Goal: Information Seeking & Learning: Learn about a topic

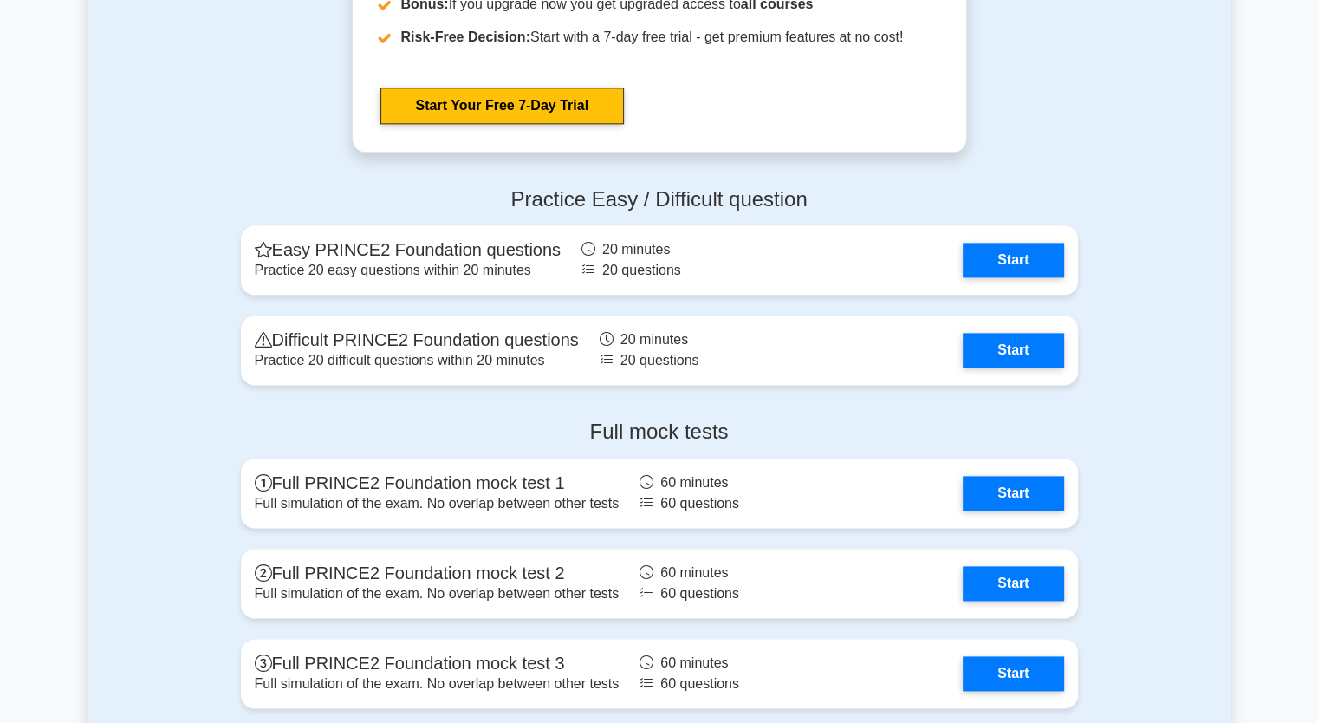
scroll to position [2136, 0]
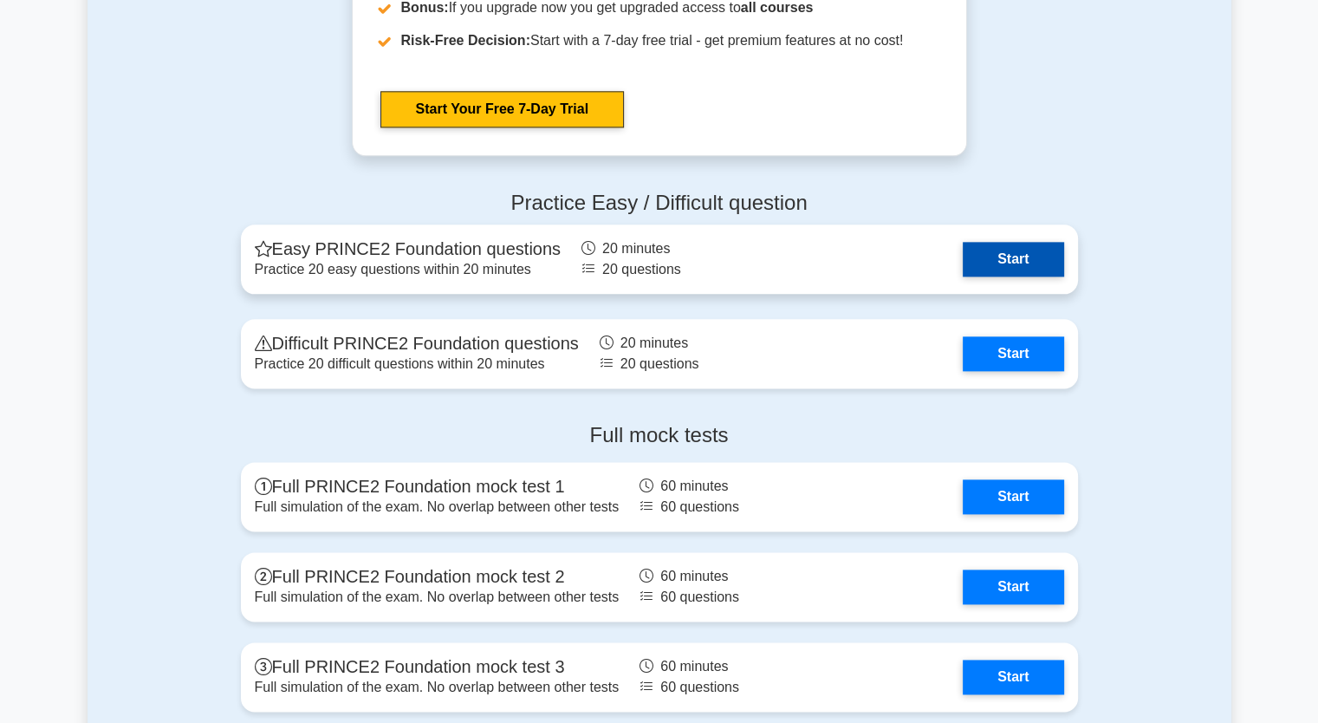
click at [1003, 254] on link "Start" at bounding box center [1013, 259] width 101 height 35
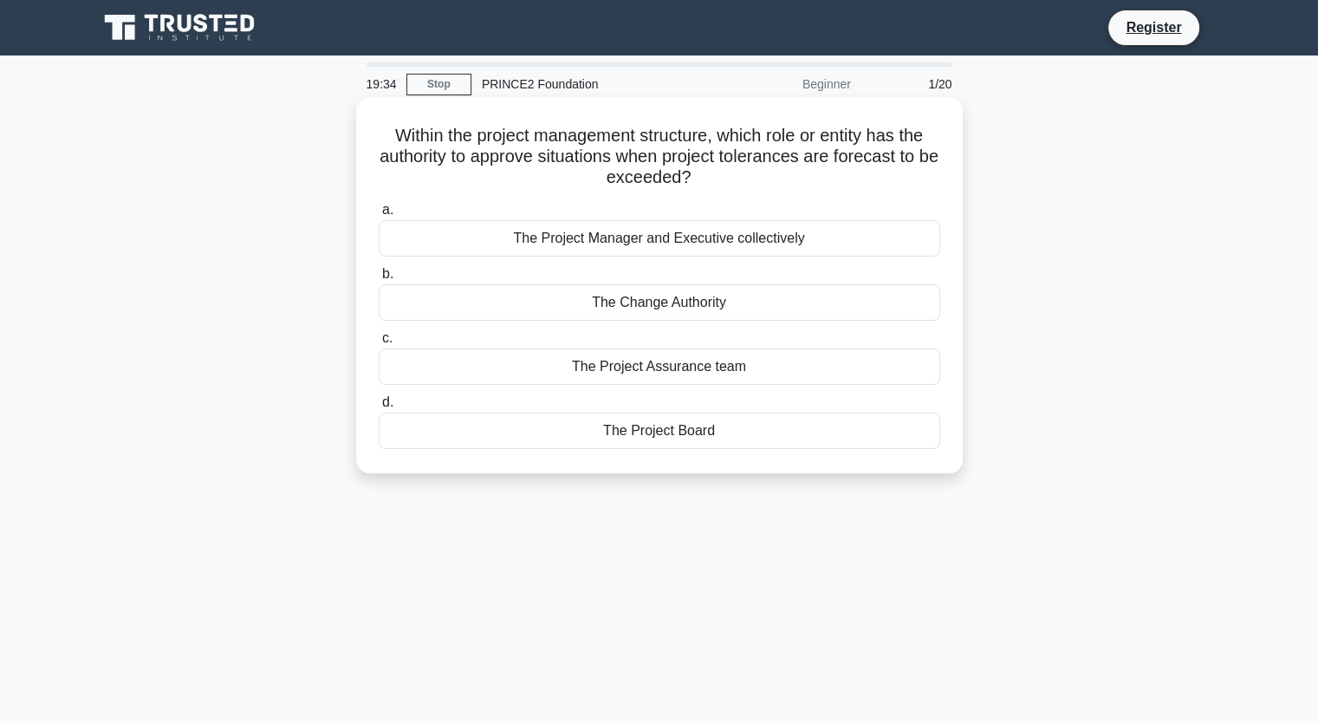
click at [694, 438] on div "The Project Board" at bounding box center [660, 431] width 562 height 36
click at [379, 408] on input "d. The Project Board" at bounding box center [379, 402] width 0 height 11
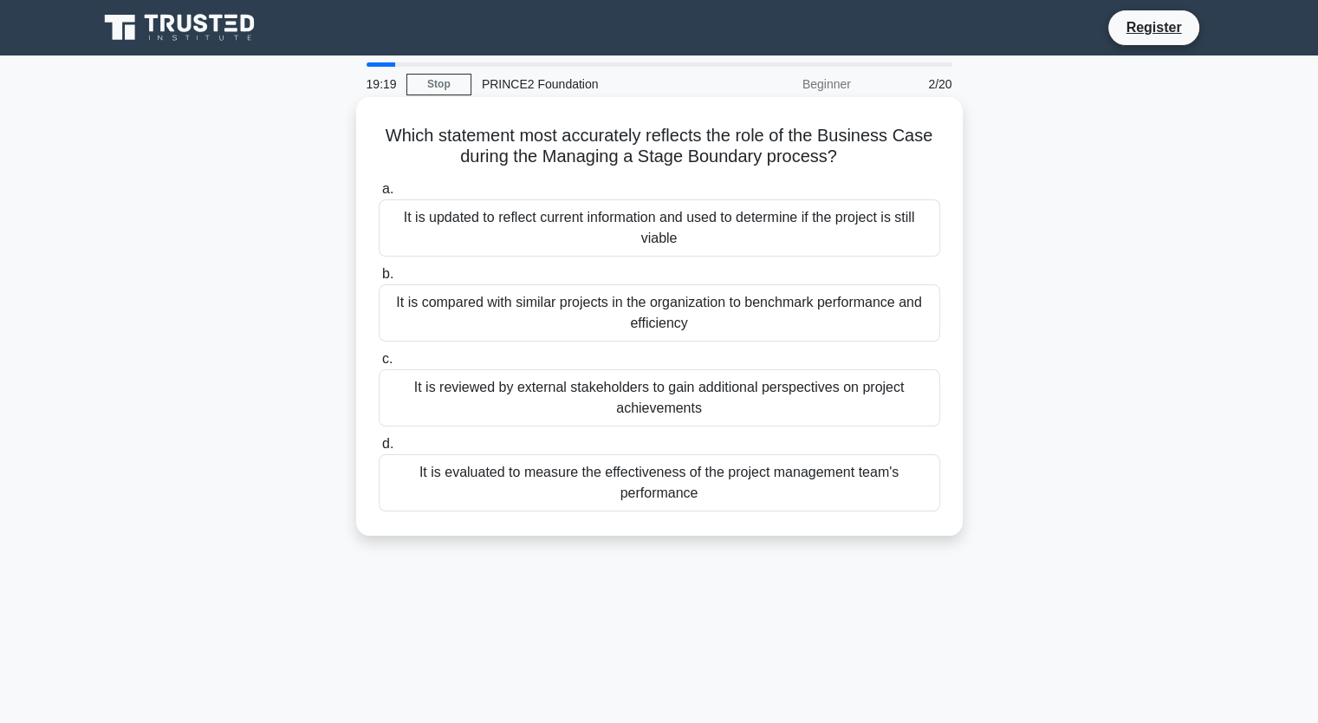
click at [622, 234] on div "It is updated to reflect current information and used to determine if the proje…" at bounding box center [660, 227] width 562 height 57
click at [379, 195] on input "a. It is updated to reflect current information and used to determine if the pr…" at bounding box center [379, 189] width 0 height 11
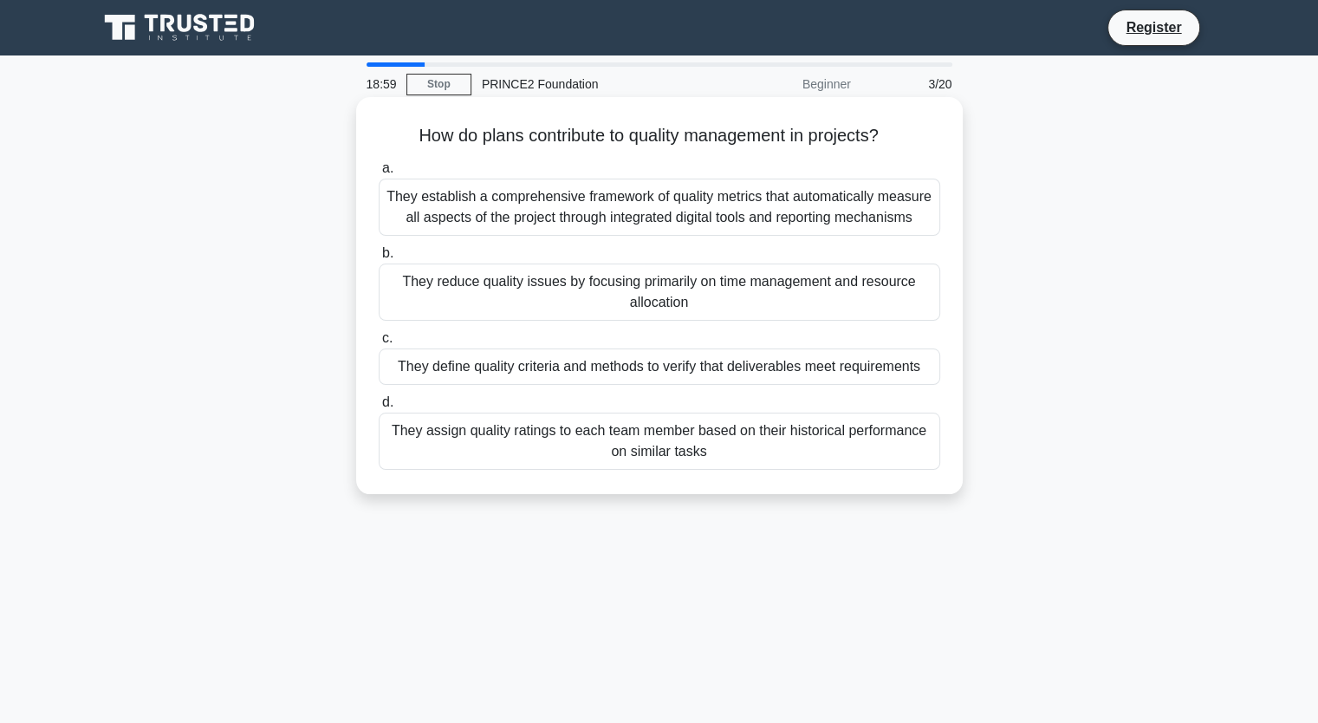
click at [613, 361] on div "They define quality criteria and methods to verify that deliverables meet requi…" at bounding box center [660, 366] width 562 height 36
click at [379, 344] on input "c. They define quality criteria and methods to verify that deliverables meet re…" at bounding box center [379, 338] width 0 height 11
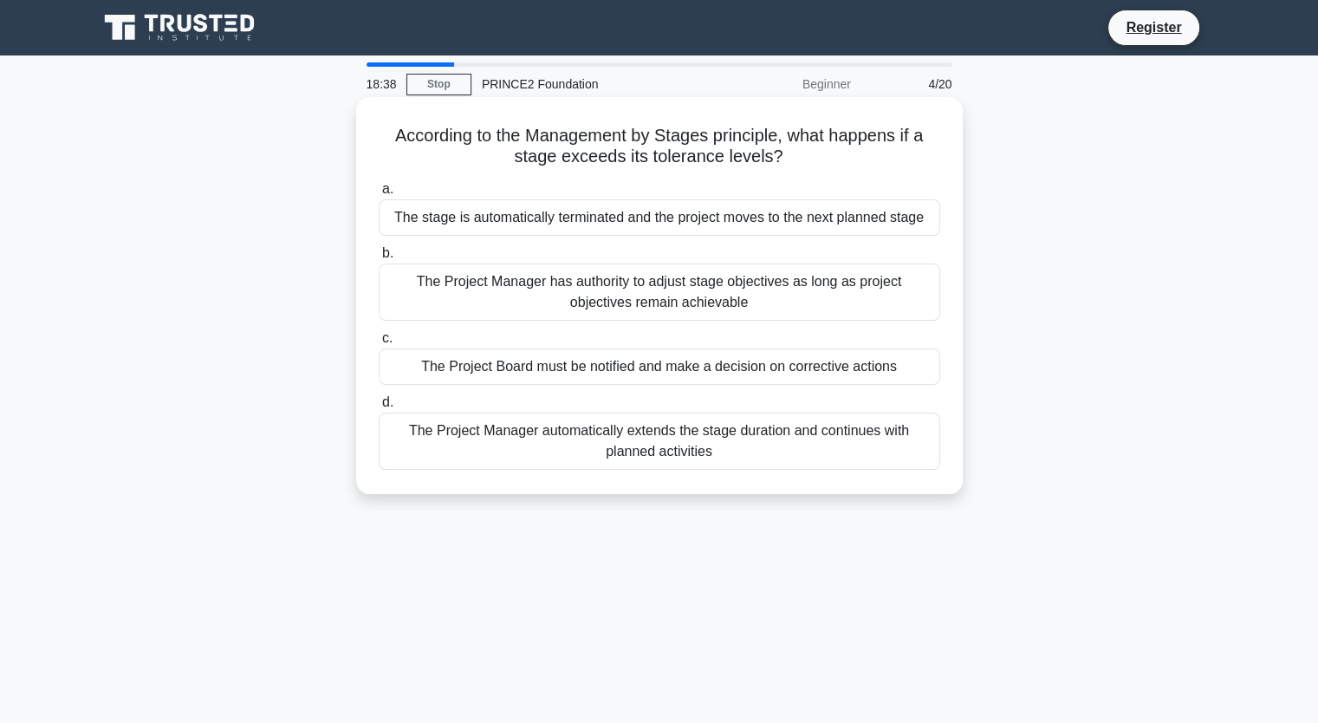
click at [676, 300] on div "The Project Manager has authority to adjust stage objectives as long as project…" at bounding box center [660, 292] width 562 height 57
click at [379, 259] on input "b. The Project Manager has authority to adjust stage objectives as long as proj…" at bounding box center [379, 253] width 0 height 11
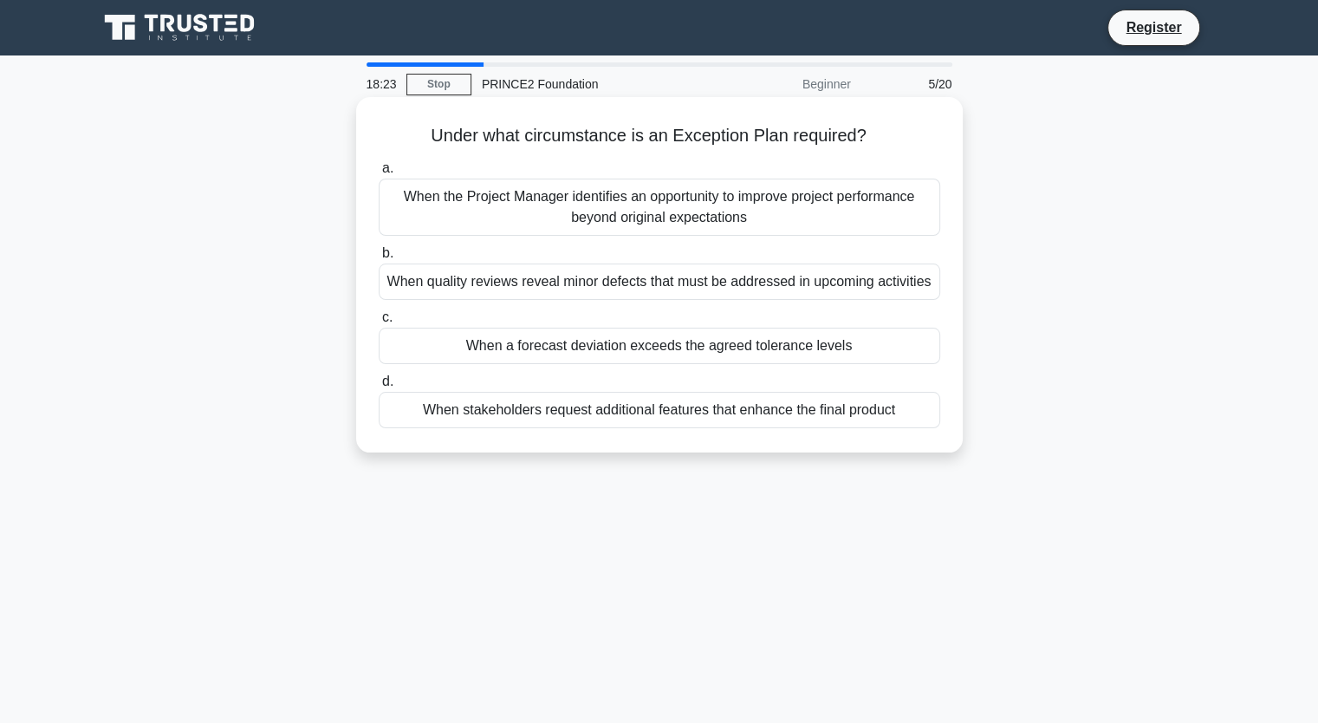
click at [662, 352] on div "When a forecast deviation exceeds the agreed tolerance levels" at bounding box center [660, 346] width 562 height 36
click at [379, 323] on input "c. When a forecast deviation exceeds the agreed tolerance levels" at bounding box center [379, 317] width 0 height 11
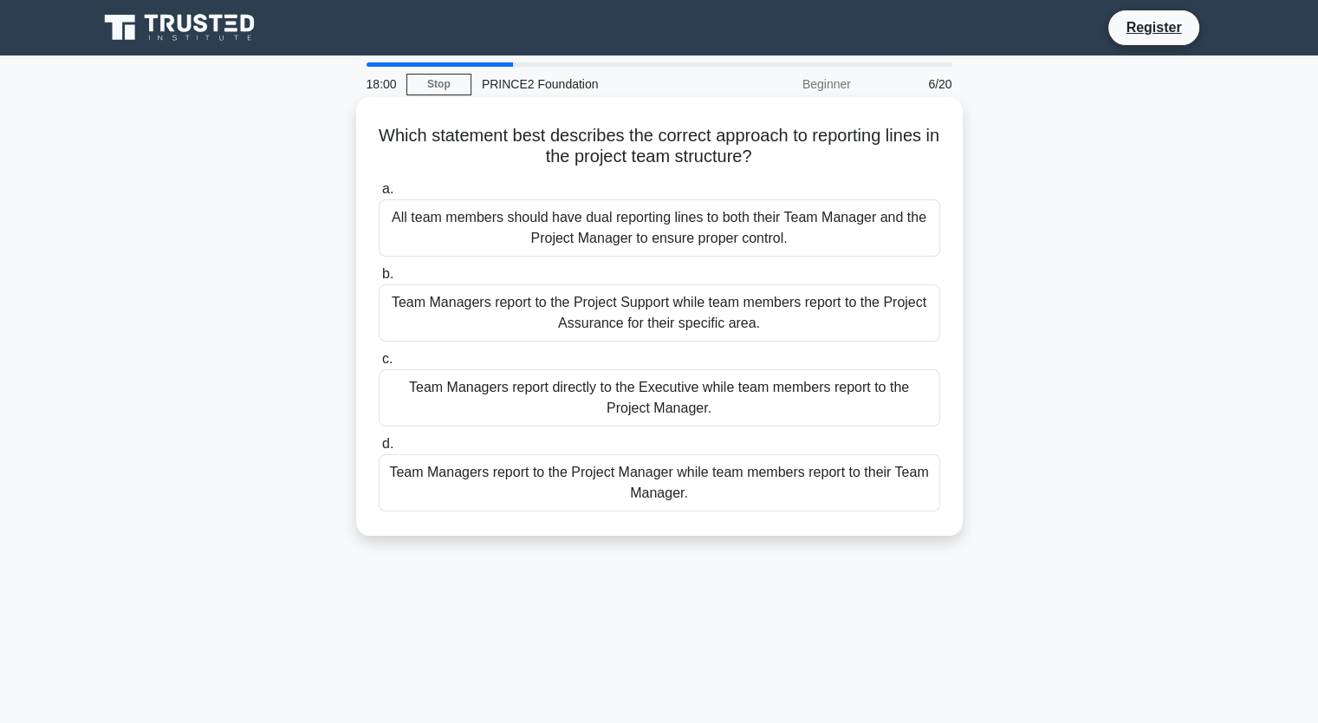
click at [634, 486] on div "Team Managers report to the Project Manager while team members report to their …" at bounding box center [660, 482] width 562 height 57
click at [379, 450] on input "d. Team Managers report to the Project Manager while team members report to the…" at bounding box center [379, 444] width 0 height 11
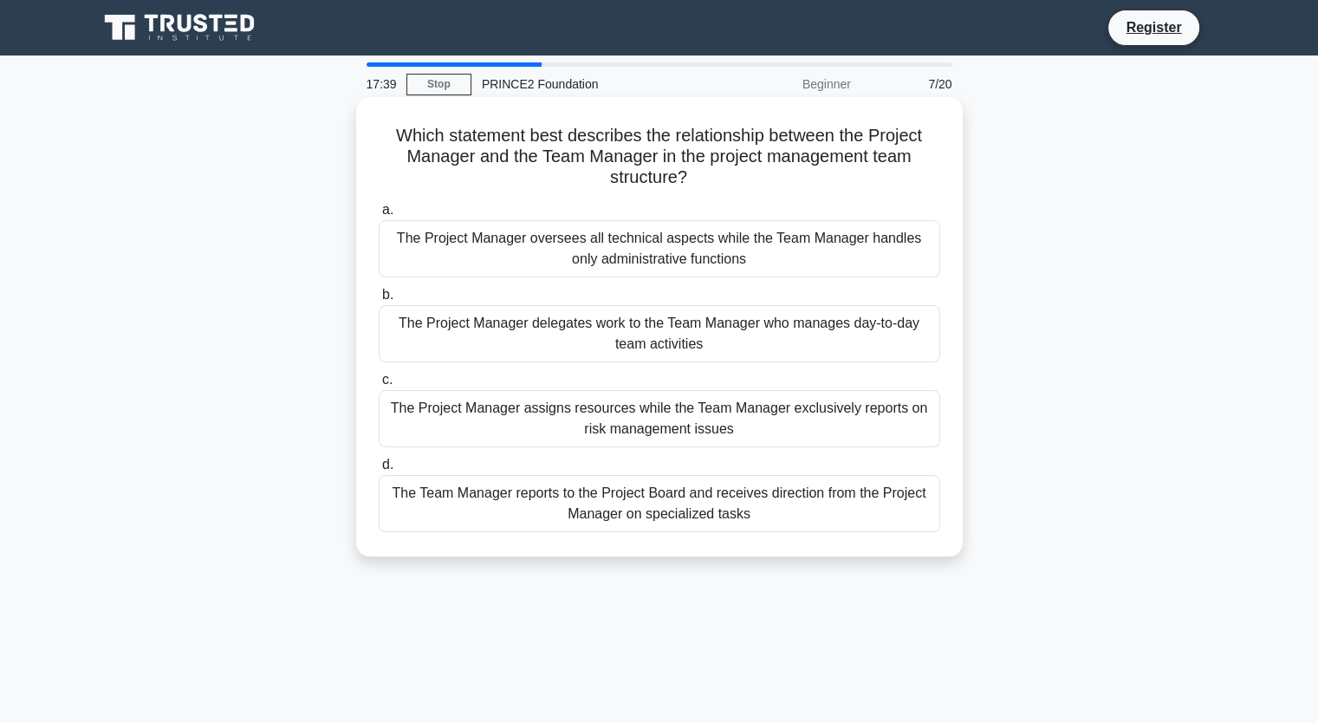
click at [621, 333] on div "The Project Manager delegates work to the Team Manager who manages day-to-day t…" at bounding box center [660, 333] width 562 height 57
click at [379, 301] on input "b. The Project Manager delegates work to the Team Manager who manages day-to-da…" at bounding box center [379, 295] width 0 height 11
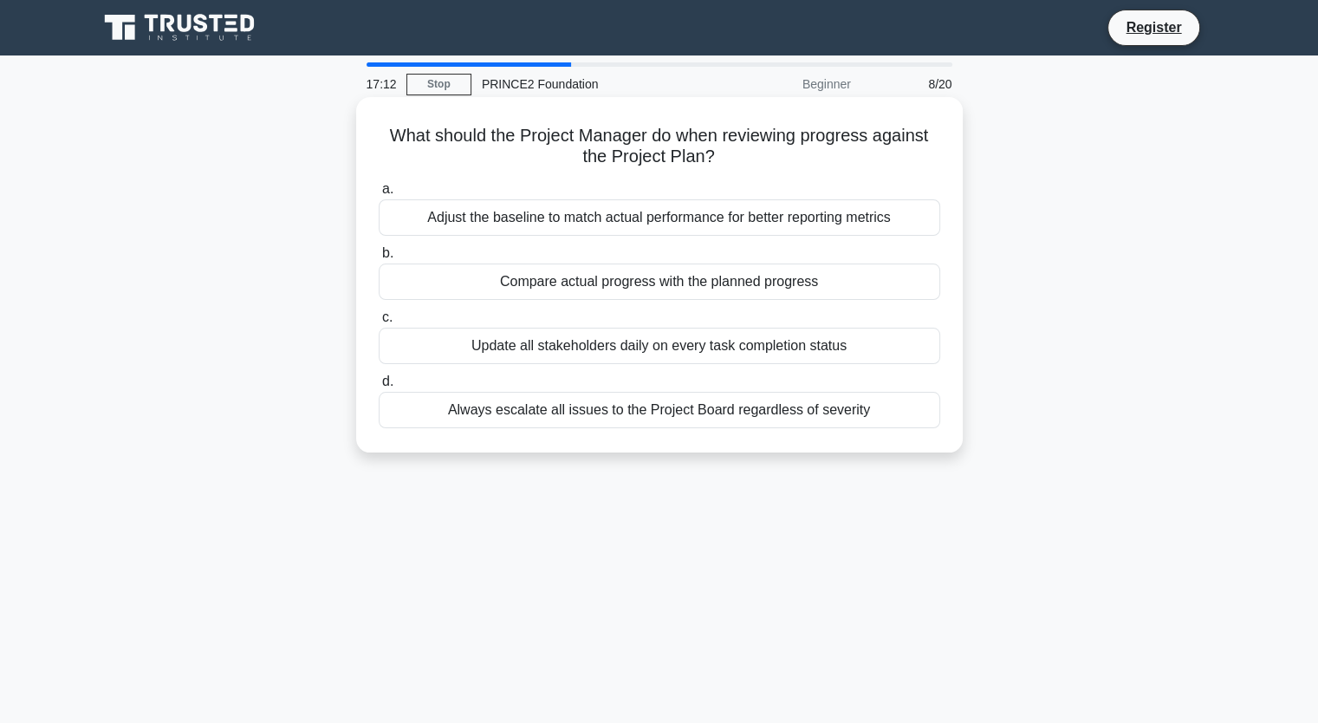
click at [635, 285] on div "Compare actual progress with the planned progress" at bounding box center [660, 282] width 562 height 36
click at [379, 259] on input "b. Compare actual progress with the planned progress" at bounding box center [379, 253] width 0 height 11
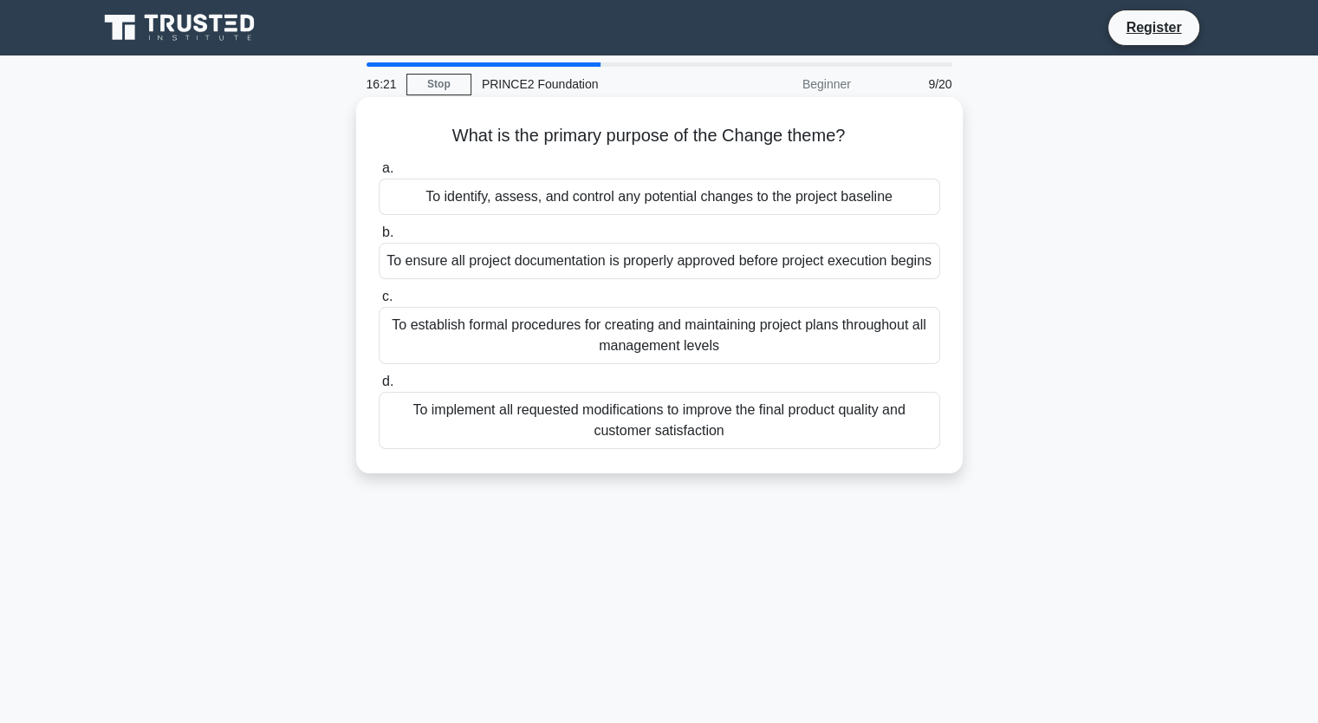
click at [711, 195] on div "To identify, assess, and control any potential changes to the project baseline" at bounding box center [660, 197] width 562 height 36
click at [379, 174] on input "a. To identify, assess, and control any potential changes to the project baseli…" at bounding box center [379, 168] width 0 height 11
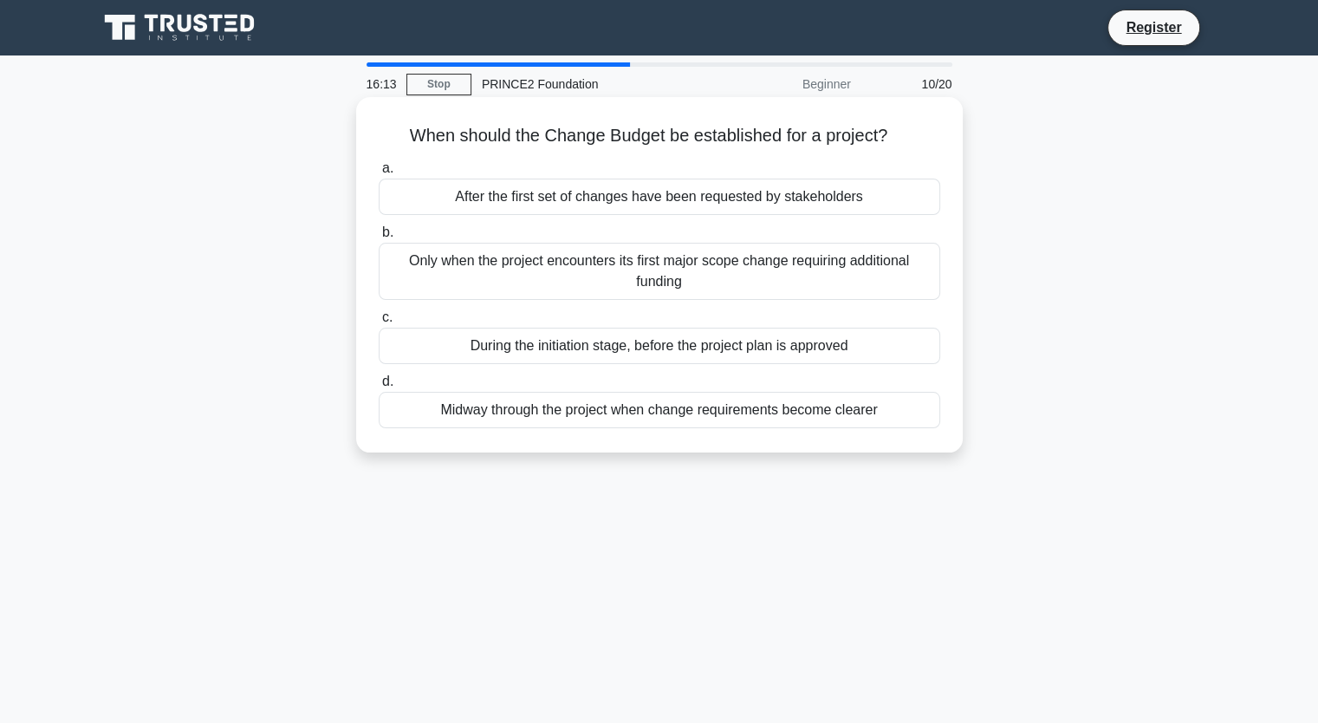
click at [622, 344] on div "During the initiation stage, before the project plan is approved" at bounding box center [660, 346] width 562 height 36
click at [379, 323] on input "c. During the initiation stage, before the project plan is approved" at bounding box center [379, 317] width 0 height 11
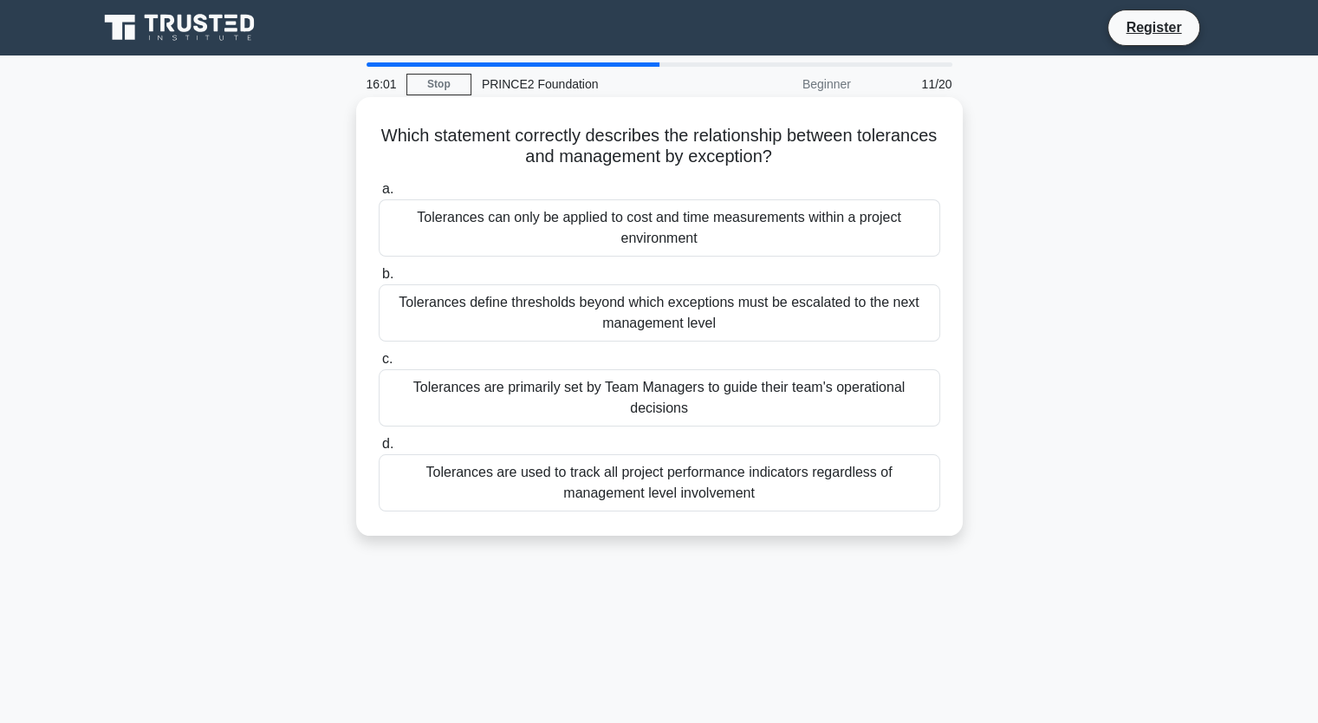
click at [654, 309] on div "Tolerances define thresholds beyond which exceptions must be escalated to the n…" at bounding box center [660, 312] width 562 height 57
click at [379, 280] on input "b. Tolerances define thresholds beyond which exceptions must be escalated to th…" at bounding box center [379, 274] width 0 height 11
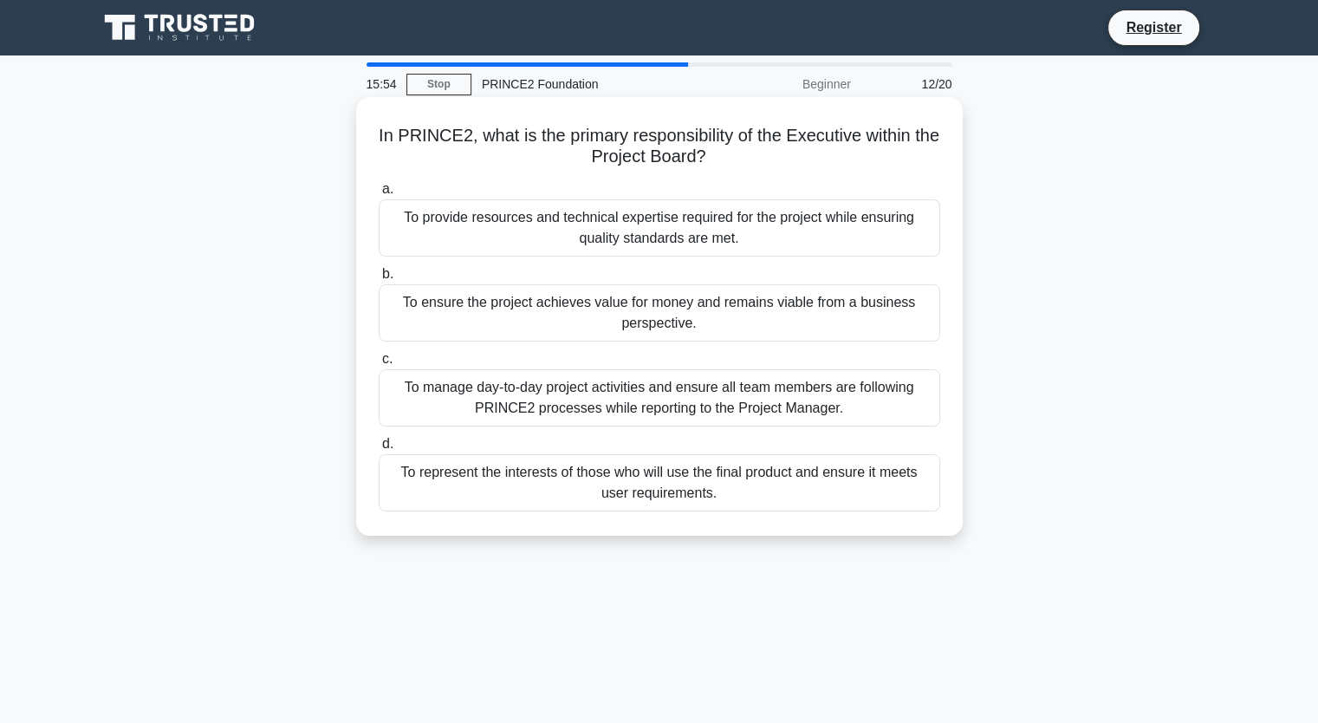
click at [659, 319] on div "To ensure the project achieves value for money and remains viable from a busine…" at bounding box center [660, 312] width 562 height 57
click at [379, 280] on input "b. To ensure the project achieves value for money and remains viable from a bus…" at bounding box center [379, 274] width 0 height 11
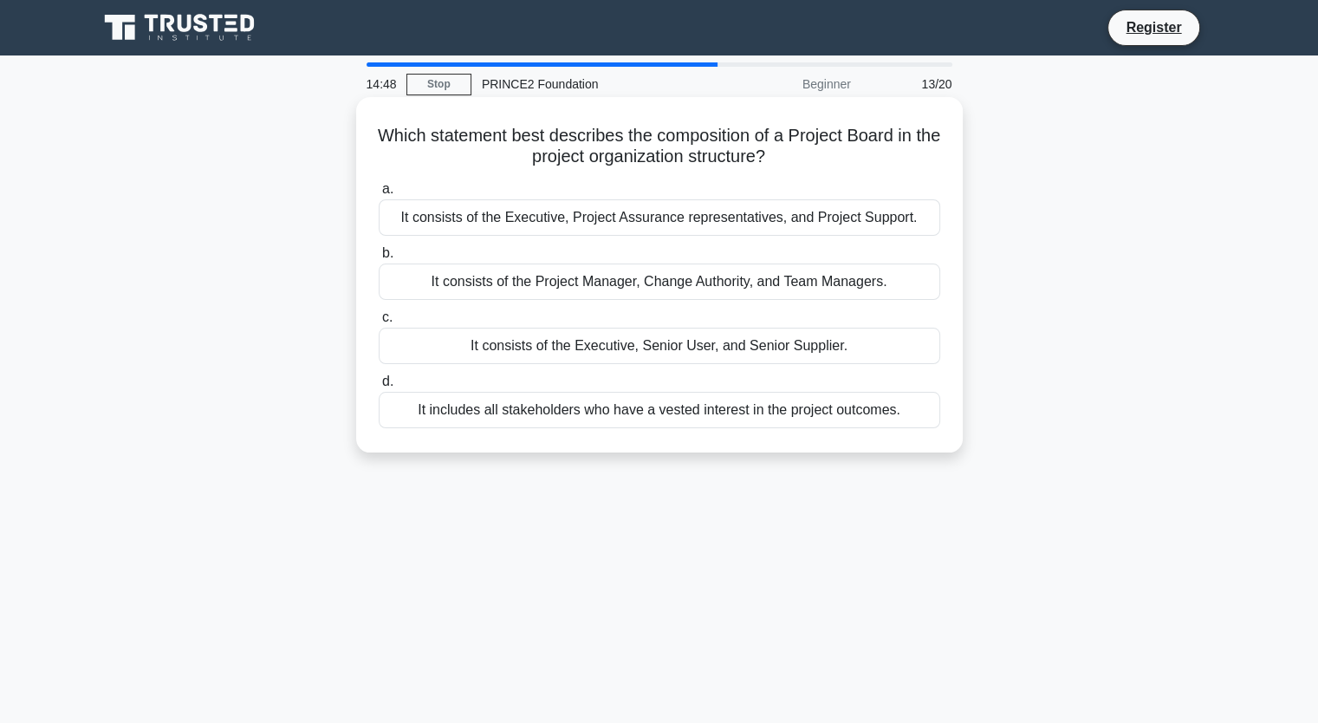
click at [636, 344] on div "It consists of the Executive, Senior User, and Senior Supplier." at bounding box center [660, 346] width 562 height 36
click at [379, 323] on input "c. It consists of the Executive, Senior User, and Senior Supplier." at bounding box center [379, 317] width 0 height 11
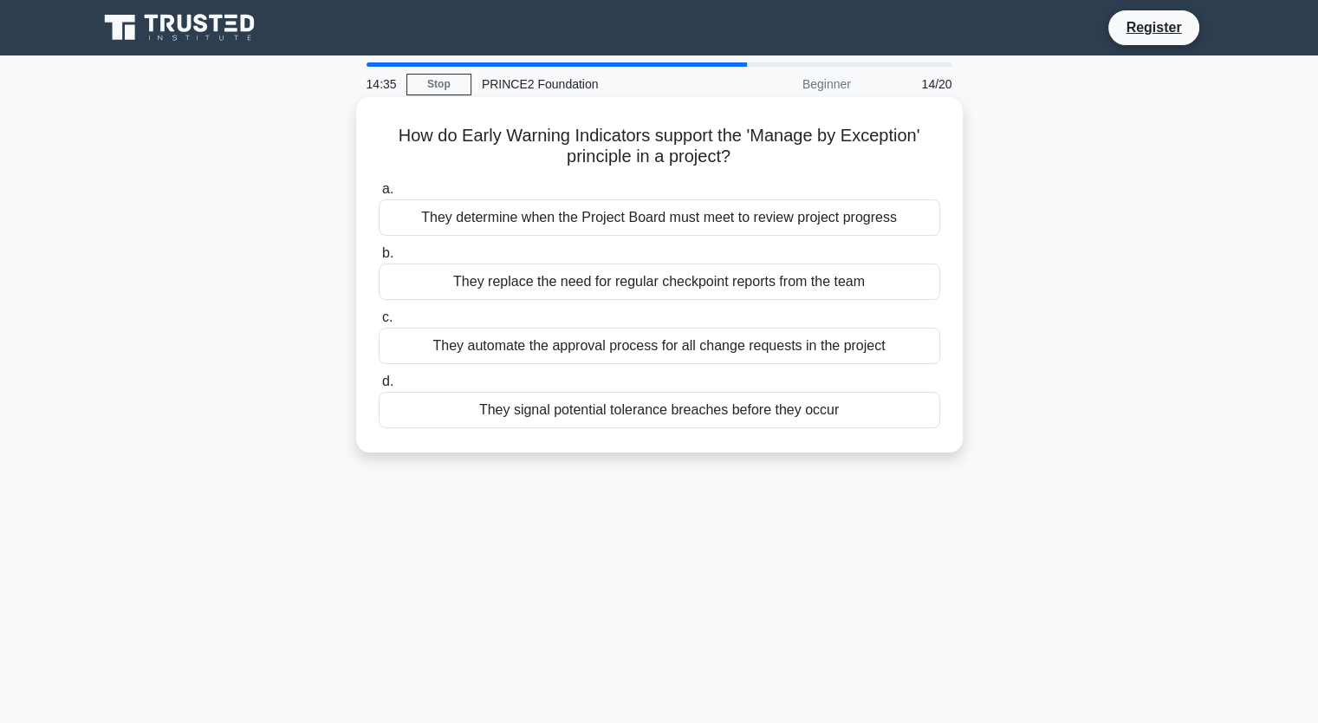
click at [644, 407] on div "They signal potential tolerance breaches before they occur" at bounding box center [660, 410] width 562 height 36
click at [379, 387] on input "d. They signal potential tolerance breaches before they occur" at bounding box center [379, 381] width 0 height 11
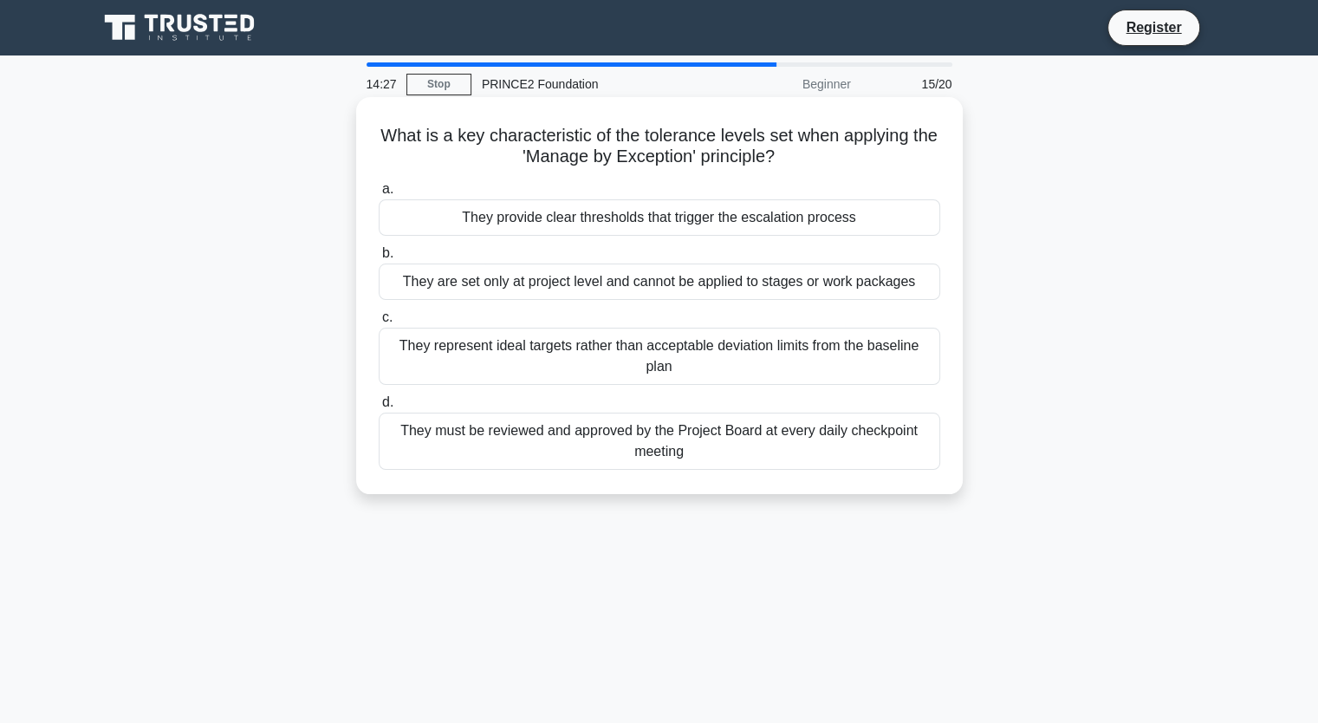
click at [642, 218] on div "They provide clear thresholds that trigger the escalation process" at bounding box center [660, 217] width 562 height 36
click at [379, 195] on input "a. They provide clear thresholds that trigger the escalation process" at bounding box center [379, 189] width 0 height 11
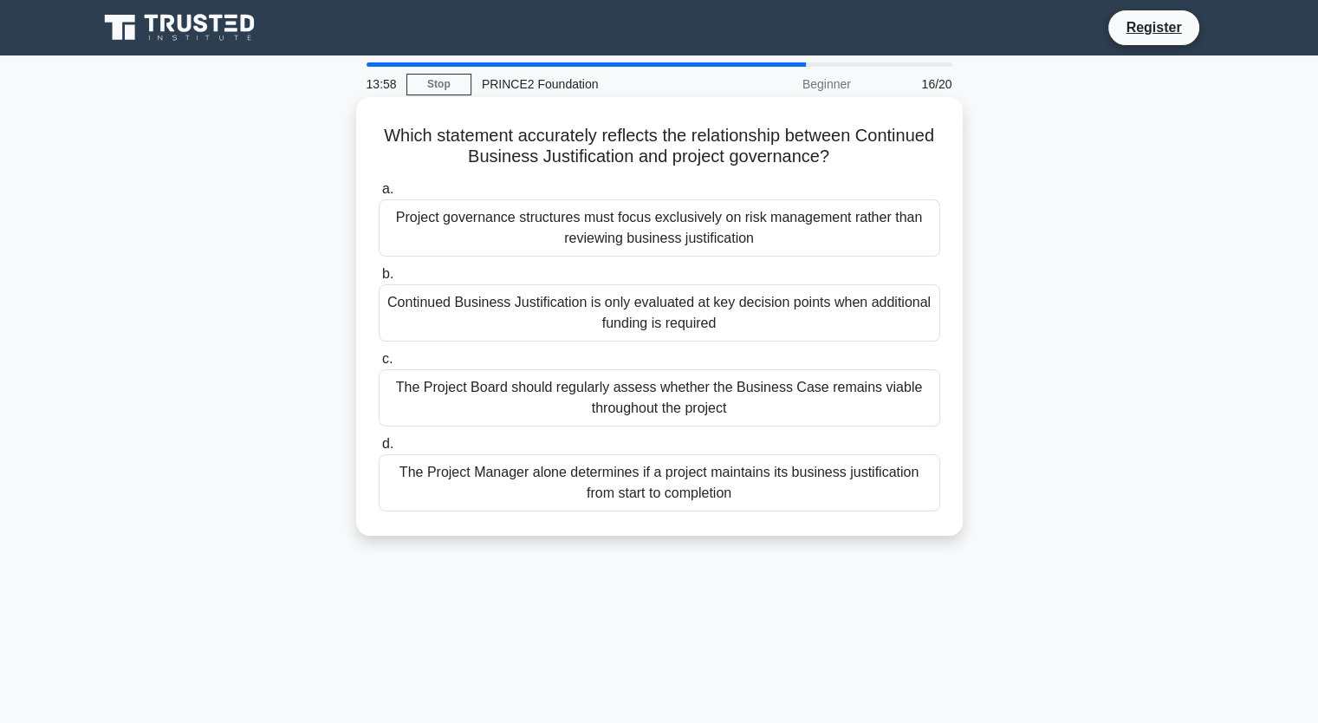
click at [572, 388] on div "The Project Board should regularly assess whether the Business Case remains via…" at bounding box center [660, 397] width 562 height 57
click at [379, 365] on input "c. The Project Board should regularly assess whether the Business Case remains …" at bounding box center [379, 359] width 0 height 11
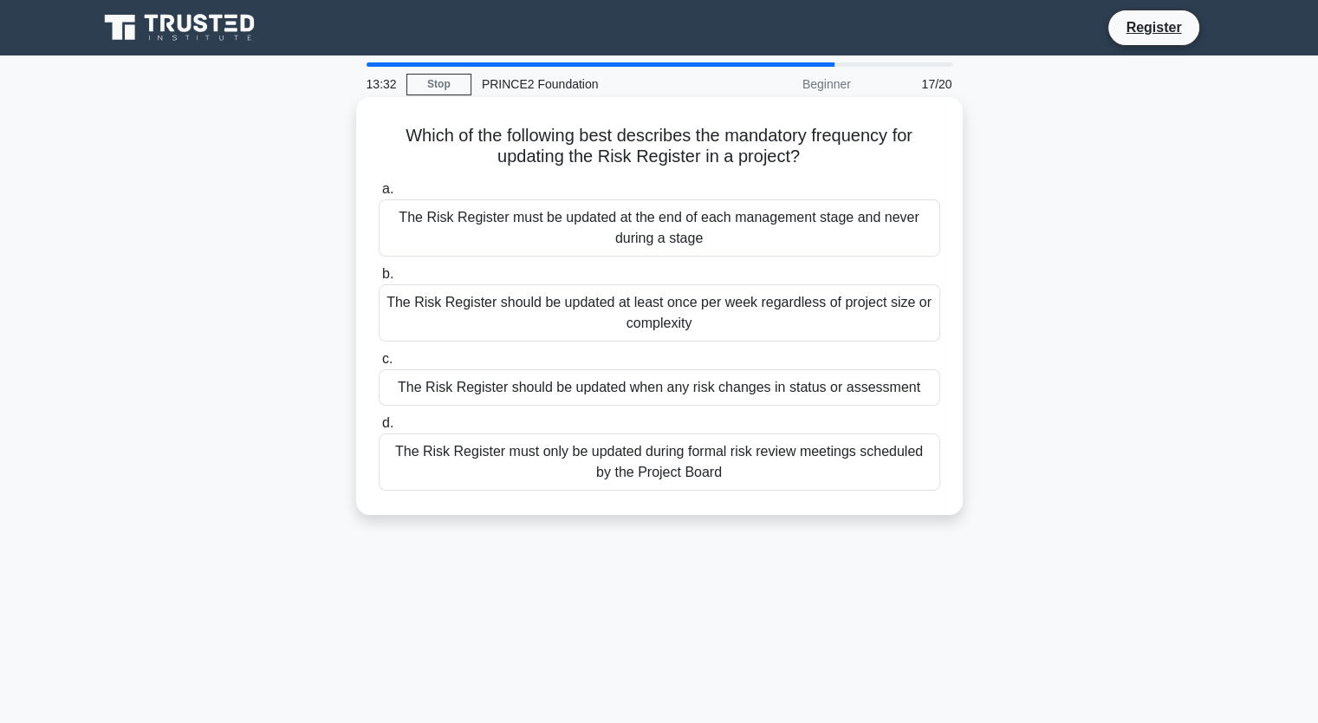
click at [660, 393] on div "The Risk Register should be updated when any risk changes in status or assessme…" at bounding box center [660, 387] width 562 height 36
click at [379, 365] on input "c. The Risk Register should be updated when any risk changes in status or asses…" at bounding box center [379, 359] width 0 height 11
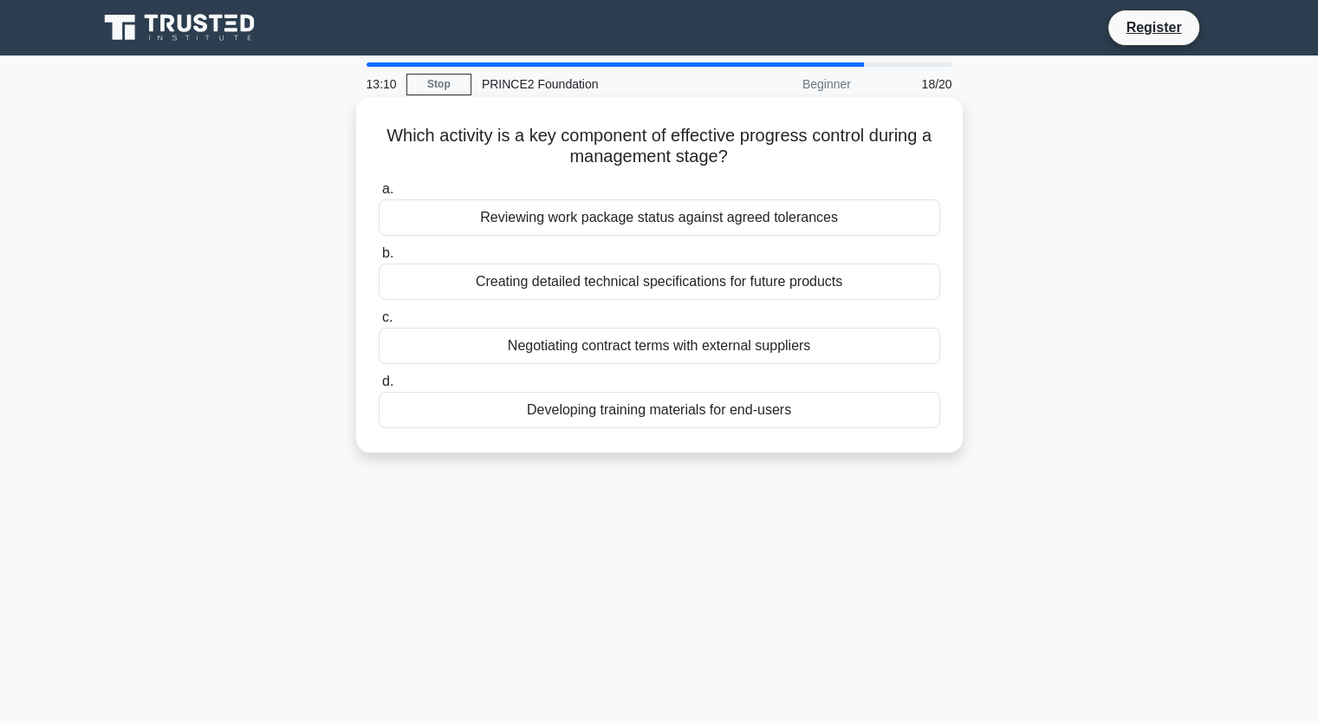
click at [679, 219] on div "Reviewing work package status against agreed tolerances" at bounding box center [660, 217] width 562 height 36
click at [379, 195] on input "a. Reviewing work package status against agreed tolerances" at bounding box center [379, 189] width 0 height 11
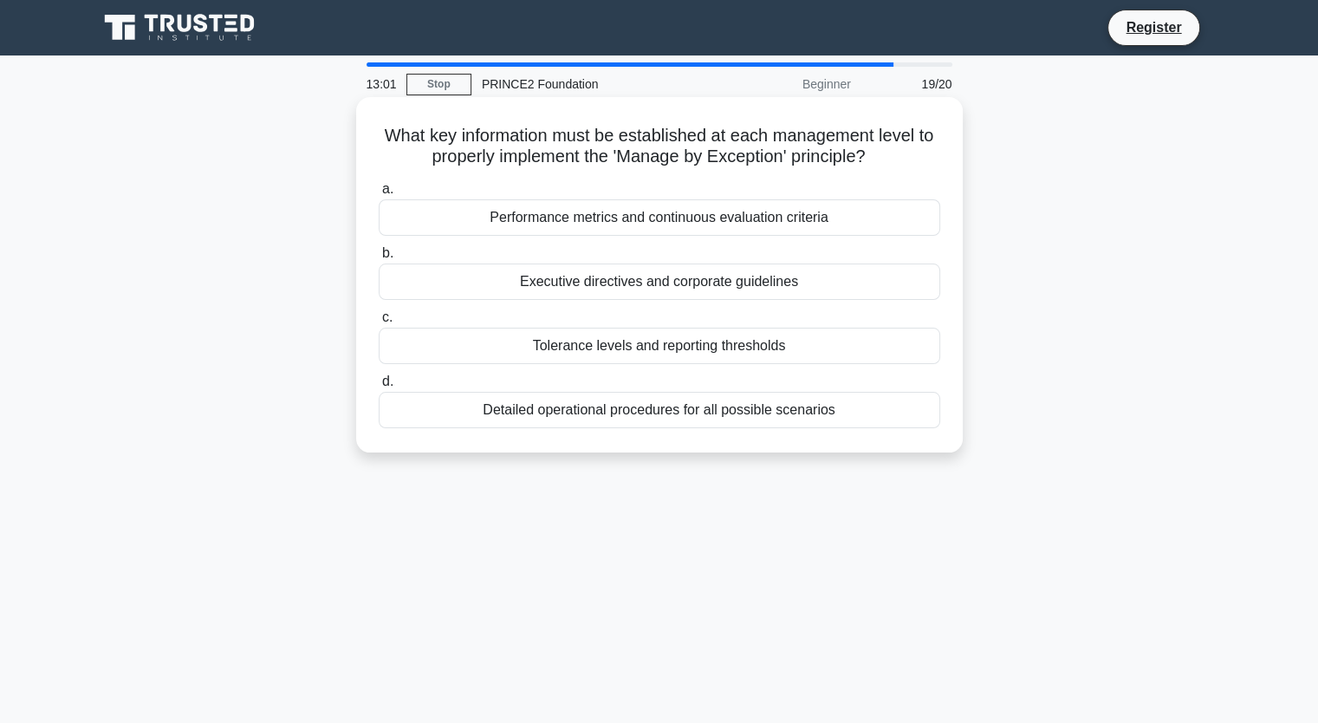
click at [675, 348] on div "Tolerance levels and reporting thresholds" at bounding box center [660, 346] width 562 height 36
click at [379, 323] on input "c. Tolerance levels and reporting thresholds" at bounding box center [379, 317] width 0 height 11
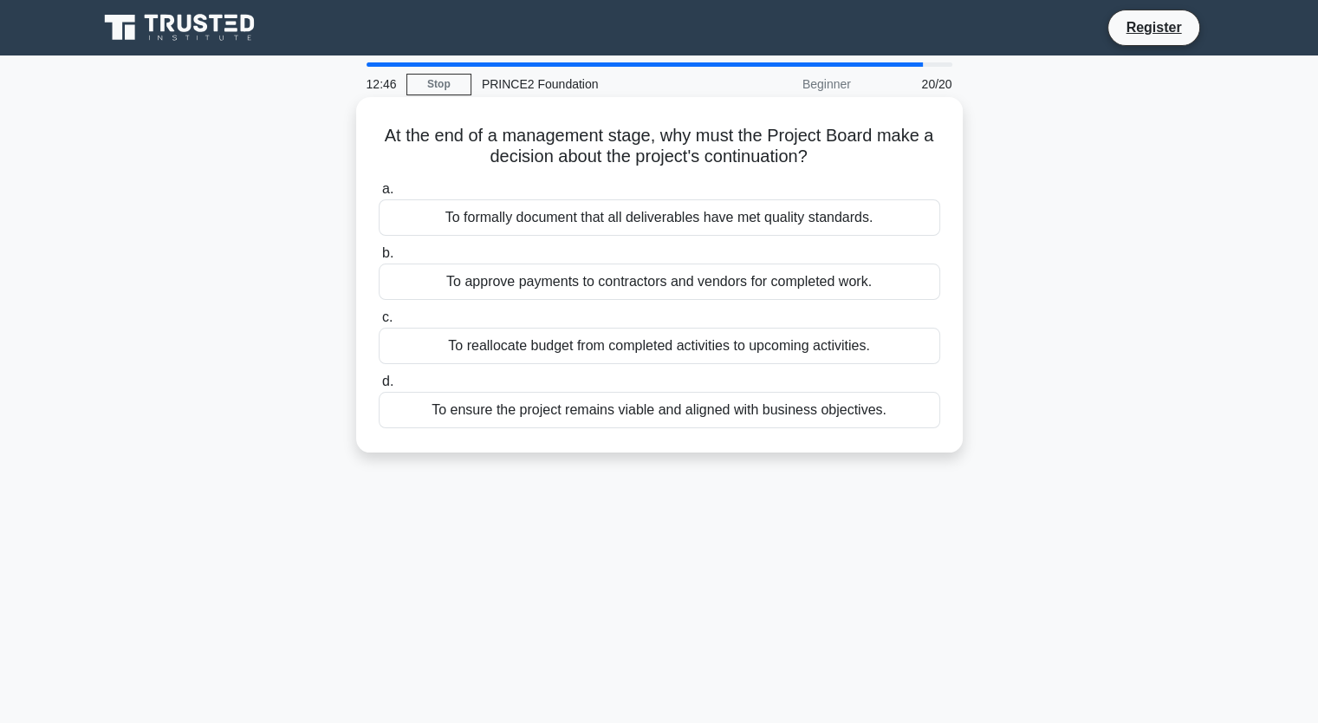
click at [598, 407] on div "To ensure the project remains viable and aligned with business objectives." at bounding box center [660, 410] width 562 height 36
click at [379, 387] on input "d. To ensure the project remains viable and aligned with business objectives." at bounding box center [379, 381] width 0 height 11
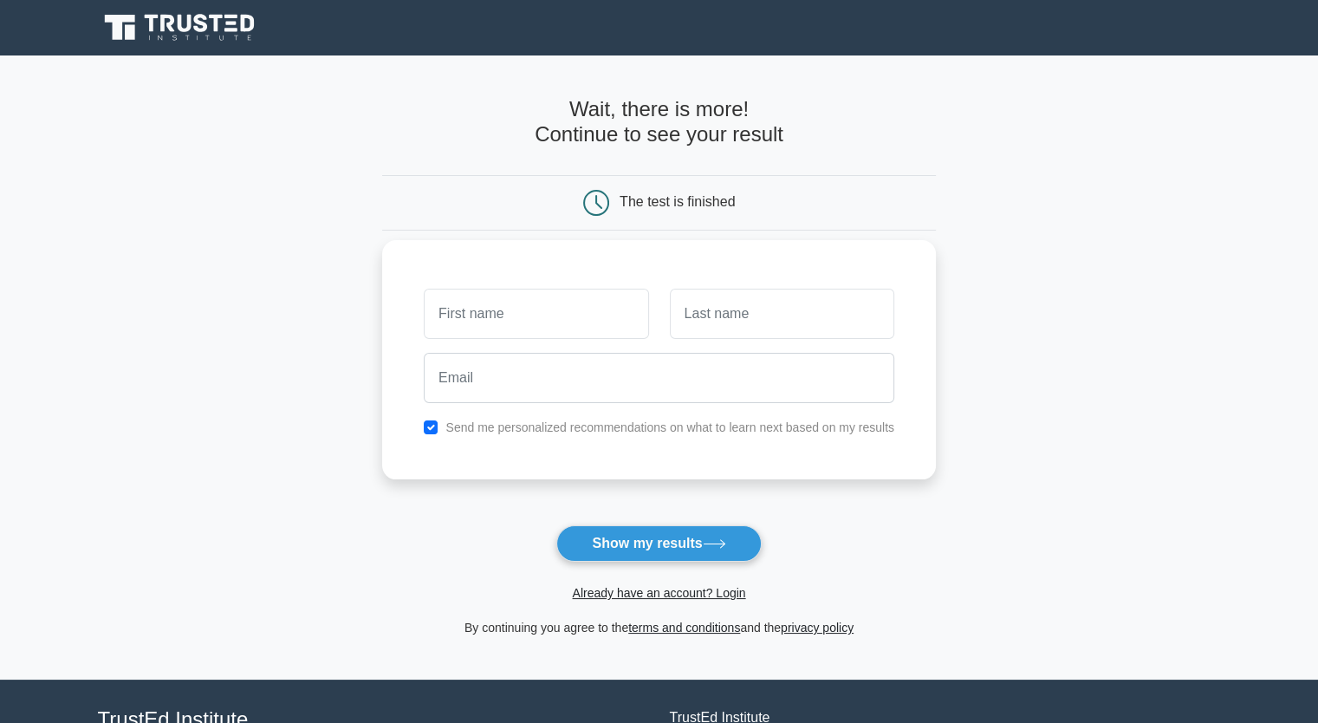
click at [555, 323] on input "text" at bounding box center [536, 314] width 224 height 50
click at [556, 319] on input "text" at bounding box center [536, 314] width 224 height 50
type input "Oluwafunmibi"
drag, startPoint x: 704, startPoint y: 329, endPoint x: 713, endPoint y: 324, distance: 10.1
click at [704, 330] on input "text" at bounding box center [782, 314] width 224 height 50
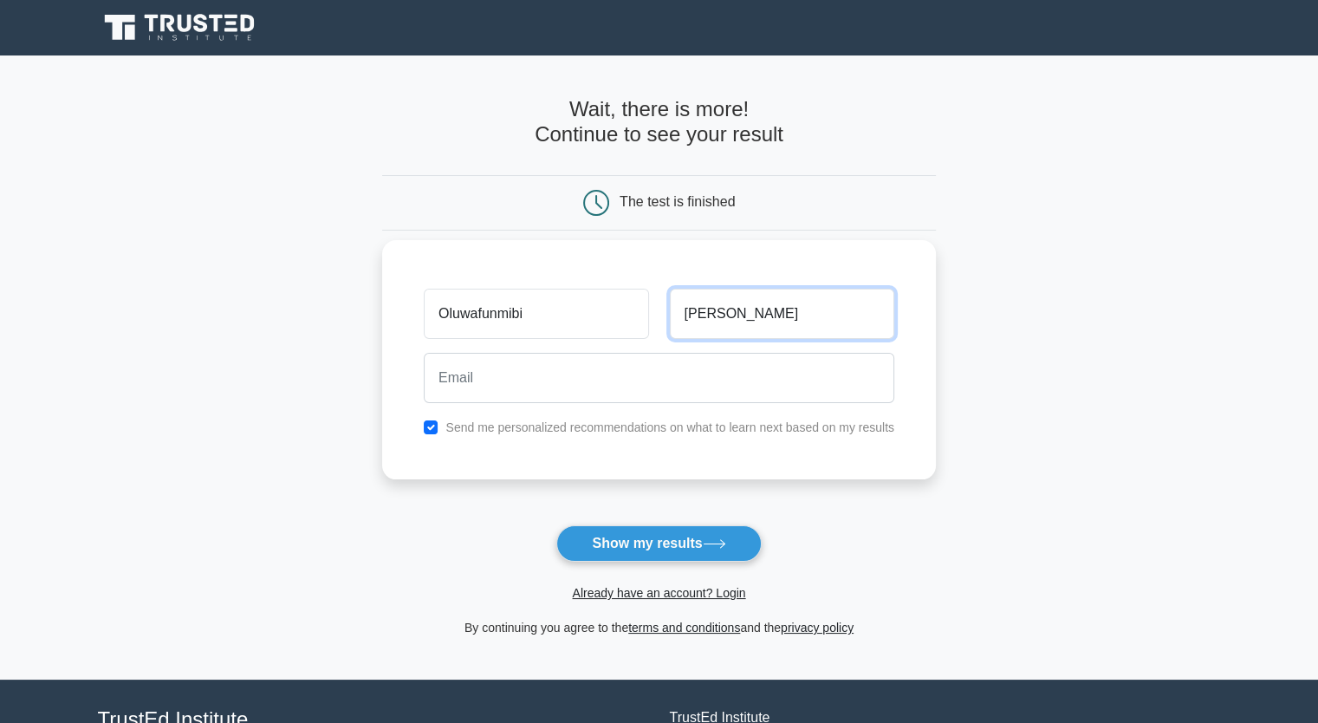
type input "[PERSON_NAME]"
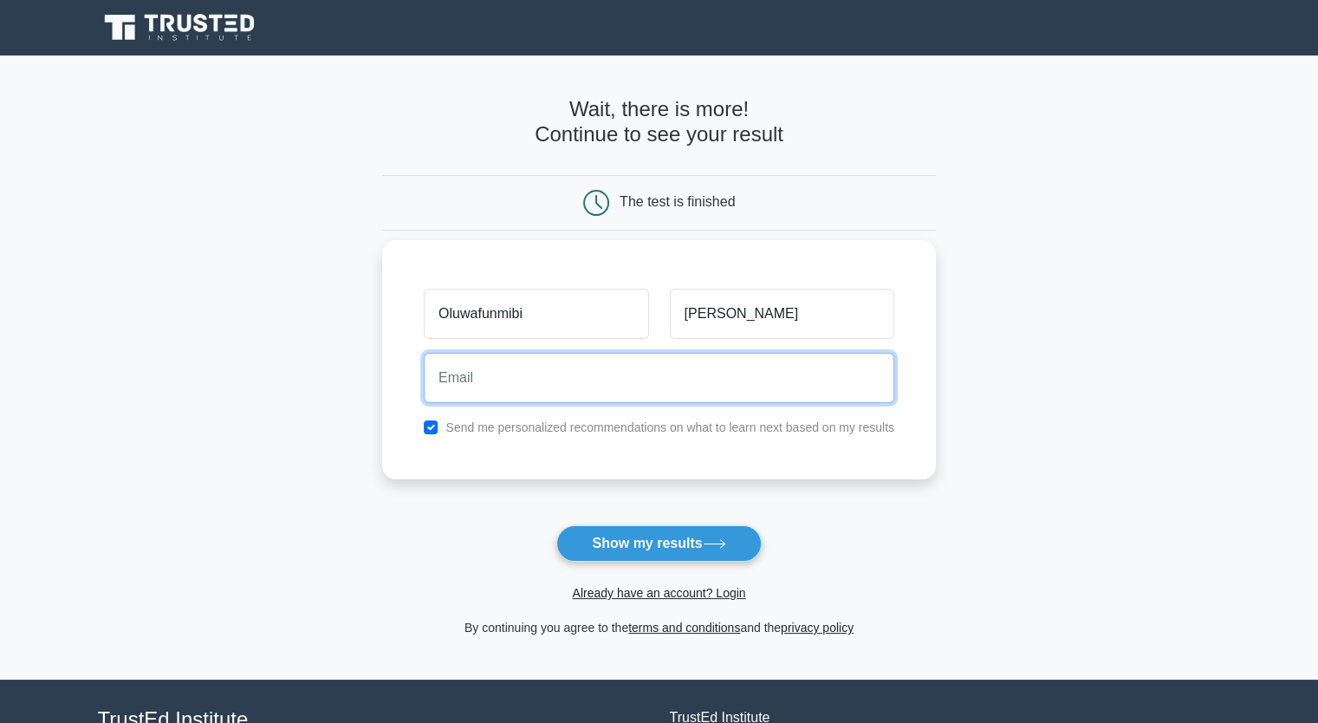
click at [514, 371] on input "email" at bounding box center [659, 378] width 471 height 50
type input "[EMAIL_ADDRESS][DOMAIN_NAME]"
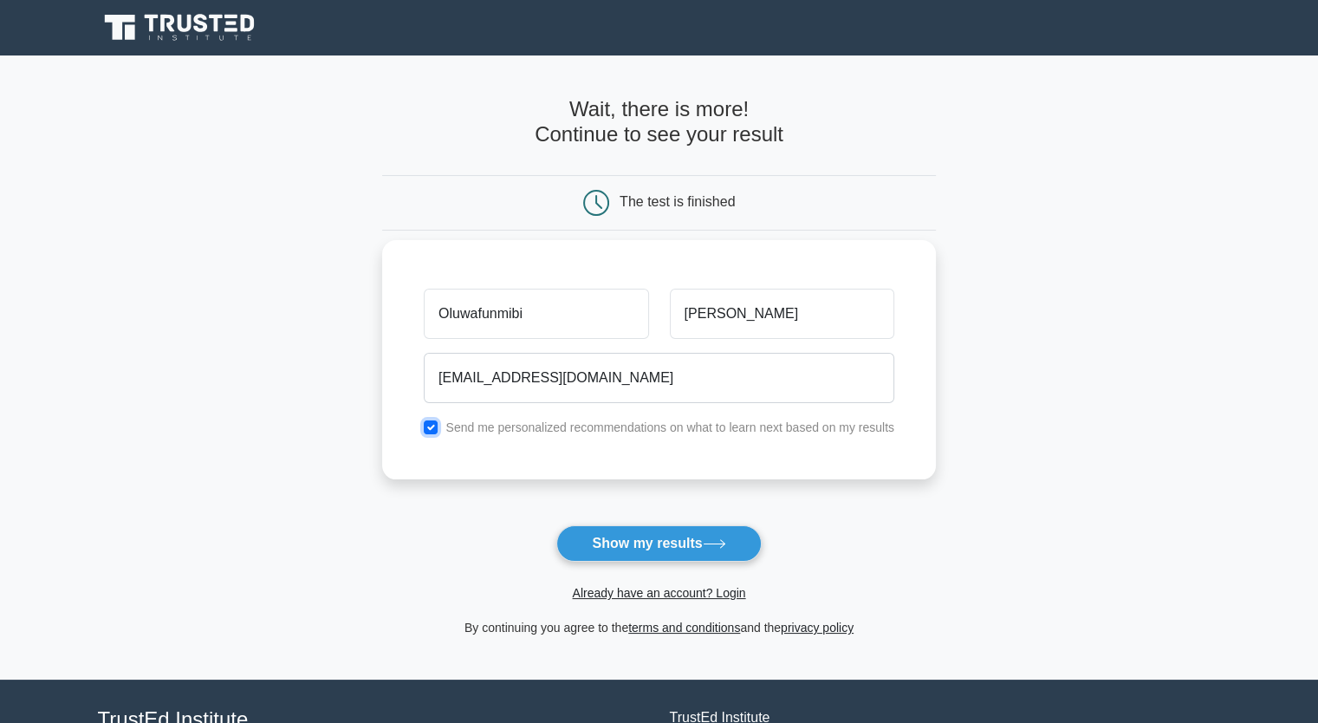
click at [431, 420] on input "checkbox" at bounding box center [431, 427] width 14 height 14
checkbox input "false"
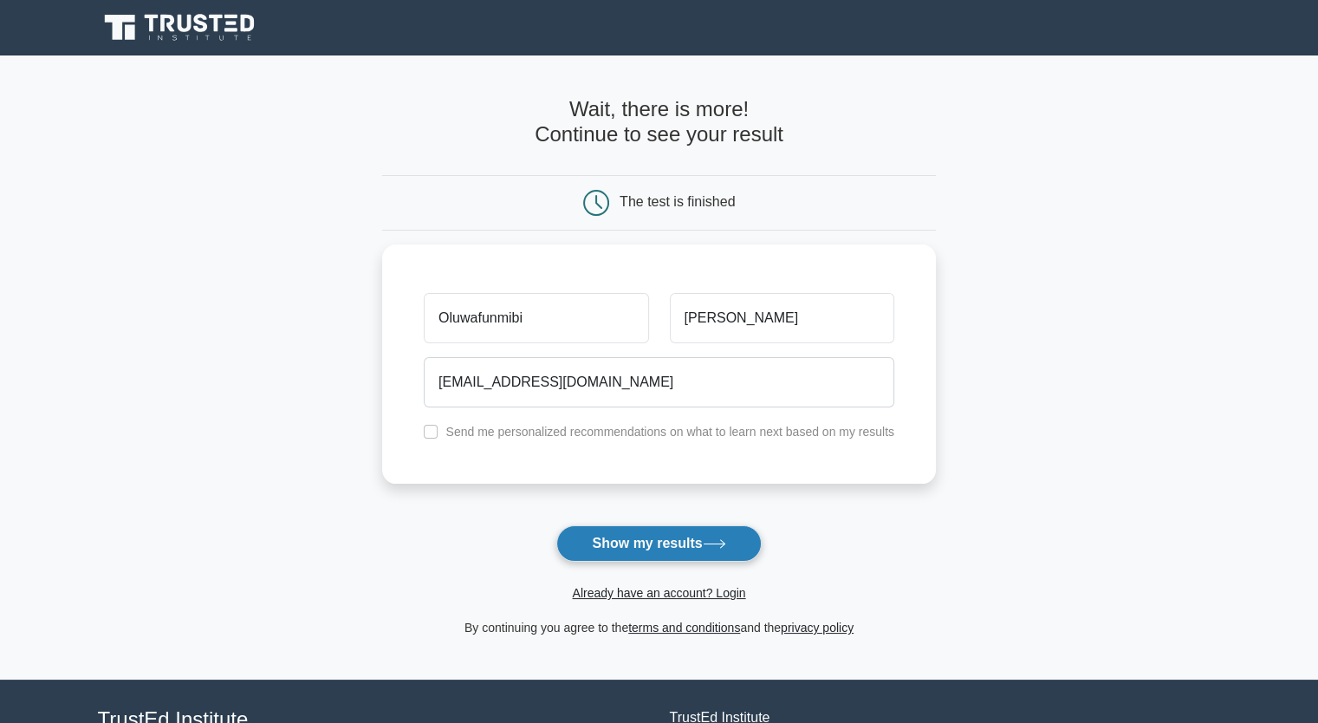
click at [630, 545] on button "Show my results" at bounding box center [658, 543] width 205 height 36
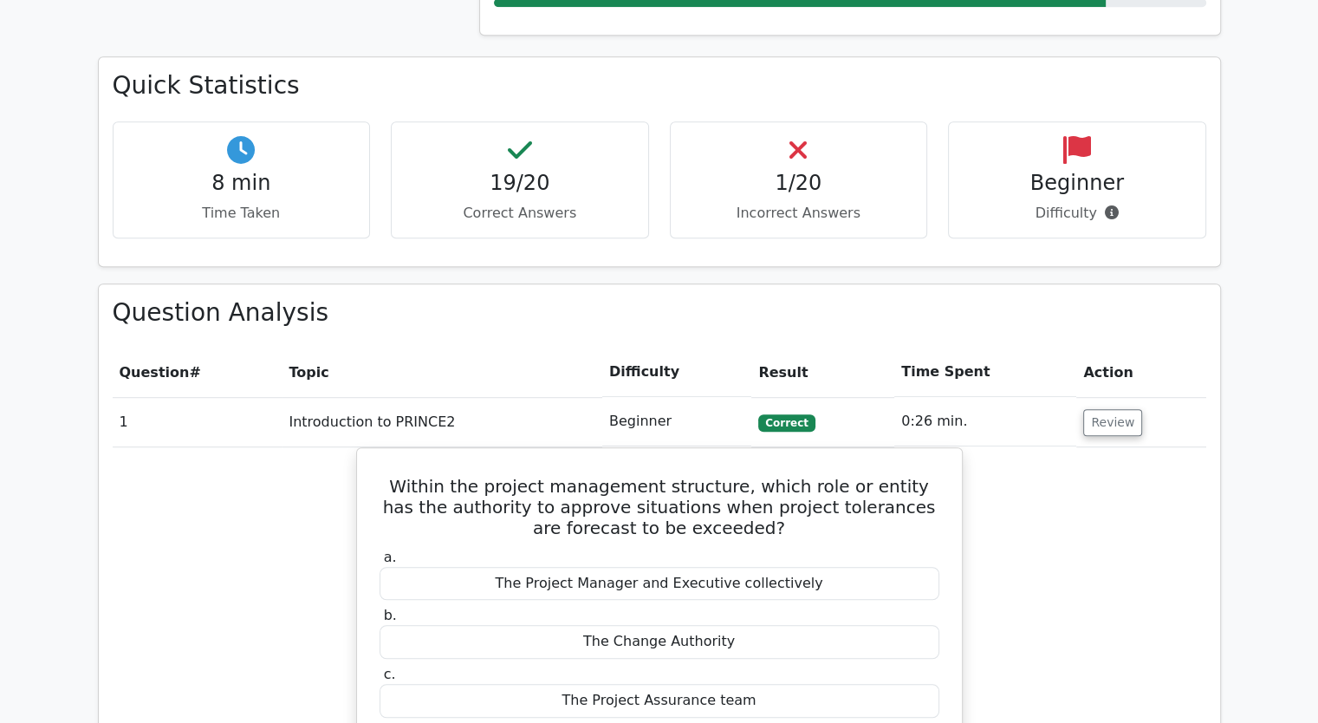
scroll to position [1127, 0]
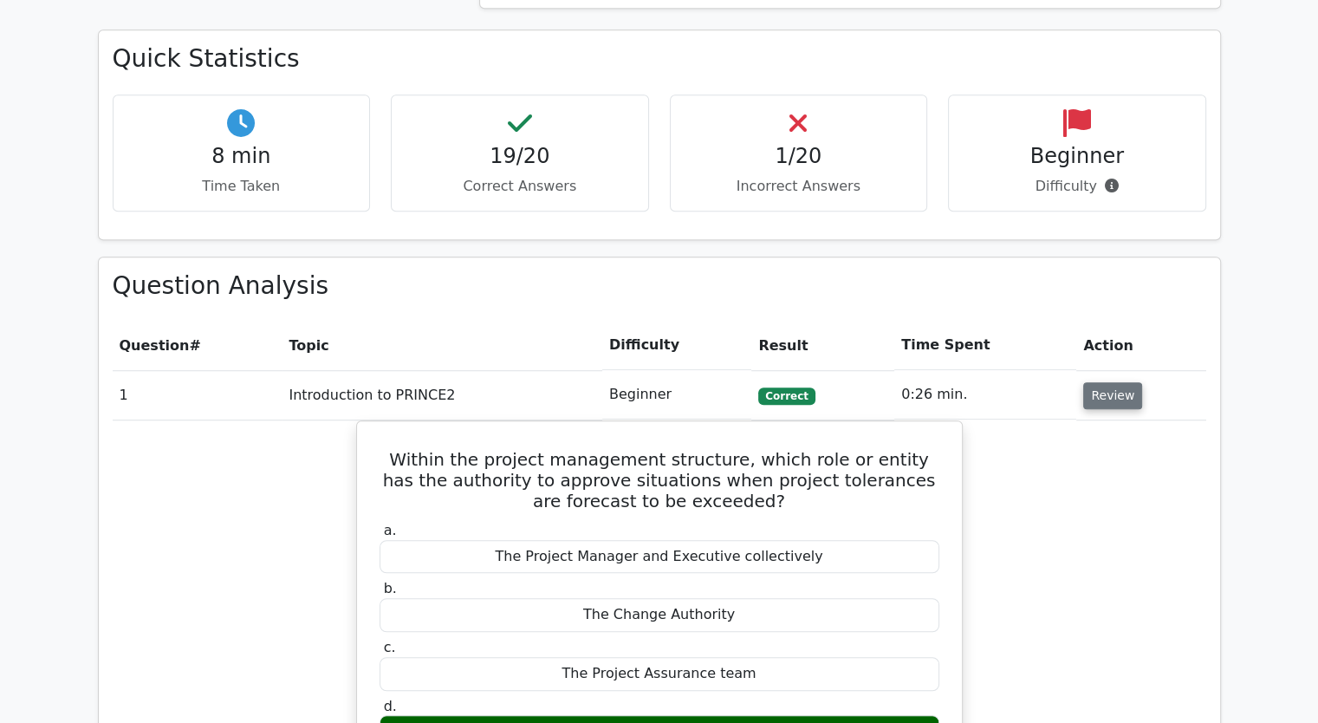
click at [1096, 382] on button "Review" at bounding box center [1112, 395] width 59 height 27
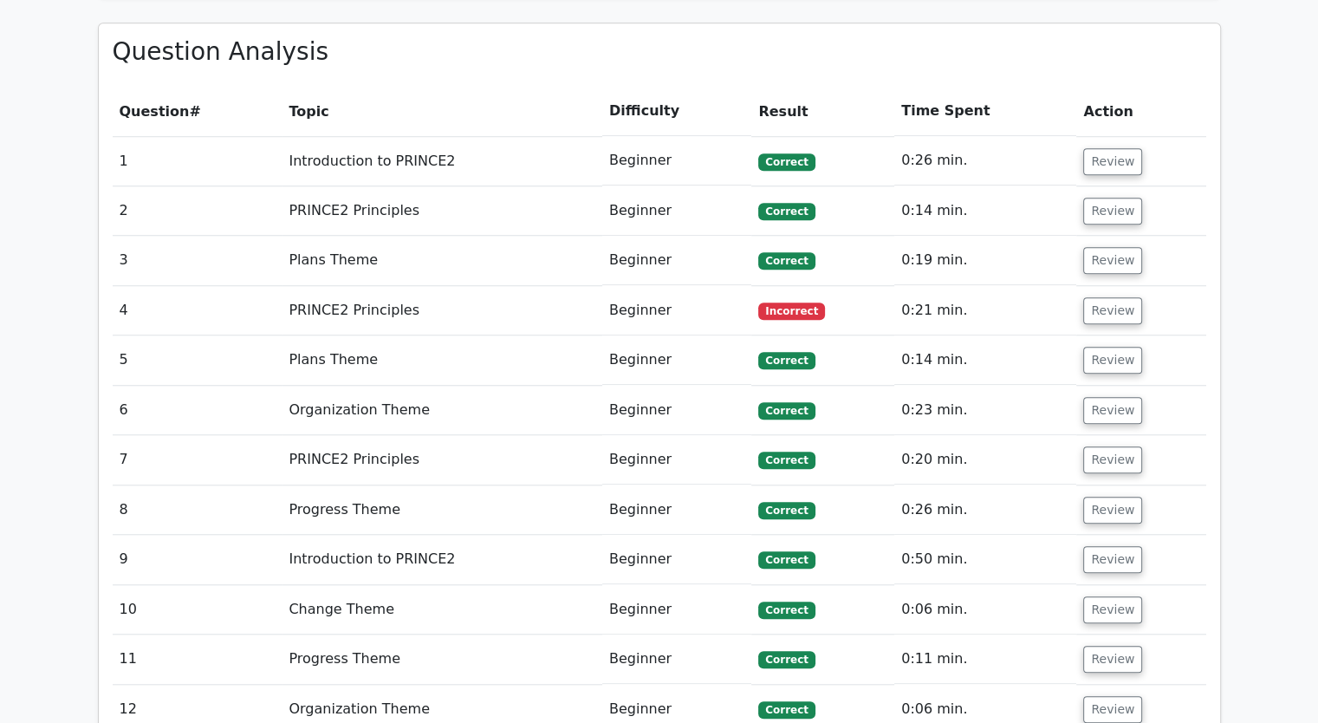
scroll to position [1387, 0]
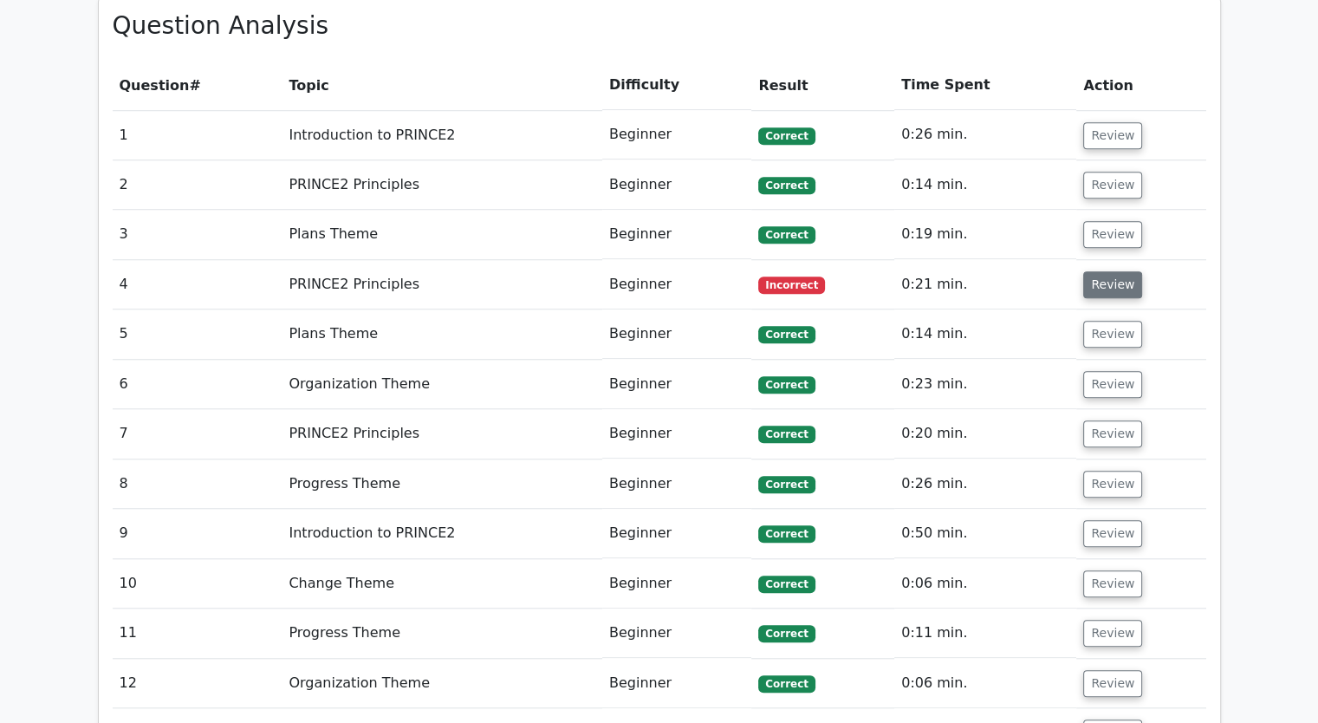
click at [1088, 271] on button "Review" at bounding box center [1112, 284] width 59 height 27
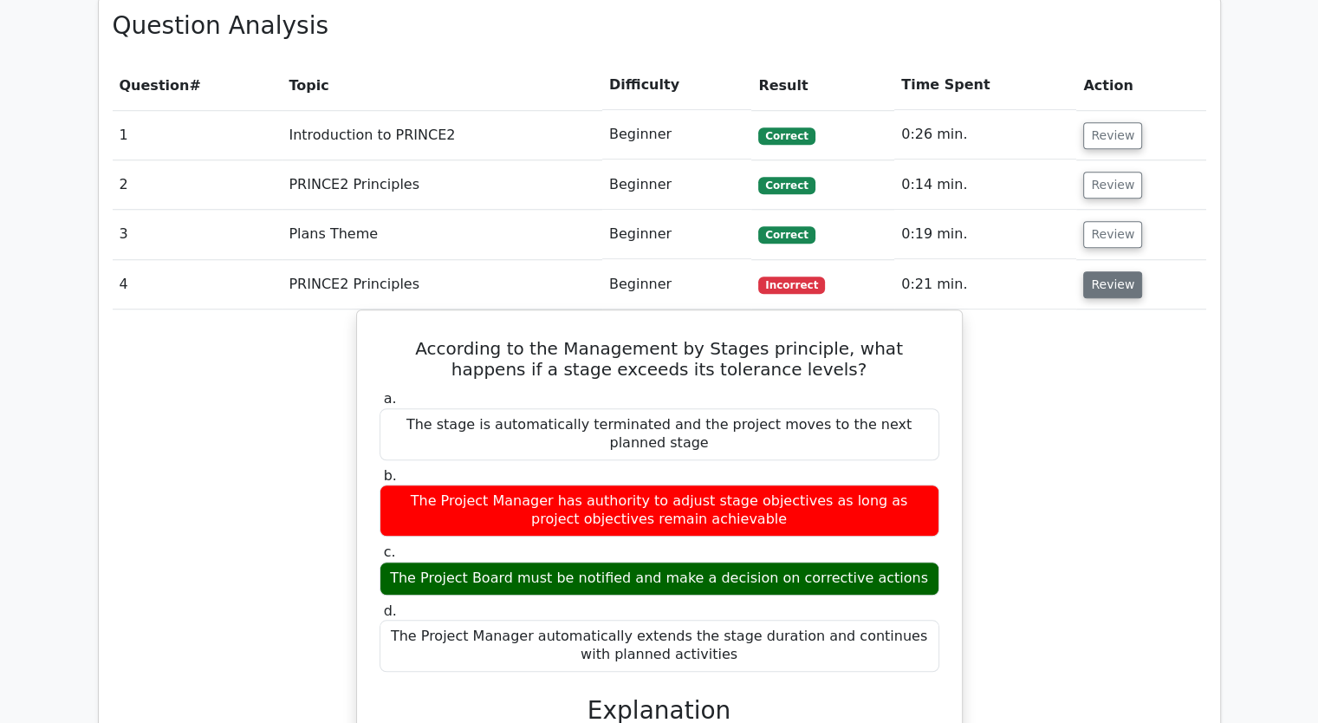
click at [1098, 271] on button "Review" at bounding box center [1112, 284] width 59 height 27
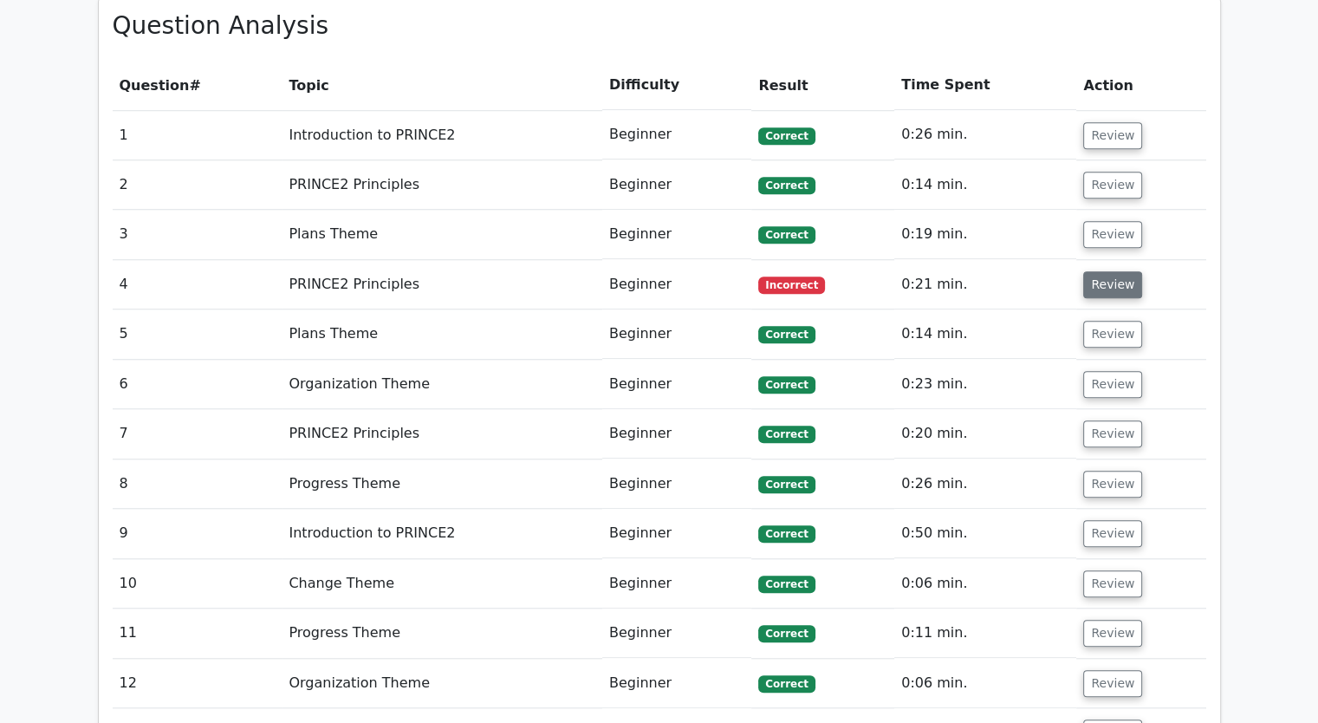
click at [1120, 271] on button "Review" at bounding box center [1112, 284] width 59 height 27
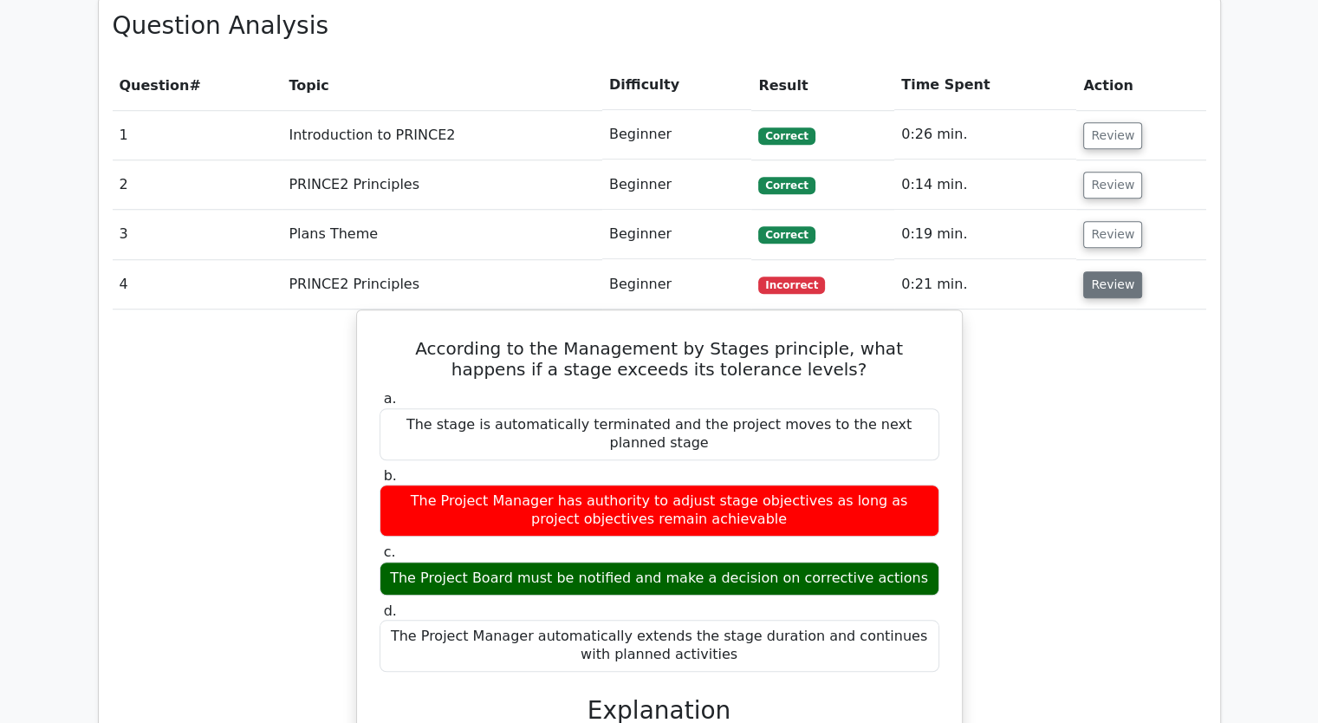
click at [1088, 271] on button "Review" at bounding box center [1112, 284] width 59 height 27
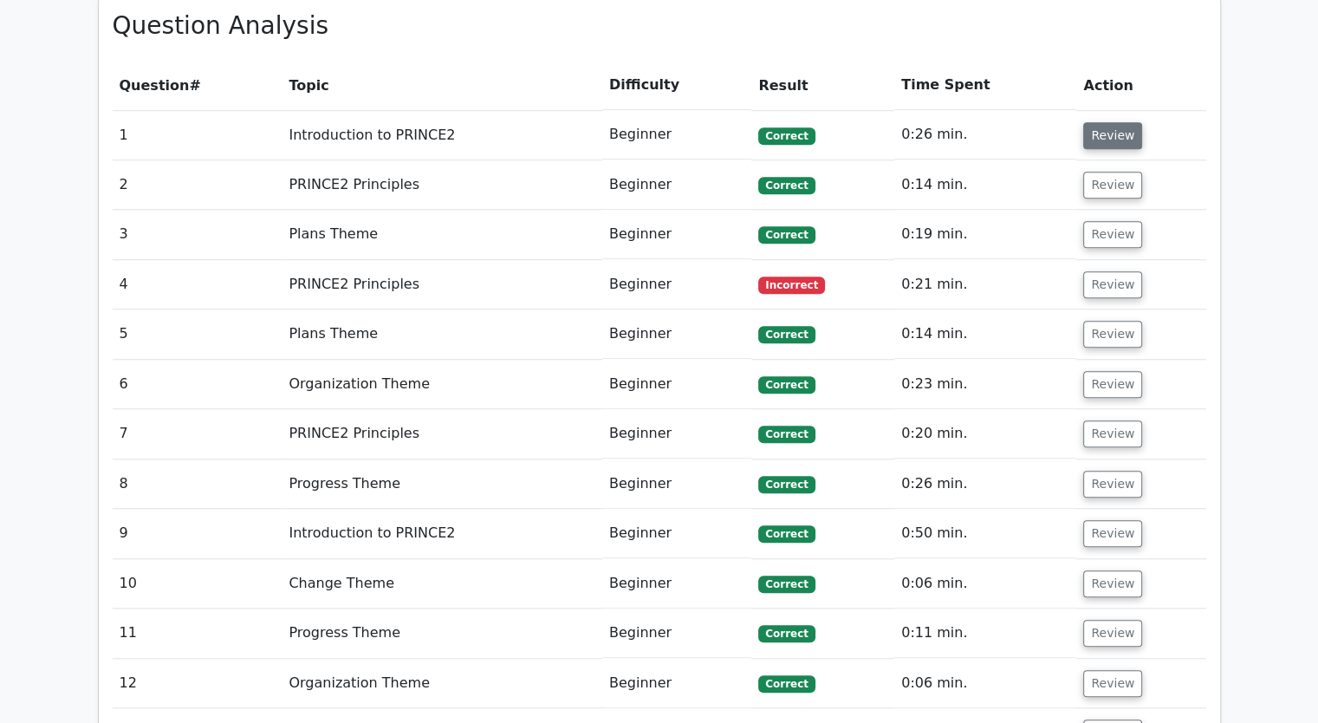
click at [1111, 122] on button "Review" at bounding box center [1112, 135] width 59 height 27
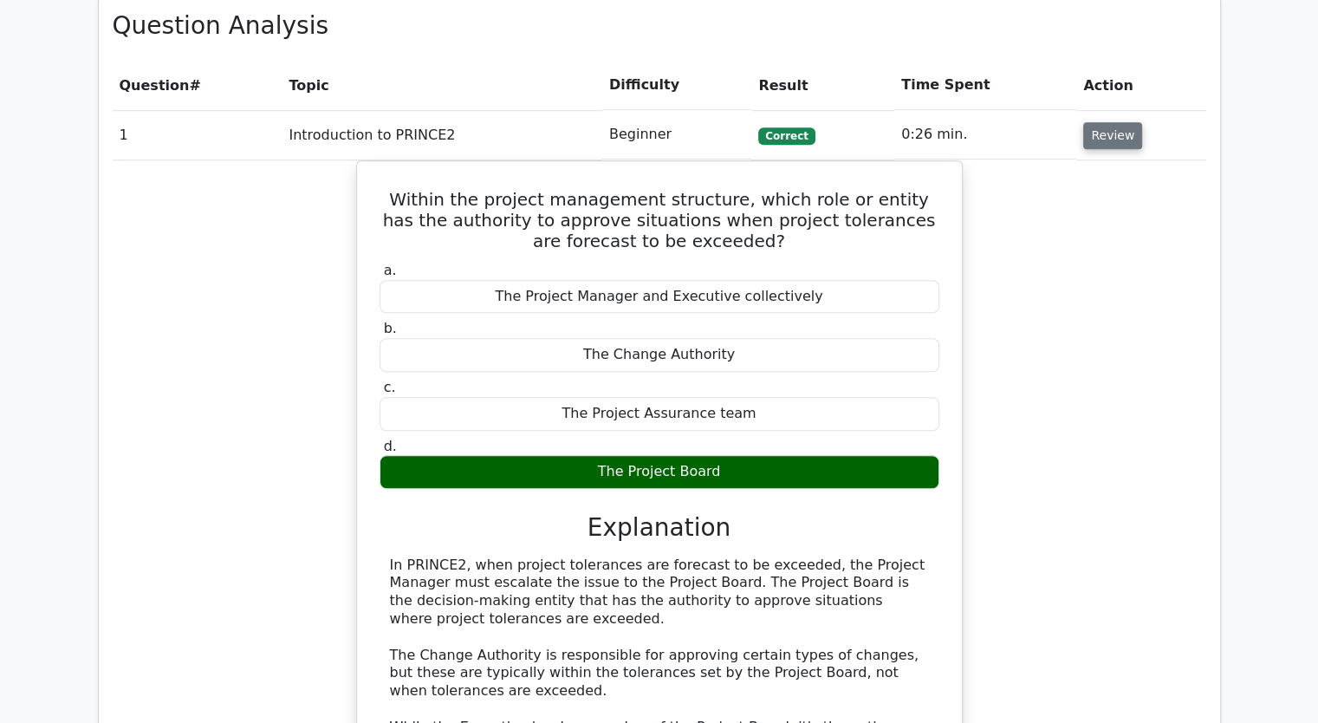
click at [1106, 122] on button "Review" at bounding box center [1112, 135] width 59 height 27
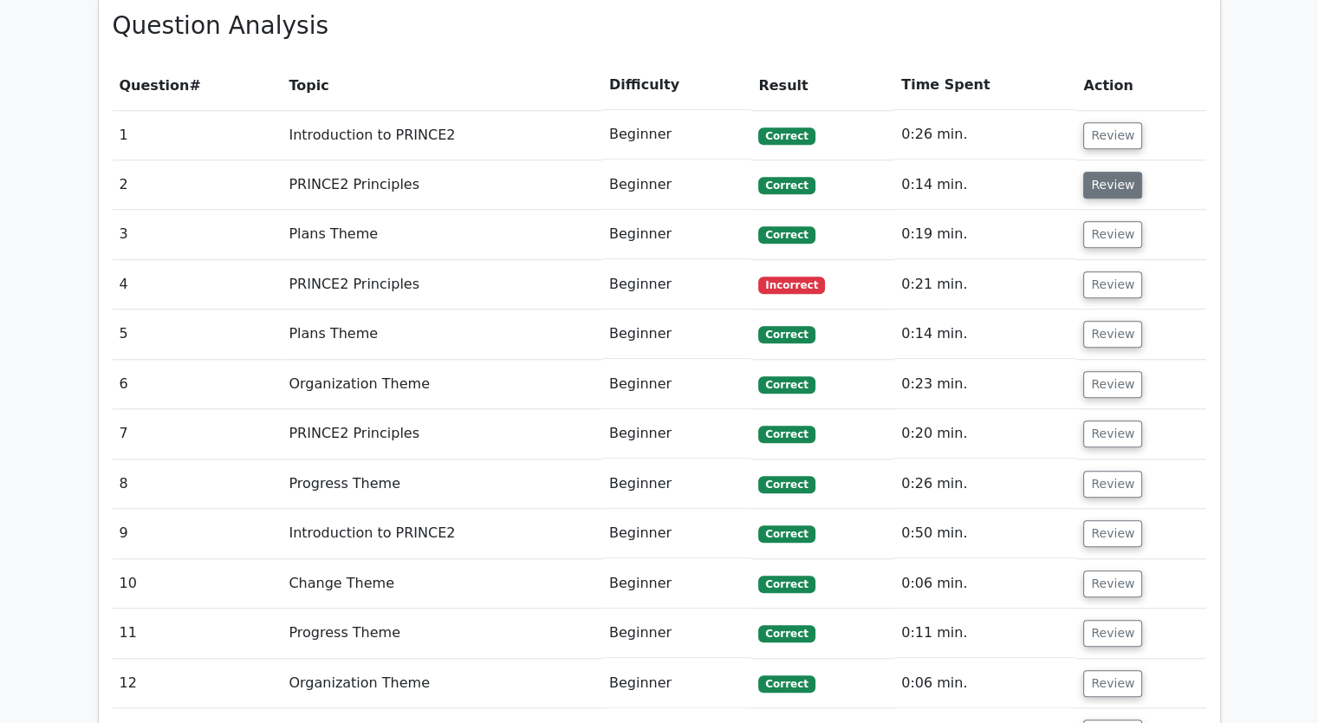
click at [1101, 172] on button "Review" at bounding box center [1112, 185] width 59 height 27
click at [1106, 172] on button "Review" at bounding box center [1112, 185] width 59 height 27
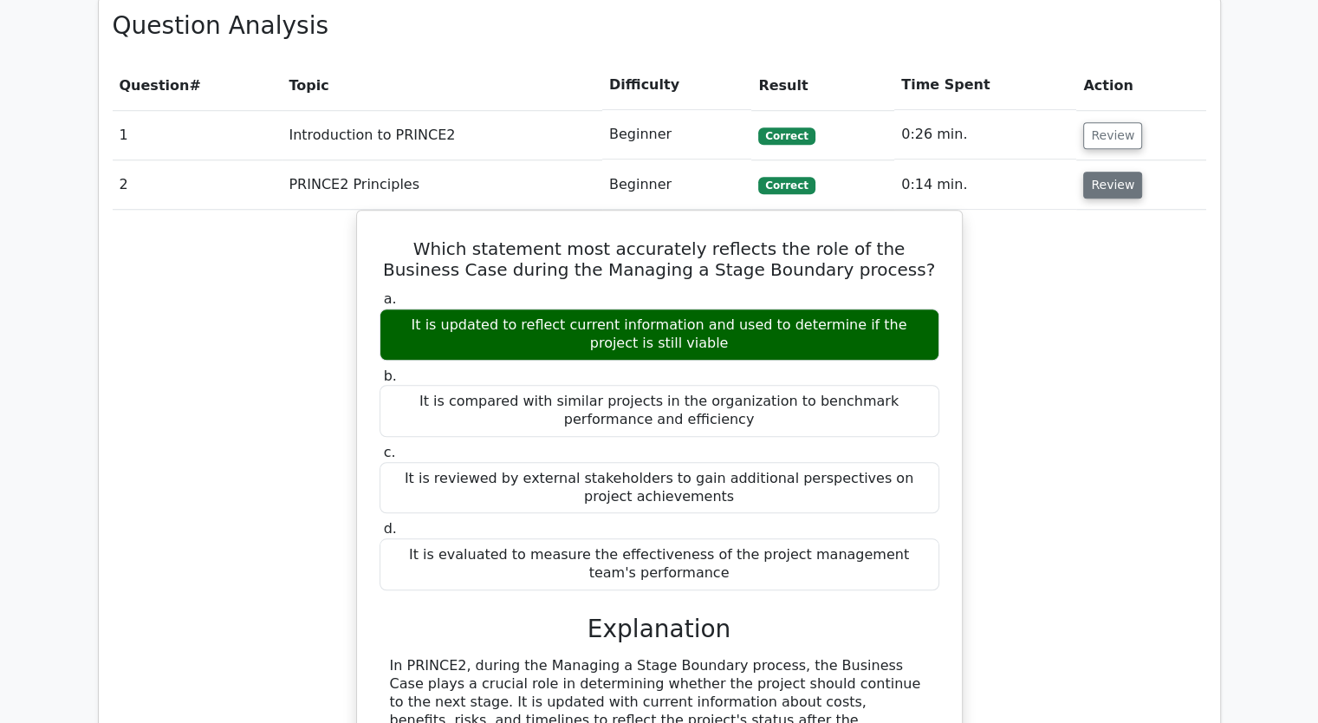
click at [1106, 172] on button "Review" at bounding box center [1112, 185] width 59 height 27
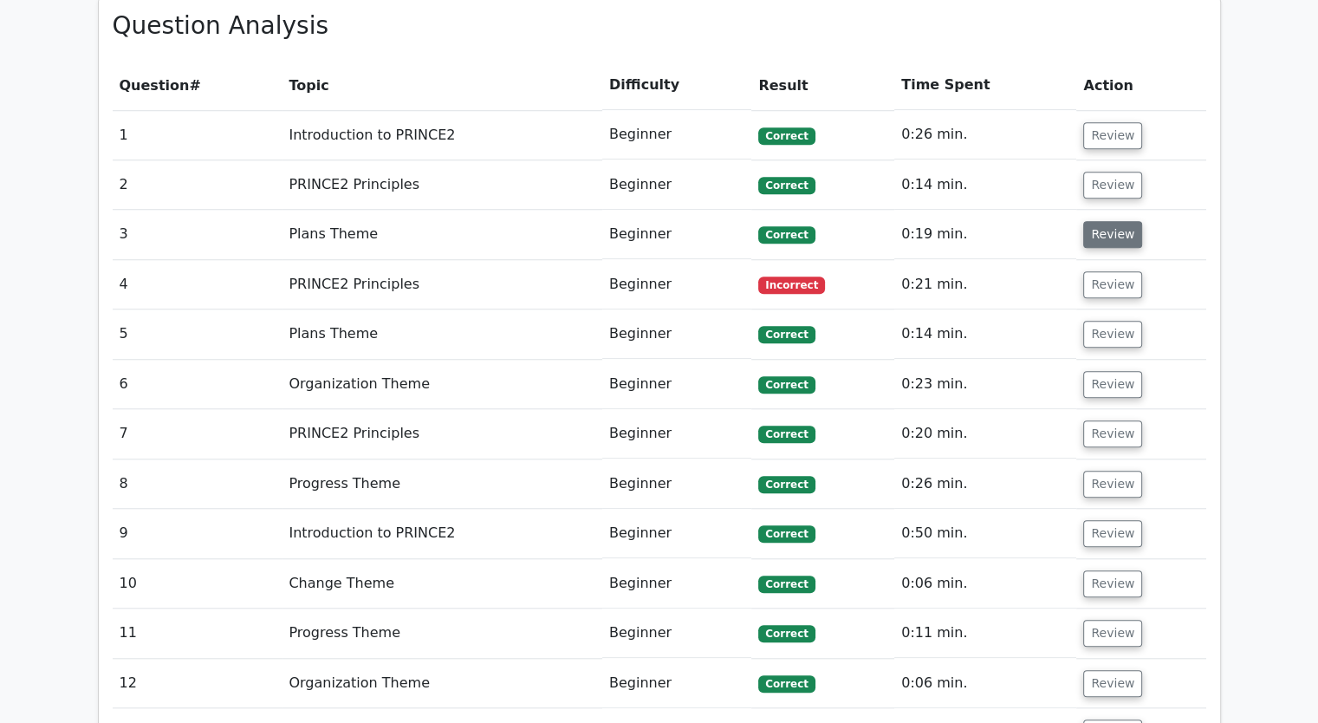
click at [1110, 221] on button "Review" at bounding box center [1112, 234] width 59 height 27
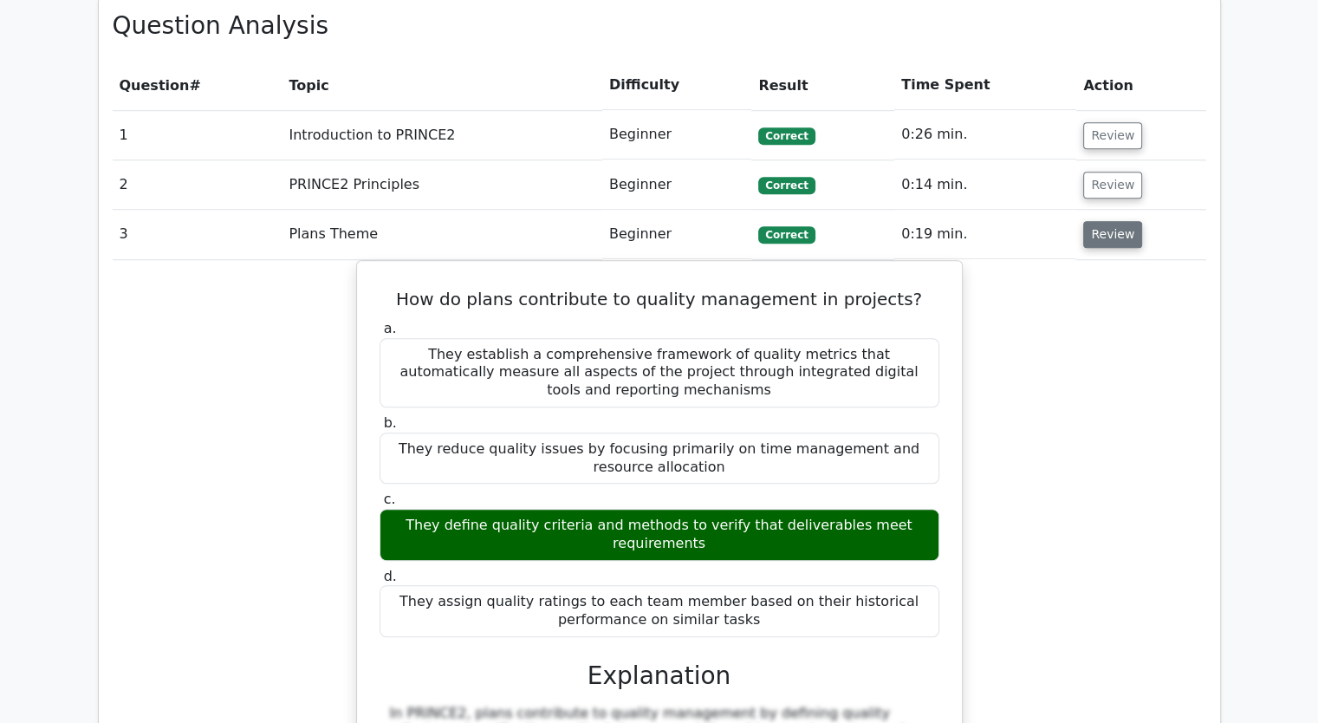
click at [1110, 221] on button "Review" at bounding box center [1112, 234] width 59 height 27
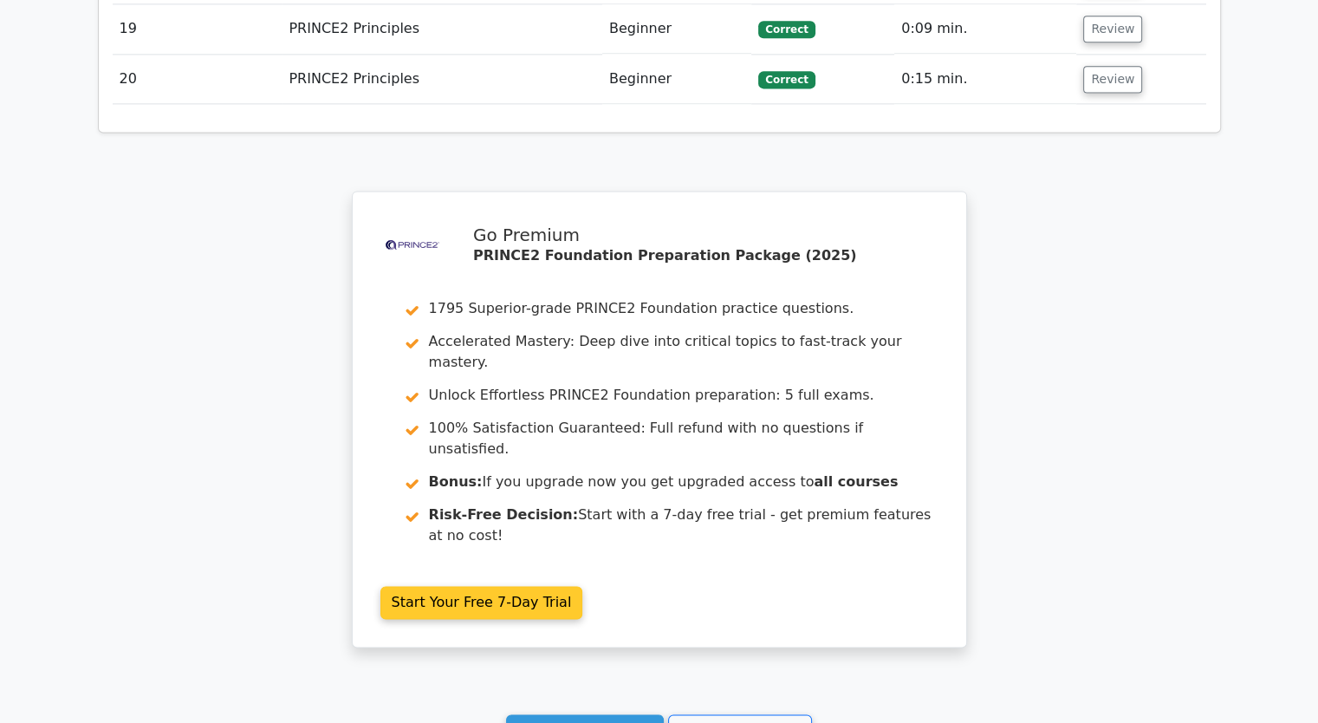
scroll to position [2532, 0]
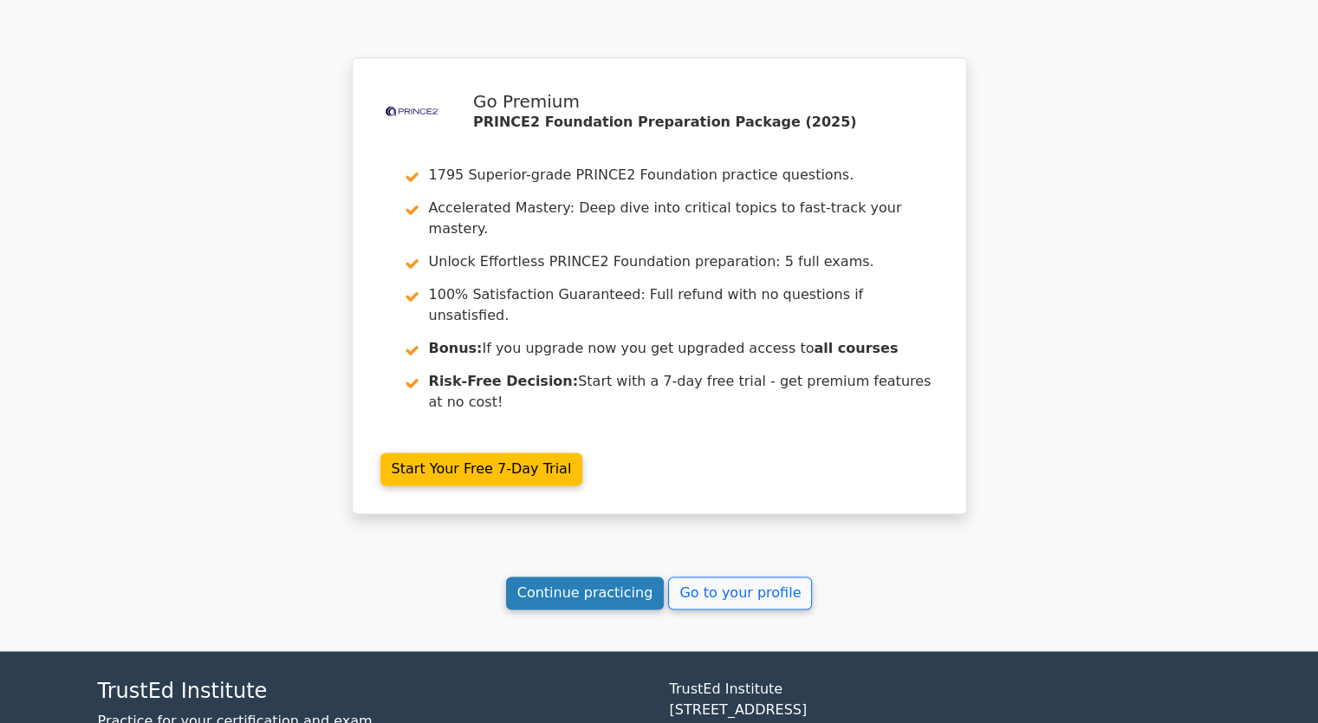
click at [609, 576] on link "Continue practicing" at bounding box center [585, 592] width 159 height 33
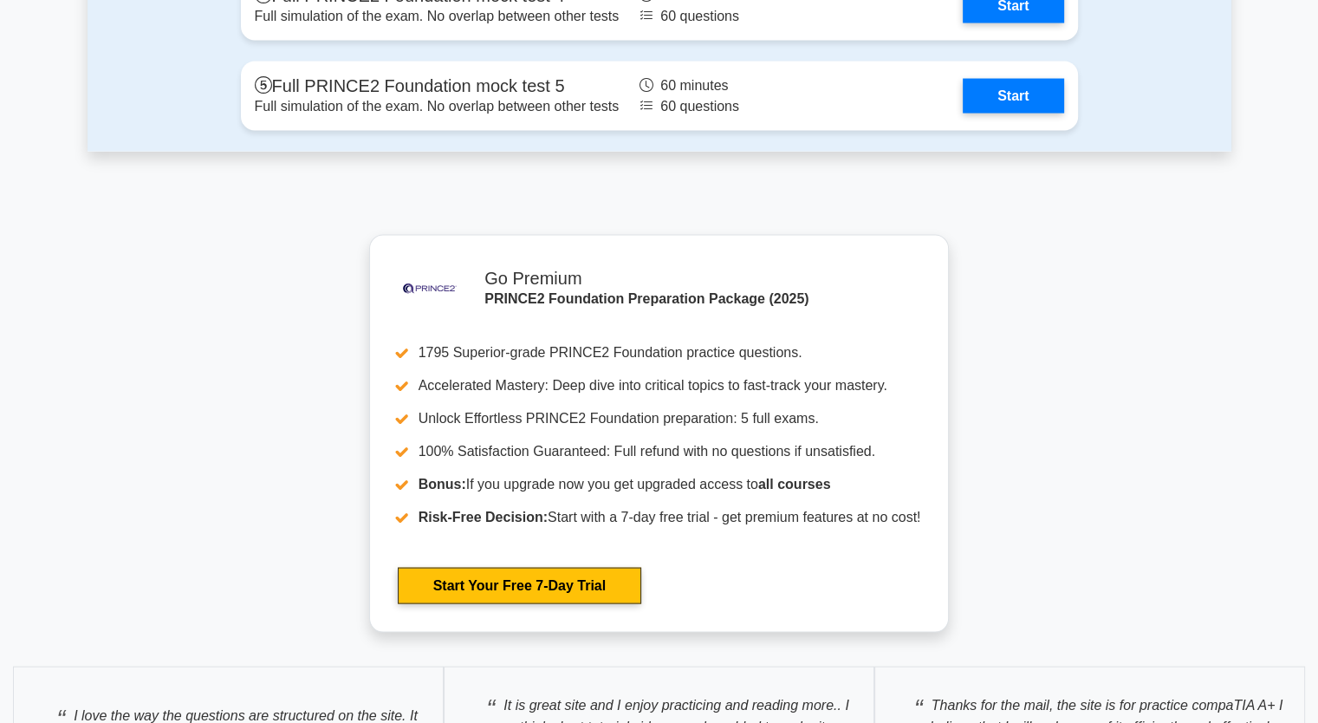
scroll to position [3727, 0]
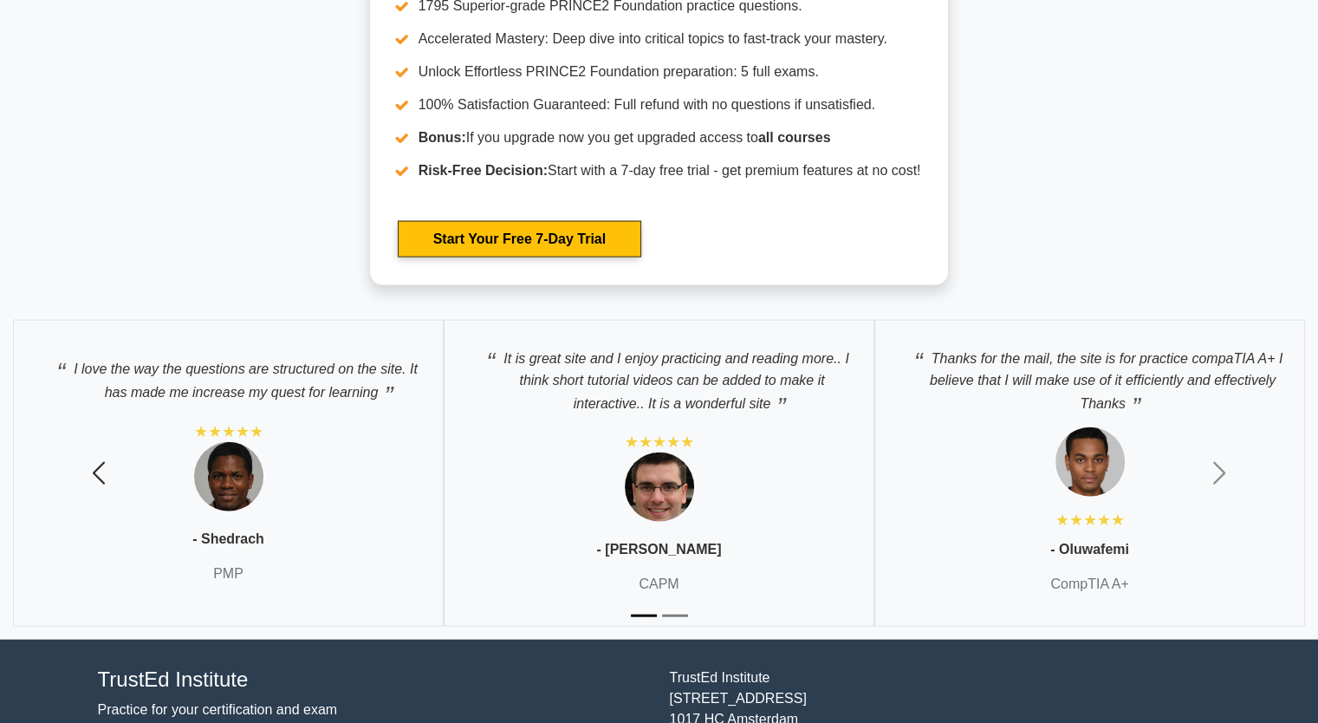
click at [98, 467] on span "button" at bounding box center [99, 473] width 28 height 28
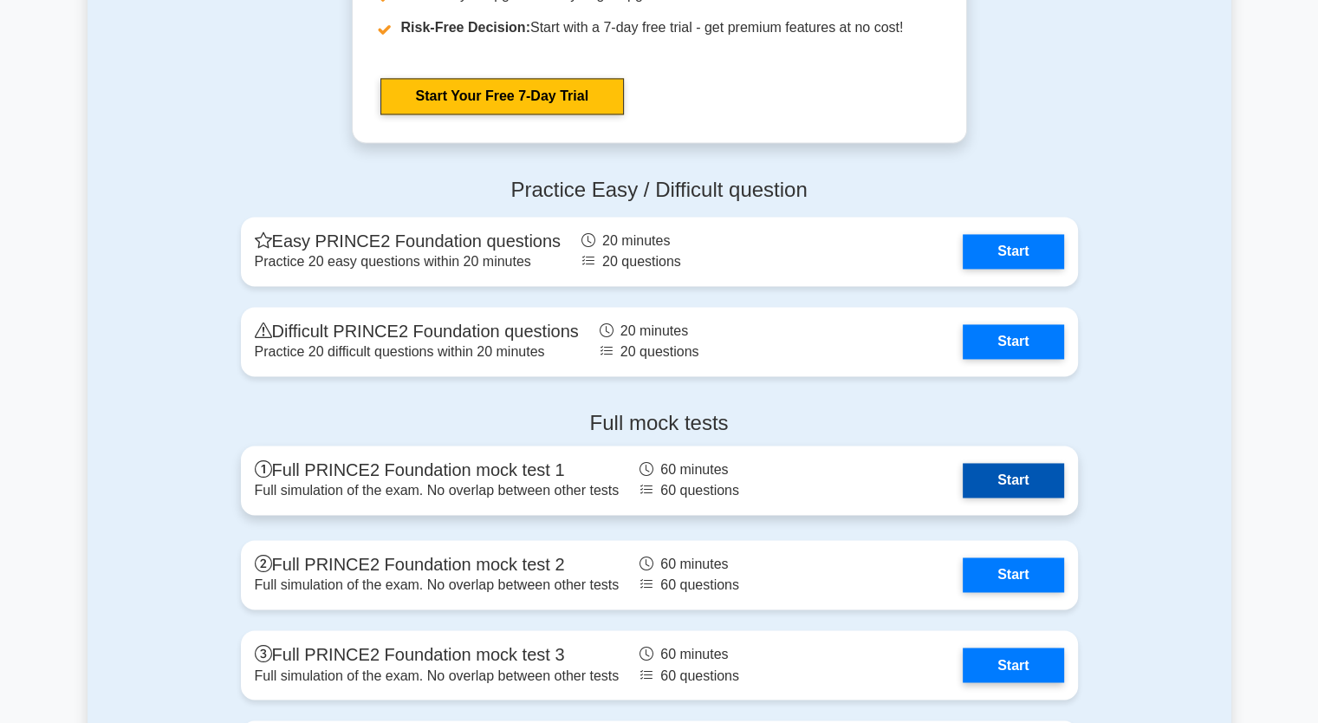
scroll to position [2600, 0]
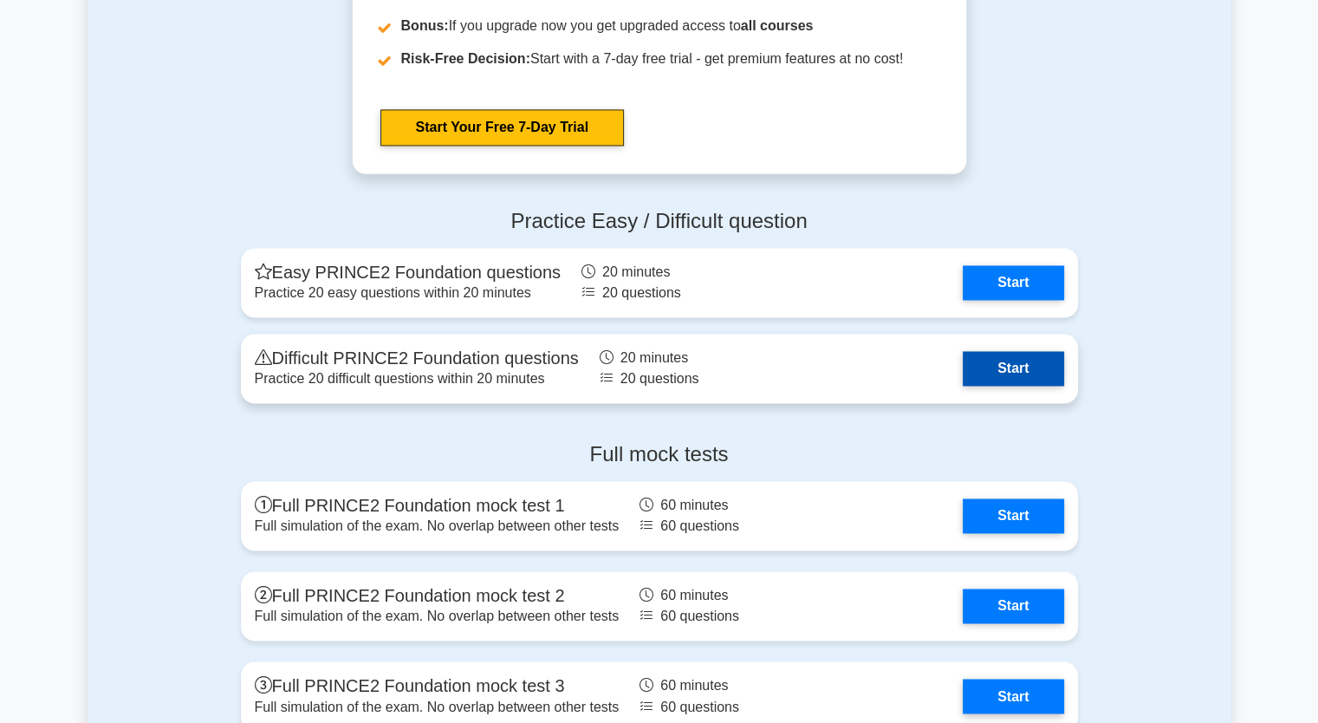
click at [1018, 368] on link "Start" at bounding box center [1013, 368] width 101 height 35
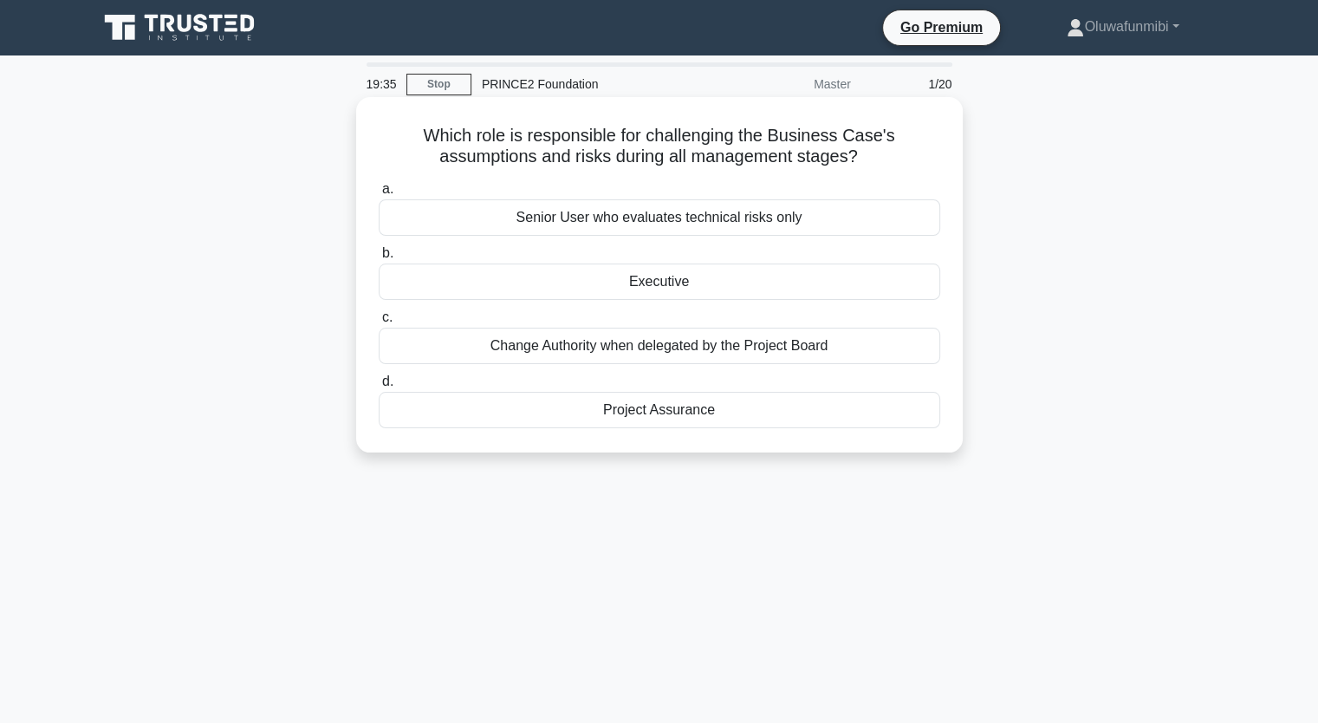
click at [637, 351] on div "Change Authority when delegated by the Project Board" at bounding box center [660, 346] width 562 height 36
click at [379, 323] on input "c. Change Authority when delegated by the Project Board" at bounding box center [379, 317] width 0 height 11
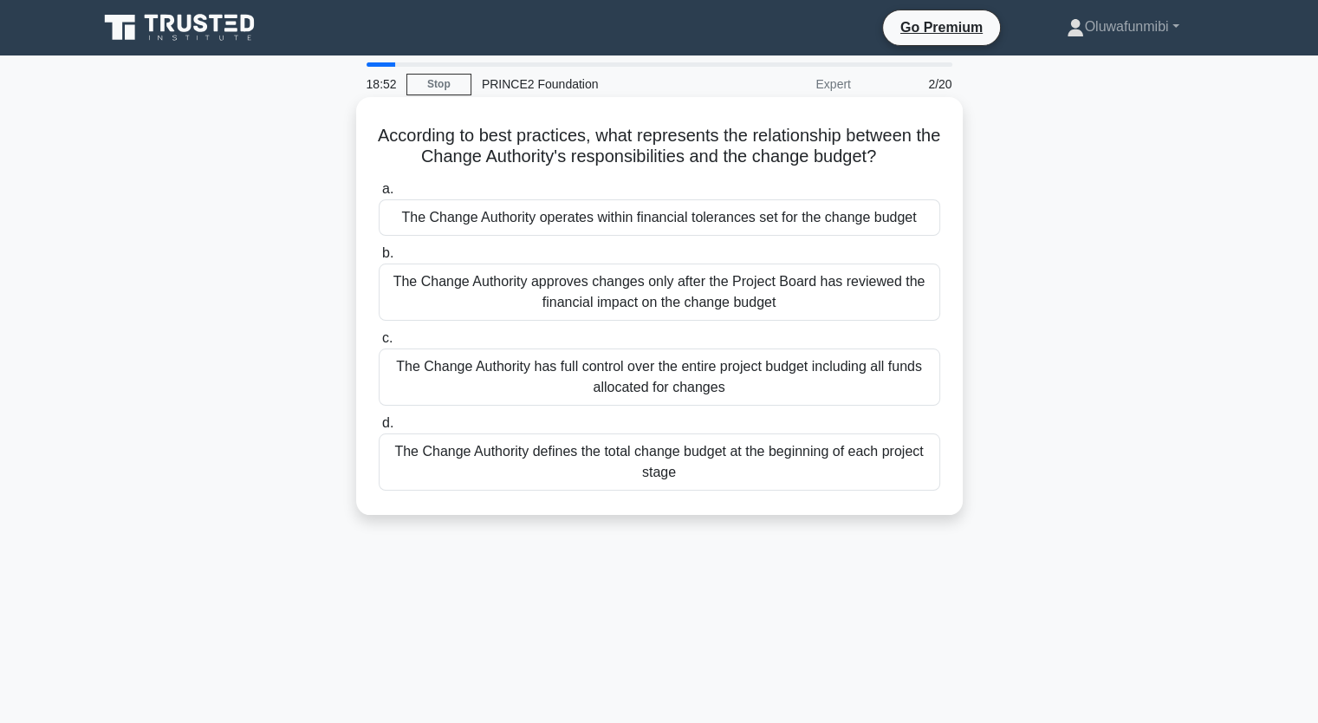
click at [654, 228] on div "The Change Authority operates within financial tolerances set for the change bu…" at bounding box center [660, 217] width 562 height 36
click at [379, 195] on input "a. The Change Authority operates within financial tolerances set for the change…" at bounding box center [379, 189] width 0 height 11
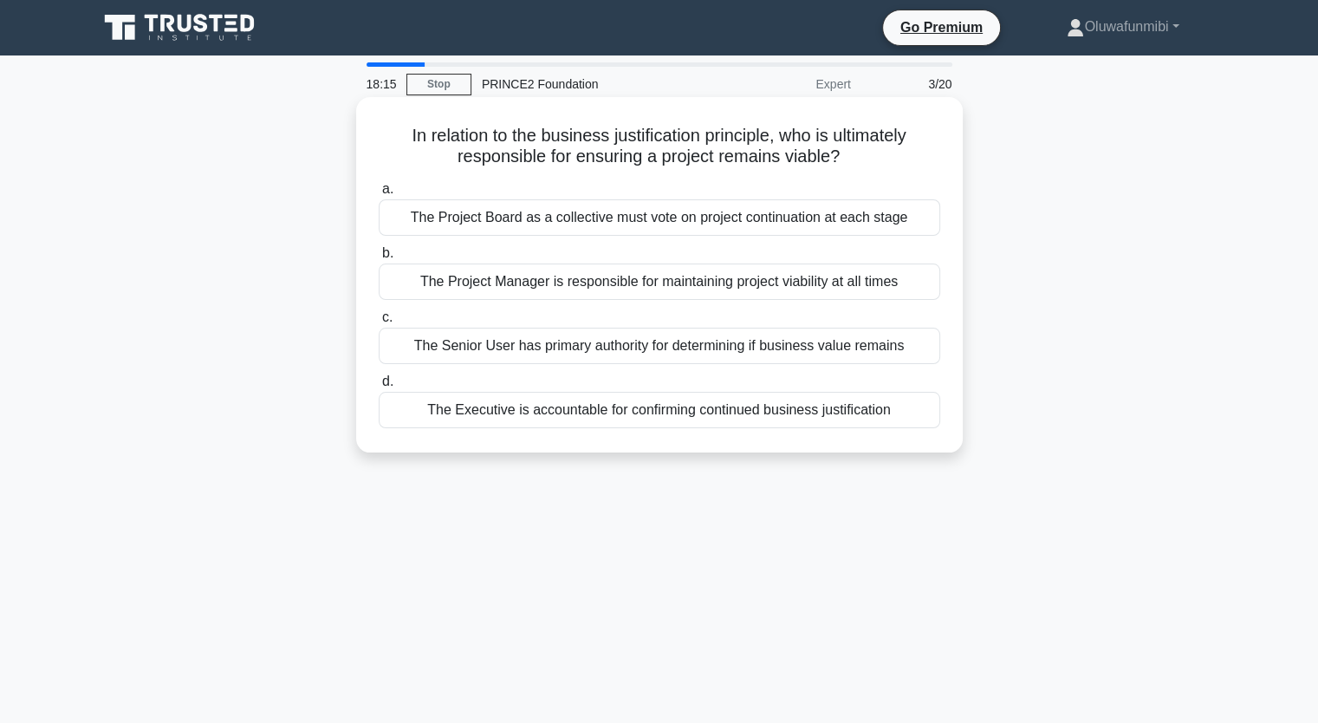
click at [804, 409] on div "The Executive is accountable for confirming continued business justification" at bounding box center [660, 410] width 562 height 36
click at [379, 387] on input "d. The Executive is accountable for confirming continued business justification" at bounding box center [379, 381] width 0 height 11
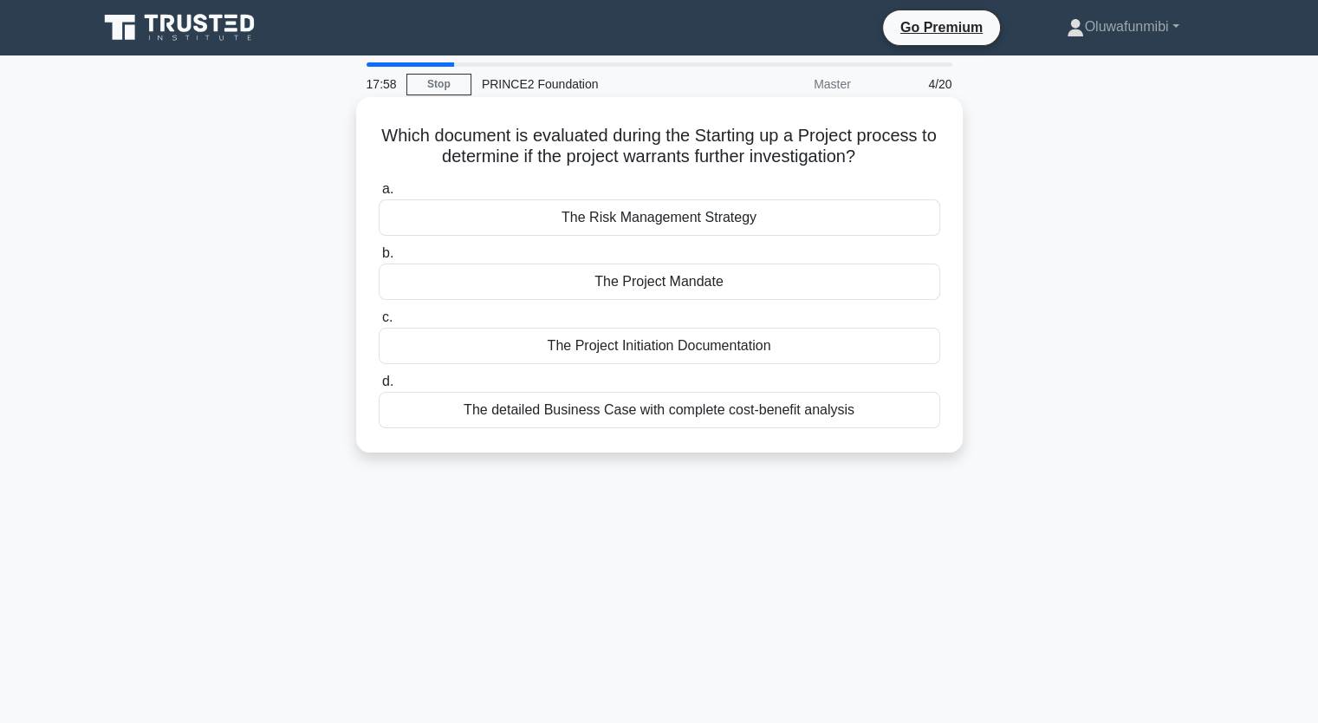
click at [711, 350] on div "The Project Initiation Documentation" at bounding box center [660, 346] width 562 height 36
click at [379, 323] on input "c. The Project Initiation Documentation" at bounding box center [379, 317] width 0 height 11
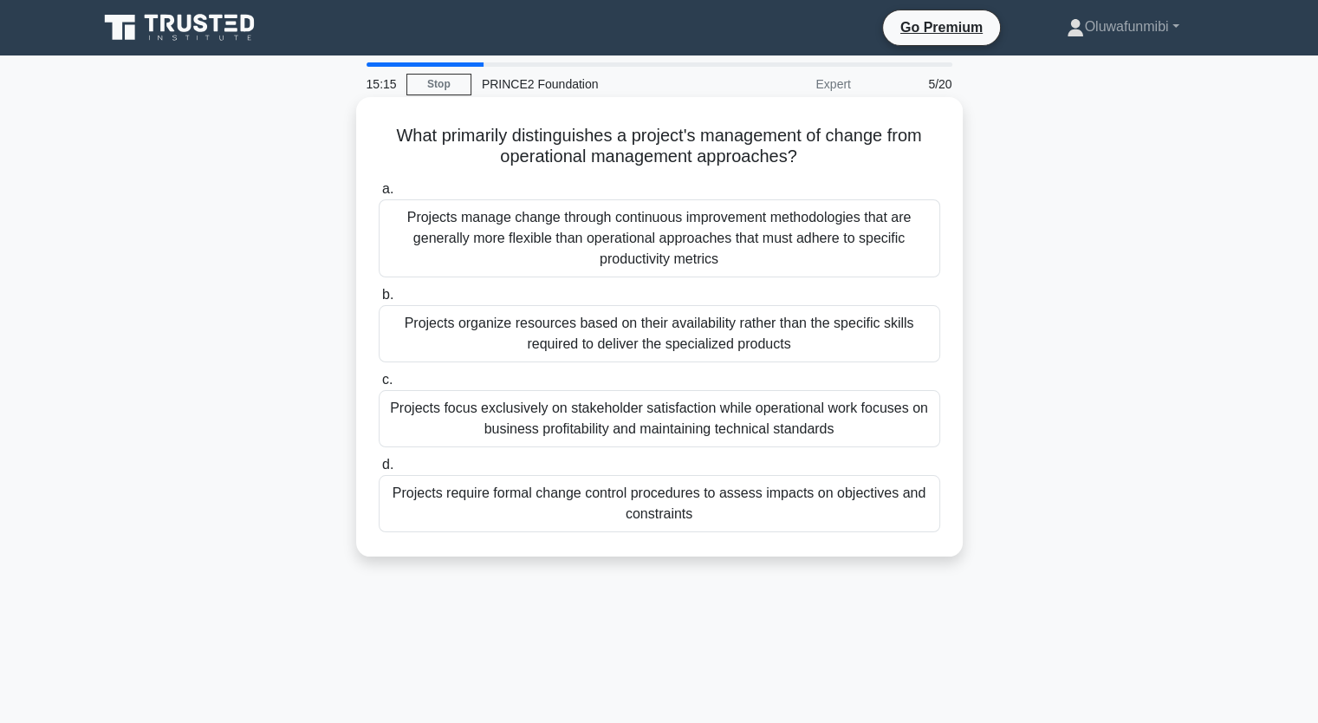
click at [628, 236] on div "Projects manage change through continuous improvement methodologies that are ge…" at bounding box center [660, 238] width 562 height 78
click at [379, 195] on input "a. Projects manage change through continuous improvement methodologies that are…" at bounding box center [379, 189] width 0 height 11
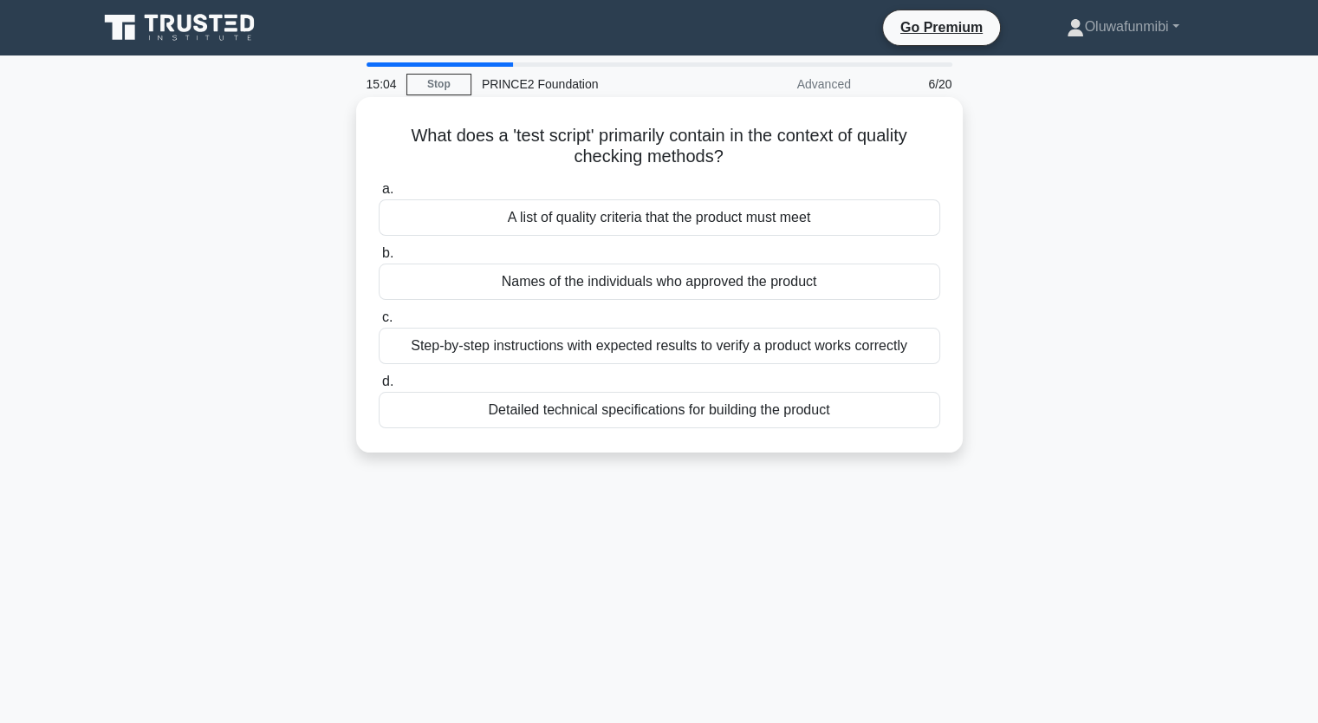
click at [585, 223] on div "A list of quality criteria that the product must meet" at bounding box center [660, 217] width 562 height 36
click at [379, 195] on input "a. A list of quality criteria that the product must meet" at bounding box center [379, 189] width 0 height 11
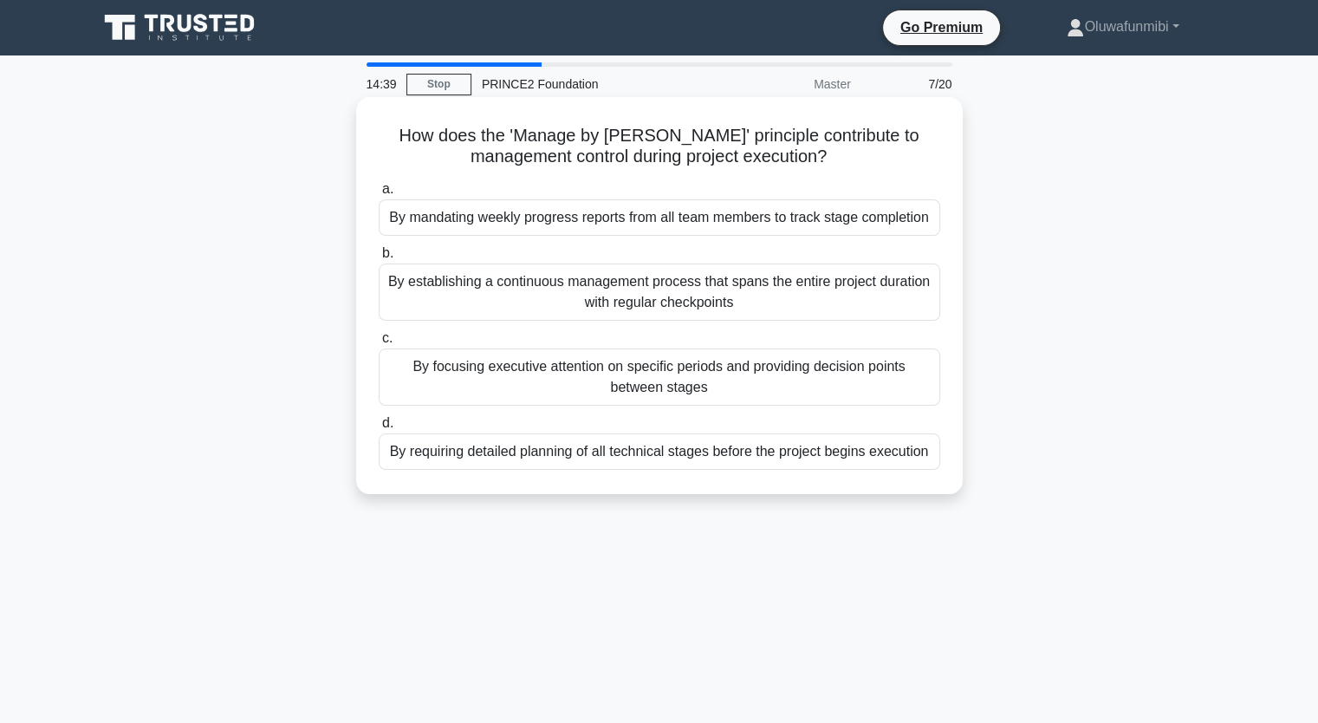
click at [673, 302] on div "By establishing a continuous management process that spans the entire project d…" at bounding box center [660, 292] width 562 height 57
click at [379, 259] on input "b. By establishing a continuous management process that spans the entire projec…" at bounding box center [379, 253] width 0 height 11
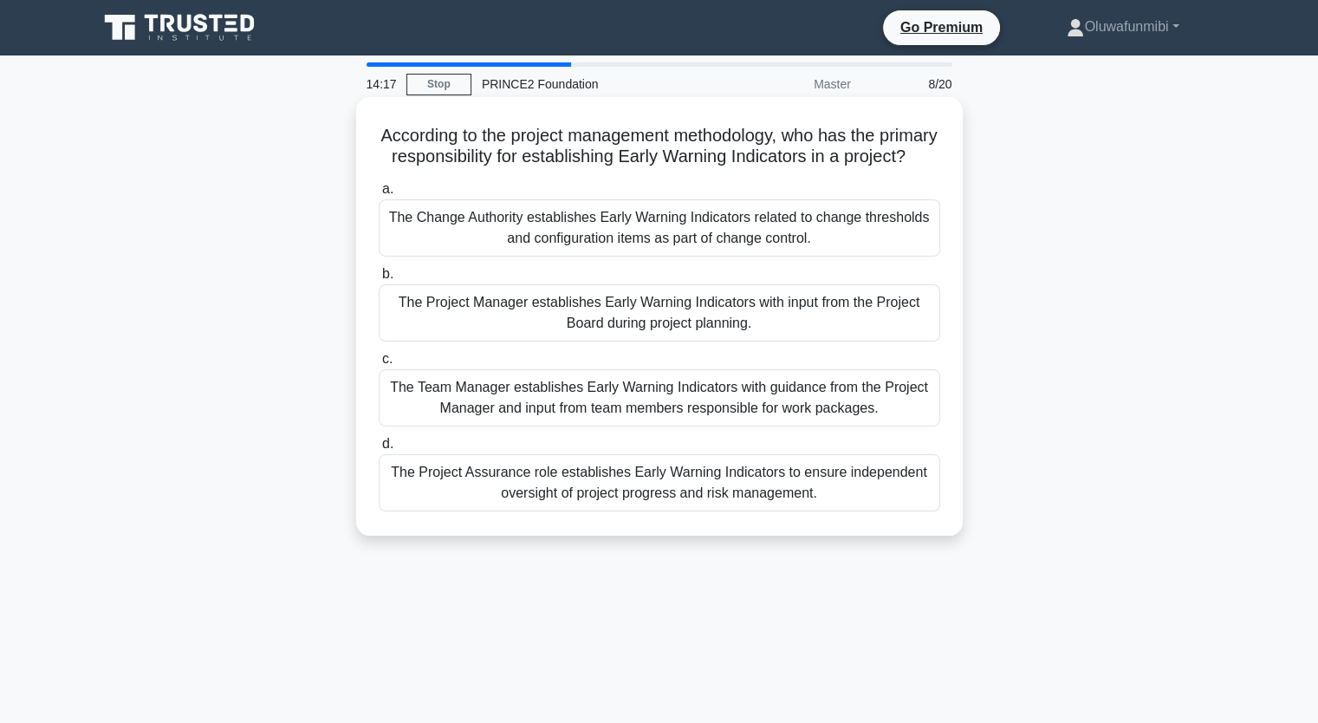
click at [640, 426] on div "The Team Manager establishes Early Warning Indicators with guidance from the Pr…" at bounding box center [660, 397] width 562 height 57
click at [379, 365] on input "c. The Team Manager establishes Early Warning Indicators with guidance from the…" at bounding box center [379, 359] width 0 height 11
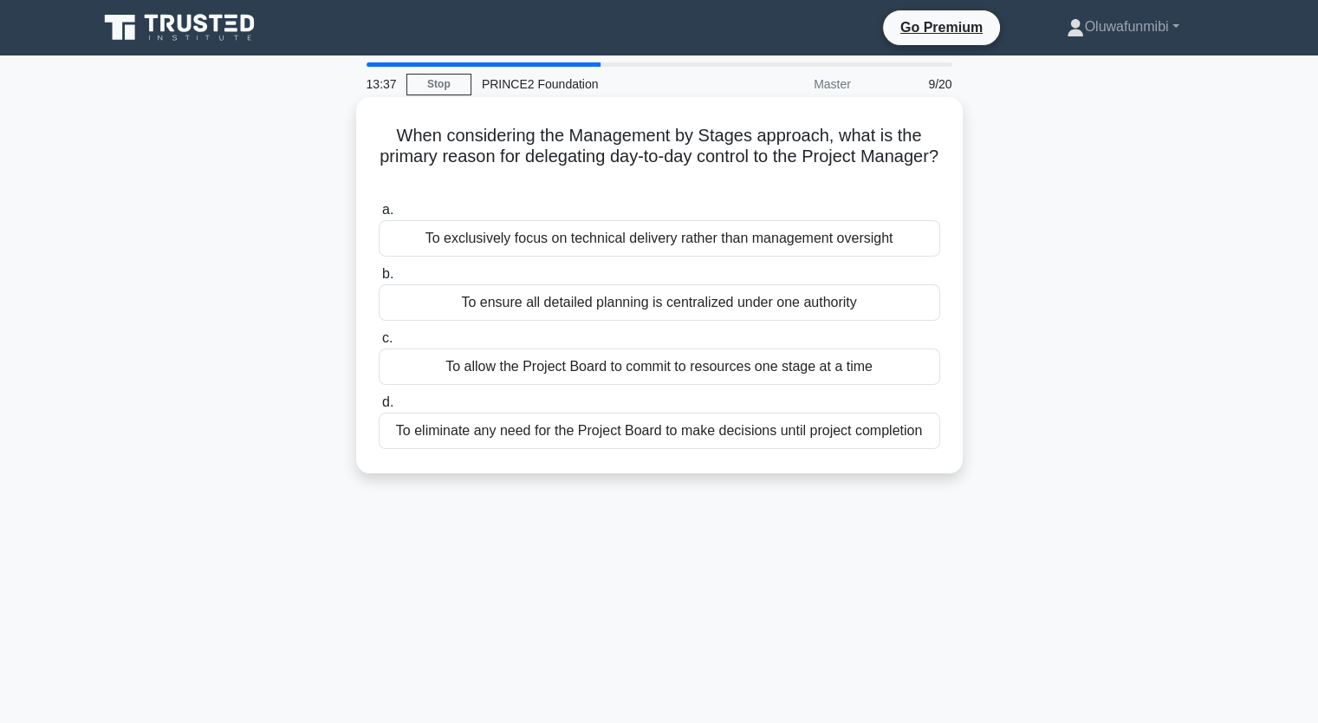
click at [686, 308] on div "To ensure all detailed planning is centralized under one authority" at bounding box center [660, 302] width 562 height 36
click at [379, 280] on input "b. To ensure all detailed planning is centralized under one authority" at bounding box center [379, 274] width 0 height 11
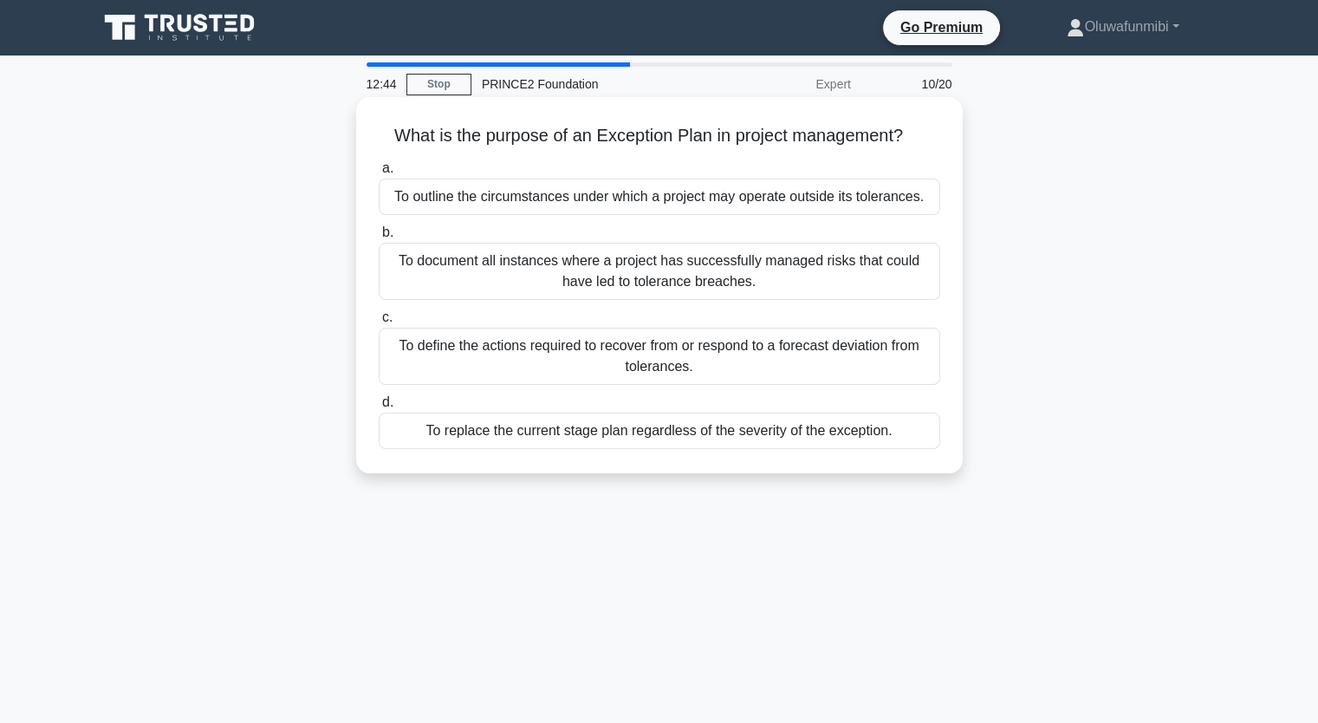
click at [704, 205] on div "To outline the circumstances under which a project may operate outside its tole…" at bounding box center [660, 197] width 562 height 36
click at [379, 174] on input "a. To outline the circumstances under which a project may operate outside its t…" at bounding box center [379, 168] width 0 height 11
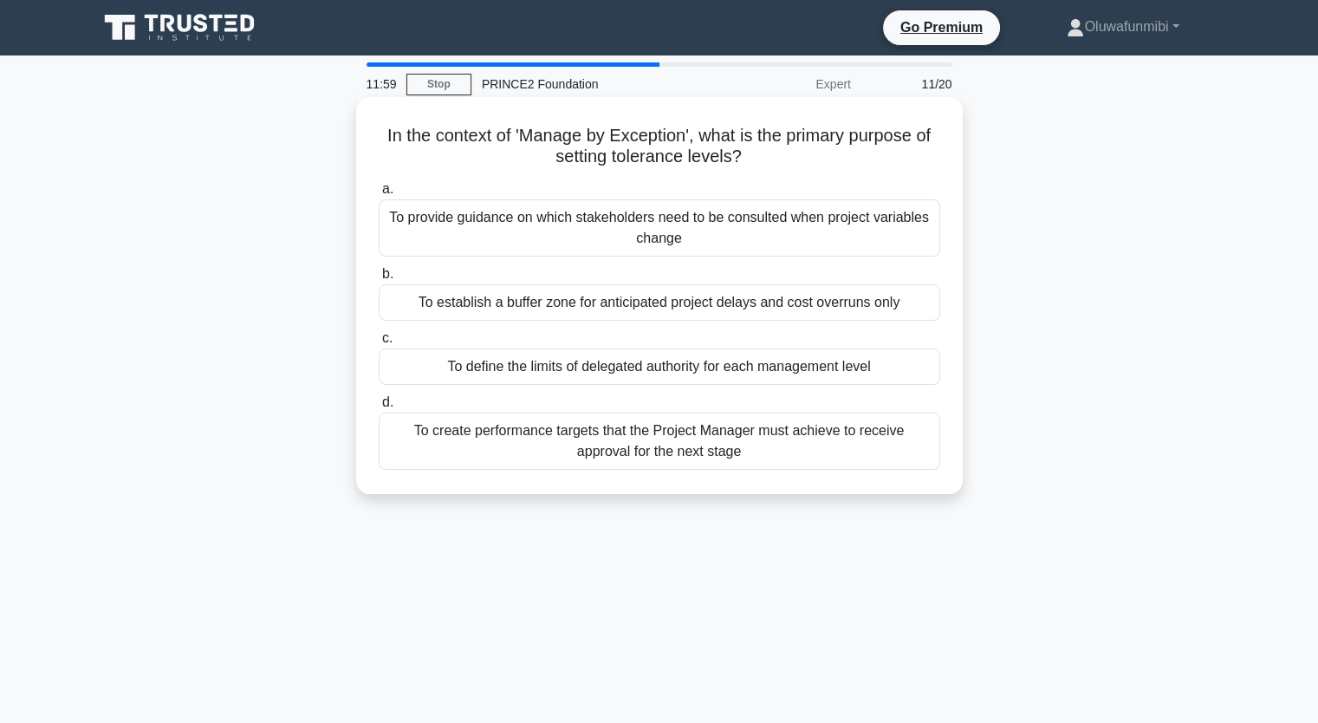
click at [589, 369] on div "To define the limits of delegated authority for each management level" at bounding box center [660, 366] width 562 height 36
click at [379, 344] on input "c. To define the limits of delegated authority for each management level" at bounding box center [379, 338] width 0 height 11
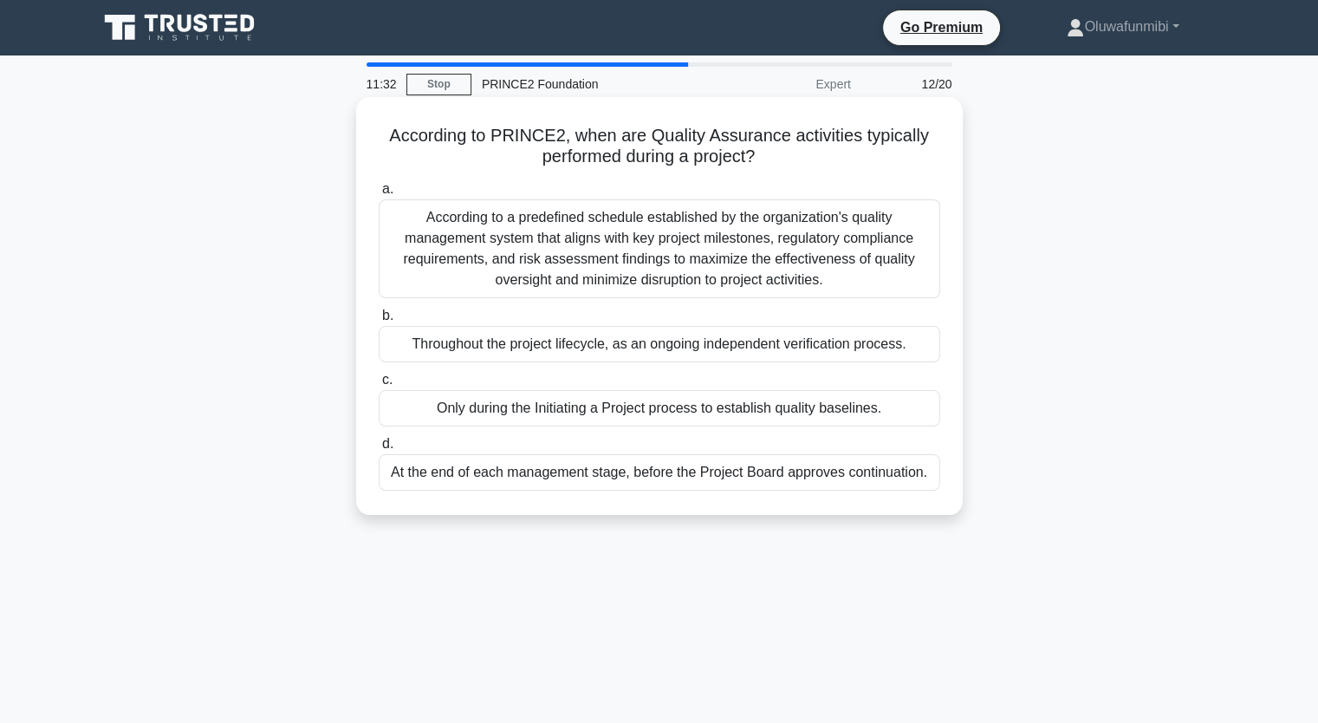
click at [691, 471] on div "At the end of each management stage, before the Project Board approves continua…" at bounding box center [660, 472] width 562 height 36
click at [379, 450] on input "d. At the end of each management stage, before the Project Board approves conti…" at bounding box center [379, 444] width 0 height 11
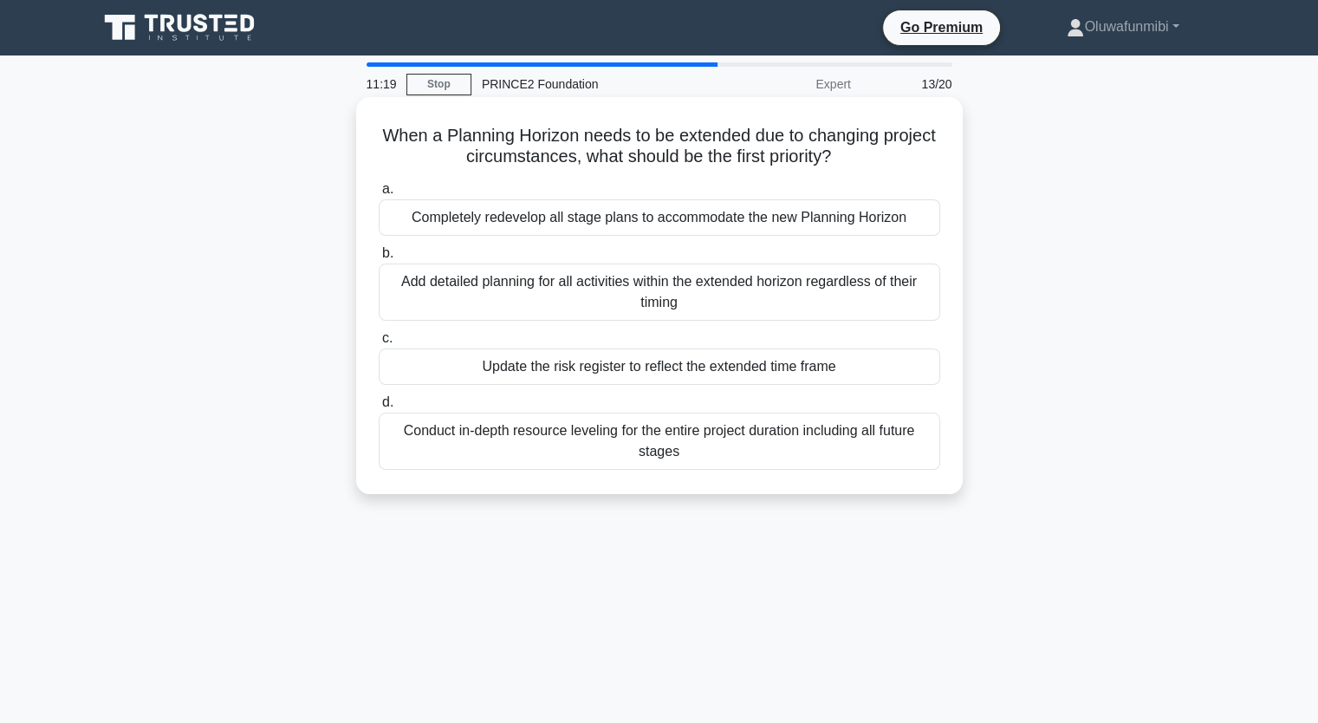
click at [666, 373] on div "Update the risk register to reflect the extended time frame" at bounding box center [660, 366] width 562 height 36
click at [379, 344] on input "c. Update the risk register to reflect the extended time frame" at bounding box center [379, 338] width 0 height 11
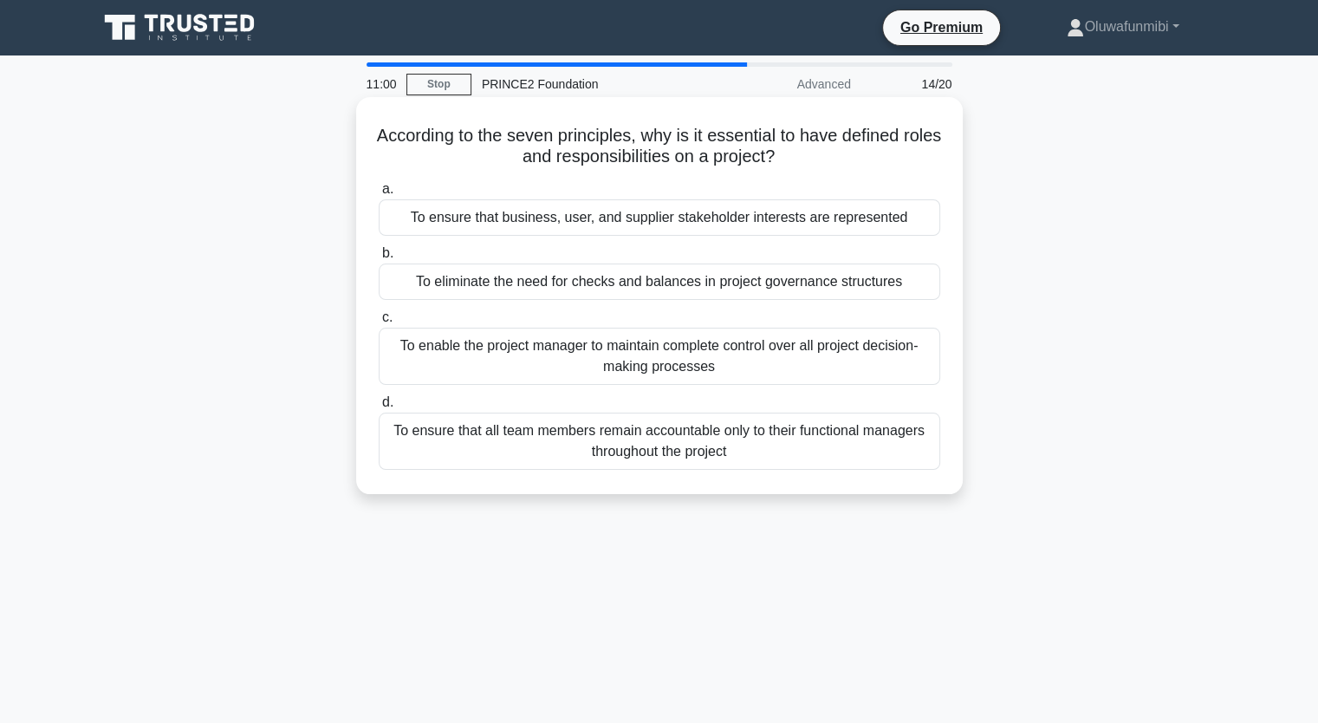
click at [647, 455] on div "To ensure that all team members remain accountable only to their functional man…" at bounding box center [660, 441] width 562 height 57
click at [379, 408] on input "d. To ensure that all team members remain accountable only to their functional …" at bounding box center [379, 402] width 0 height 11
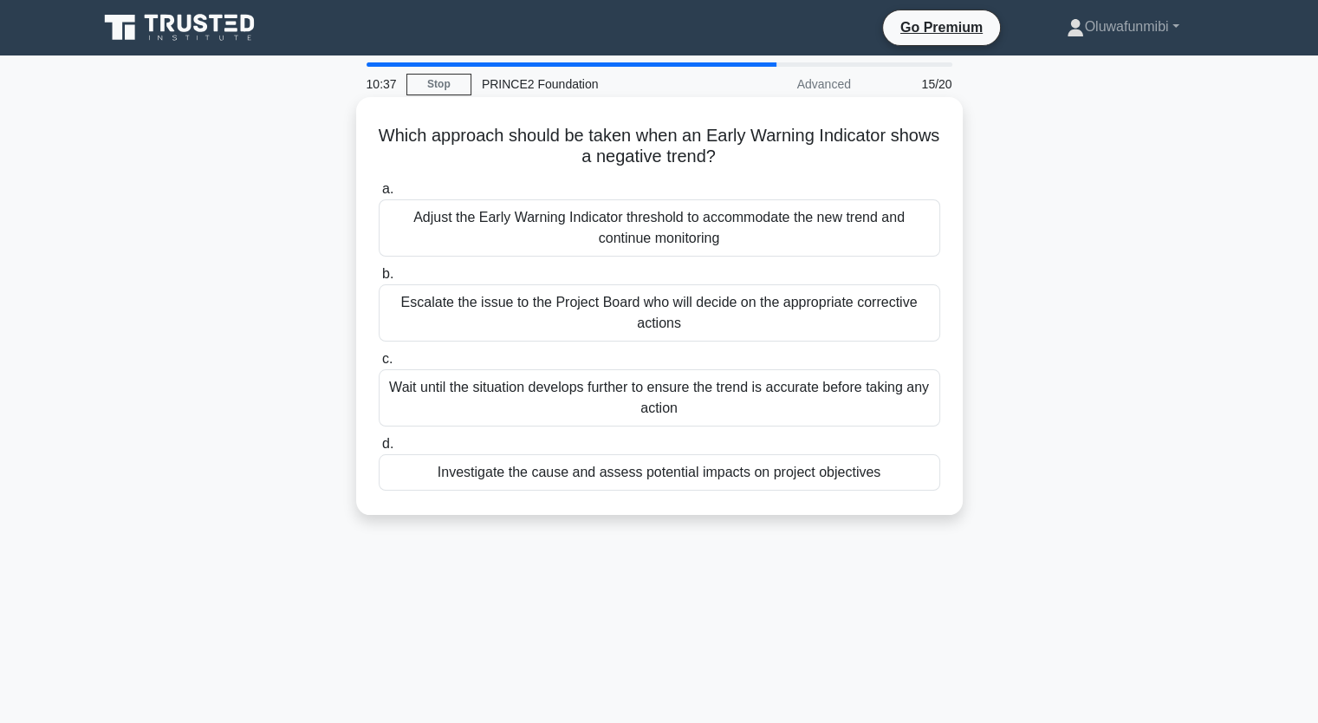
click at [665, 475] on div "Investigate the cause and assess potential impacts on project objectives" at bounding box center [660, 472] width 562 height 36
click at [379, 450] on input "d. Investigate the cause and assess potential impacts on project objectives" at bounding box center [379, 444] width 0 height 11
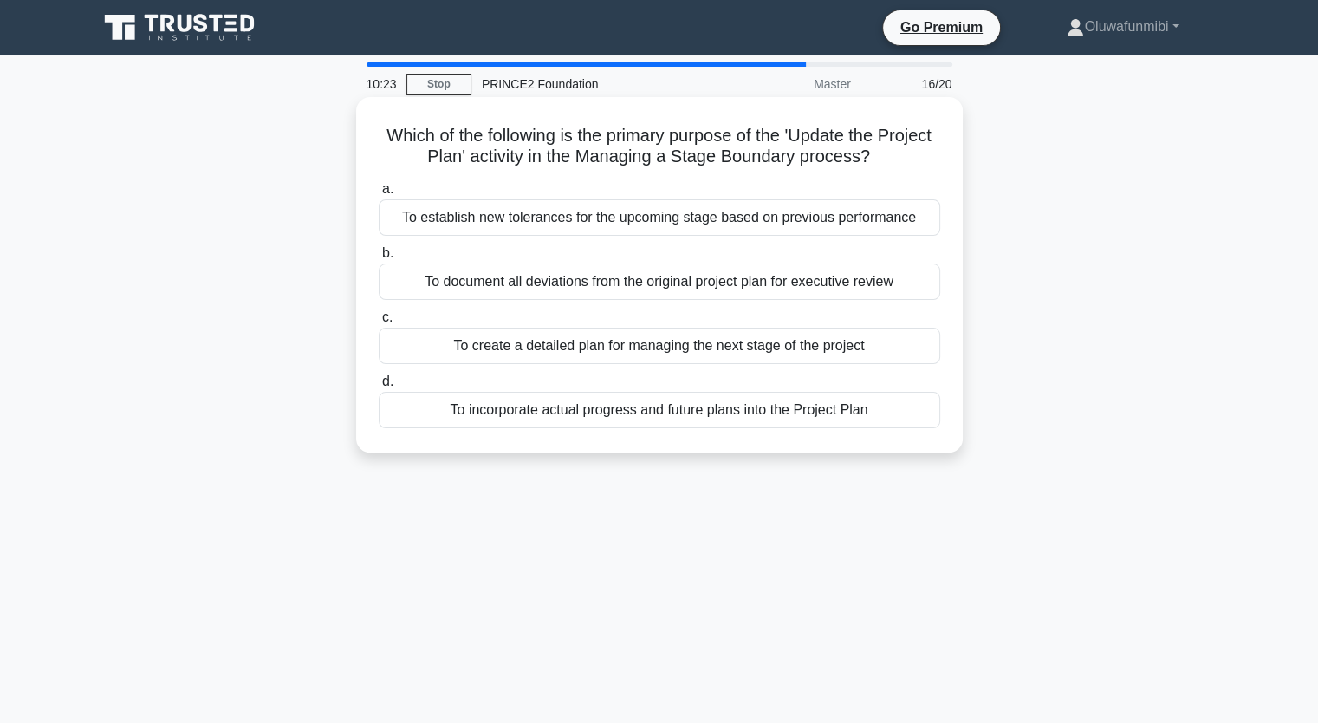
click at [630, 283] on div "To document all deviations from the original project plan for executive review" at bounding box center [660, 282] width 562 height 36
click at [379, 259] on input "b. To document all deviations from the original project plan for executive revi…" at bounding box center [379, 253] width 0 height 11
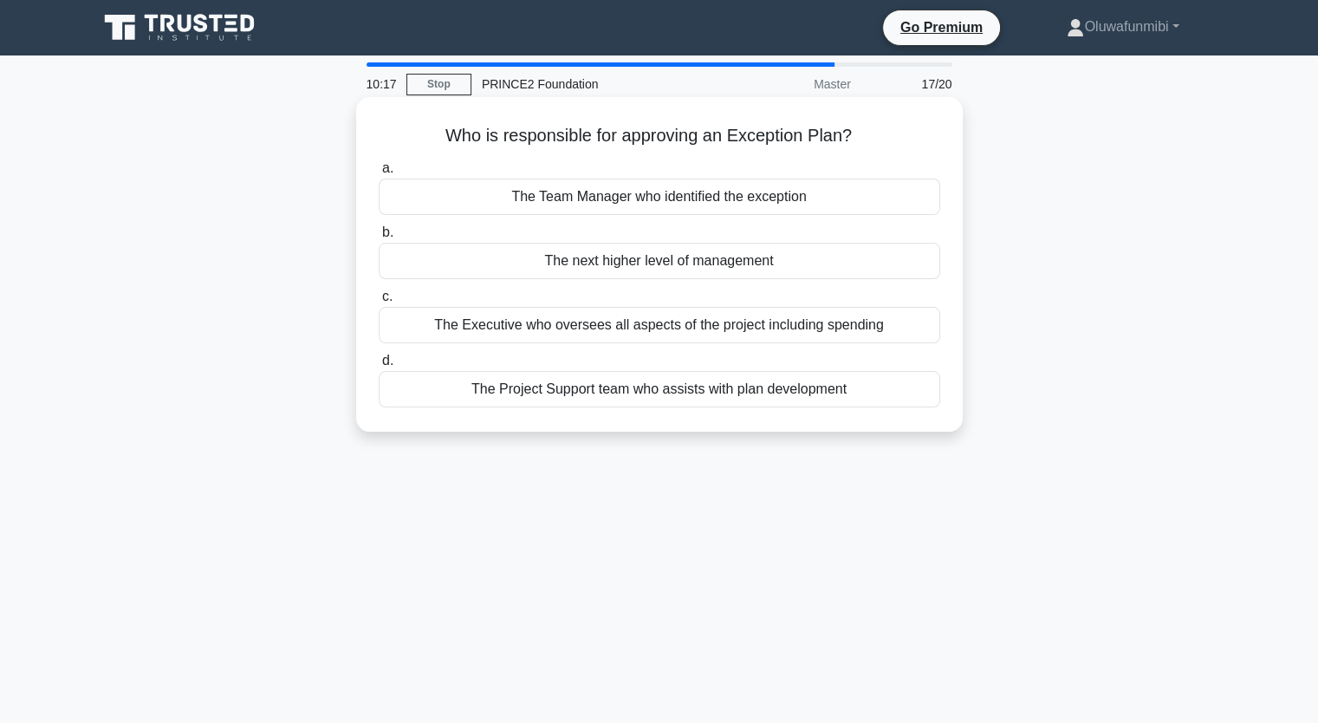
click at [632, 320] on div "The Executive who oversees all aspects of the project including spending" at bounding box center [660, 325] width 562 height 36
click at [379, 303] on input "c. The Executive who oversees all aspects of the project including spending" at bounding box center [379, 296] width 0 height 11
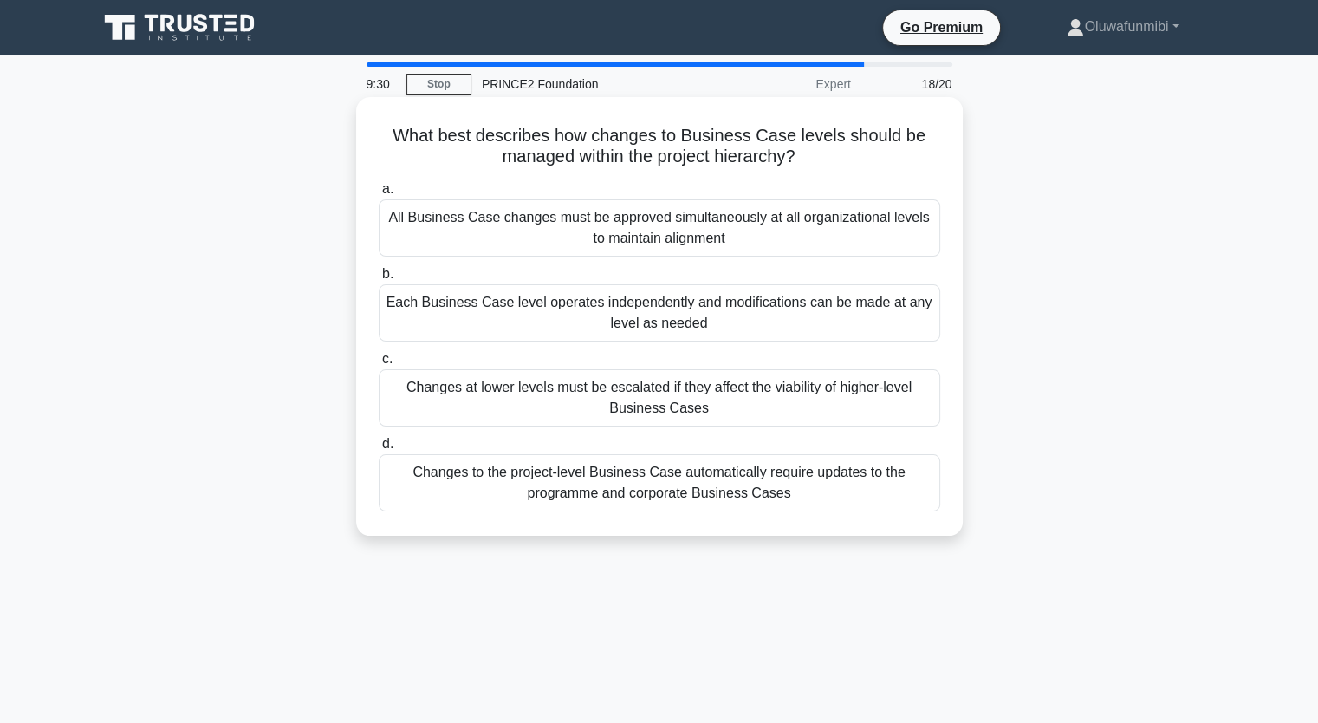
click at [607, 316] on div "Each Business Case level operates independently and modifications can be made a…" at bounding box center [660, 312] width 562 height 57
click at [379, 280] on input "b. Each Business Case level operates independently and modifications can be mad…" at bounding box center [379, 274] width 0 height 11
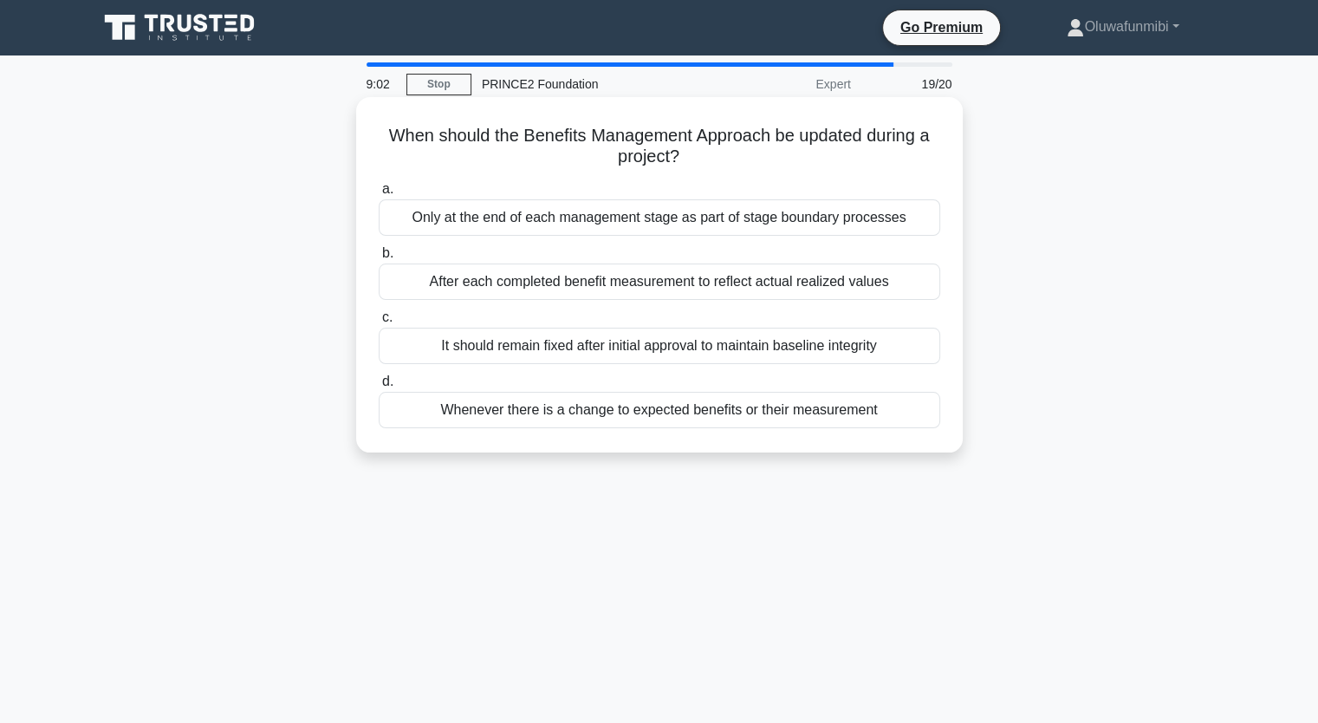
click at [660, 414] on div "Whenever there is a change to expected benefits or their measurement" at bounding box center [660, 410] width 562 height 36
click at [379, 387] on input "d. Whenever there is a change to expected benefits or their measurement" at bounding box center [379, 381] width 0 height 11
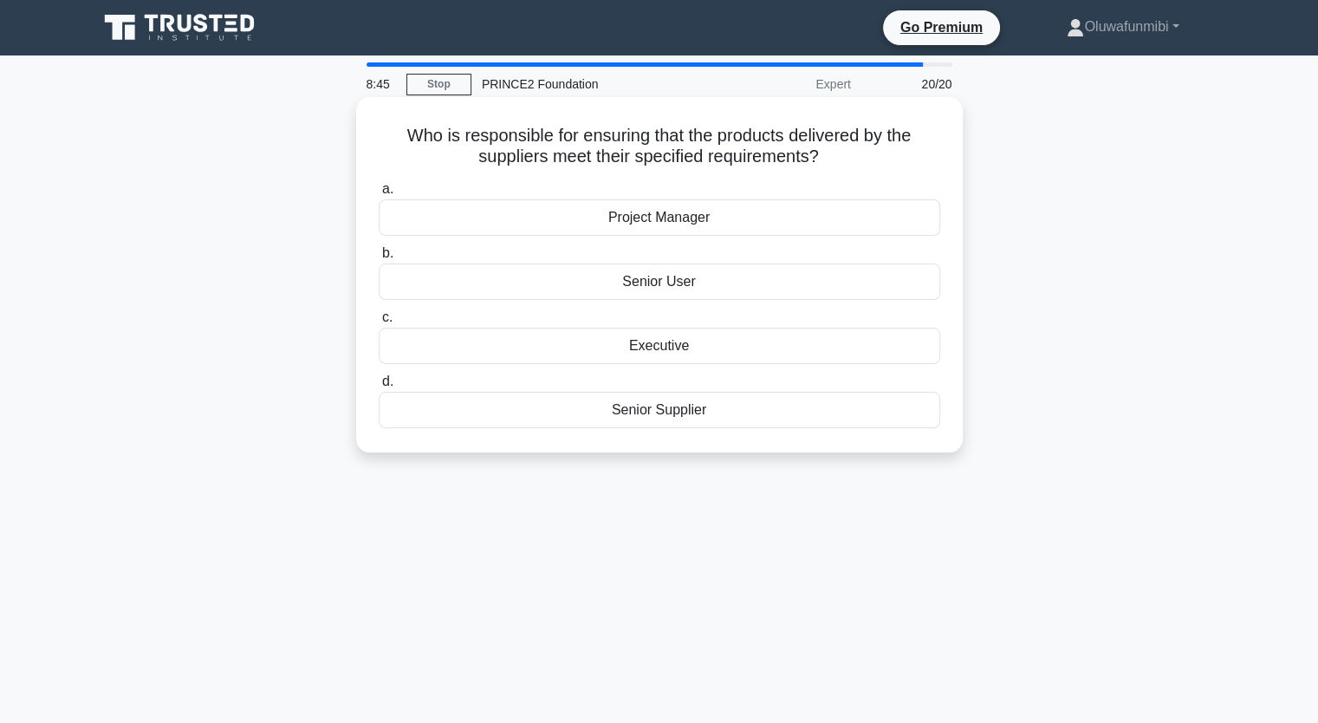
click at [721, 410] on div "Senior Supplier" at bounding box center [660, 410] width 562 height 36
click at [379, 387] on input "d. Senior Supplier" at bounding box center [379, 381] width 0 height 11
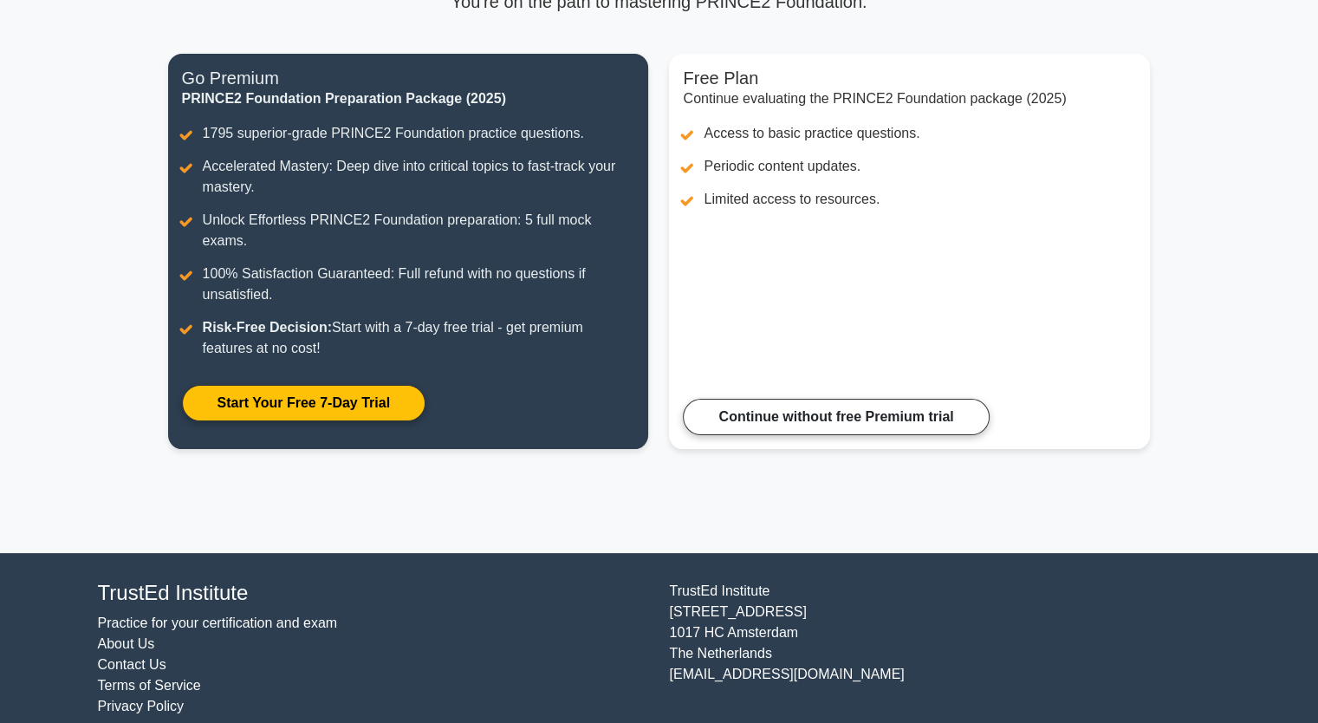
scroll to position [97, 0]
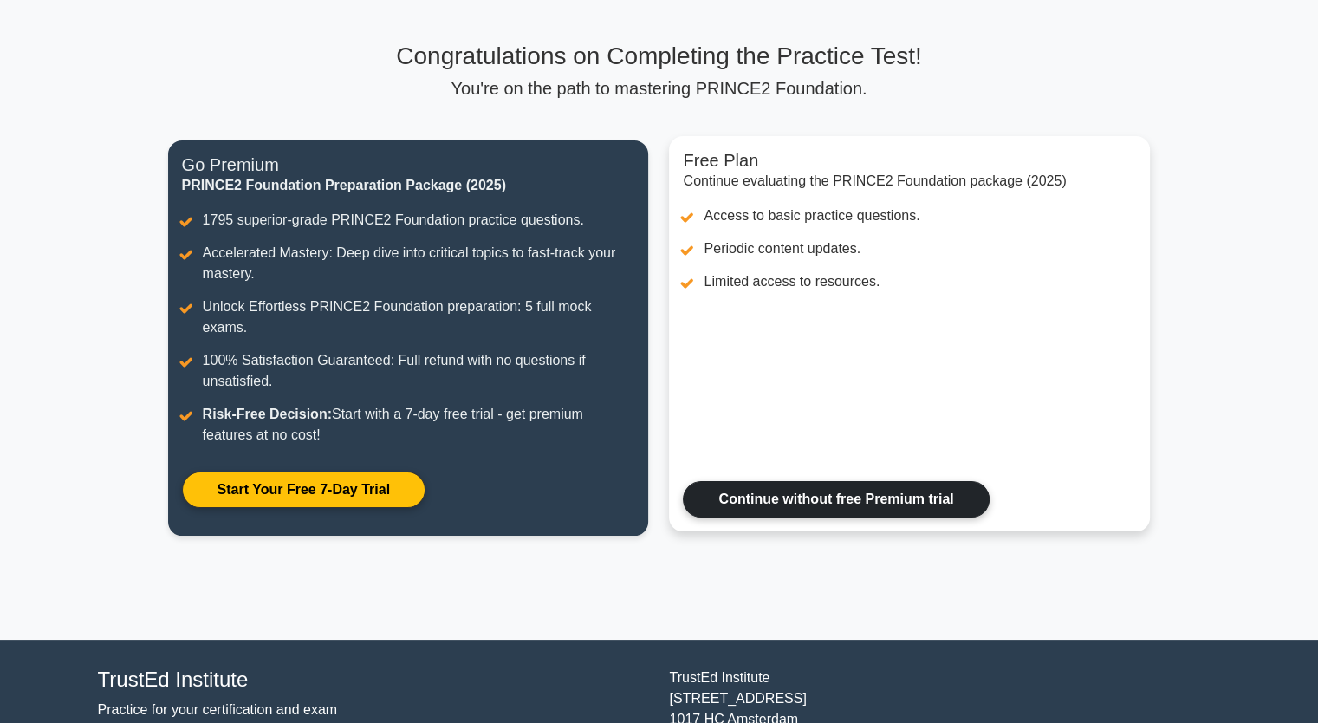
click at [791, 481] on link "Continue without free Premium trial" at bounding box center [836, 499] width 306 height 36
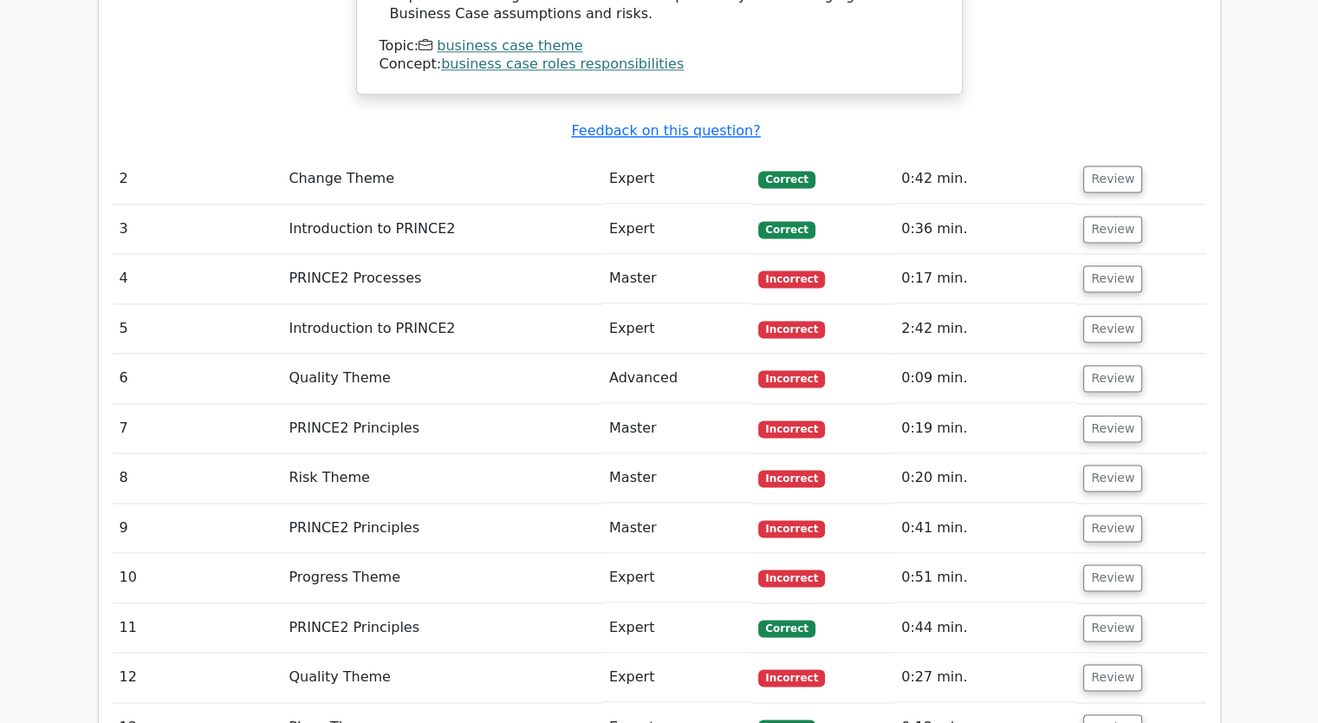
scroll to position [2337, 0]
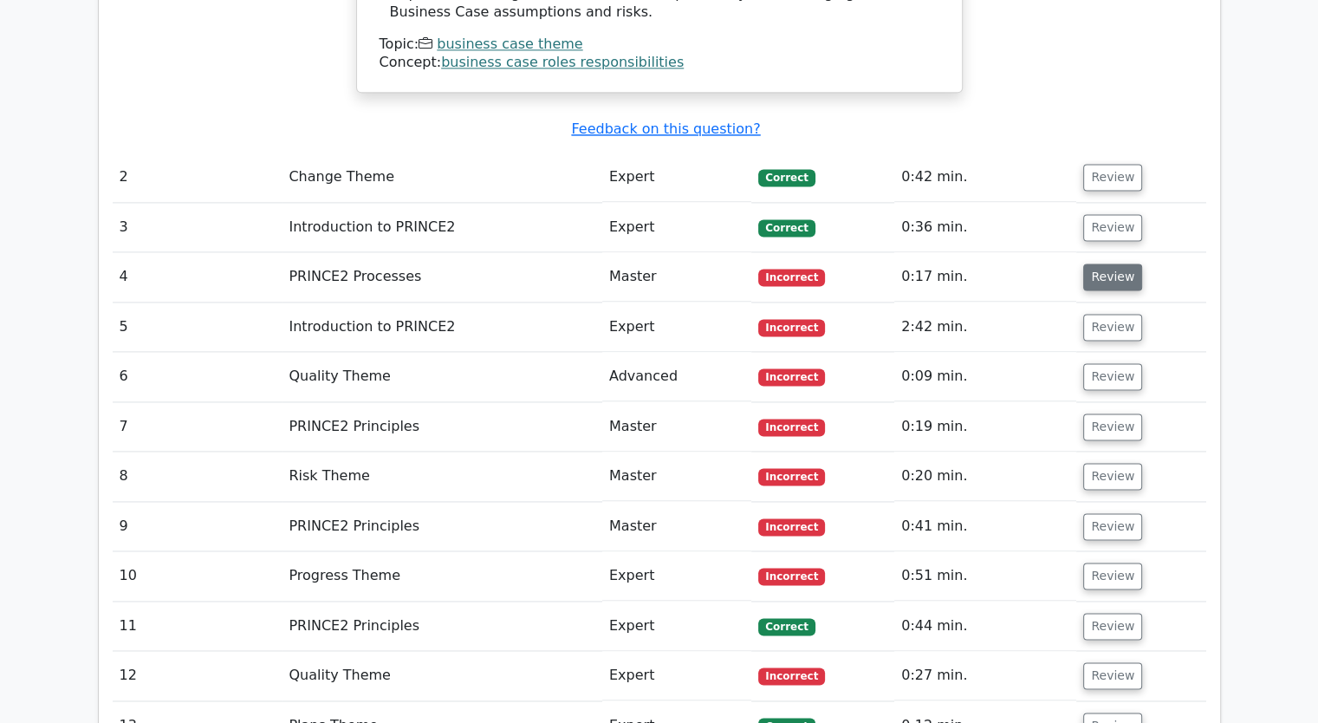
click at [1103, 264] on button "Review" at bounding box center [1112, 277] width 59 height 27
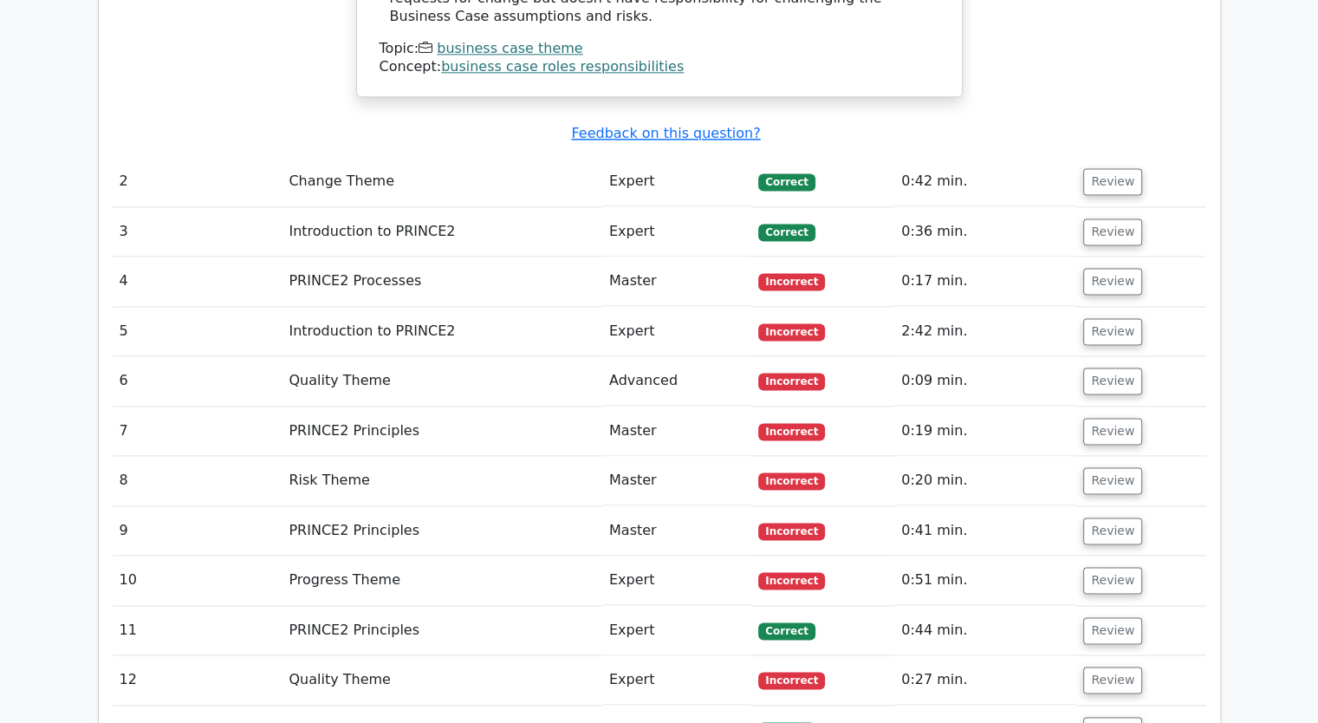
drag, startPoint x: 1103, startPoint y: 196, endPoint x: 1221, endPoint y: 248, distance: 128.8
click at [1221, 248] on div "Question Analysis Question # Topic Difficulty Result Time Spent Action 1 Busine…" at bounding box center [660, 148] width 1144 height 2009
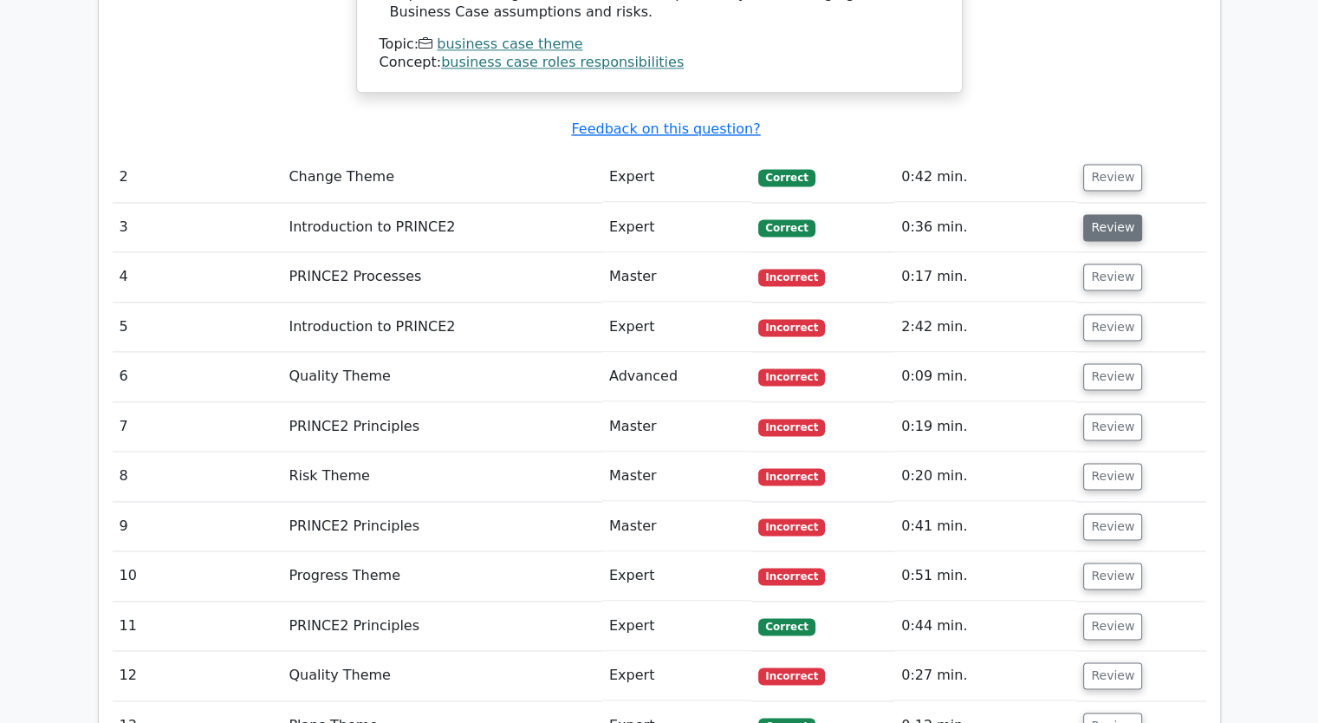
click at [1110, 214] on button "Review" at bounding box center [1112, 227] width 59 height 27
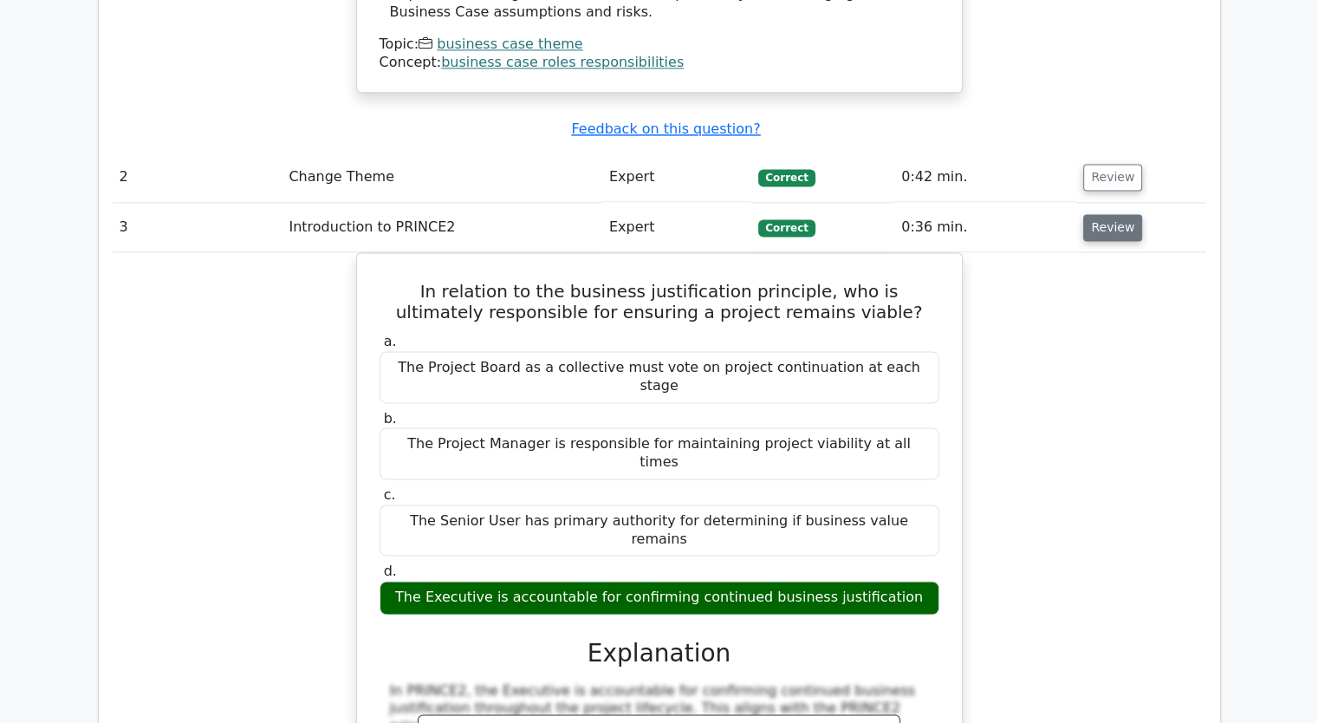
click at [1110, 214] on button "Review" at bounding box center [1112, 227] width 59 height 27
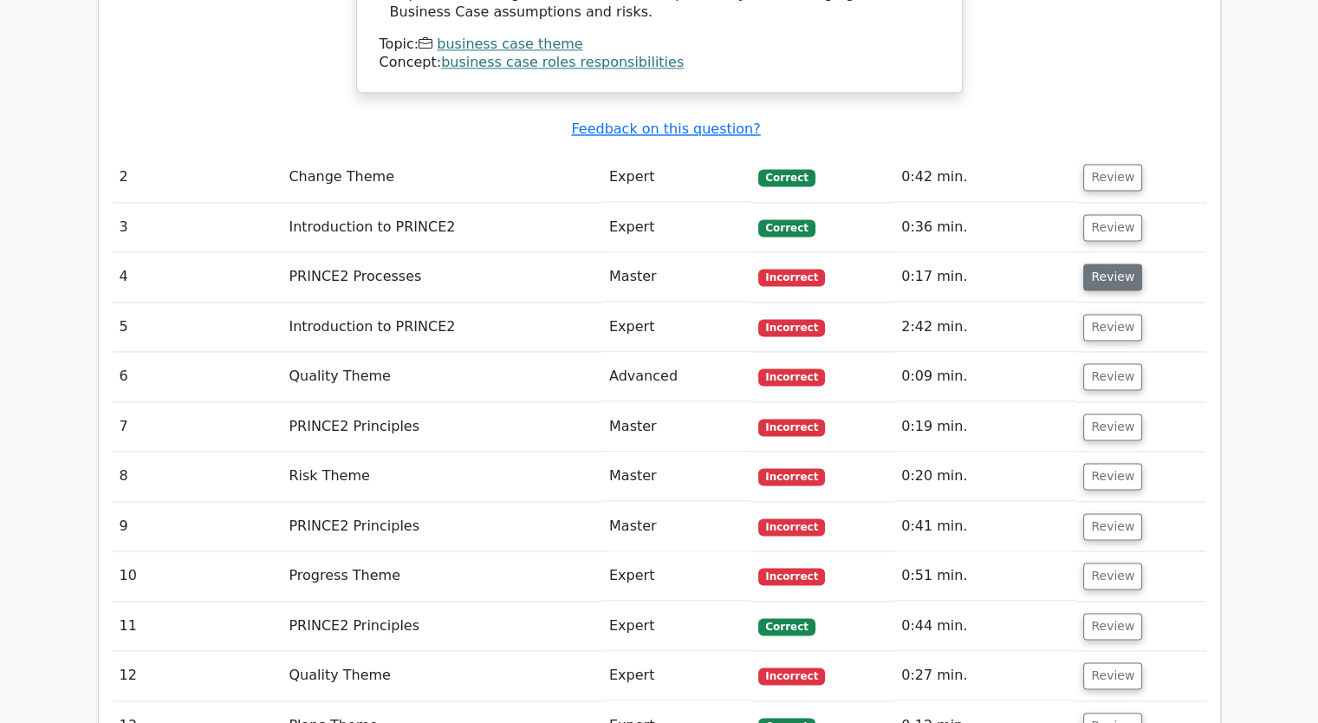
click at [1095, 264] on button "Review" at bounding box center [1112, 277] width 59 height 27
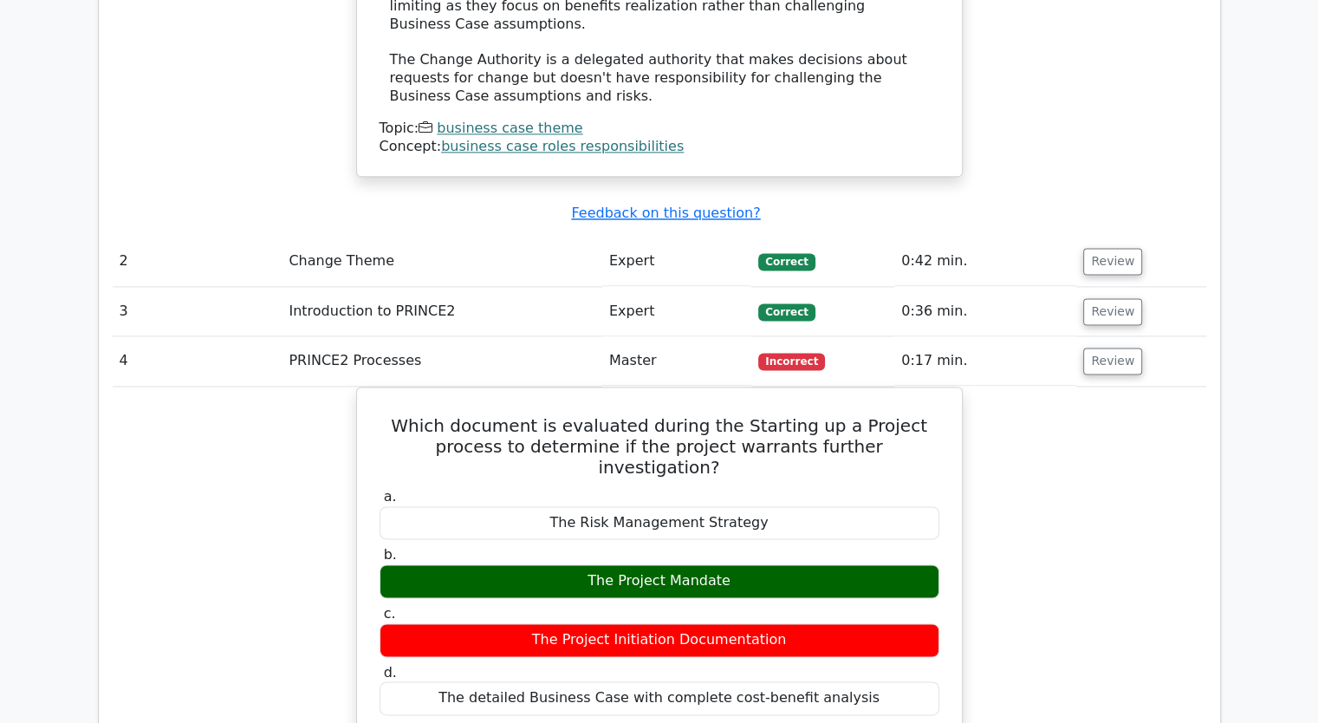
scroll to position [2249, 0]
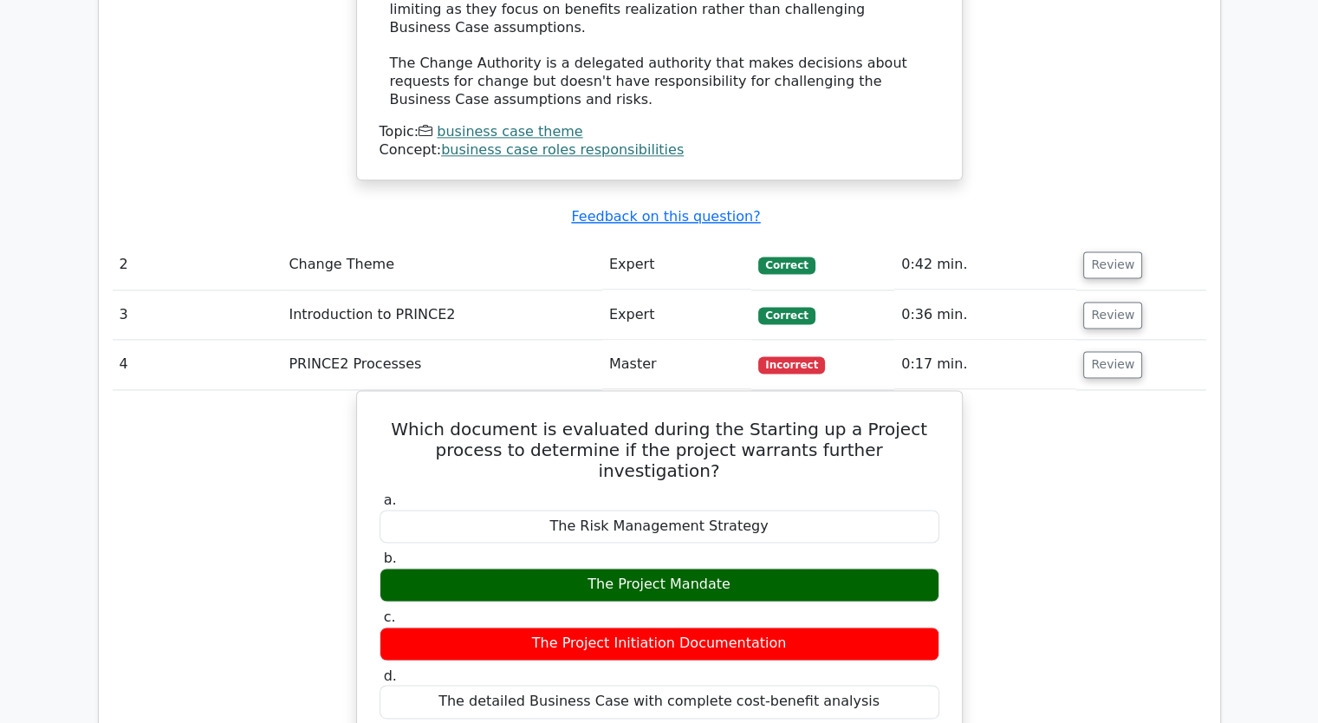
click at [1138, 340] on td "Review" at bounding box center [1141, 364] width 129 height 49
click at [1113, 351] on button "Review" at bounding box center [1112, 364] width 59 height 27
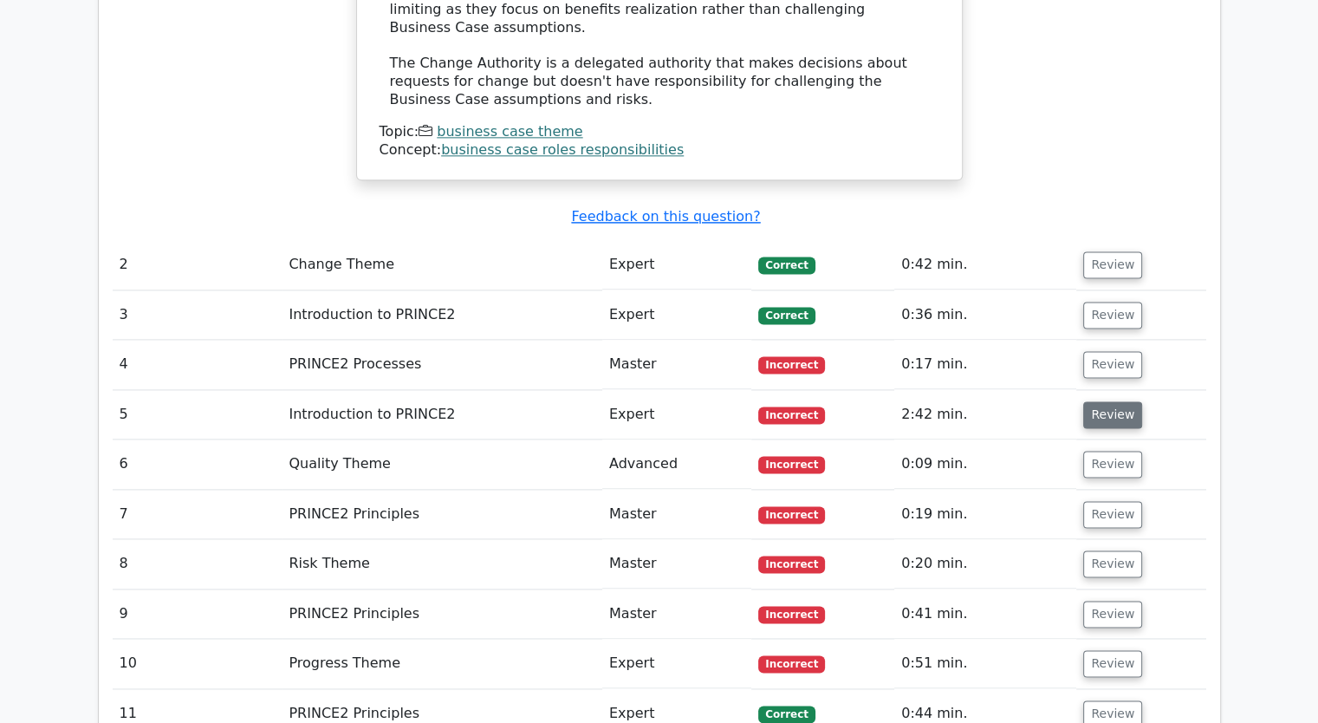
click at [1103, 401] on button "Review" at bounding box center [1112, 414] width 59 height 27
click at [1100, 451] on button "Review" at bounding box center [1112, 464] width 59 height 27
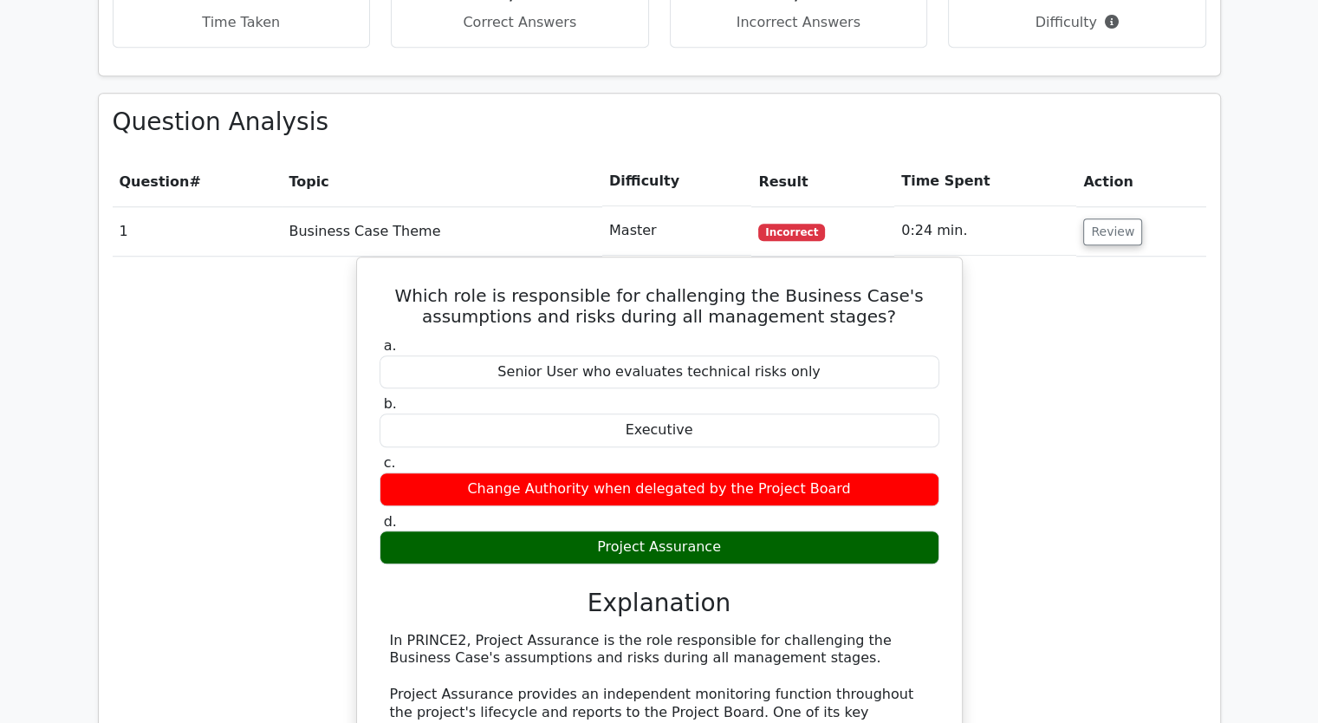
scroll to position [1383, 0]
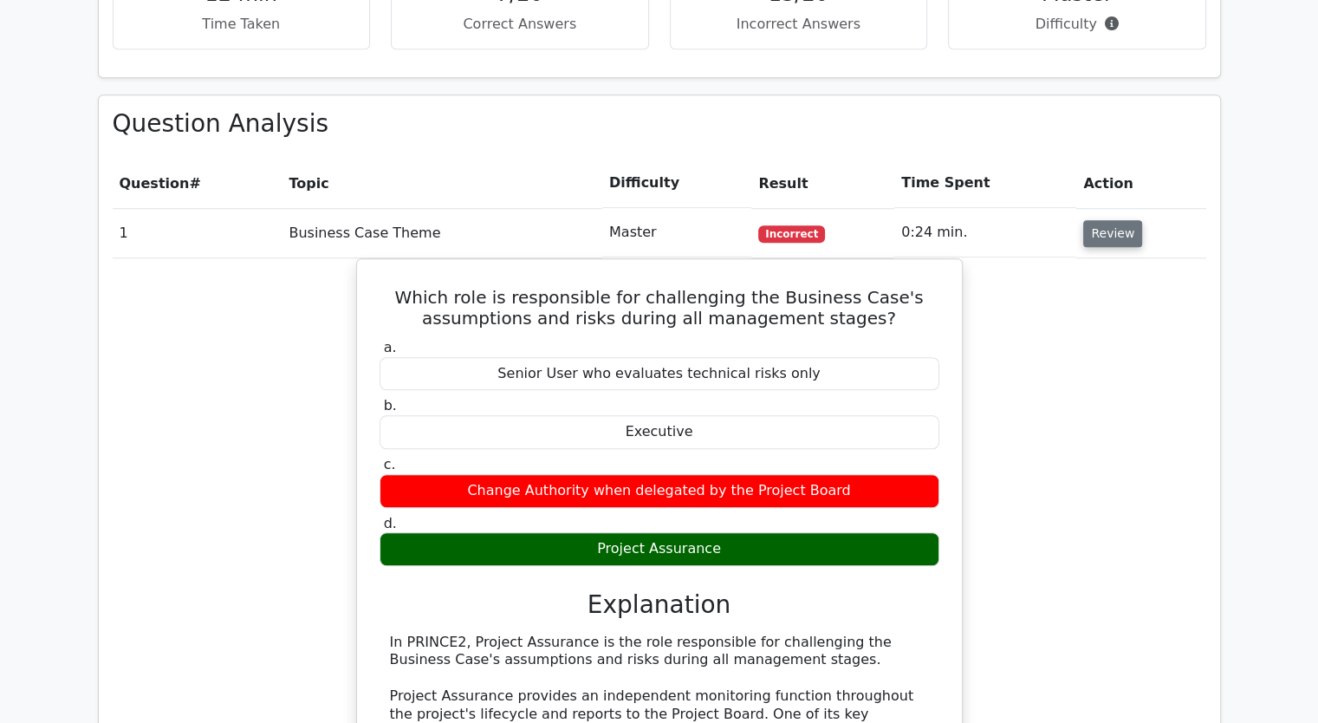
click at [1108, 220] on button "Review" at bounding box center [1112, 233] width 59 height 27
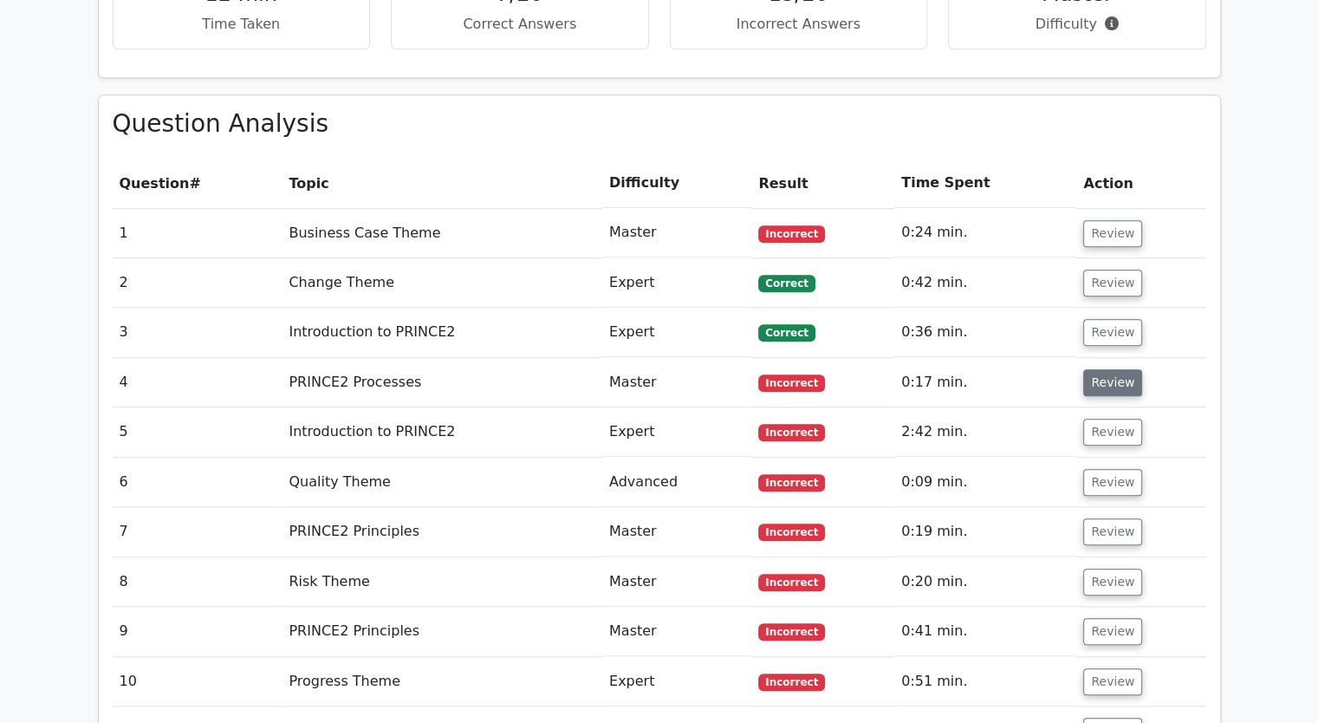
click at [1113, 369] on button "Review" at bounding box center [1112, 382] width 59 height 27
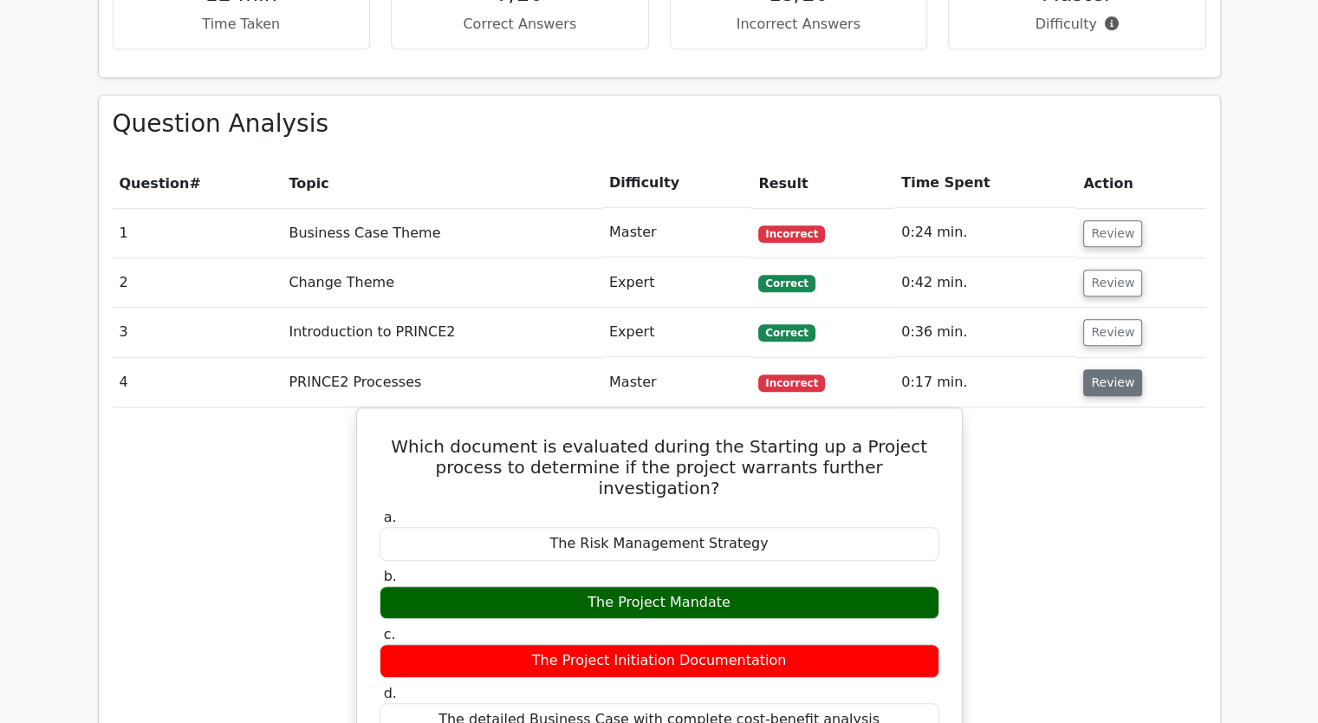
click at [1113, 369] on button "Review" at bounding box center [1112, 382] width 59 height 27
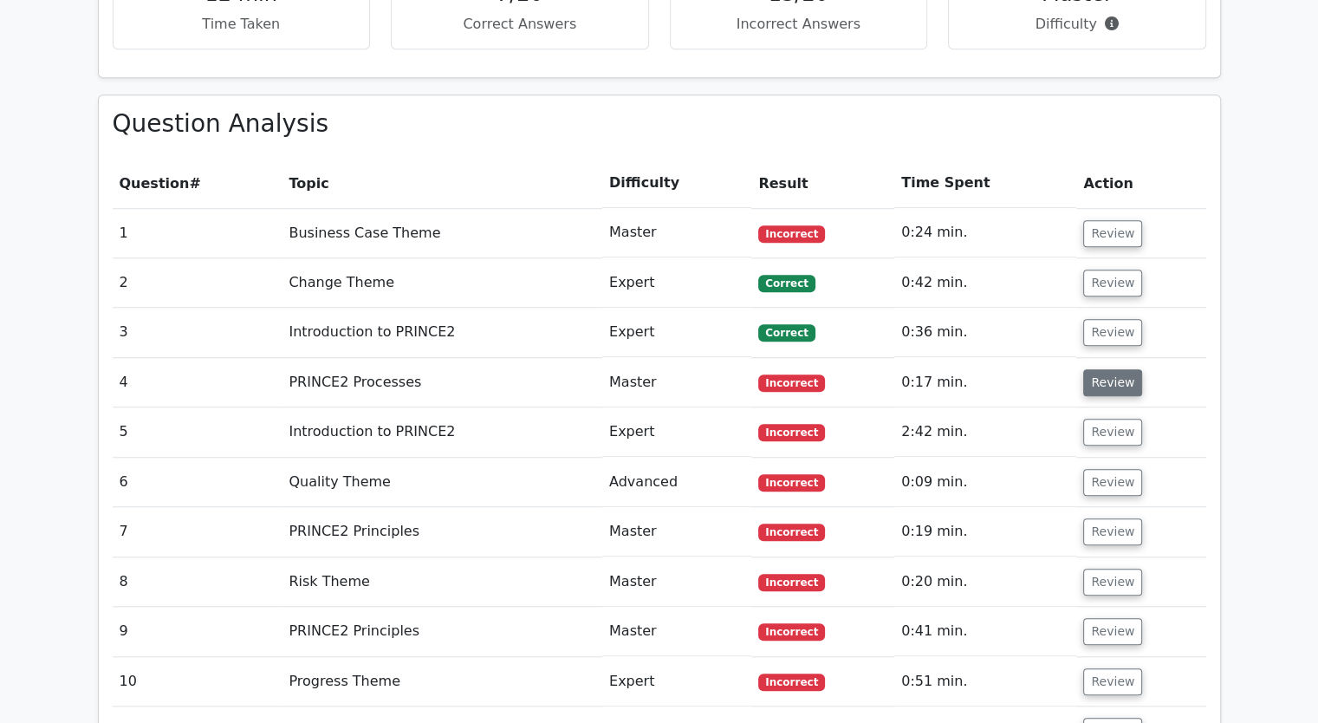
click at [1113, 369] on button "Review" at bounding box center [1112, 382] width 59 height 27
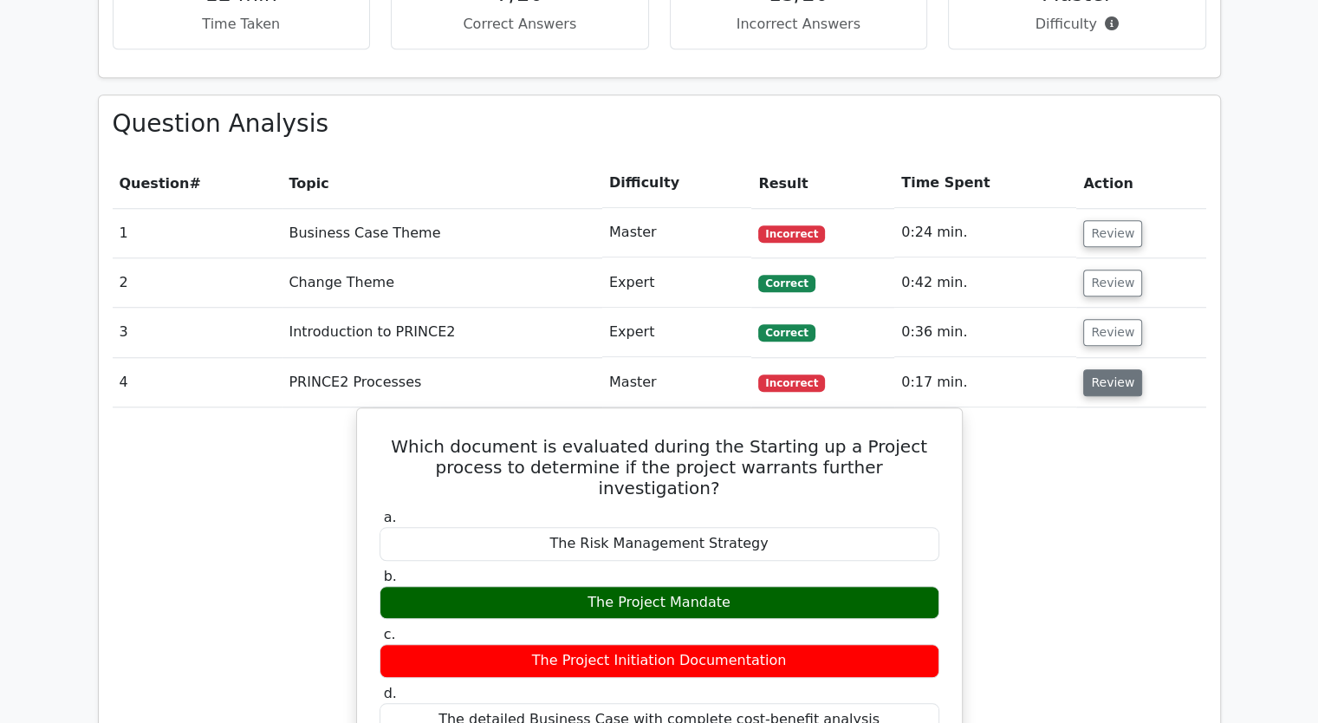
click at [1113, 369] on button "Review" at bounding box center [1112, 382] width 59 height 27
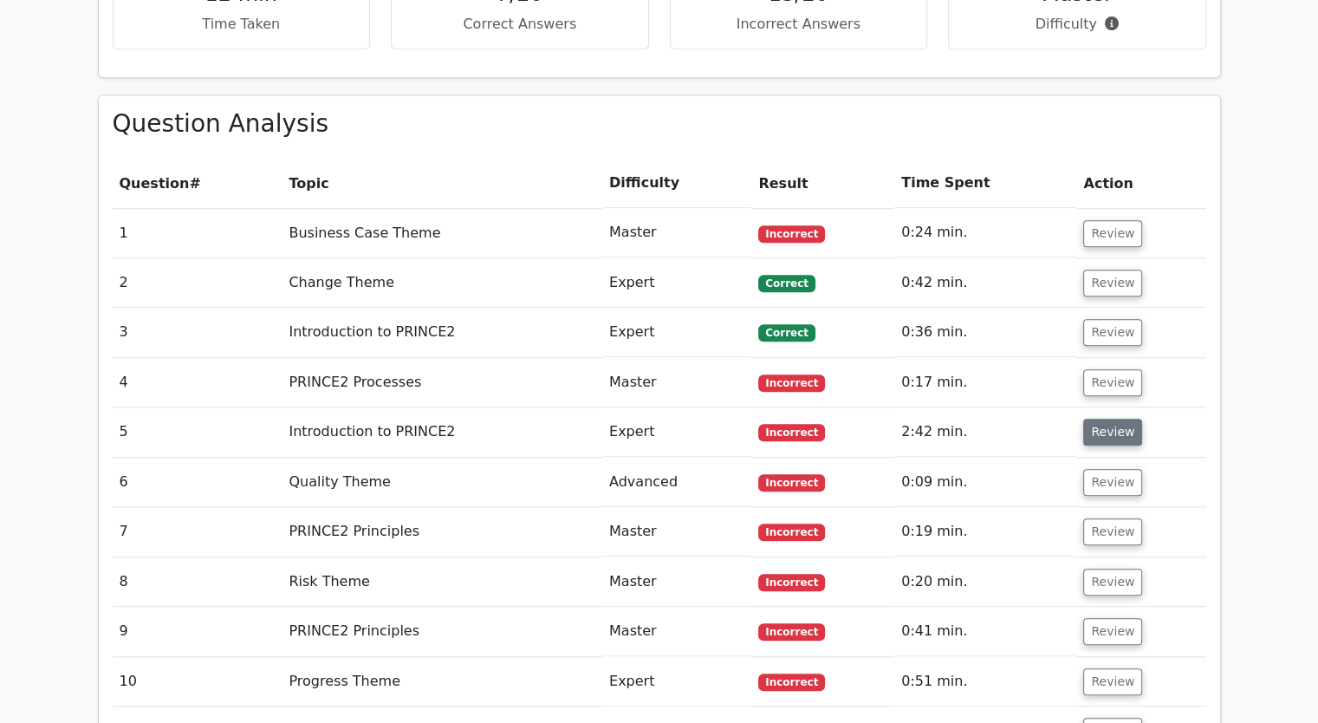
click at [1110, 419] on button "Review" at bounding box center [1112, 432] width 59 height 27
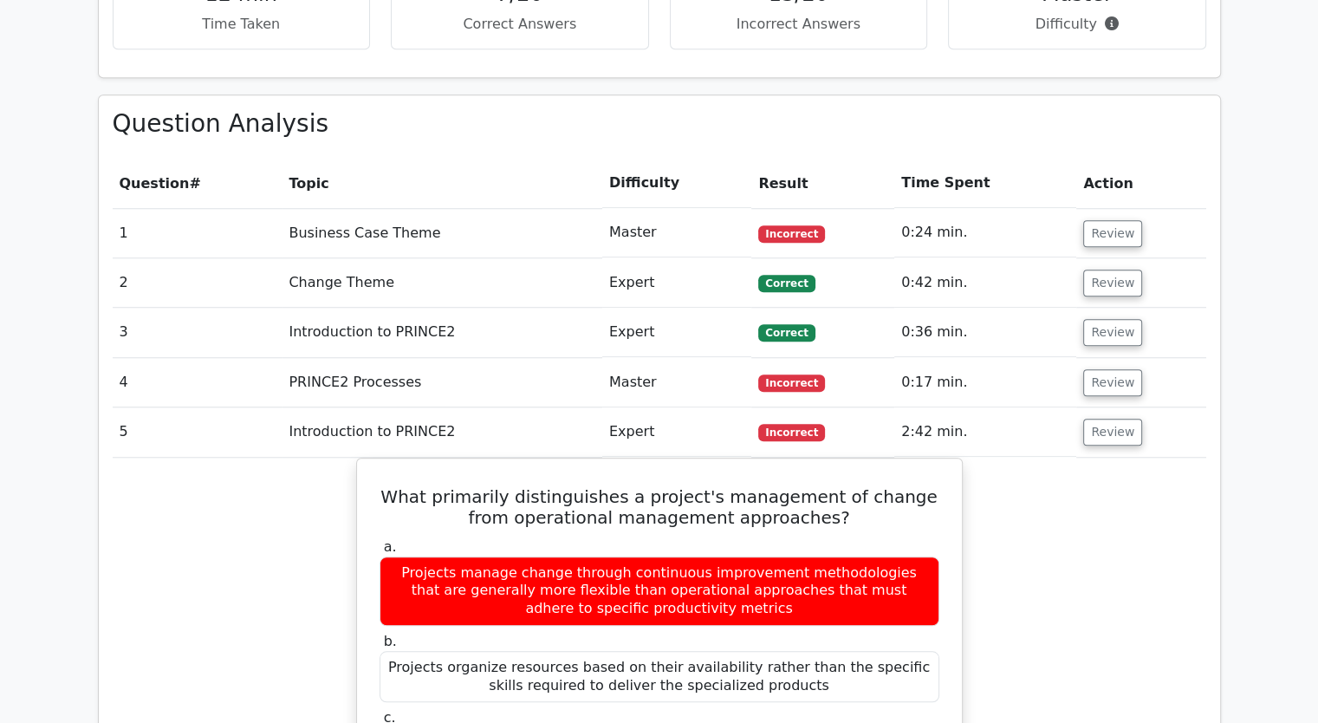
scroll to position [1556, 0]
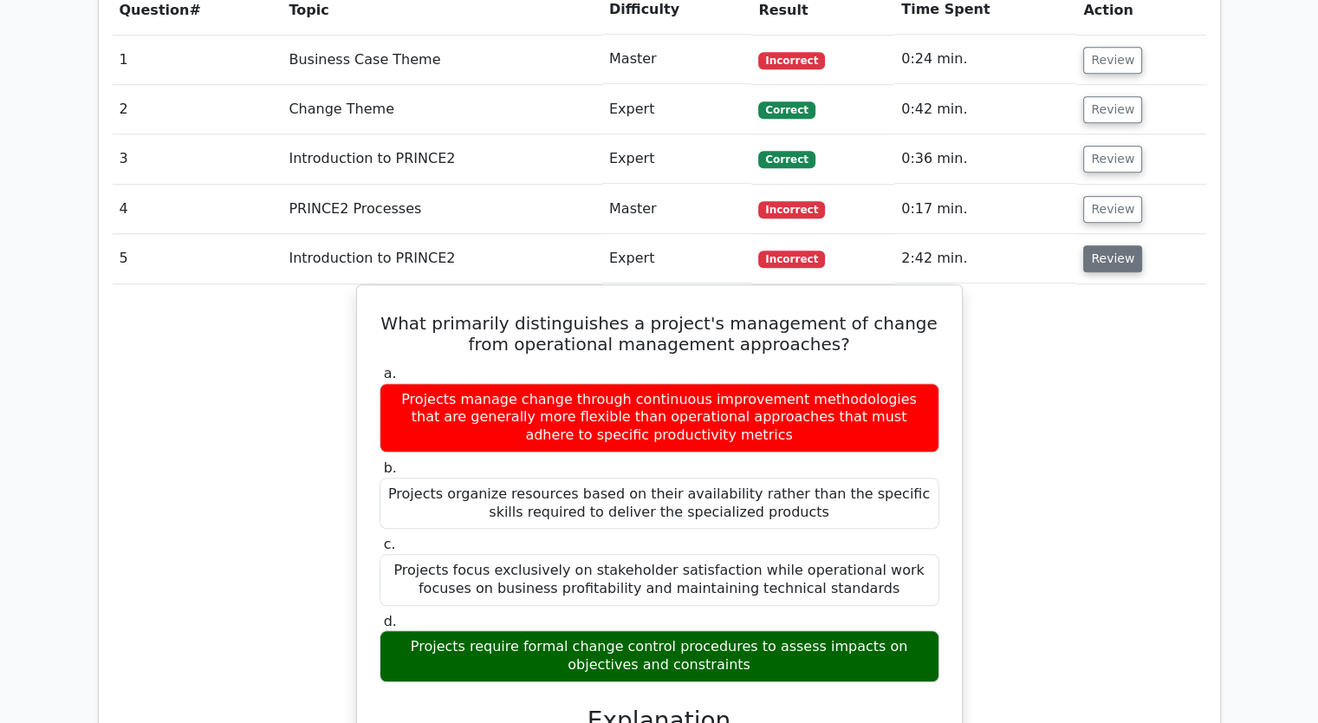
click at [1105, 245] on button "Review" at bounding box center [1112, 258] width 59 height 27
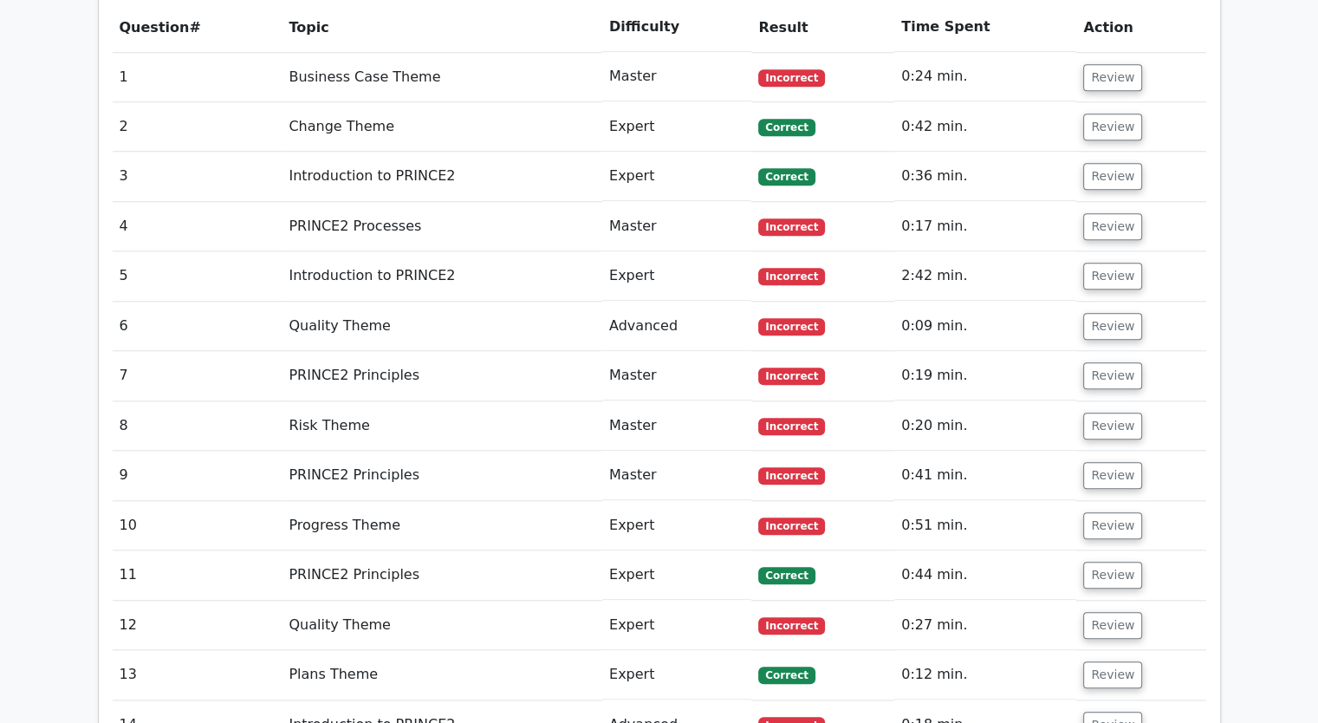
scroll to position [1643, 0]
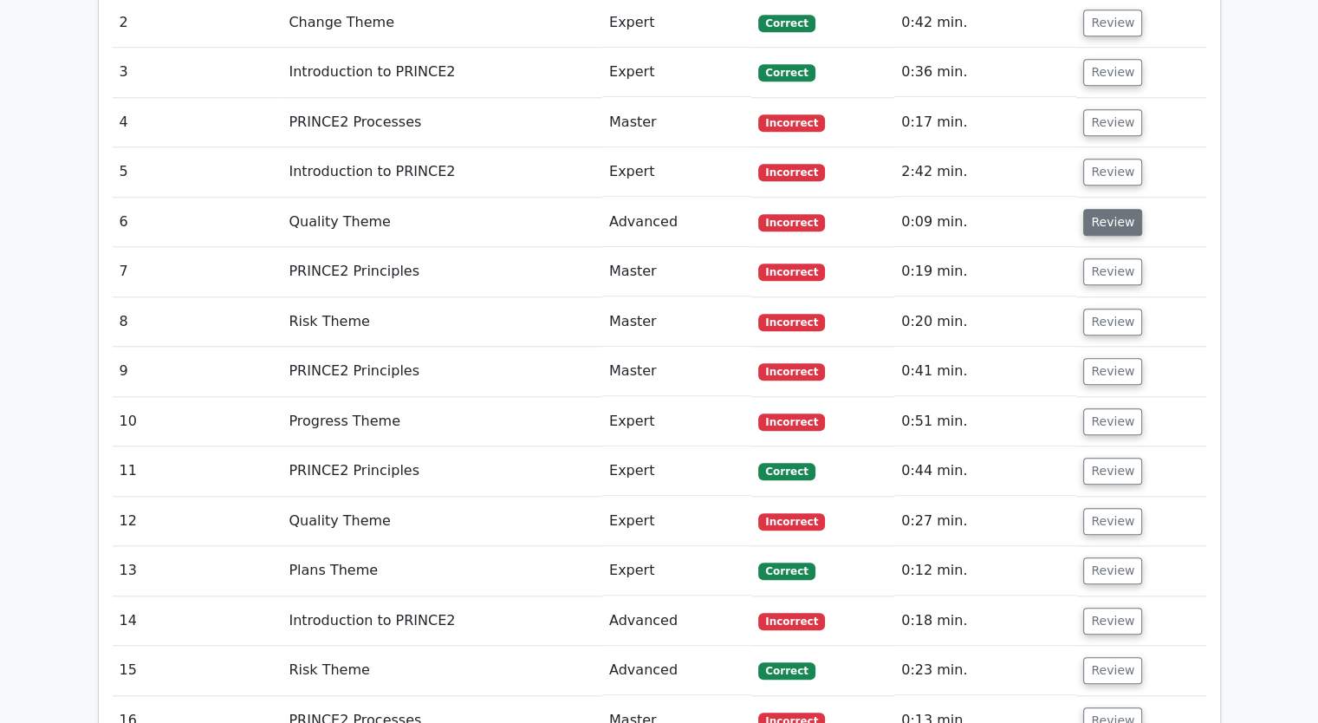
click at [1103, 209] on button "Review" at bounding box center [1112, 222] width 59 height 27
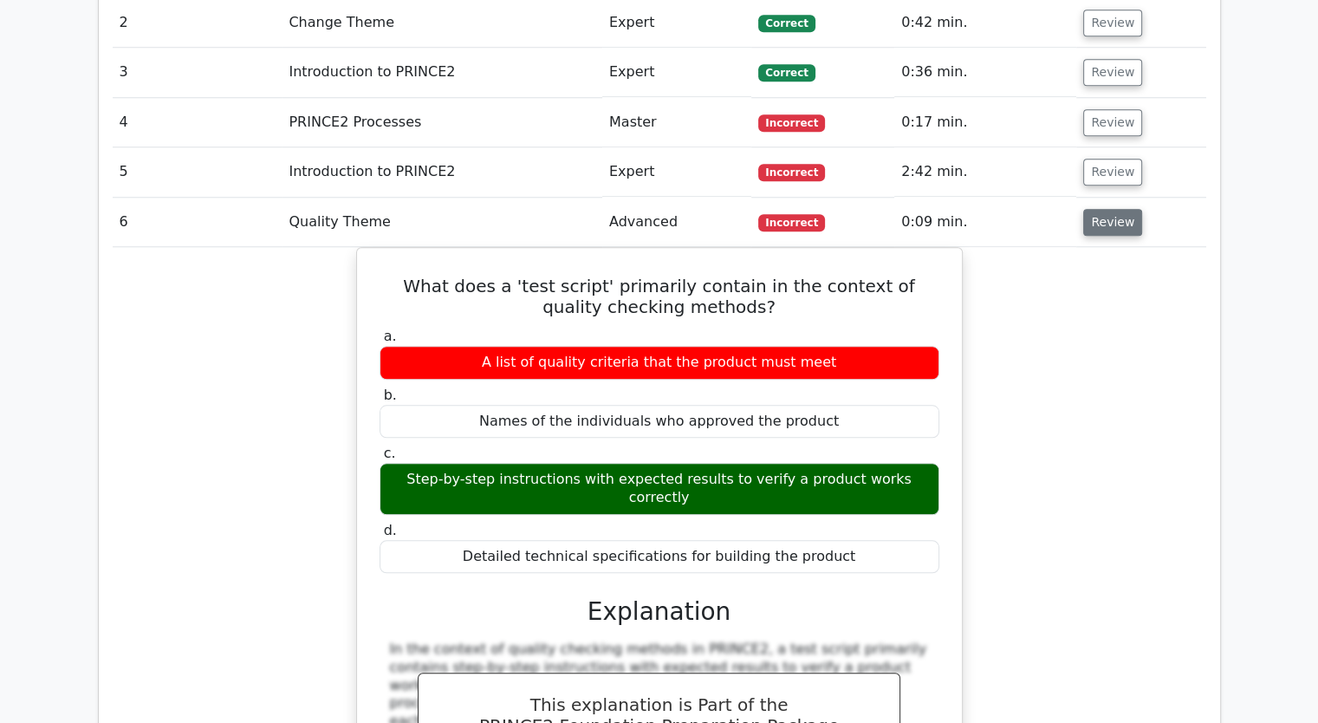
click at [1100, 209] on button "Review" at bounding box center [1112, 222] width 59 height 27
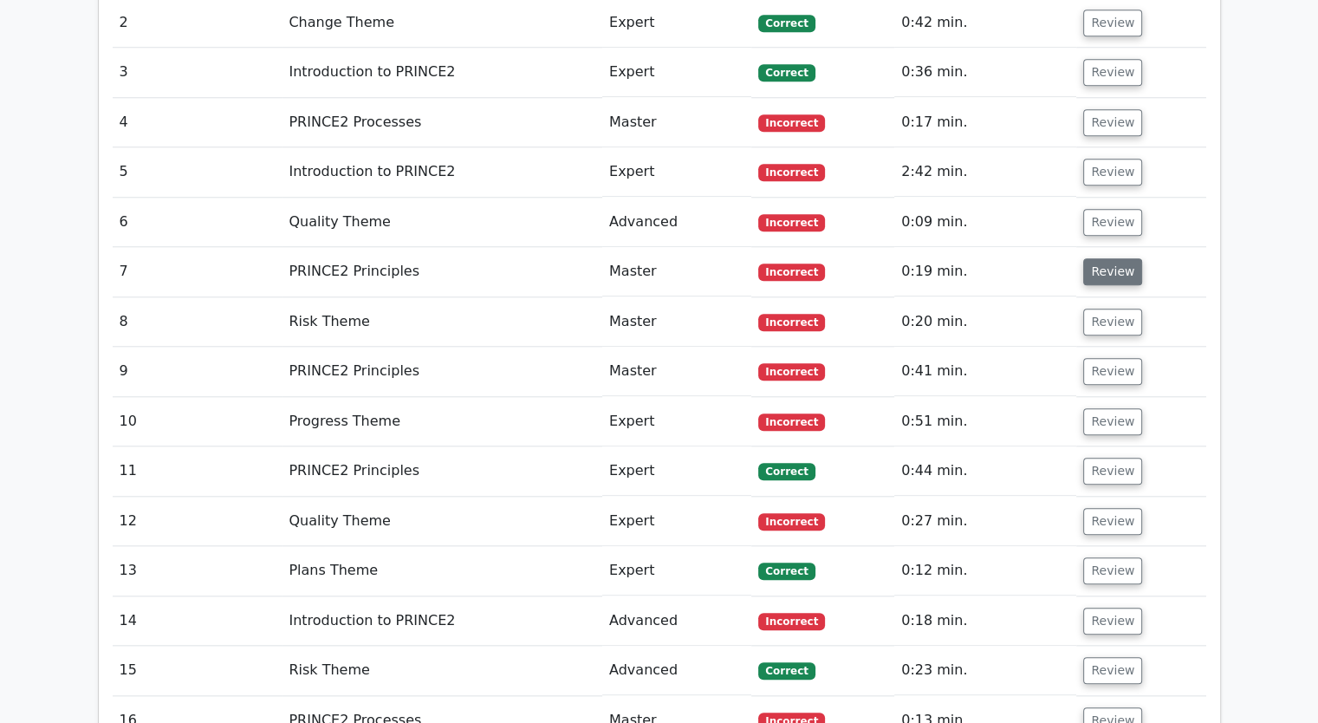
click at [1109, 258] on button "Review" at bounding box center [1112, 271] width 59 height 27
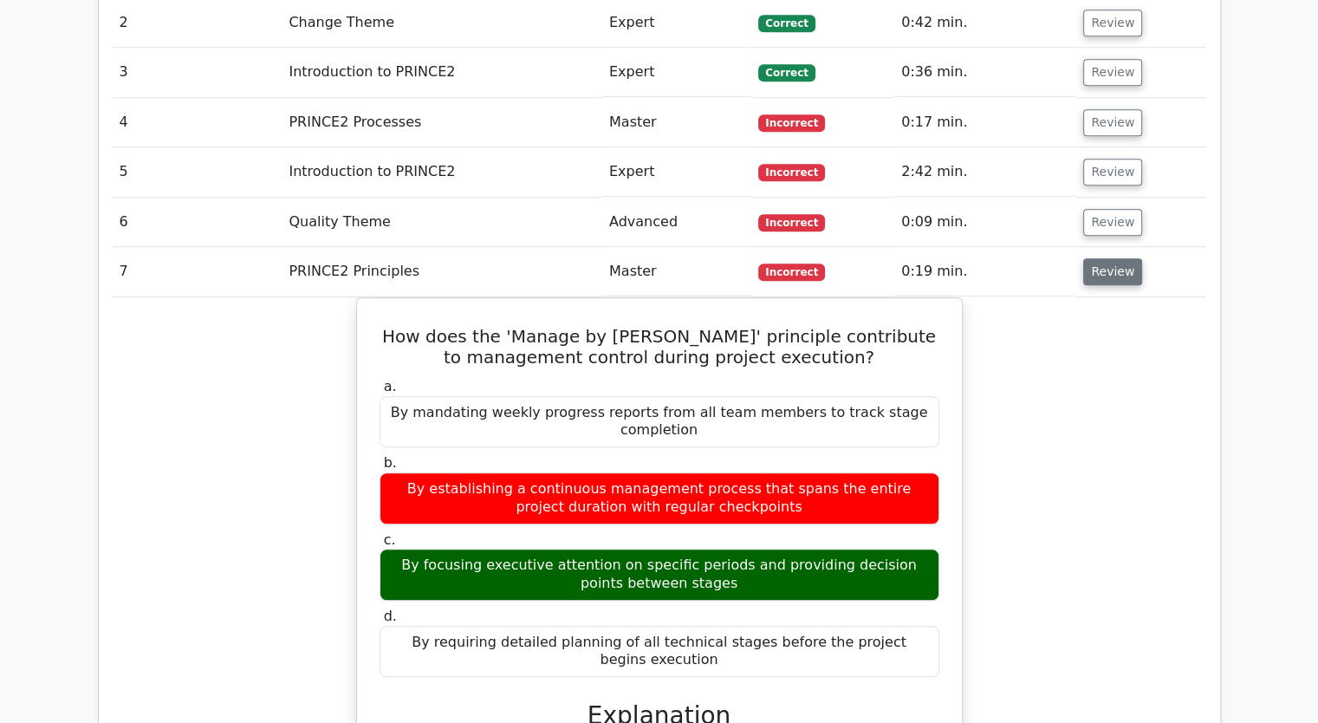
click at [1113, 258] on button "Review" at bounding box center [1112, 271] width 59 height 27
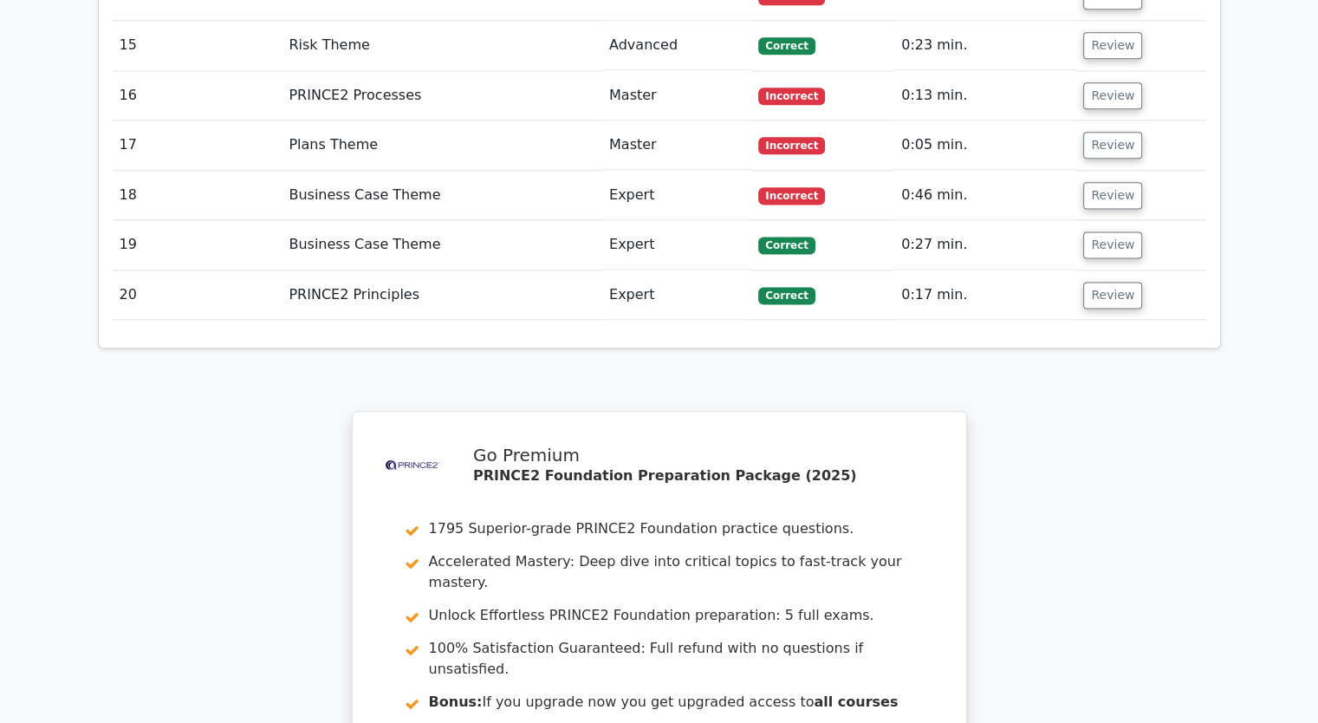
scroll to position [2626, 0]
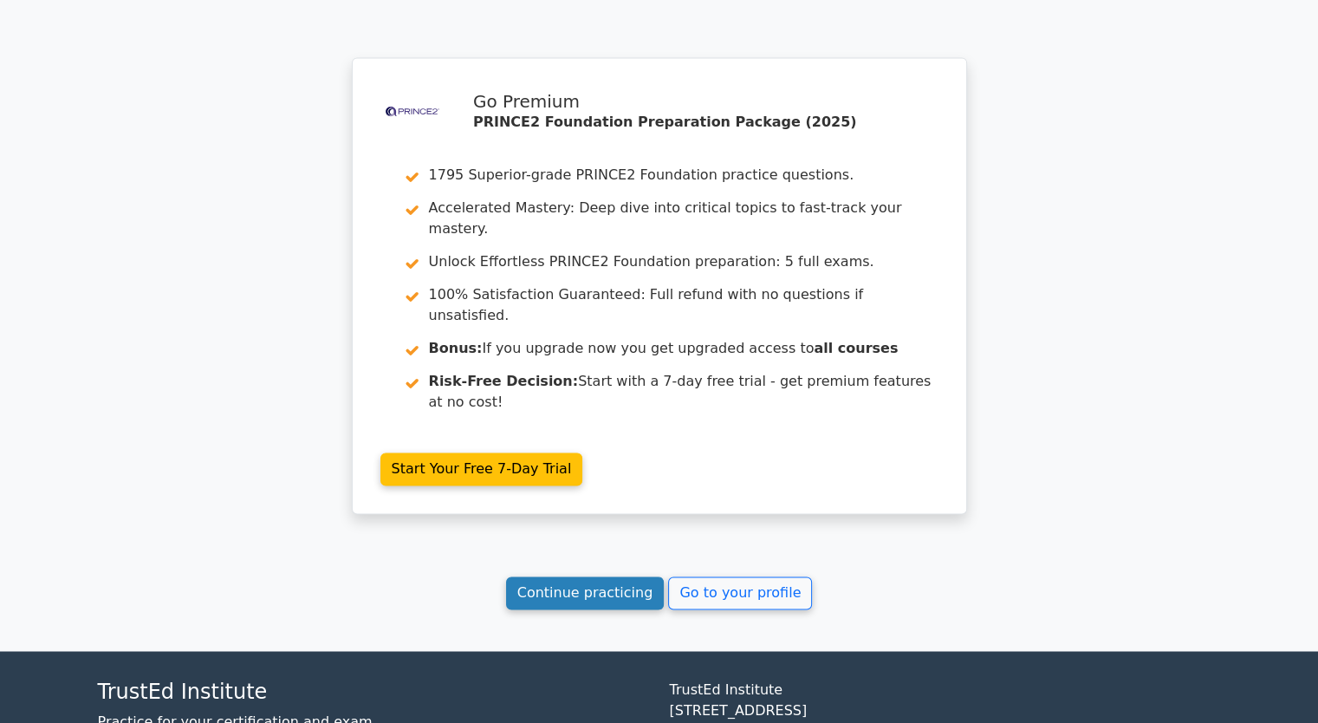
click at [593, 576] on link "Continue practicing" at bounding box center [585, 592] width 159 height 33
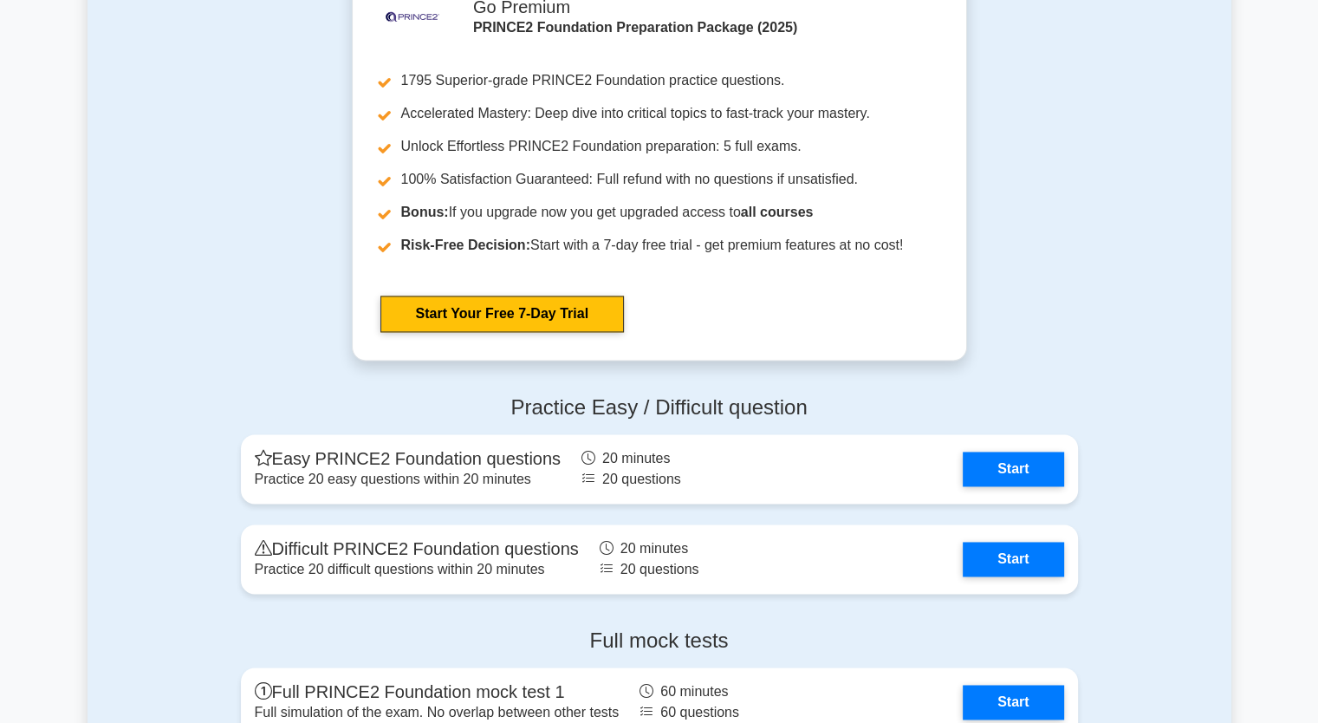
scroll to position [2774, 0]
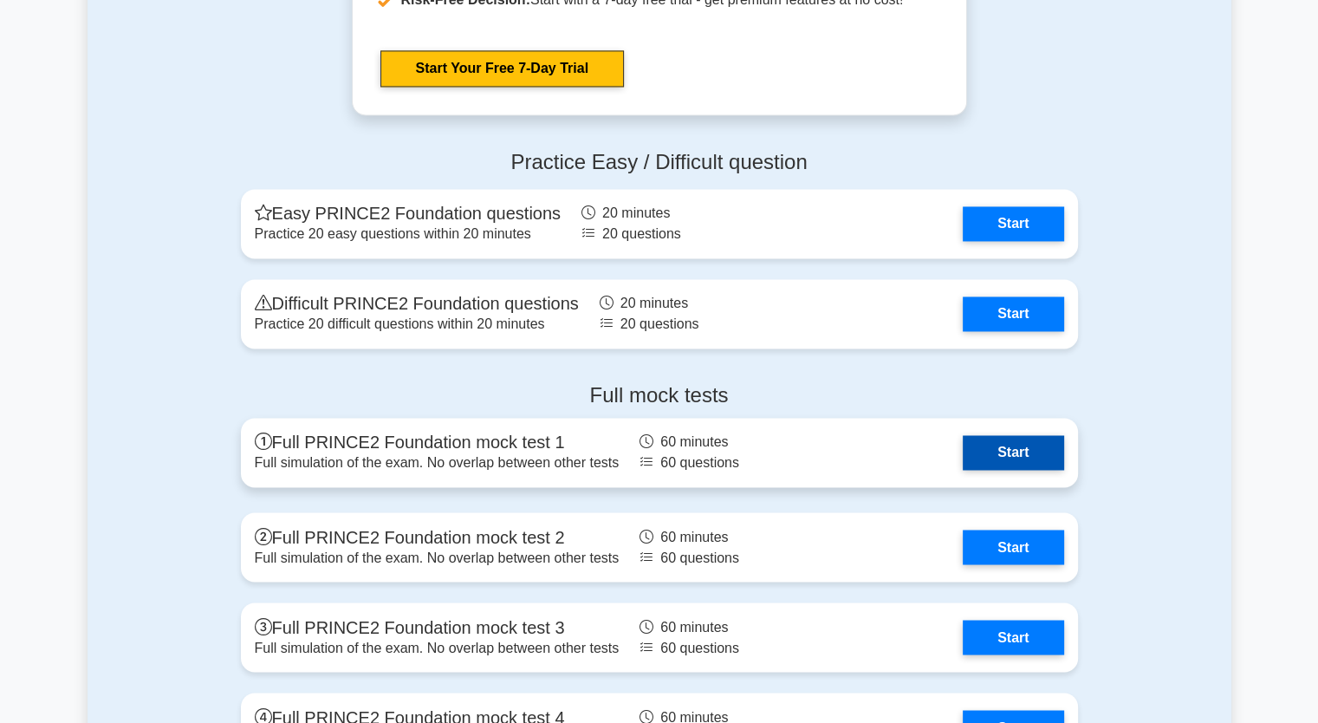
click at [979, 453] on link "Start" at bounding box center [1013, 452] width 101 height 35
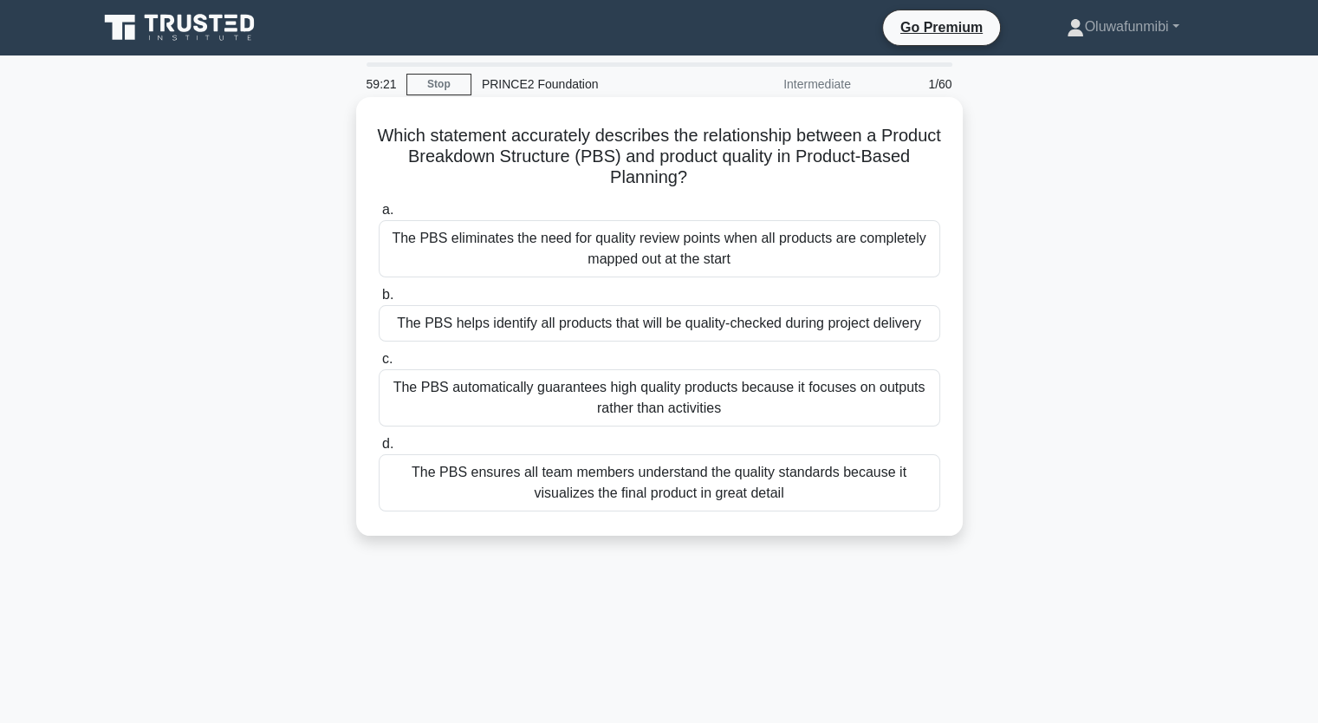
click at [660, 324] on div "The PBS helps identify all products that will be quality-checked during project…" at bounding box center [660, 323] width 562 height 36
click at [379, 301] on input "b. The PBS helps identify all products that will be quality-checked during proj…" at bounding box center [379, 295] width 0 height 11
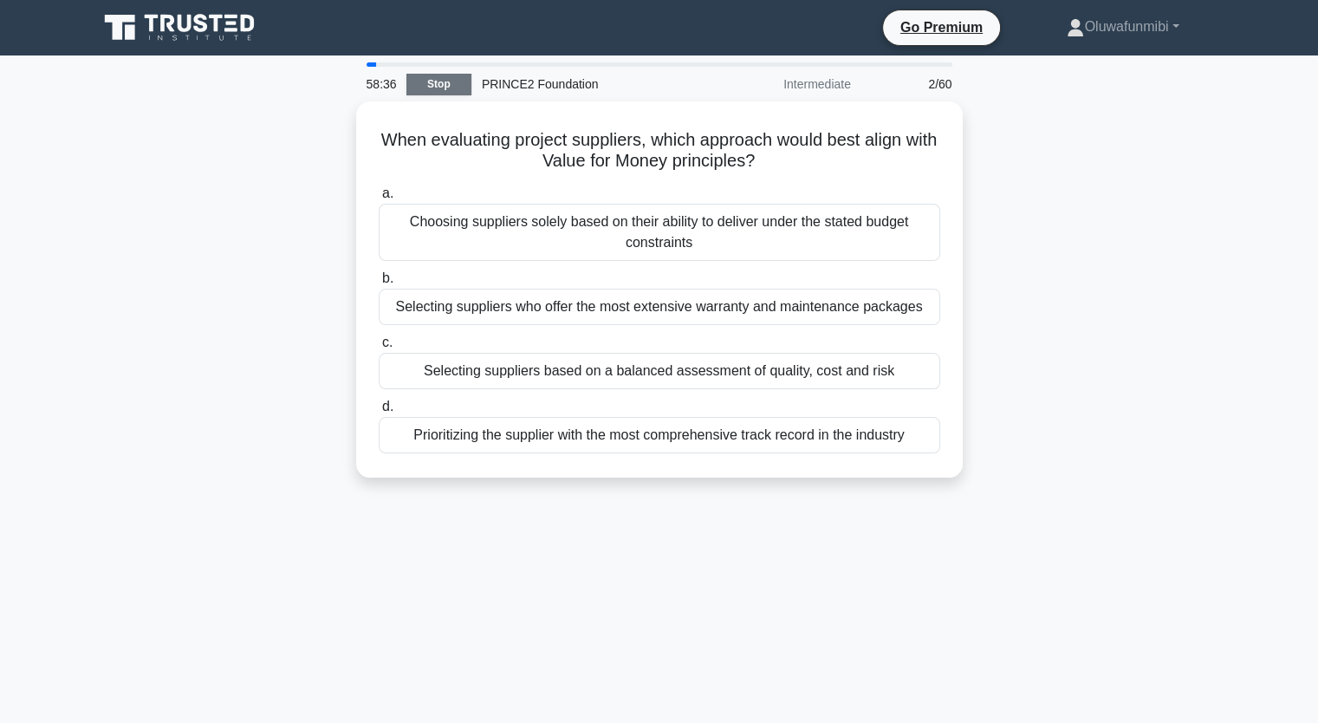
click at [449, 87] on link "Stop" at bounding box center [439, 85] width 65 height 22
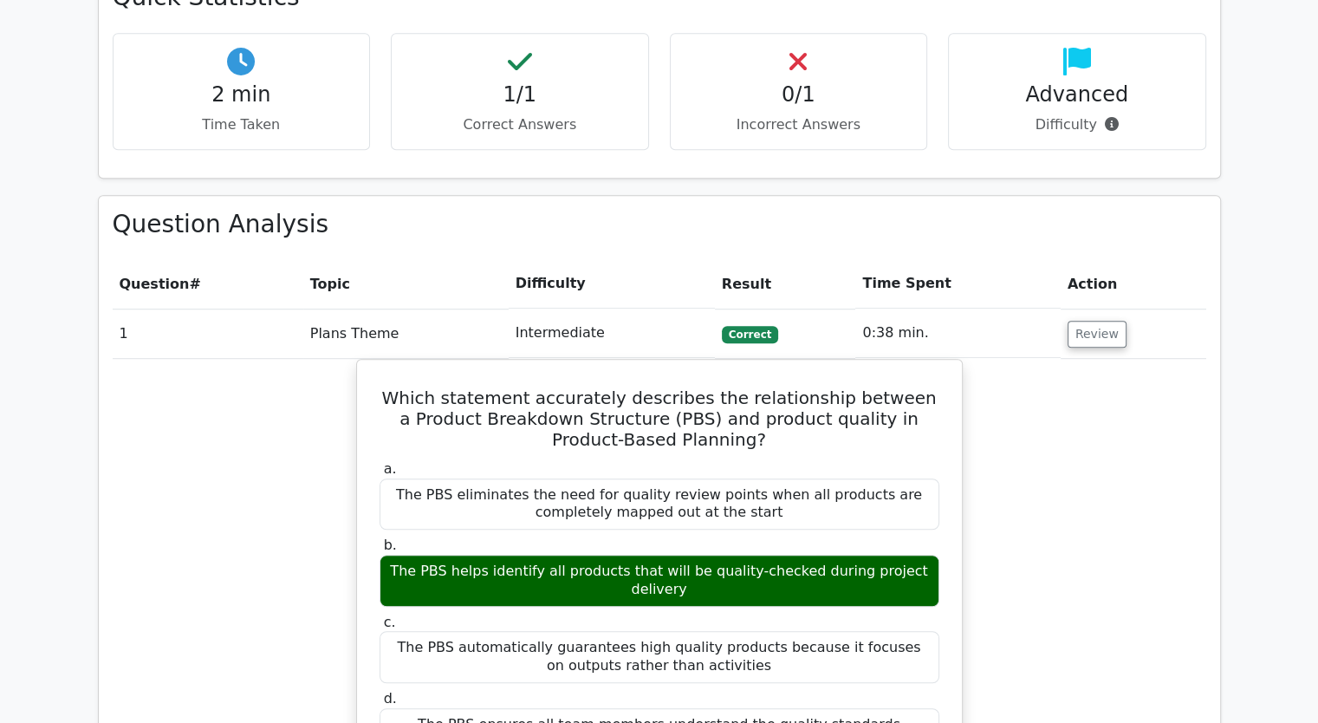
scroll to position [867, 0]
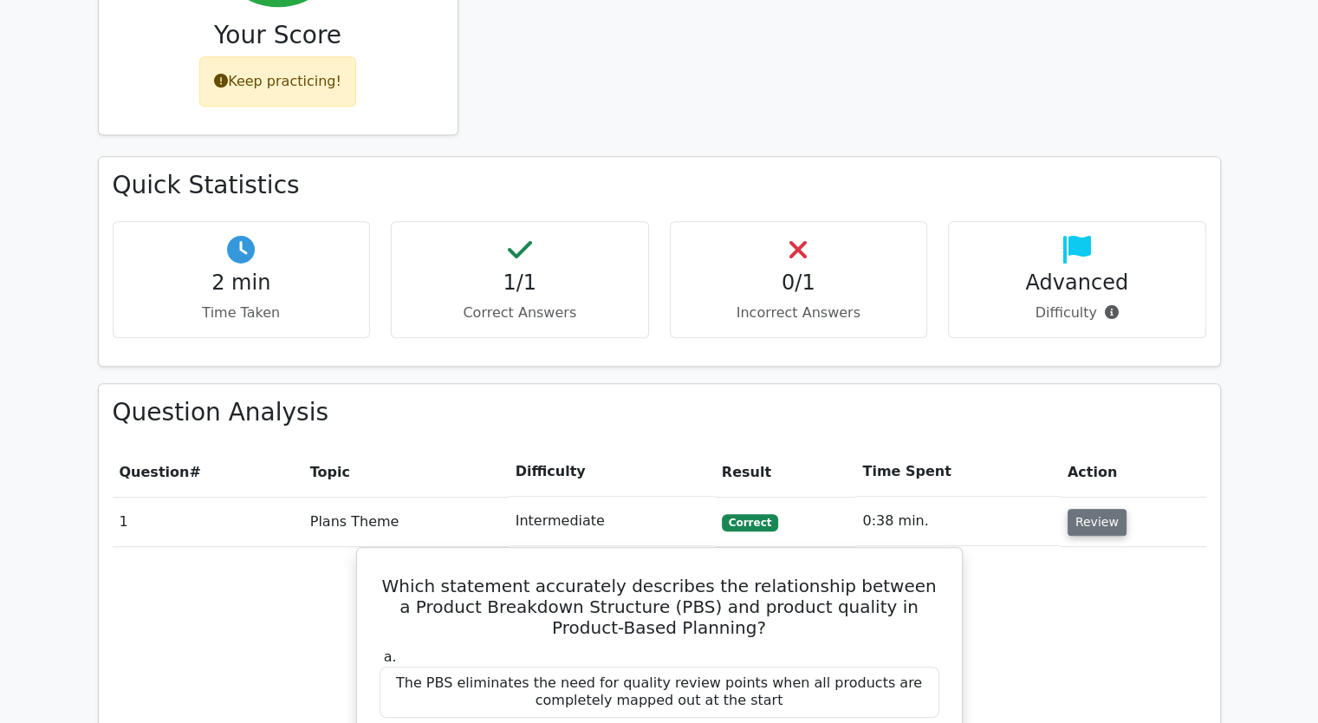
click at [1104, 509] on button "Review" at bounding box center [1097, 522] width 59 height 27
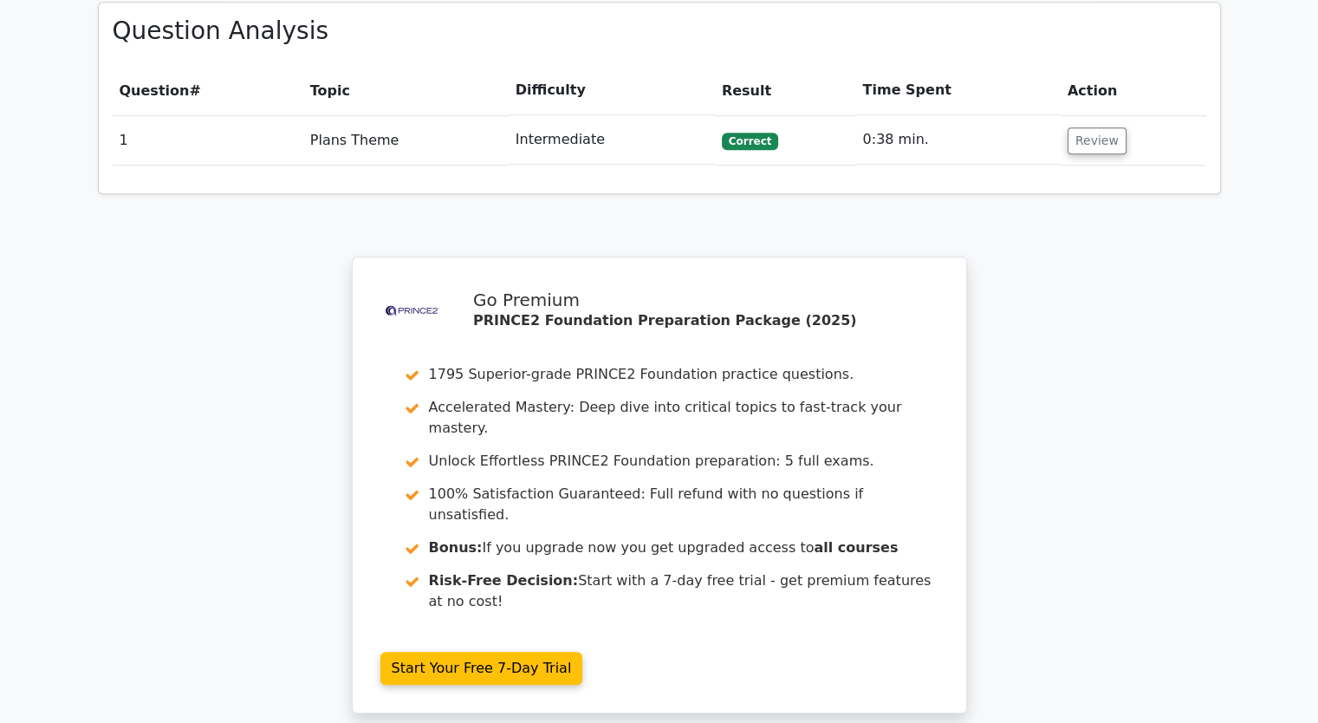
scroll to position [1283, 0]
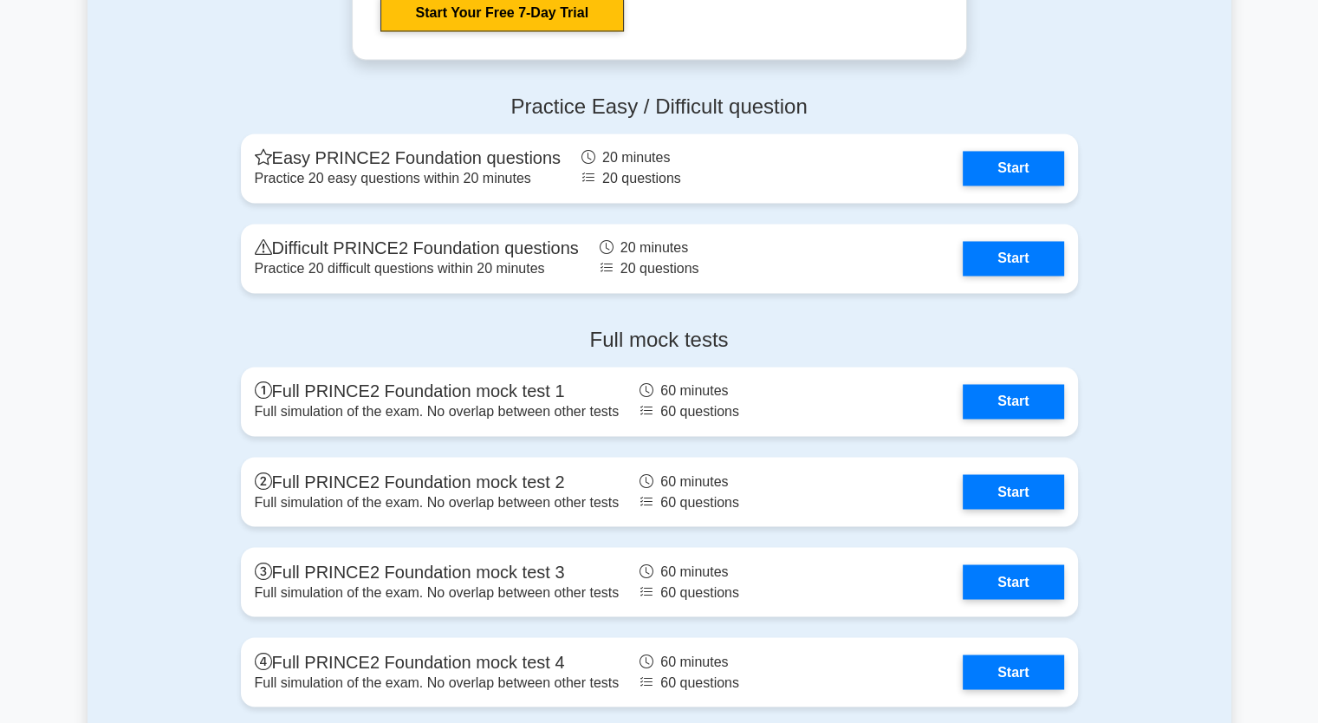
scroll to position [2860, 0]
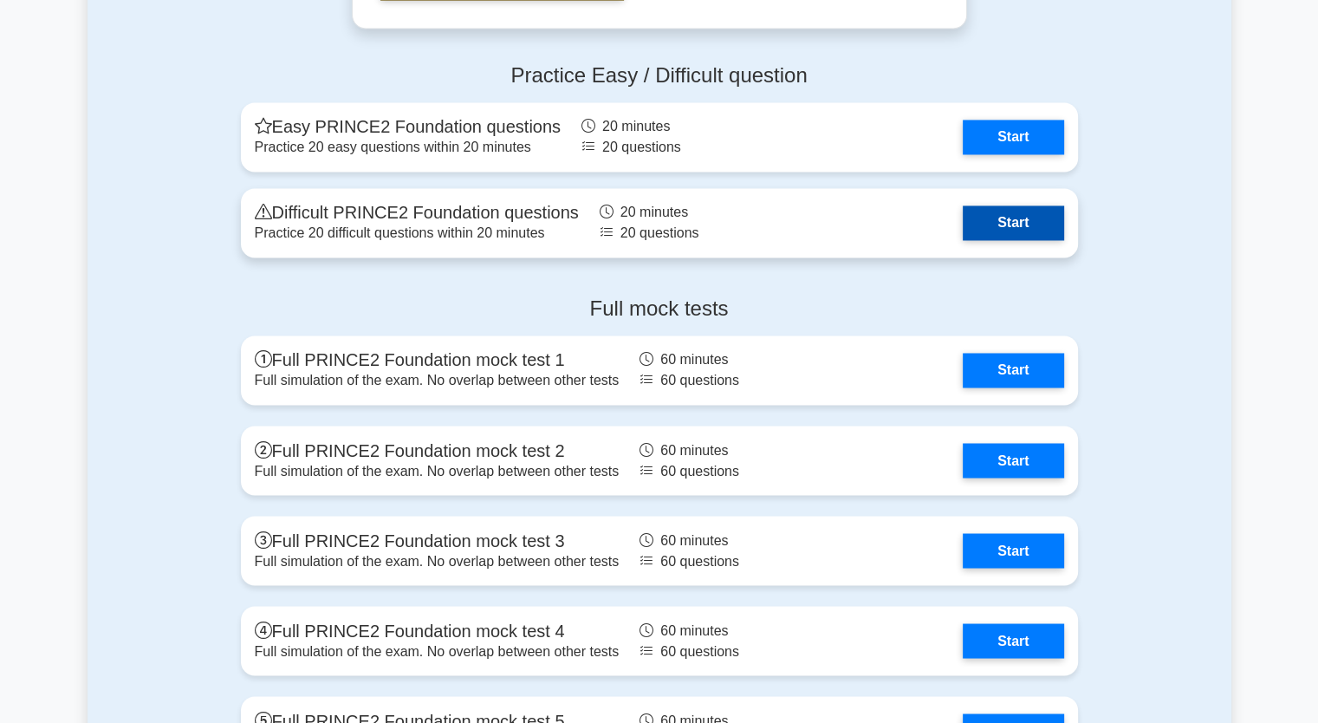
click at [988, 211] on link "Start" at bounding box center [1013, 222] width 101 height 35
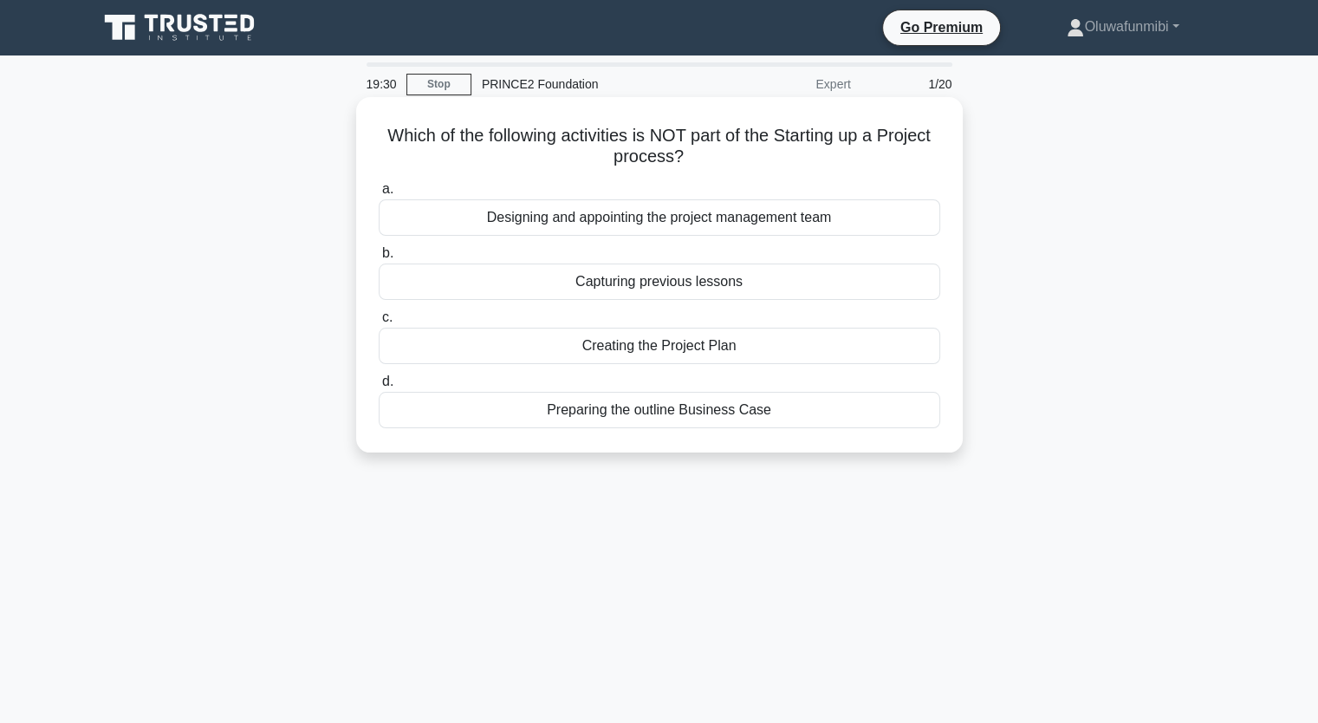
click at [701, 215] on div "Designing and appointing the project management team" at bounding box center [660, 217] width 562 height 36
click at [379, 195] on input "a. Designing and appointing the project management team" at bounding box center [379, 189] width 0 height 11
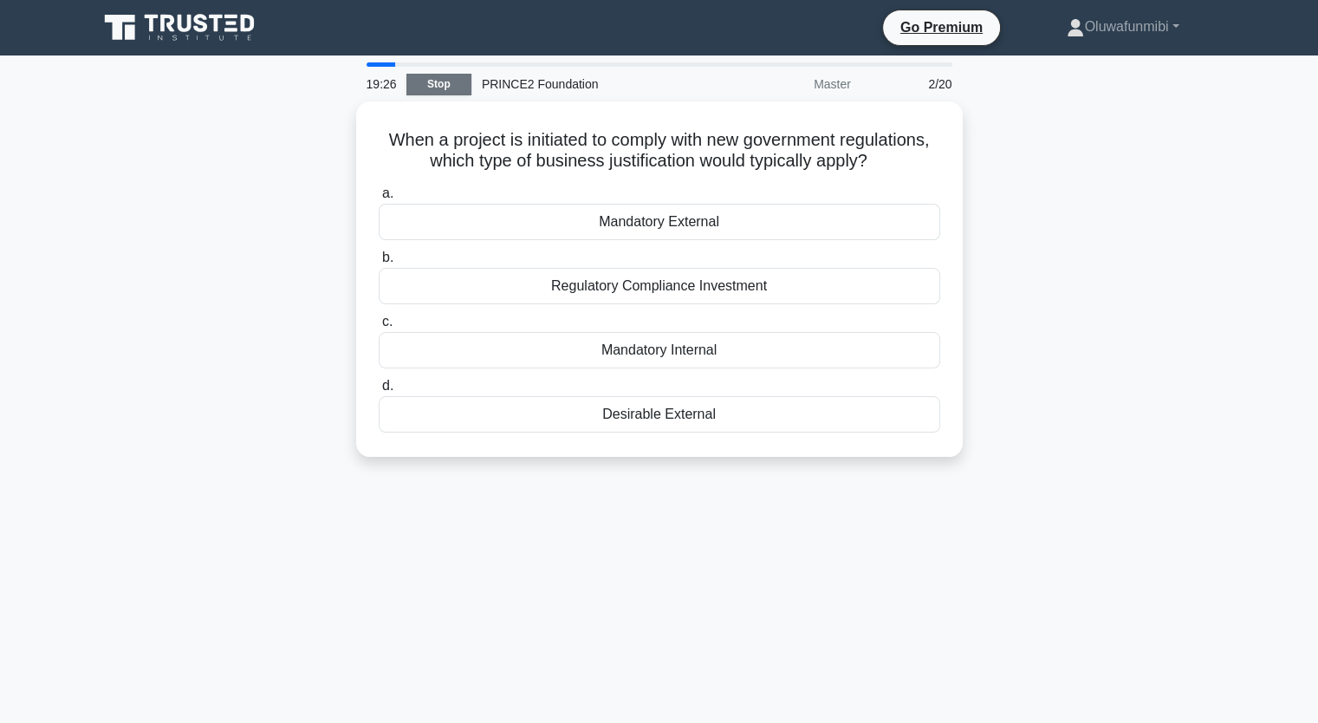
click at [423, 82] on link "Stop" at bounding box center [439, 85] width 65 height 22
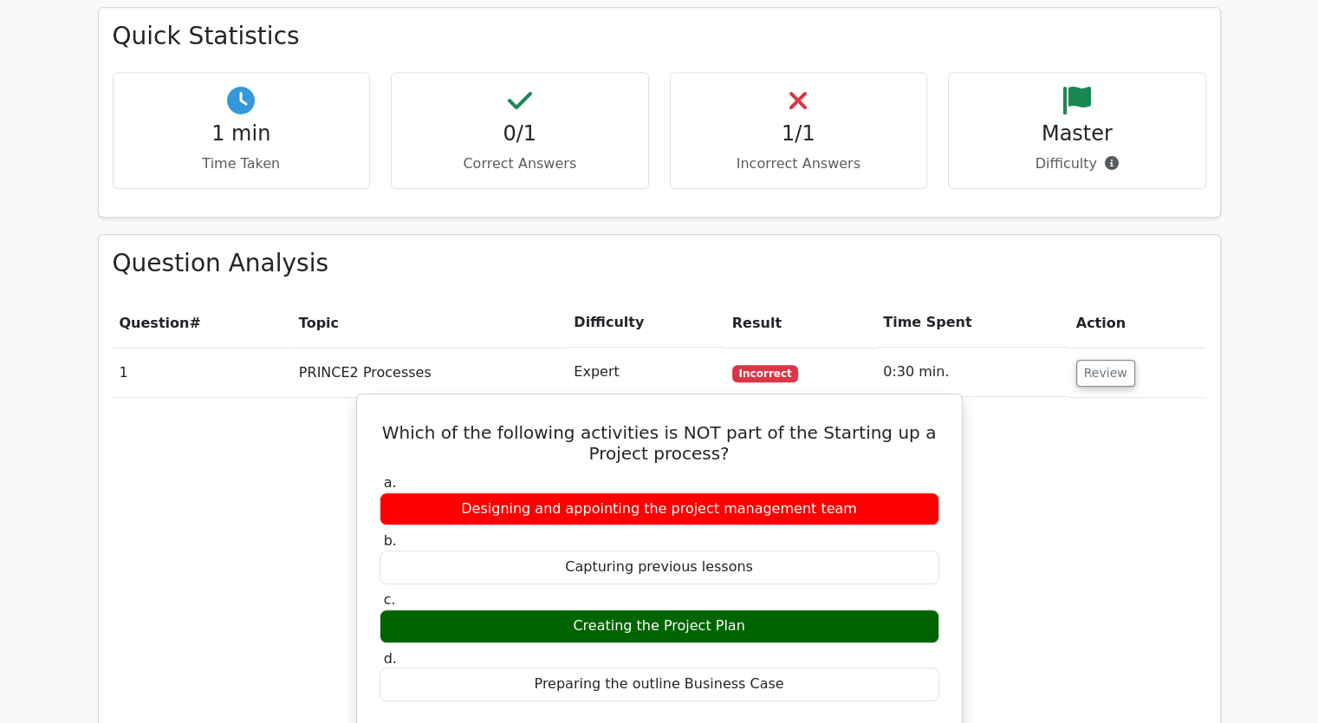
scroll to position [1127, 0]
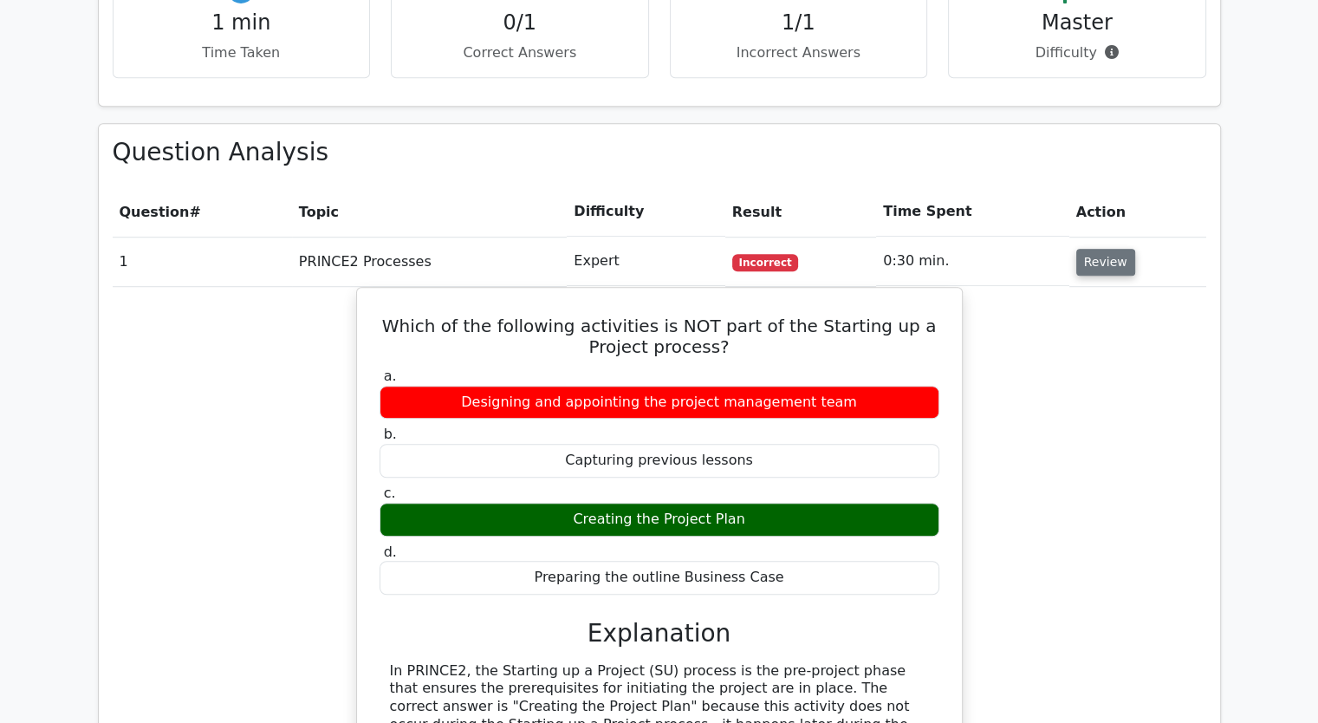
click at [1102, 249] on button "Review" at bounding box center [1106, 262] width 59 height 27
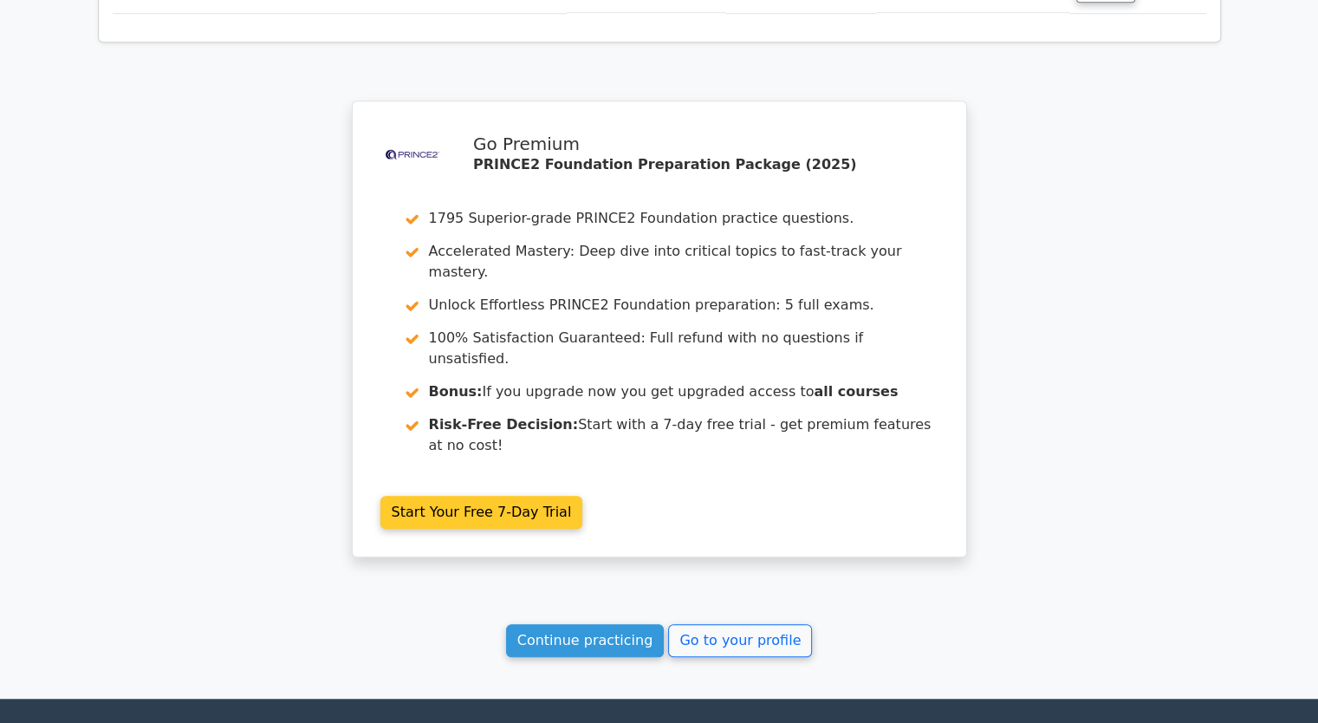
scroll to position [1456, 0]
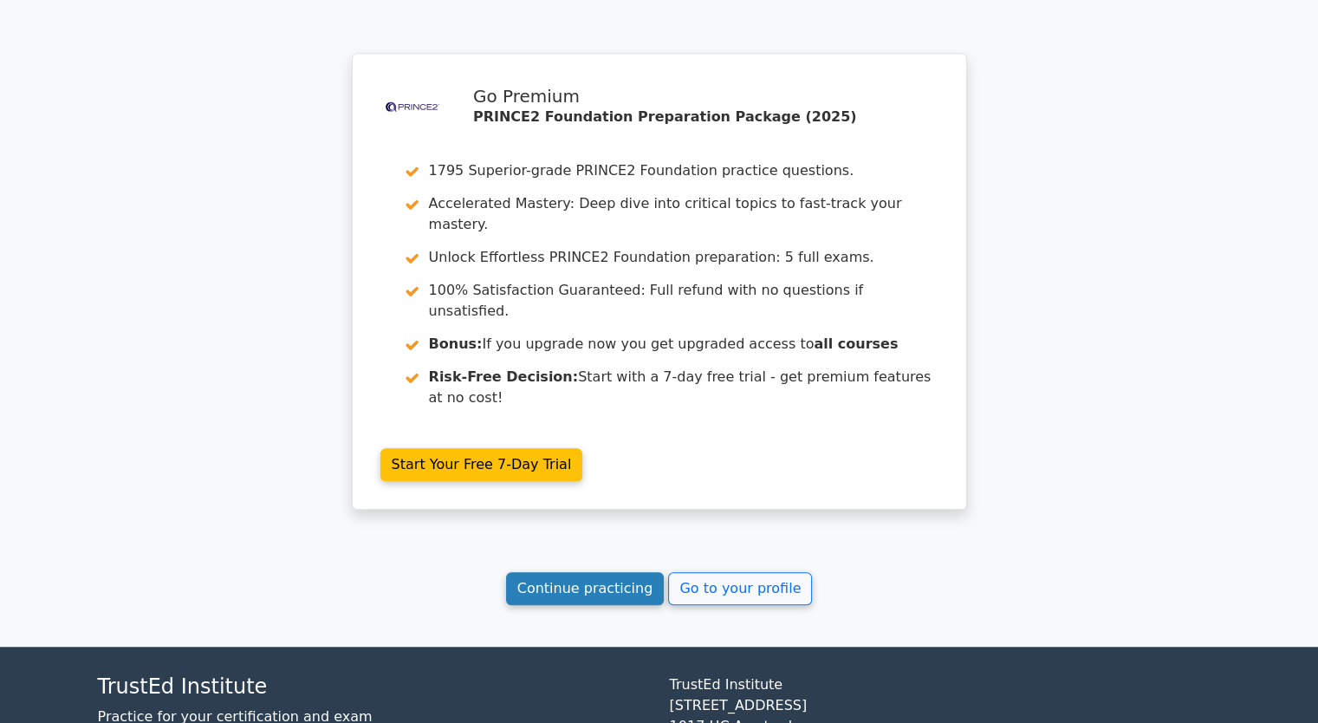
click at [584, 572] on link "Continue practicing" at bounding box center [585, 588] width 159 height 33
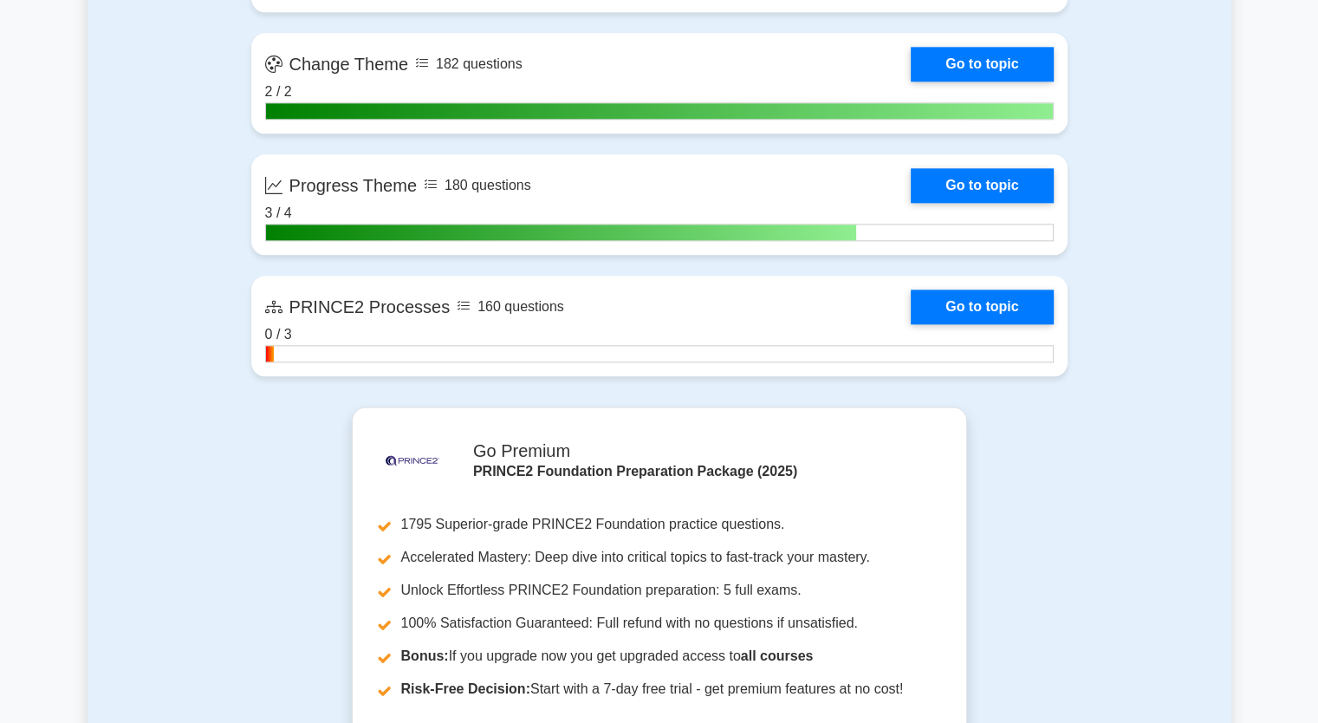
scroll to position [2514, 0]
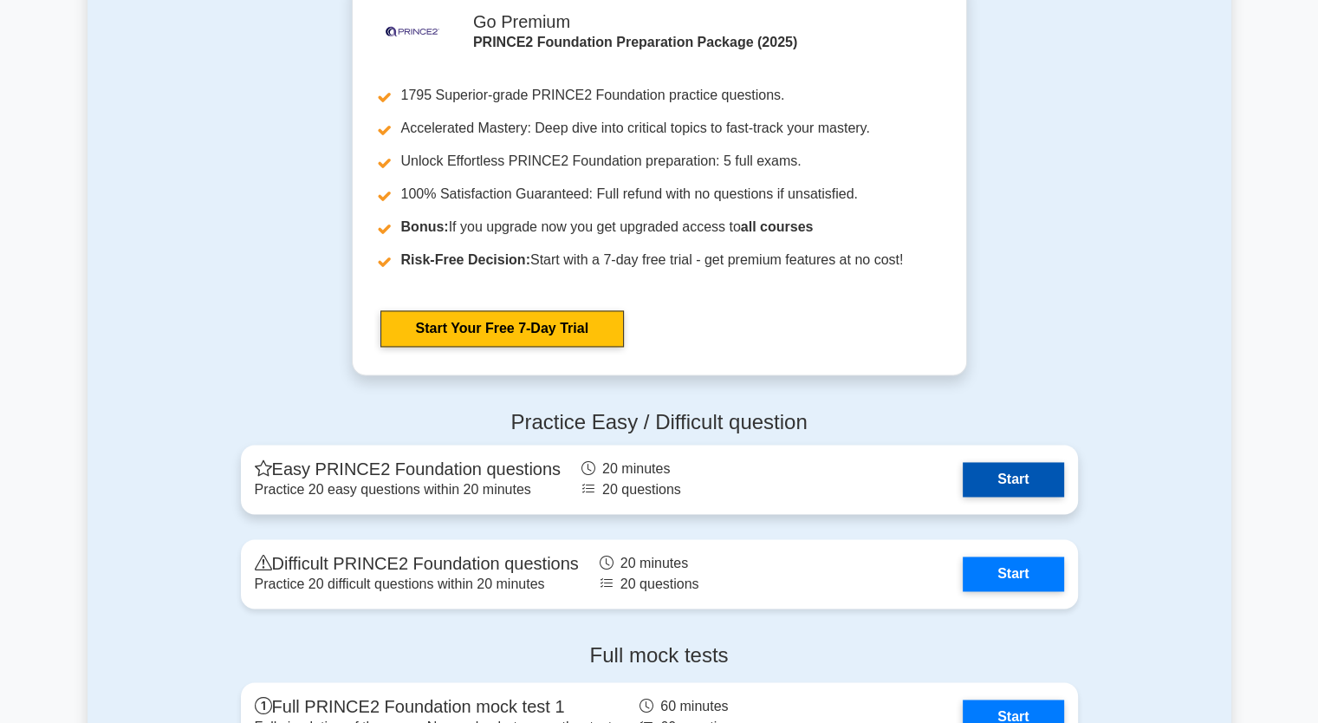
click at [1002, 476] on link "Start" at bounding box center [1013, 479] width 101 height 35
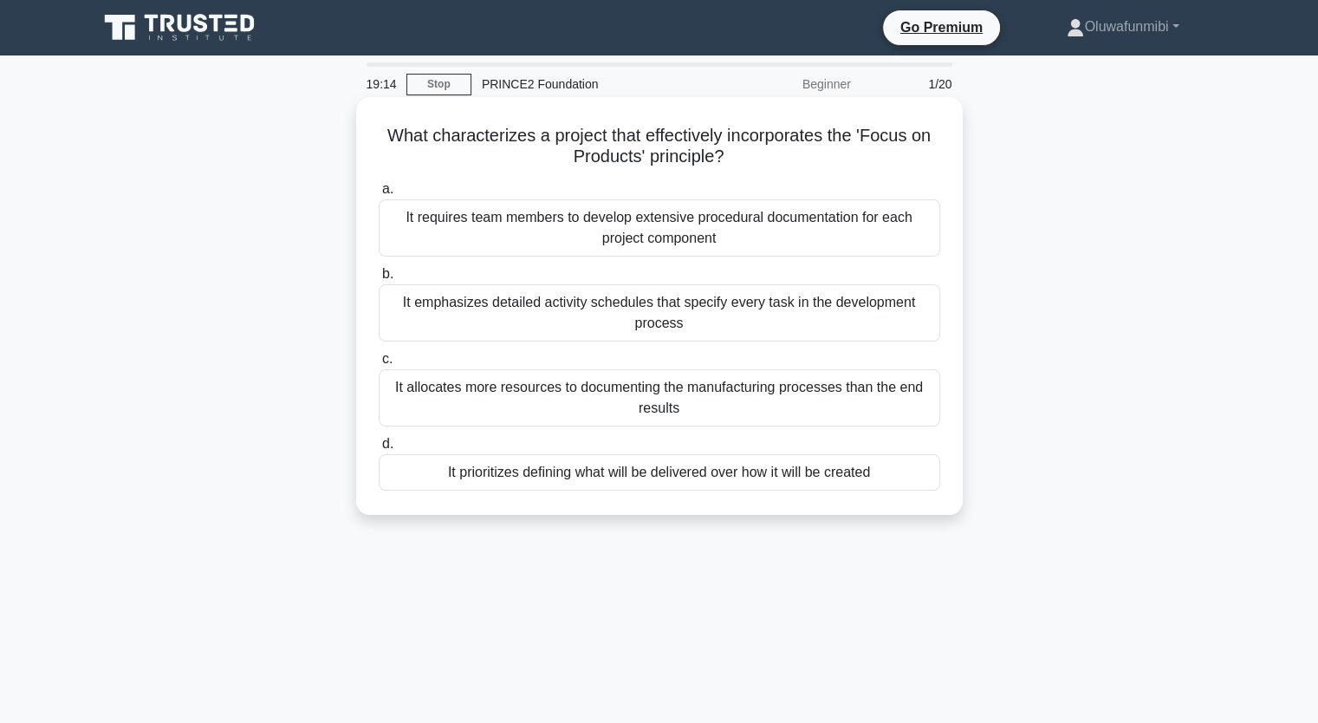
click at [587, 482] on div "It prioritizes defining what will be delivered over how it will be created" at bounding box center [660, 472] width 562 height 36
click at [379, 450] on input "d. It prioritizes defining what will be delivered over how it will be created" at bounding box center [379, 444] width 0 height 11
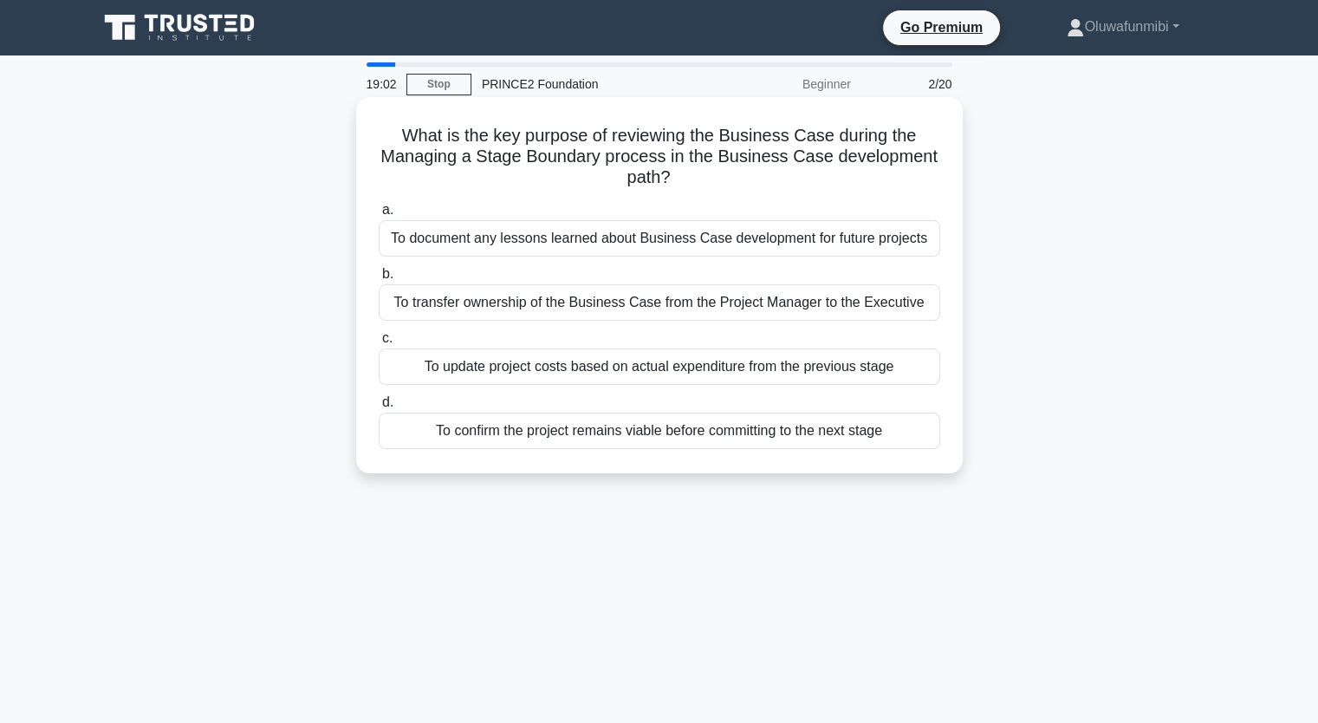
click at [608, 430] on div "To confirm the project remains viable before committing to the next stage" at bounding box center [660, 431] width 562 height 36
click at [379, 408] on input "d. To confirm the project remains viable before committing to the next stage" at bounding box center [379, 402] width 0 height 11
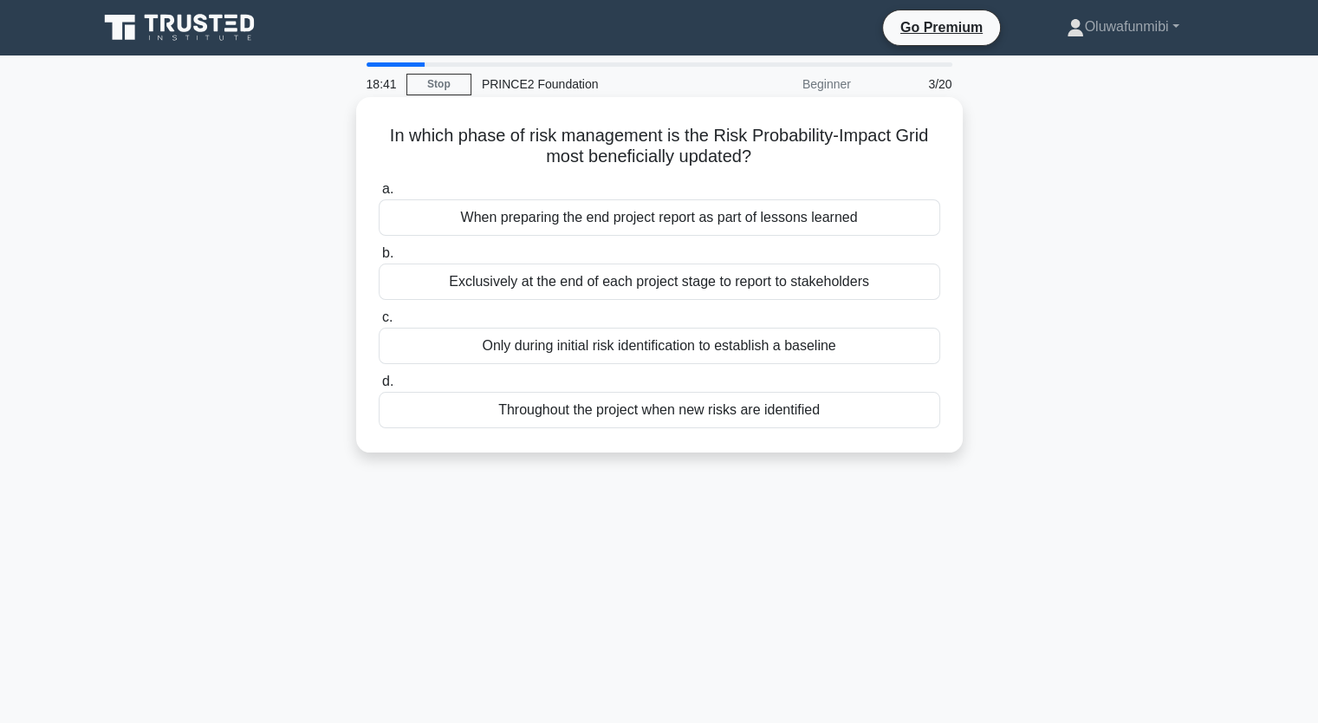
click at [603, 413] on div "Throughout the project when new risks are identified" at bounding box center [660, 410] width 562 height 36
click at [379, 387] on input "d. Throughout the project when new risks are identified" at bounding box center [379, 381] width 0 height 11
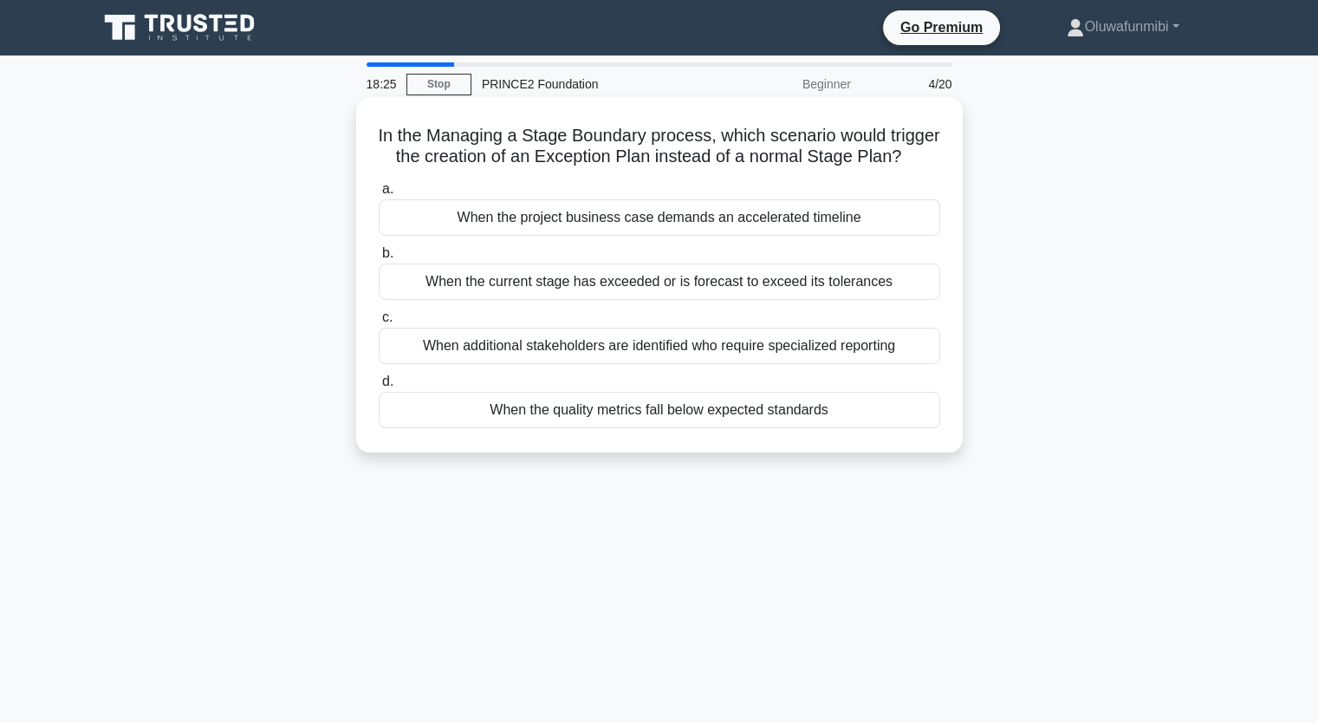
click at [682, 296] on div "When the current stage has exceeded or is forecast to exceed its tolerances" at bounding box center [660, 282] width 562 height 36
click at [379, 259] on input "b. When the current stage has exceeded or is forecast to exceed its tolerances" at bounding box center [379, 253] width 0 height 11
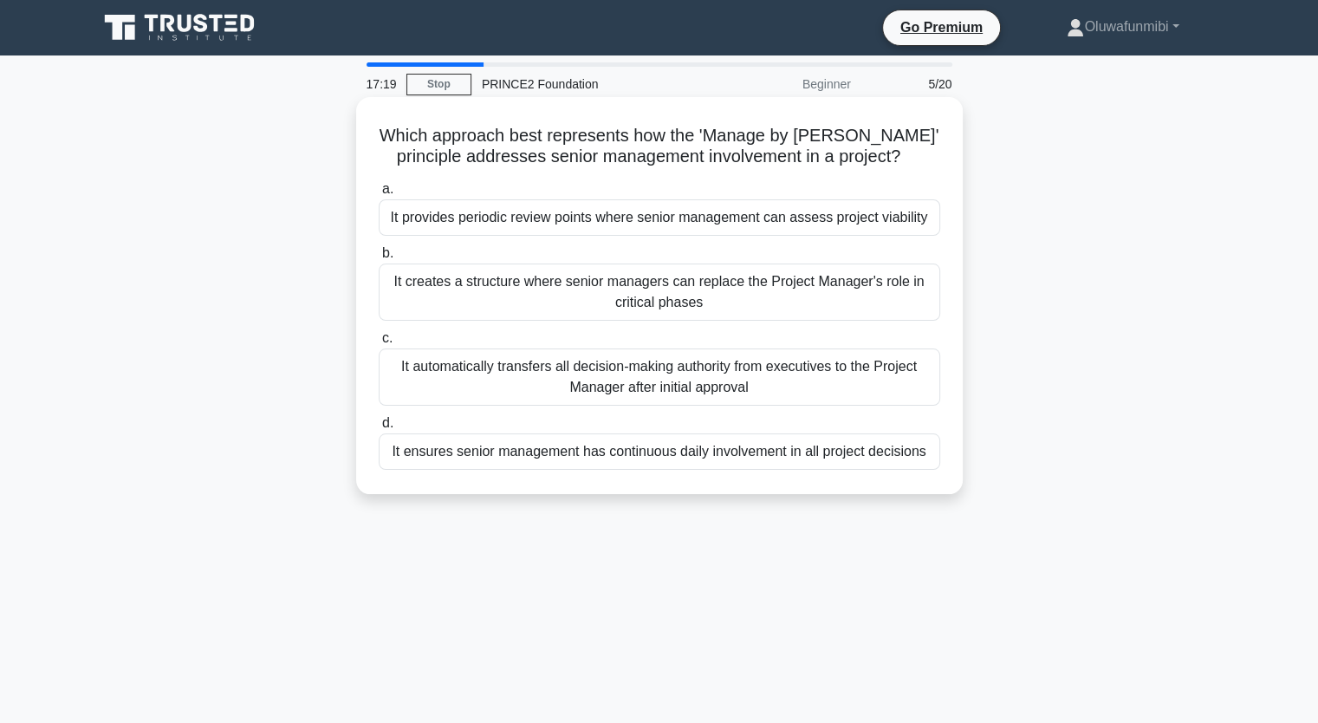
click at [727, 223] on div "It provides periodic review points where senior management can assess project v…" at bounding box center [660, 217] width 562 height 36
click at [379, 195] on input "a. It provides periodic review points where senior management can assess projec…" at bounding box center [379, 189] width 0 height 11
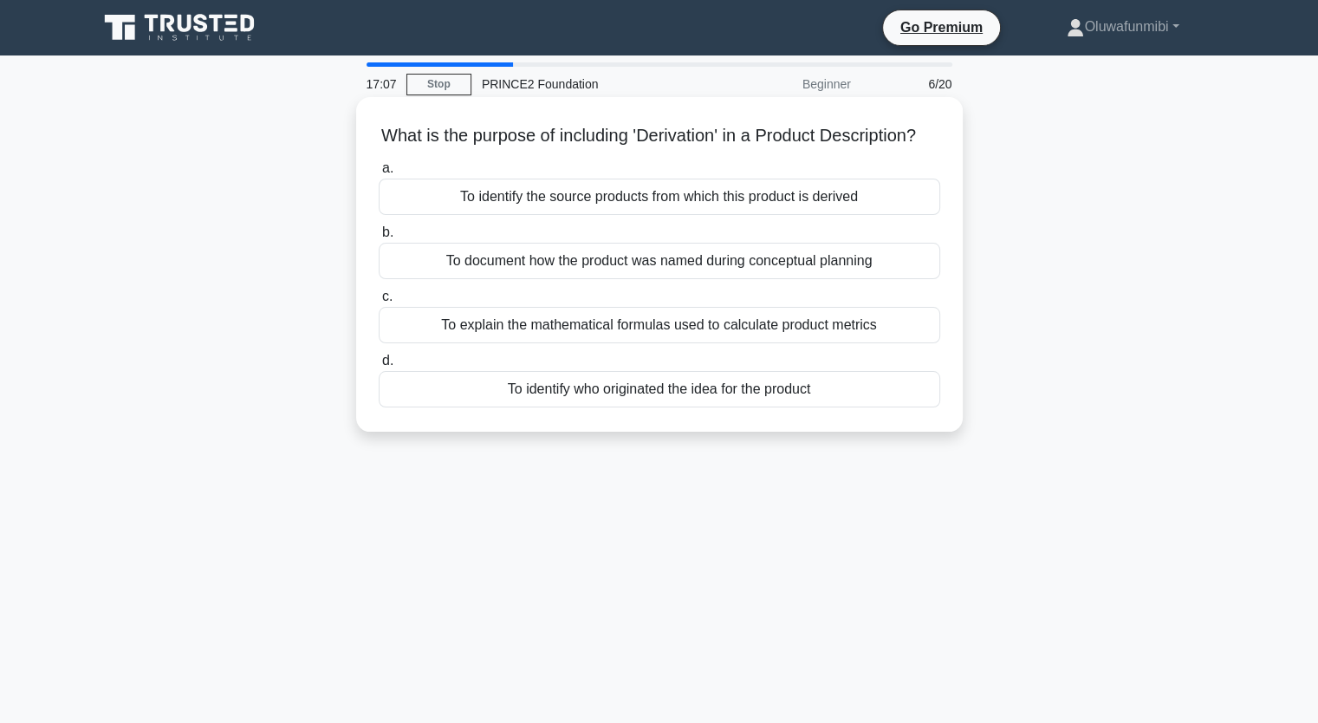
click at [621, 215] on div "To identify the source products from which this product is derived" at bounding box center [660, 197] width 562 height 36
click at [379, 174] on input "a. To identify the source products from which this product is derived" at bounding box center [379, 168] width 0 height 11
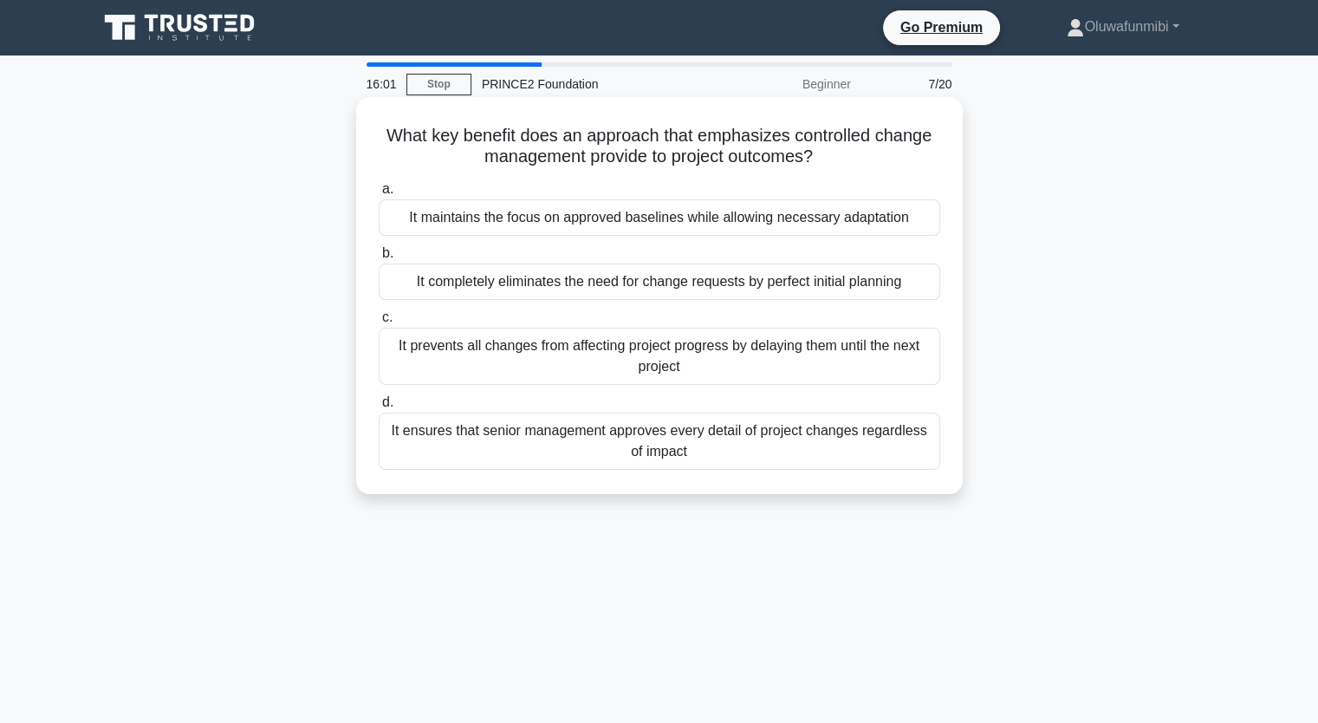
click at [634, 221] on div "It maintains the focus on approved baselines while allowing necessary adaptation" at bounding box center [660, 217] width 562 height 36
click at [379, 195] on input "a. It maintains the focus on approved baselines while allowing necessary adapta…" at bounding box center [379, 189] width 0 height 11
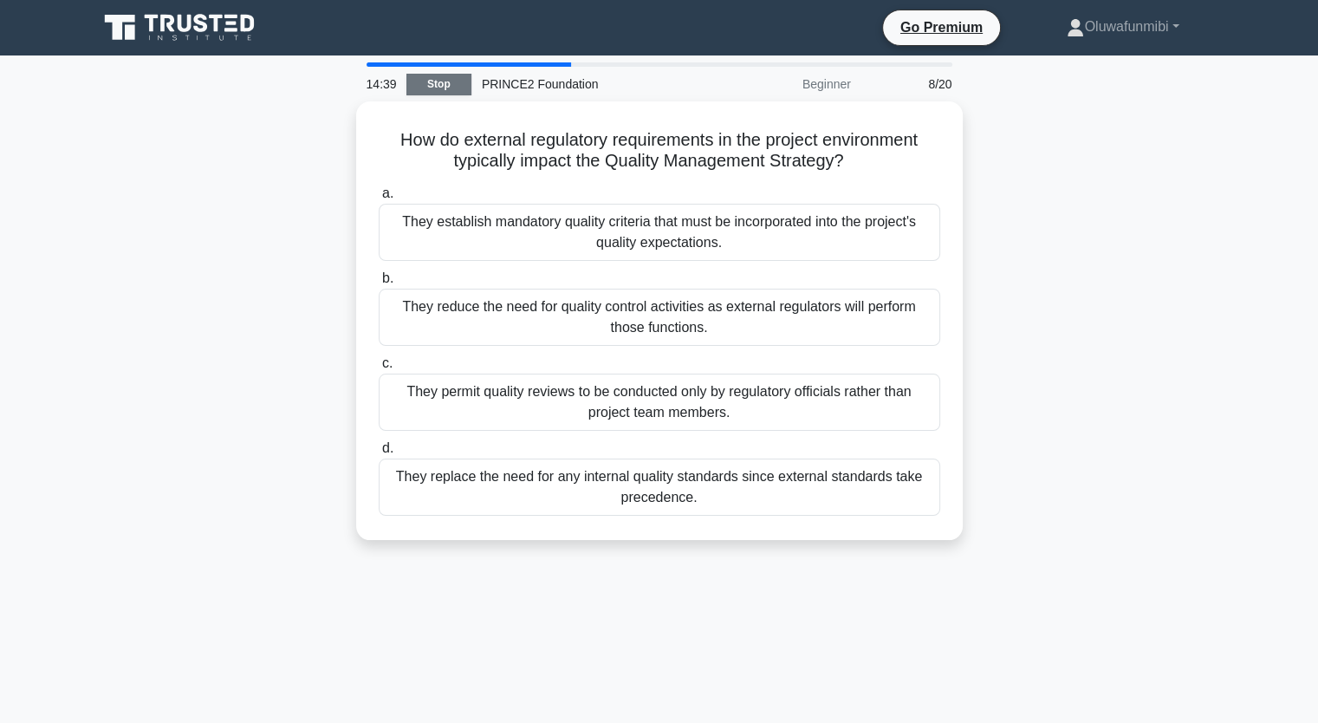
click at [437, 81] on link "Stop" at bounding box center [439, 85] width 65 height 22
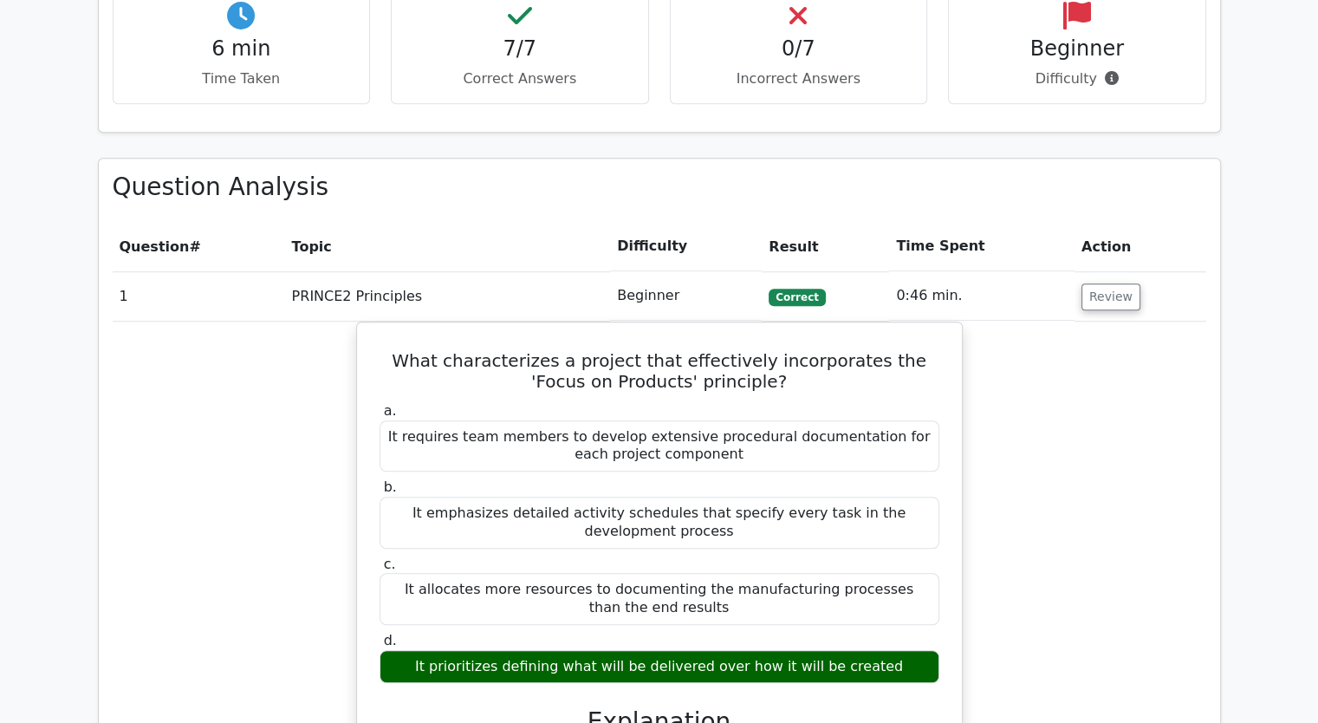
scroll to position [1214, 0]
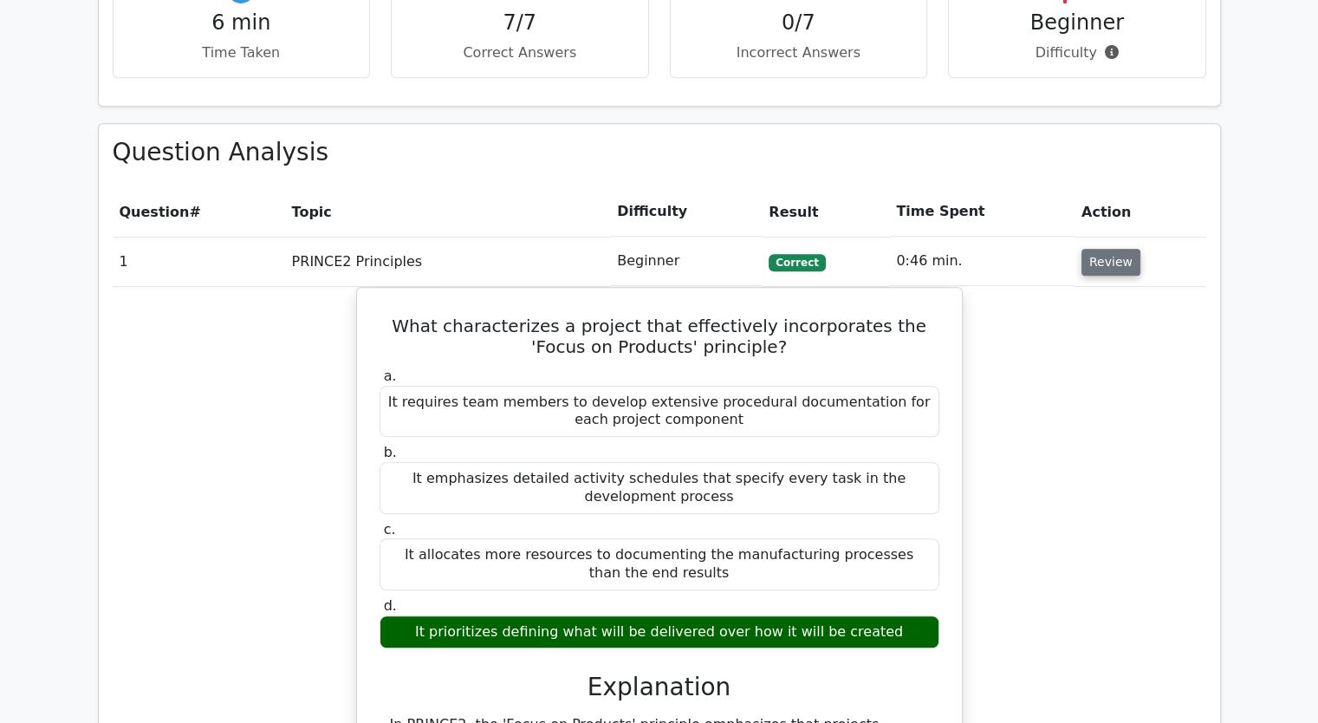
click at [1096, 249] on button "Review" at bounding box center [1111, 262] width 59 height 27
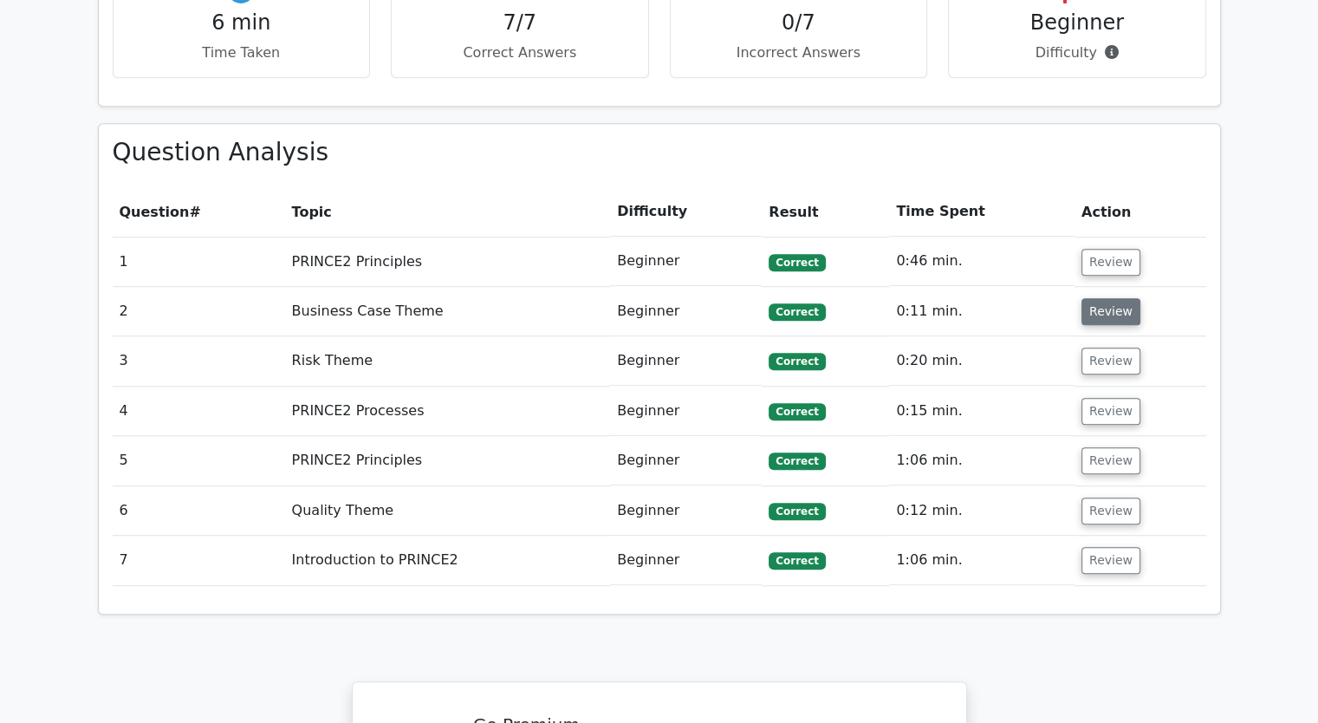
click at [1099, 298] on button "Review" at bounding box center [1111, 311] width 59 height 27
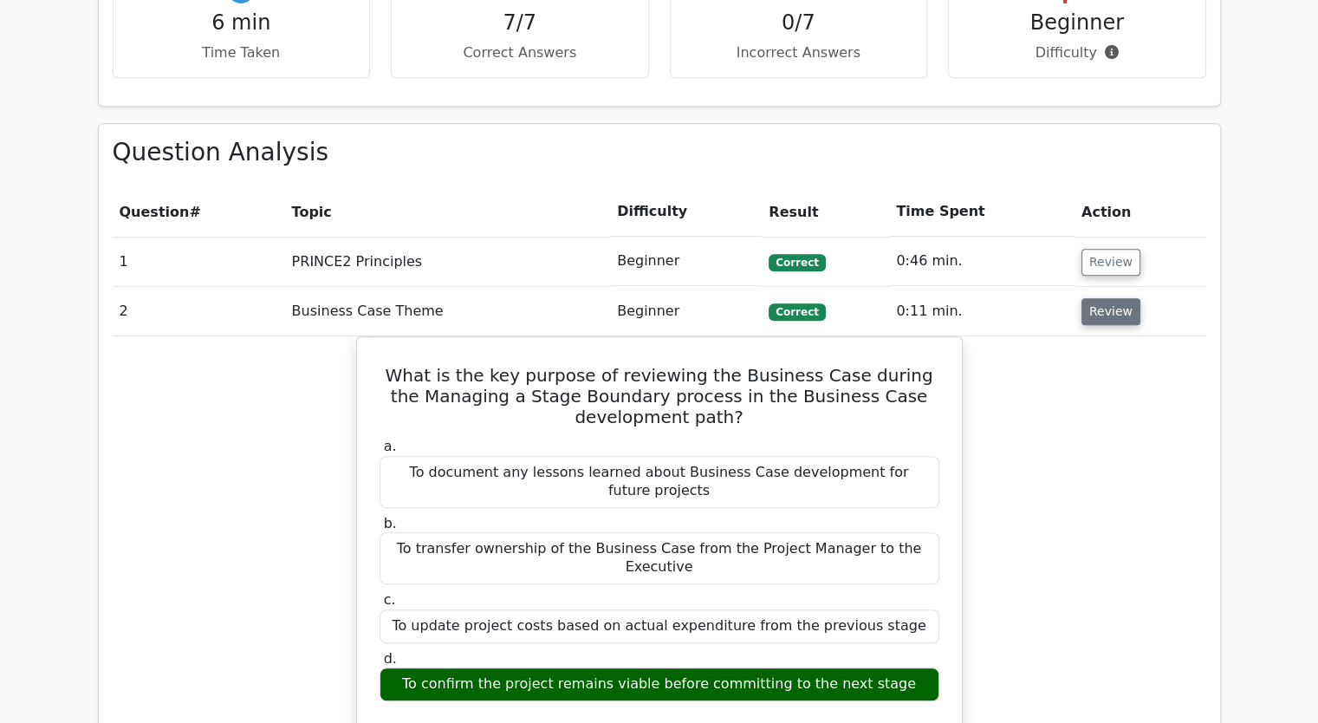
click at [1100, 298] on button "Review" at bounding box center [1111, 311] width 59 height 27
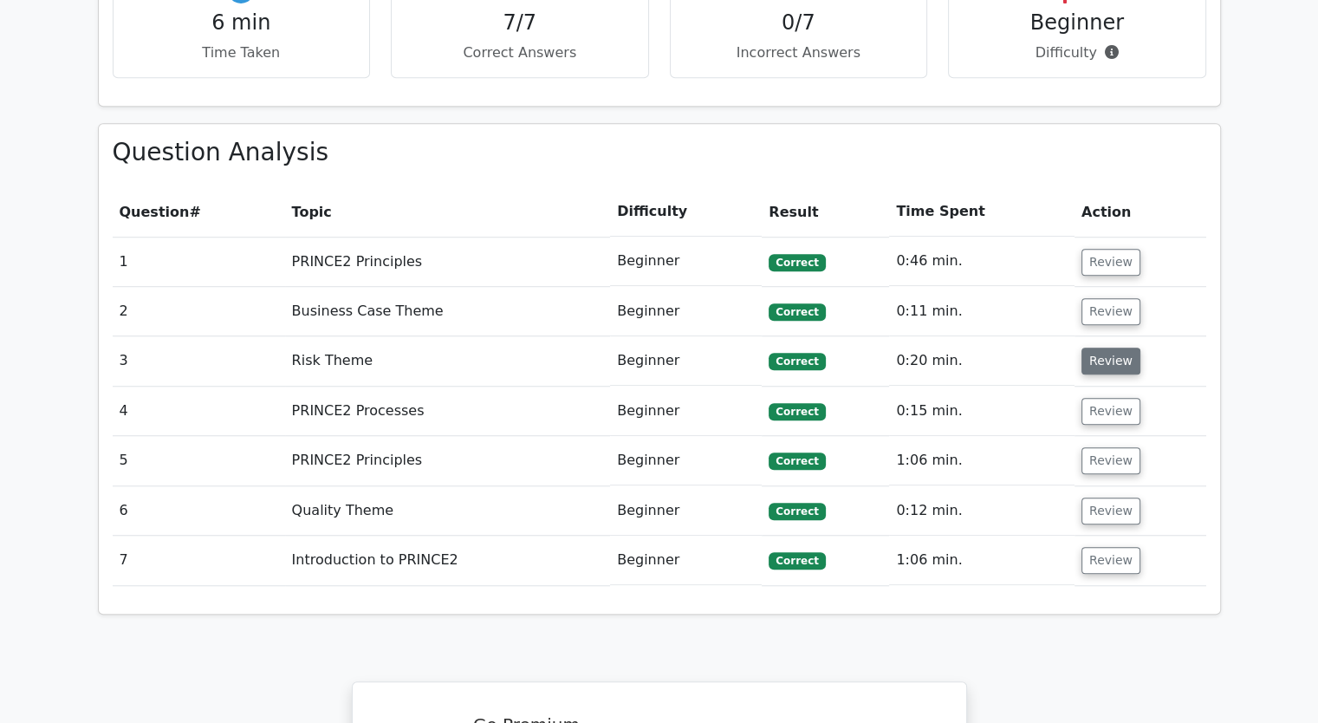
click at [1104, 348] on button "Review" at bounding box center [1111, 361] width 59 height 27
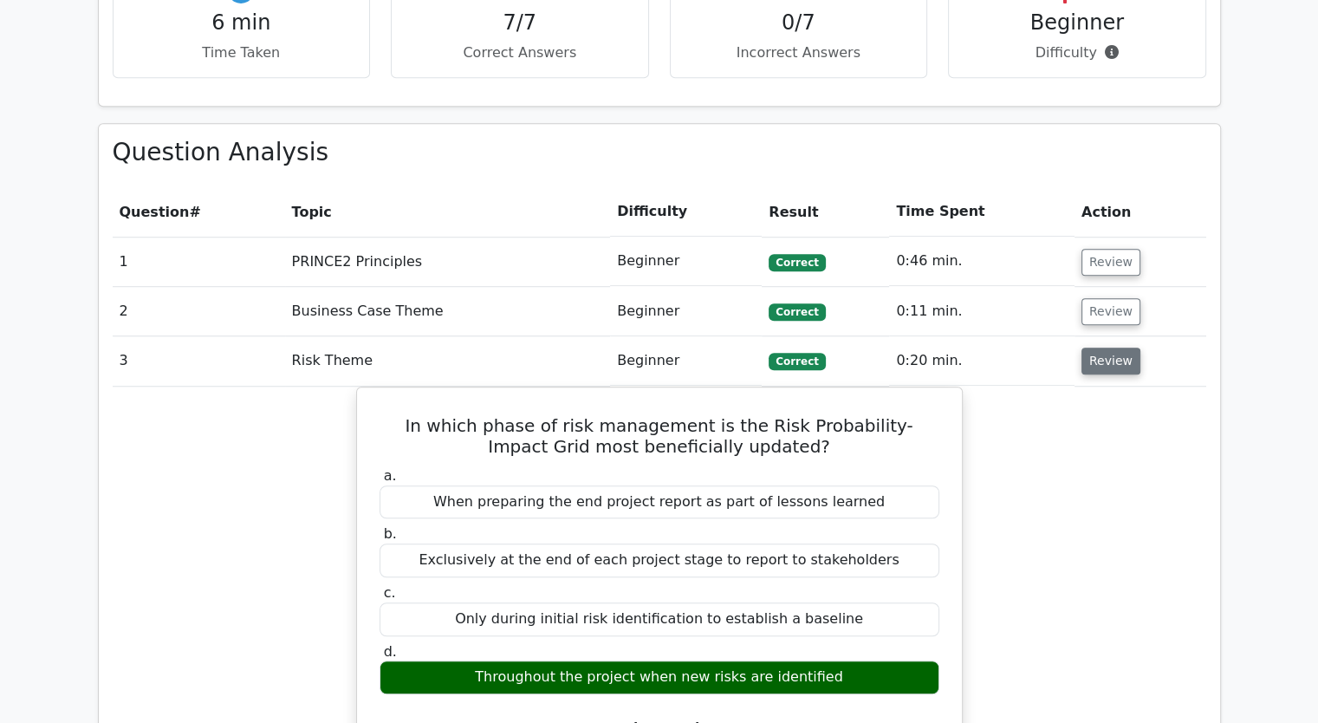
click at [1104, 348] on button "Review" at bounding box center [1111, 361] width 59 height 27
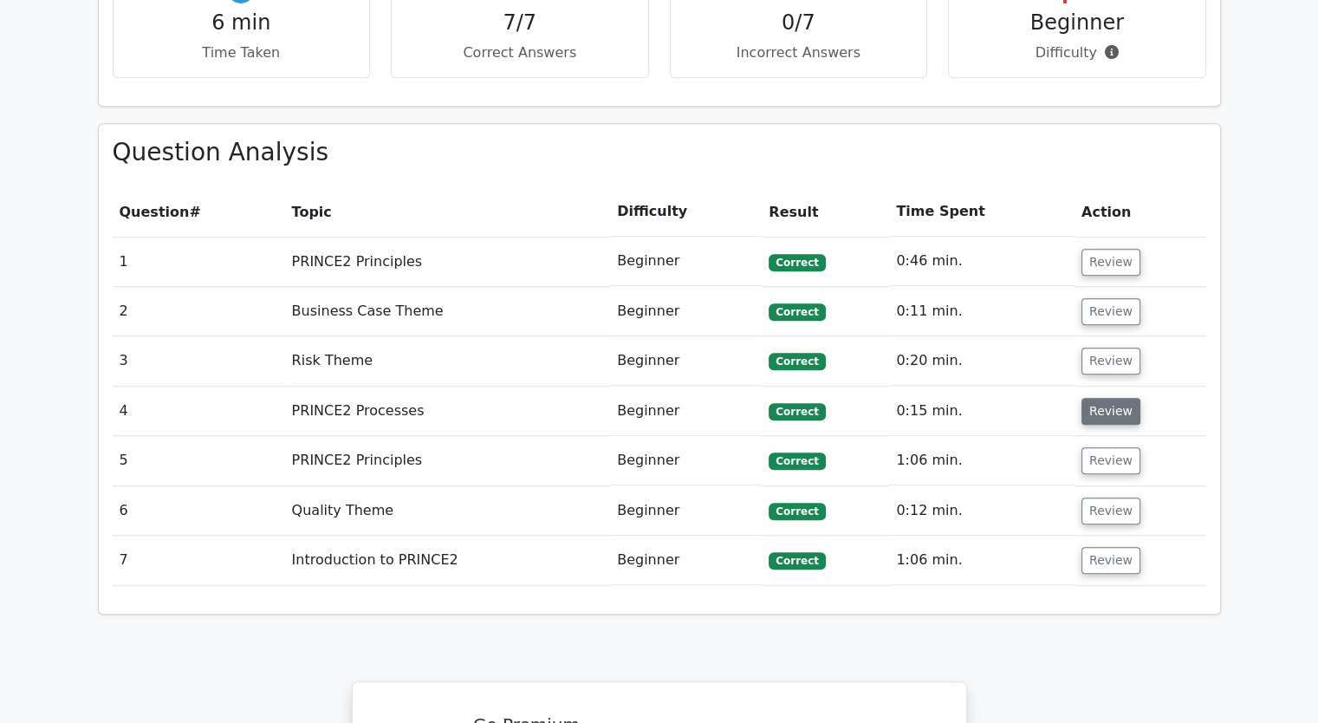
click at [1085, 398] on button "Review" at bounding box center [1111, 411] width 59 height 27
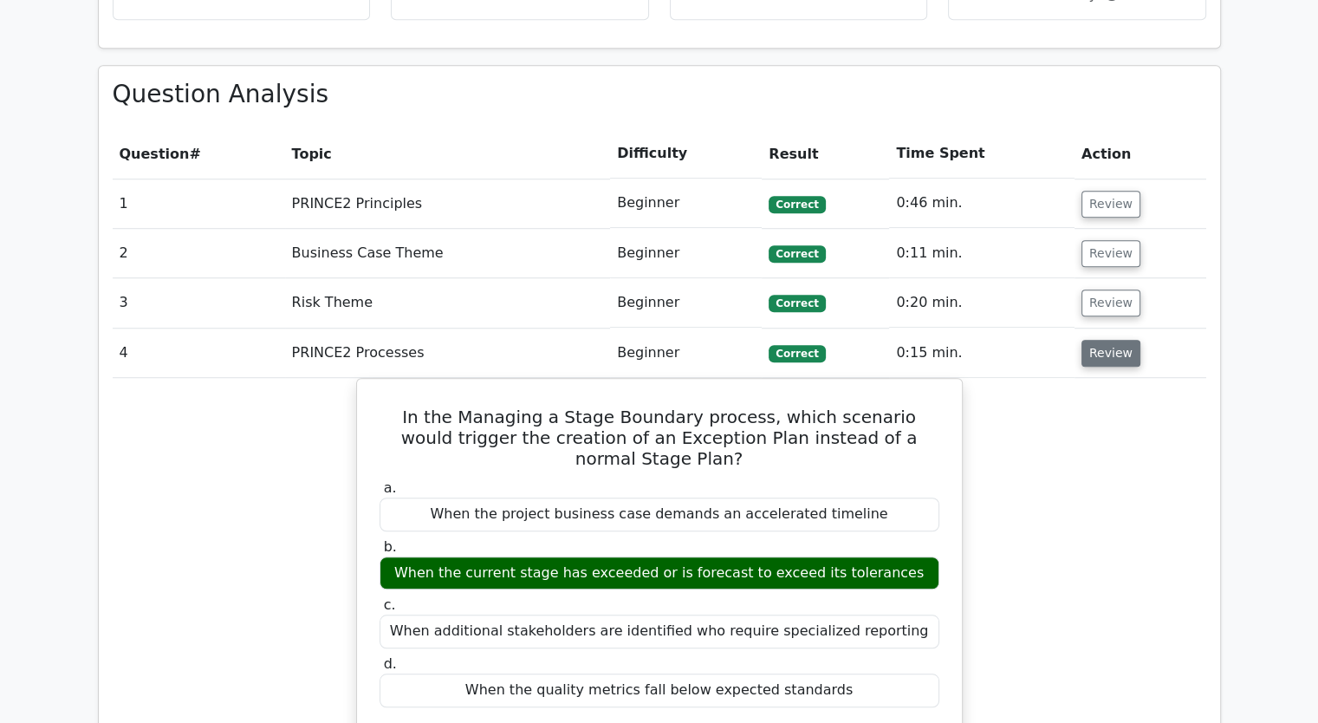
scroll to position [1300, 0]
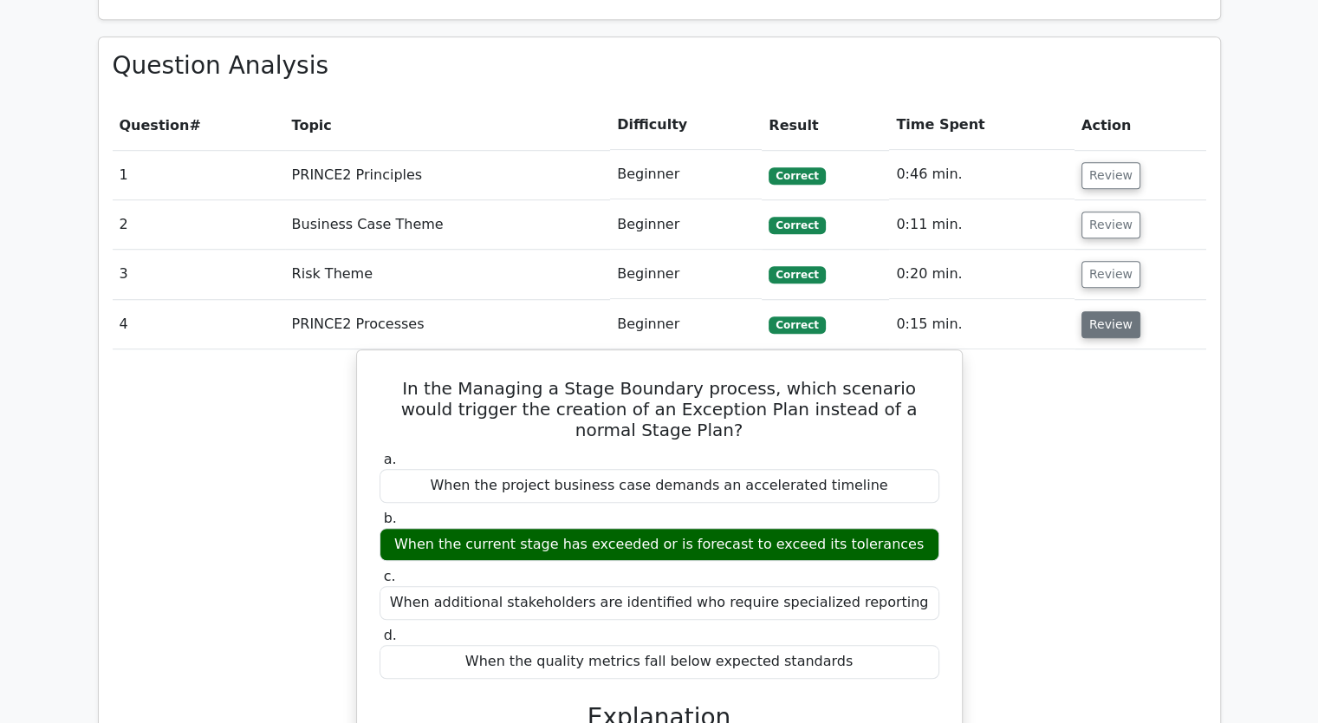
click at [1112, 311] on button "Review" at bounding box center [1111, 324] width 59 height 27
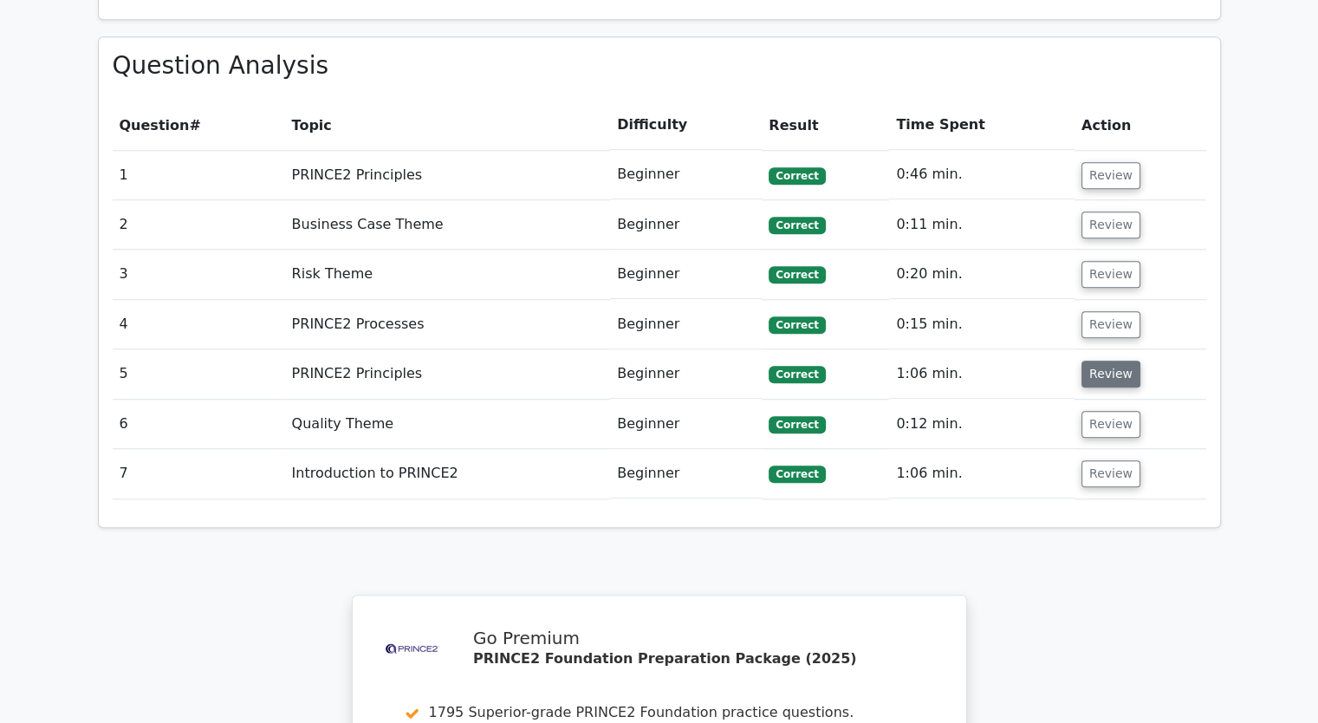
click at [1099, 361] on button "Review" at bounding box center [1111, 374] width 59 height 27
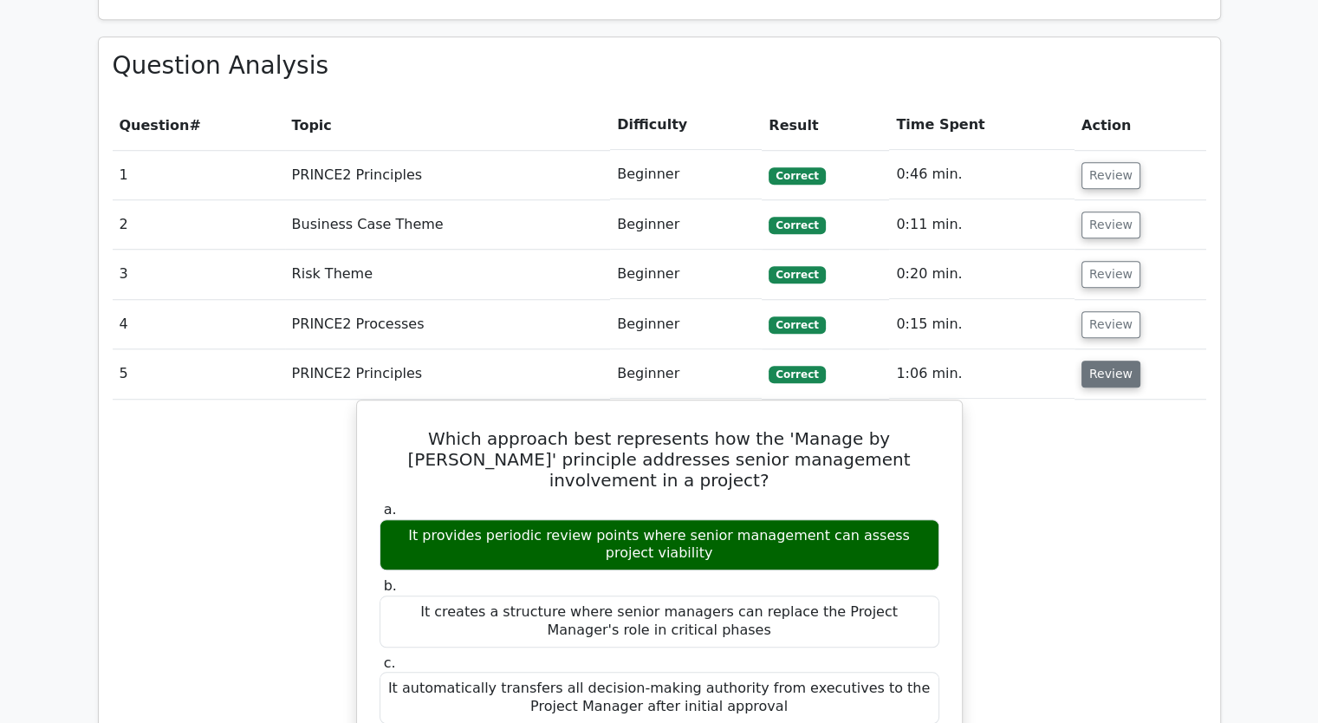
click at [1105, 361] on button "Review" at bounding box center [1111, 374] width 59 height 27
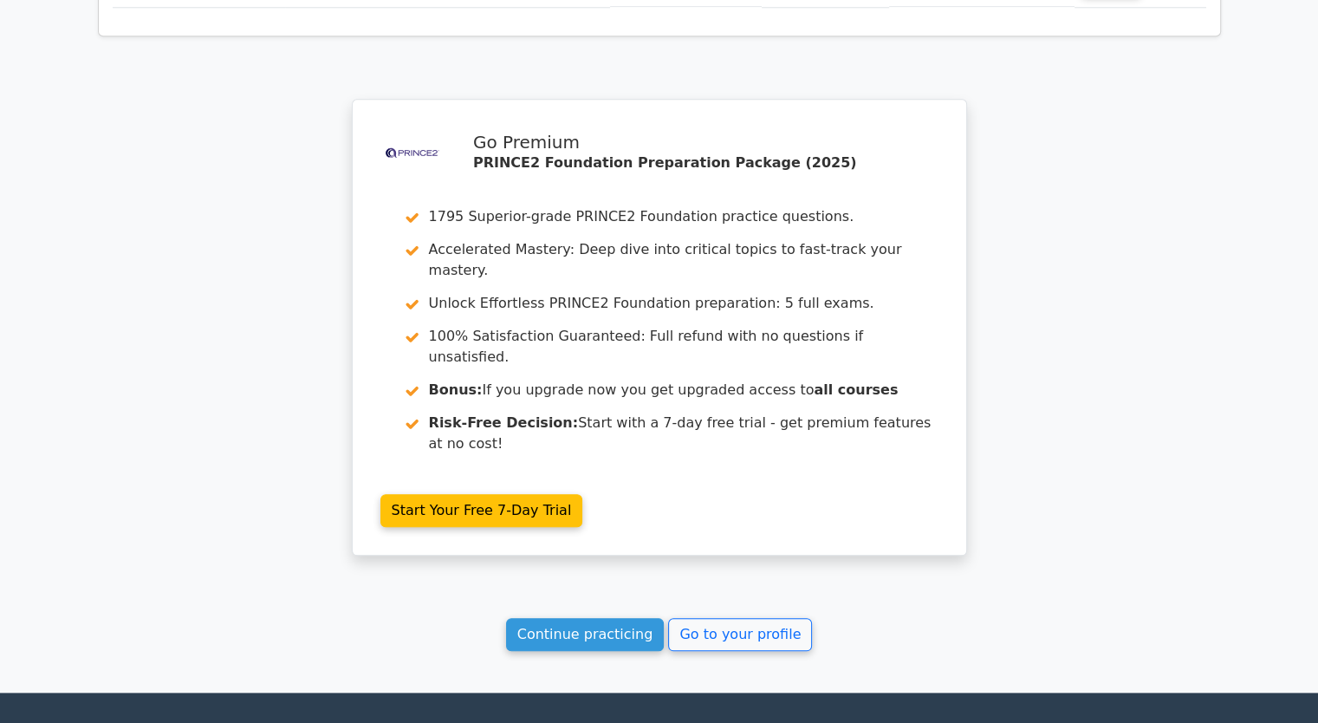
scroll to position [1841, 0]
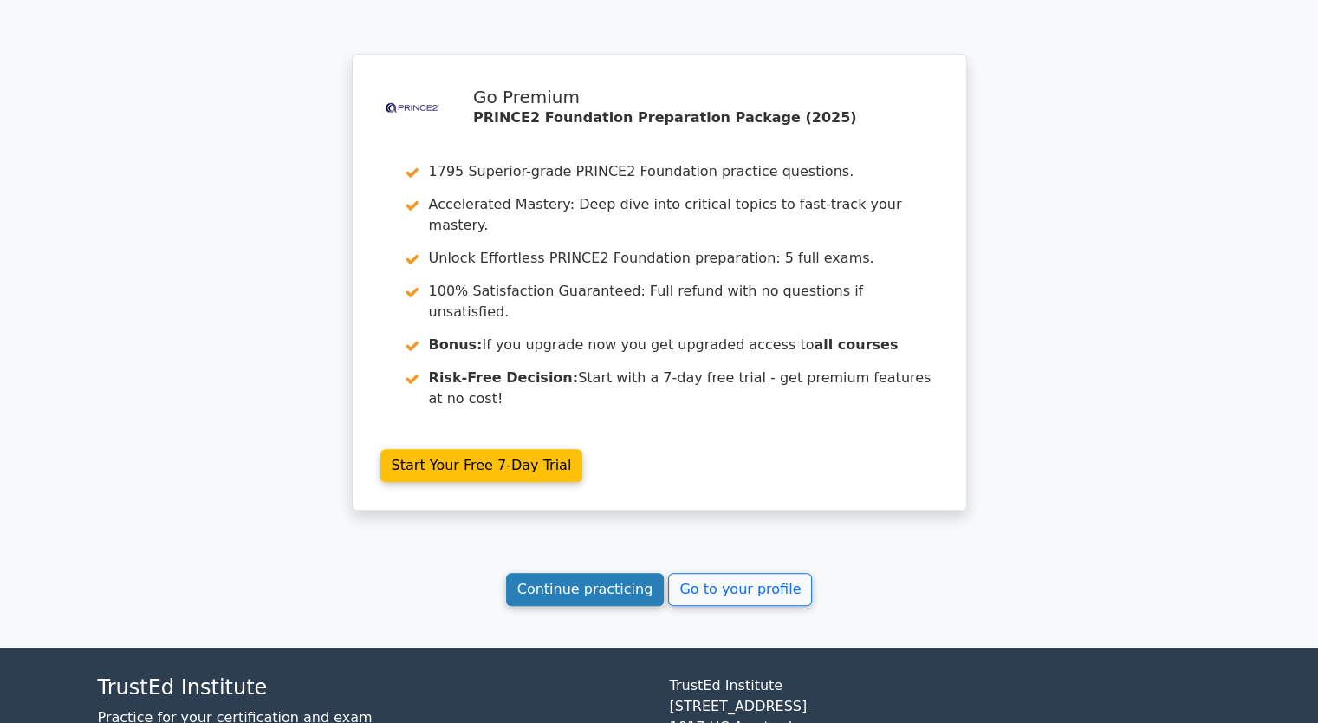
click at [563, 573] on link "Continue practicing" at bounding box center [585, 589] width 159 height 33
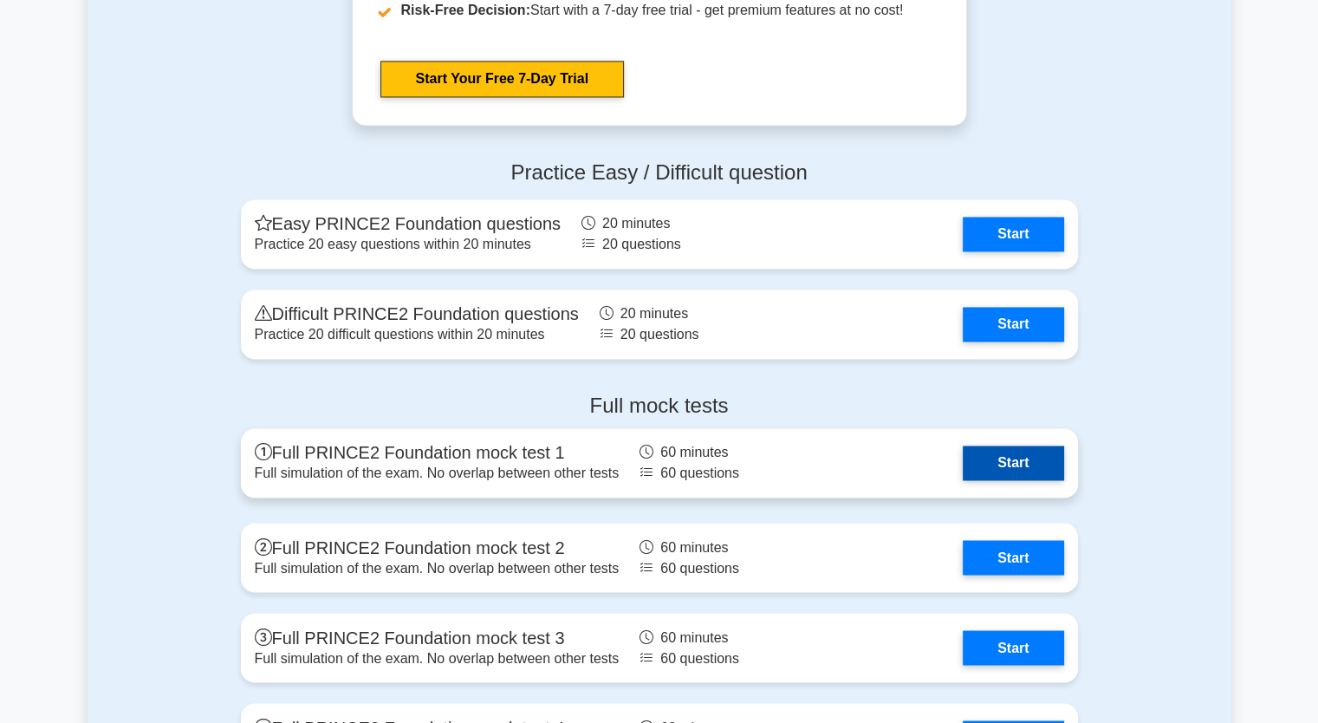
scroll to position [2774, 0]
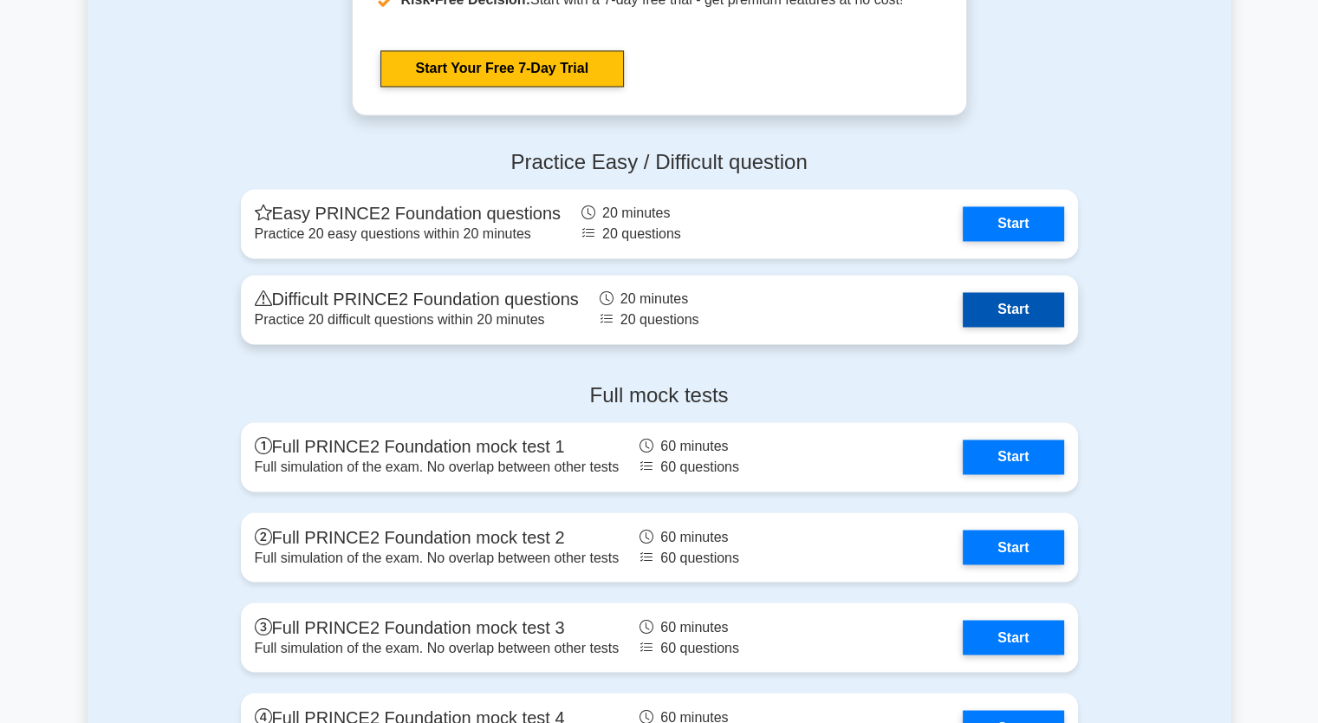
click at [1000, 309] on link "Start" at bounding box center [1013, 309] width 101 height 35
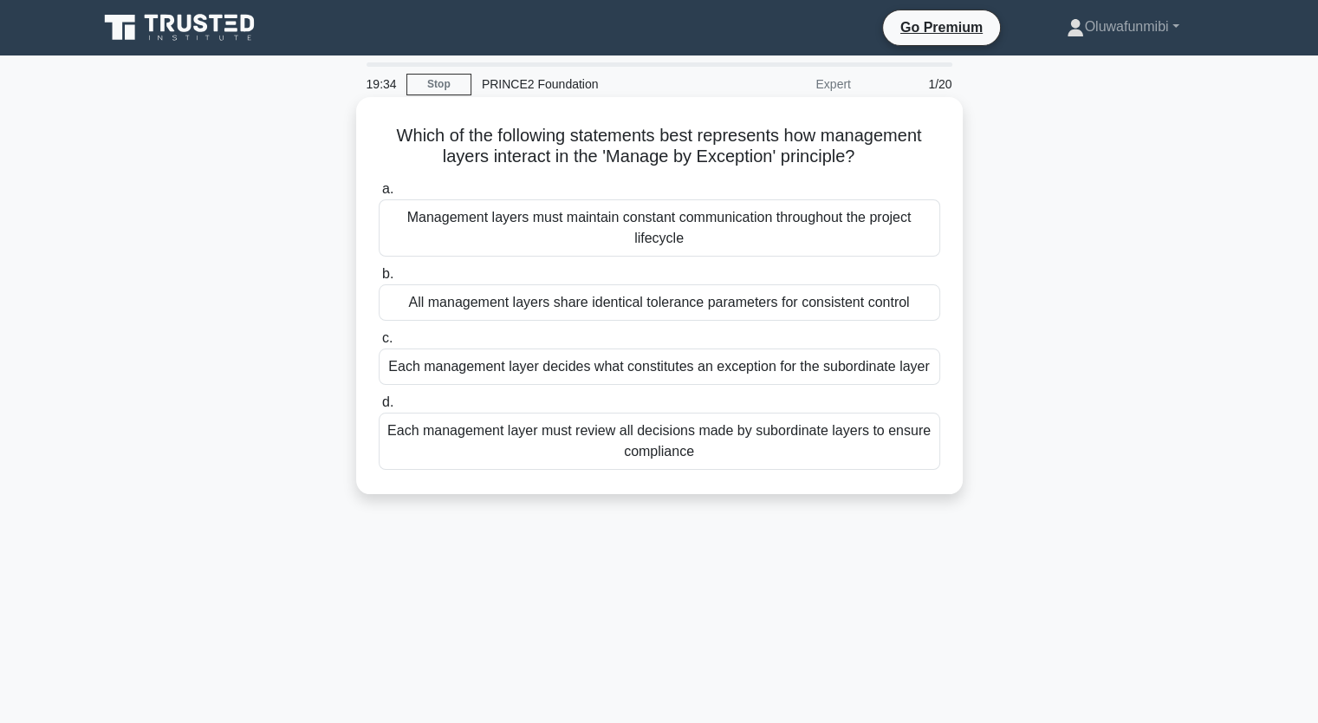
click at [644, 308] on div "All management layers share identical tolerance parameters for consistent contr…" at bounding box center [660, 302] width 562 height 36
click at [379, 280] on input "b. All management layers share identical tolerance parameters for consistent co…" at bounding box center [379, 274] width 0 height 11
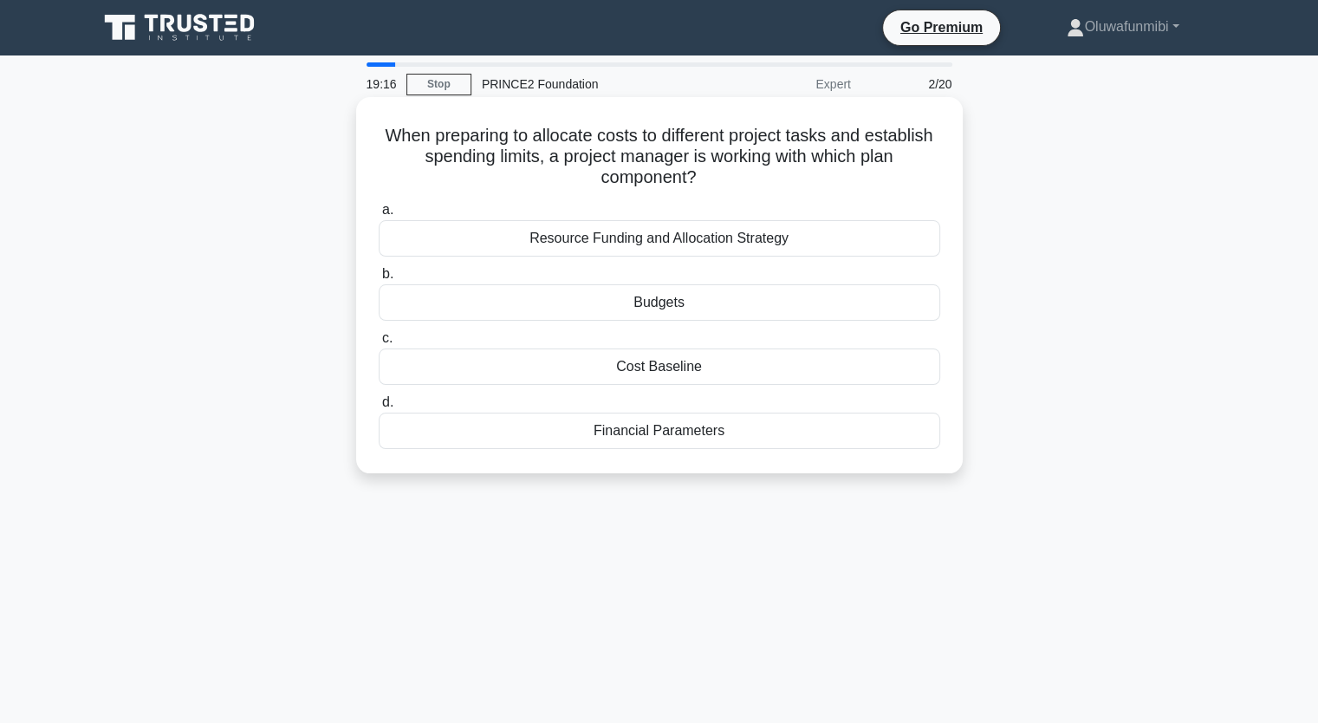
click at [697, 313] on div "Budgets" at bounding box center [660, 302] width 562 height 36
click at [379, 280] on input "b. Budgets" at bounding box center [379, 274] width 0 height 11
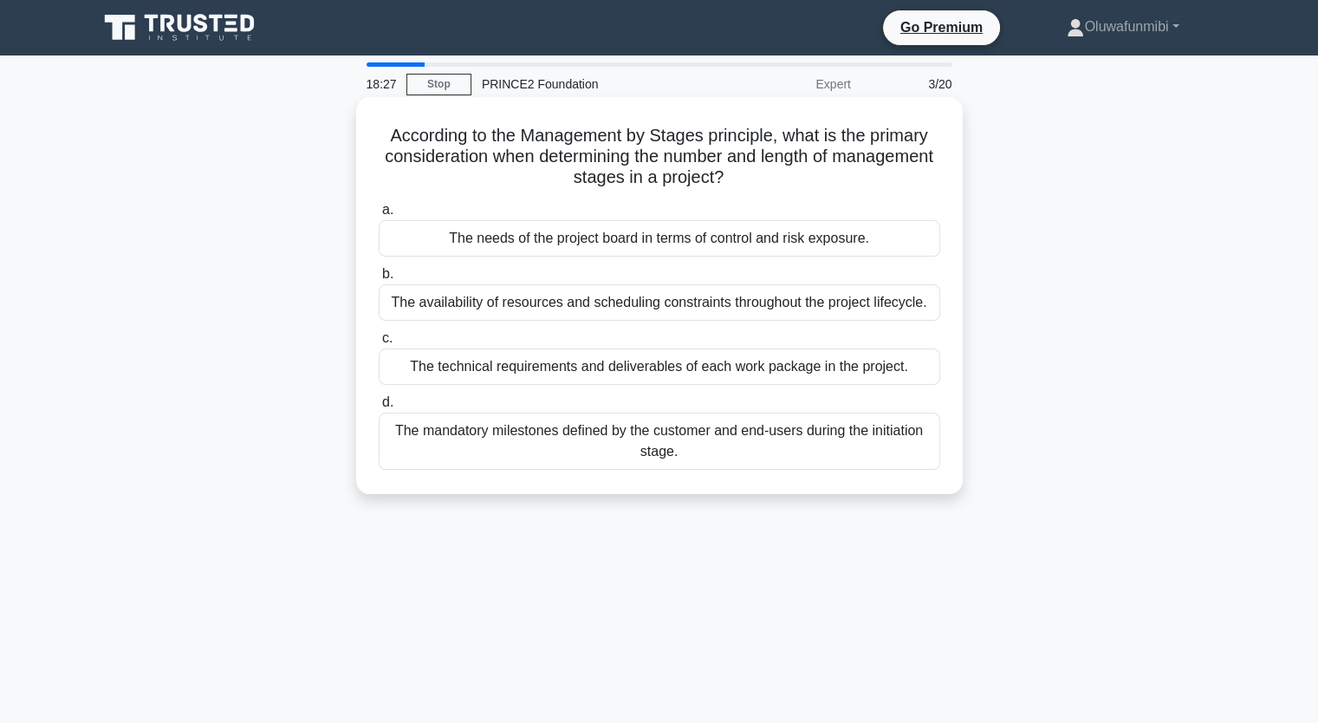
click at [728, 374] on div "The technical requirements and deliverables of each work package in the project." at bounding box center [660, 366] width 562 height 36
click at [379, 344] on input "c. The technical requirements and deliverables of each work package in the proj…" at bounding box center [379, 338] width 0 height 11
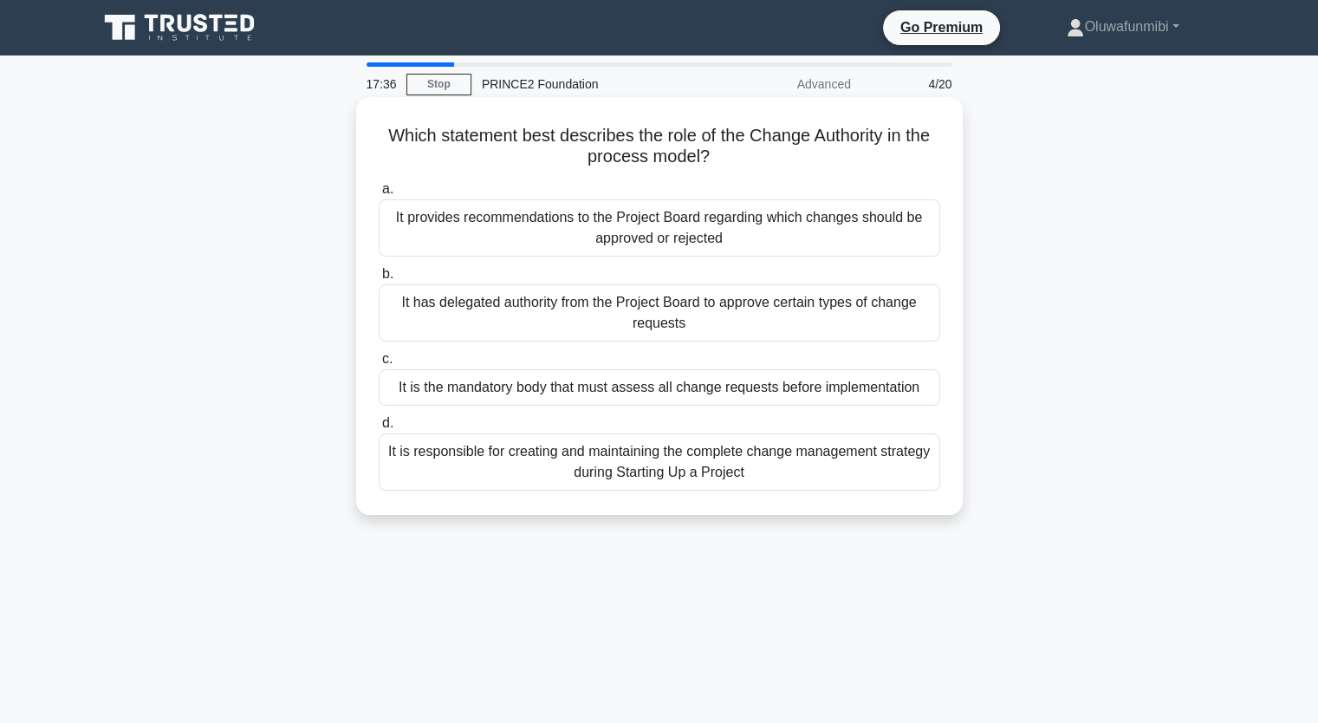
click at [602, 393] on div "It is the mandatory body that must assess all change requests before implementa…" at bounding box center [660, 387] width 562 height 36
click at [379, 365] on input "c. It is the mandatory body that must assess all change requests before impleme…" at bounding box center [379, 359] width 0 height 11
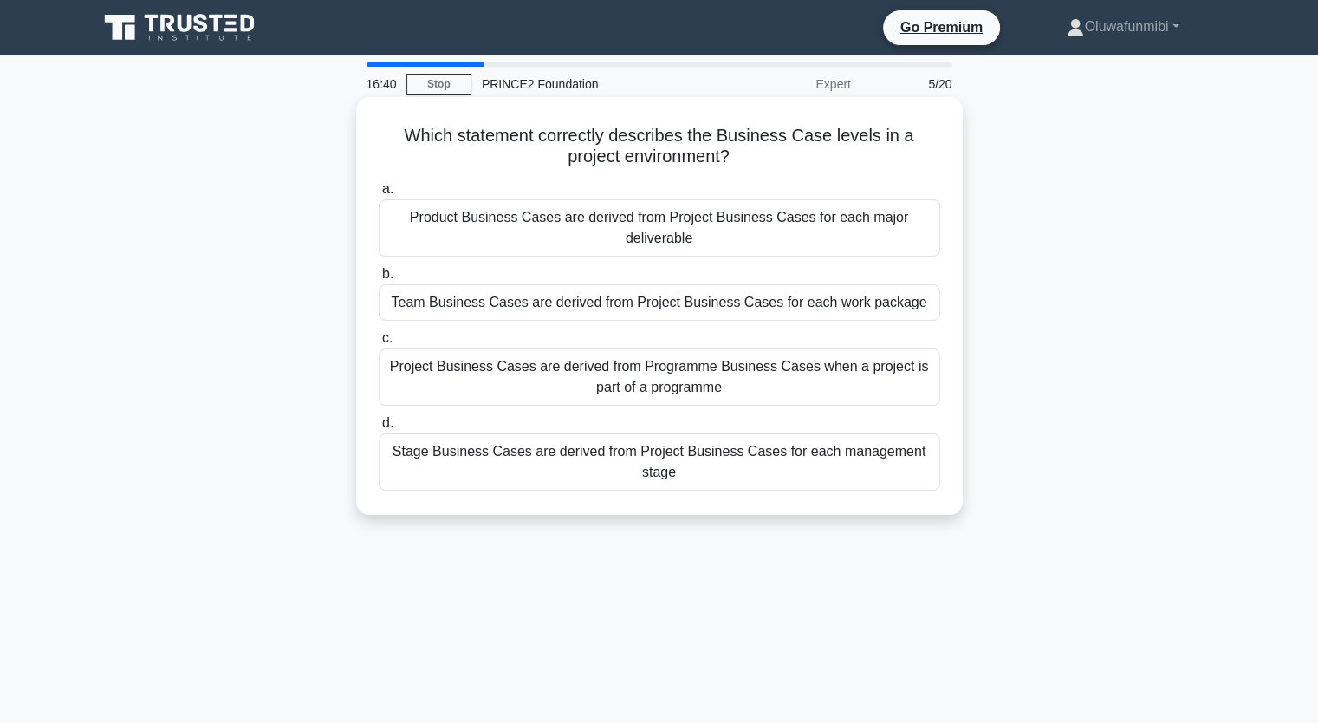
click at [722, 232] on div "Product Business Cases are derived from Project Business Cases for each major d…" at bounding box center [660, 227] width 562 height 57
click at [379, 195] on input "a. Product Business Cases are derived from Project Business Cases for each majo…" at bounding box center [379, 189] width 0 height 11
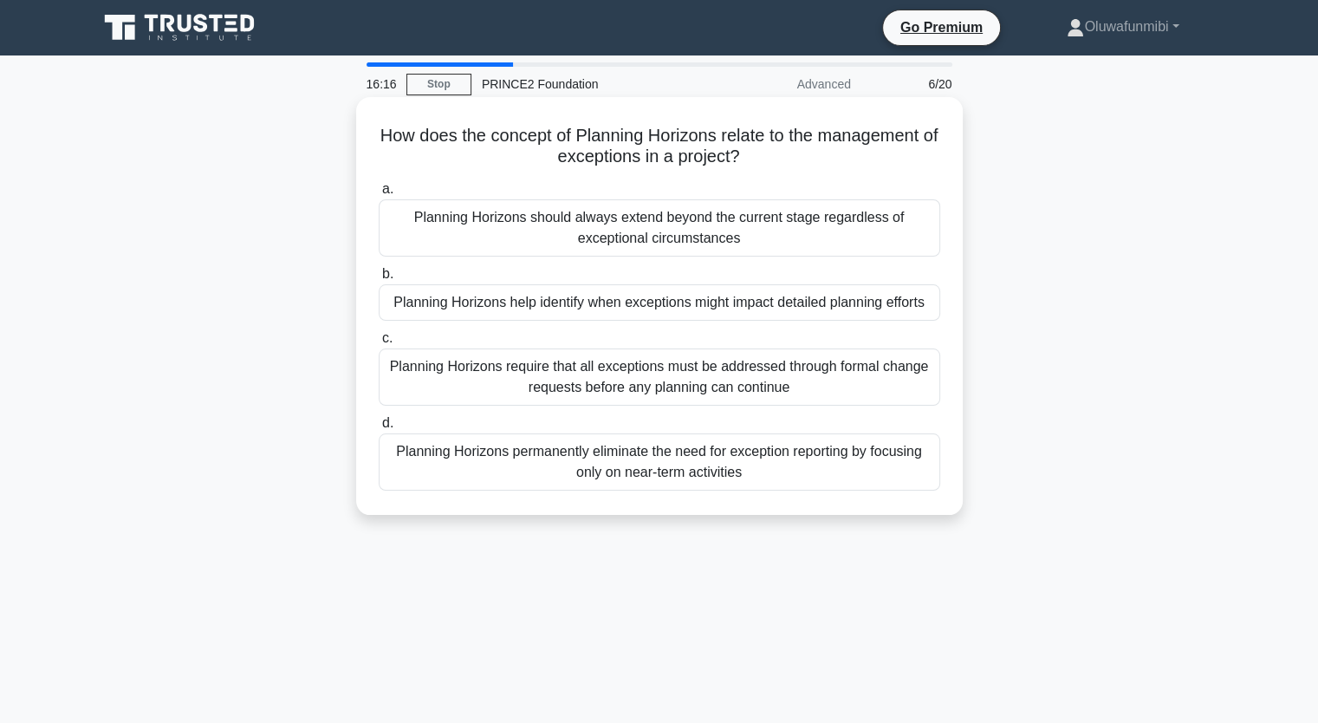
click at [725, 306] on div "Planning Horizons help identify when exceptions might impact detailed planning …" at bounding box center [660, 302] width 562 height 36
click at [379, 280] on input "b. Planning Horizons help identify when exceptions might impact detailed planni…" at bounding box center [379, 274] width 0 height 11
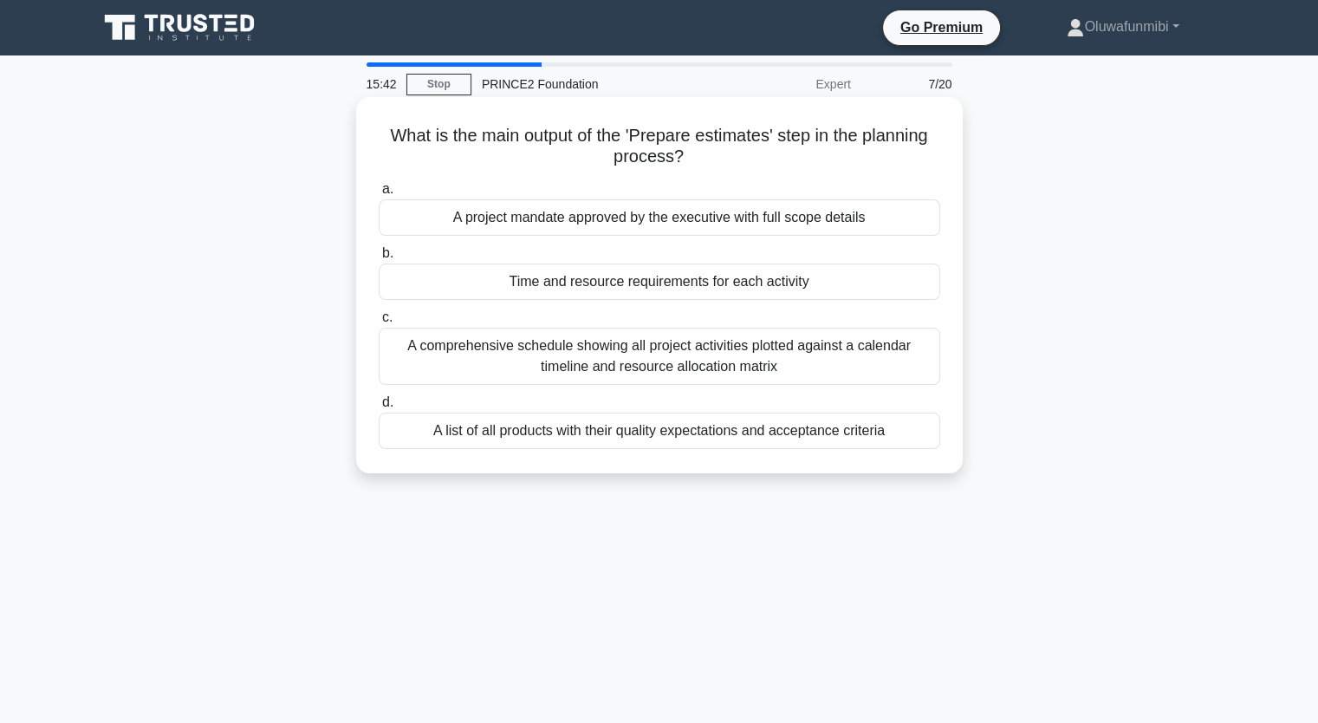
click at [660, 361] on div "A comprehensive schedule showing all project activities plotted against a calen…" at bounding box center [660, 356] width 562 height 57
click at [379, 323] on input "c. A comprehensive schedule showing all project activities plotted against a ca…" at bounding box center [379, 317] width 0 height 11
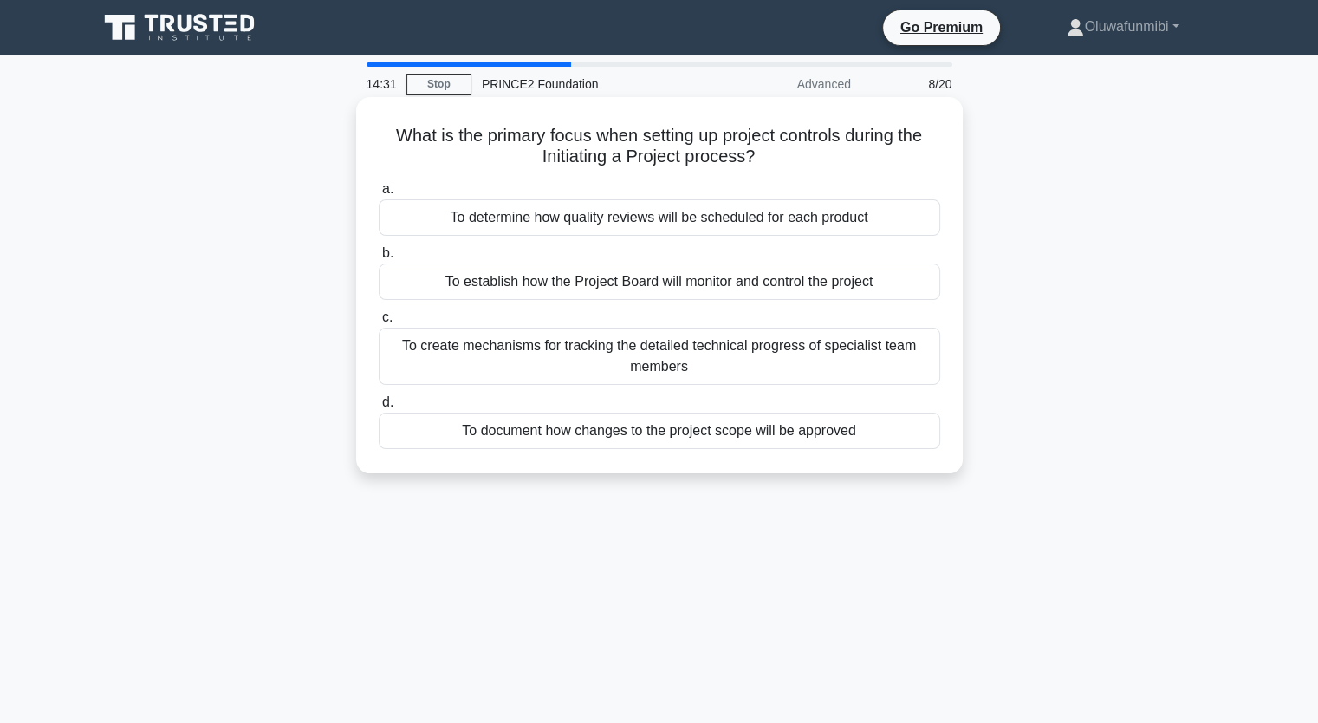
click at [671, 280] on div "To establish how the Project Board will monitor and control the project" at bounding box center [660, 282] width 562 height 36
click at [379, 259] on input "b. To establish how the Project Board will monitor and control the project" at bounding box center [379, 253] width 0 height 11
click at [571, 362] on div "When implementing mandatory changes that fundamentally alter the project's scop…" at bounding box center [660, 356] width 562 height 57
click at [379, 323] on input "c. When implementing mandatory changes that fundamentally alter the project's s…" at bounding box center [379, 317] width 0 height 11
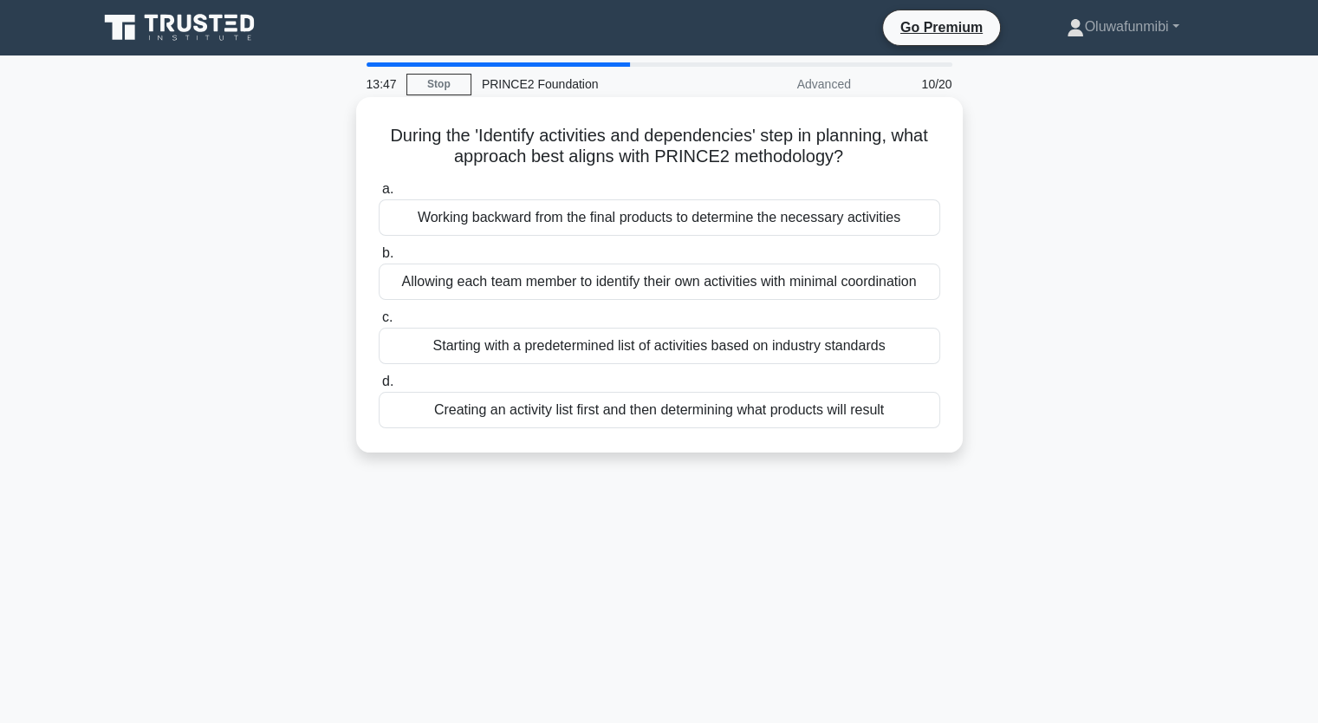
click at [631, 343] on div "Starting with a predetermined list of activities based on industry standards" at bounding box center [660, 346] width 562 height 36
click at [379, 323] on input "c. Starting with a predetermined list of activities based on industry standards" at bounding box center [379, 317] width 0 height 11
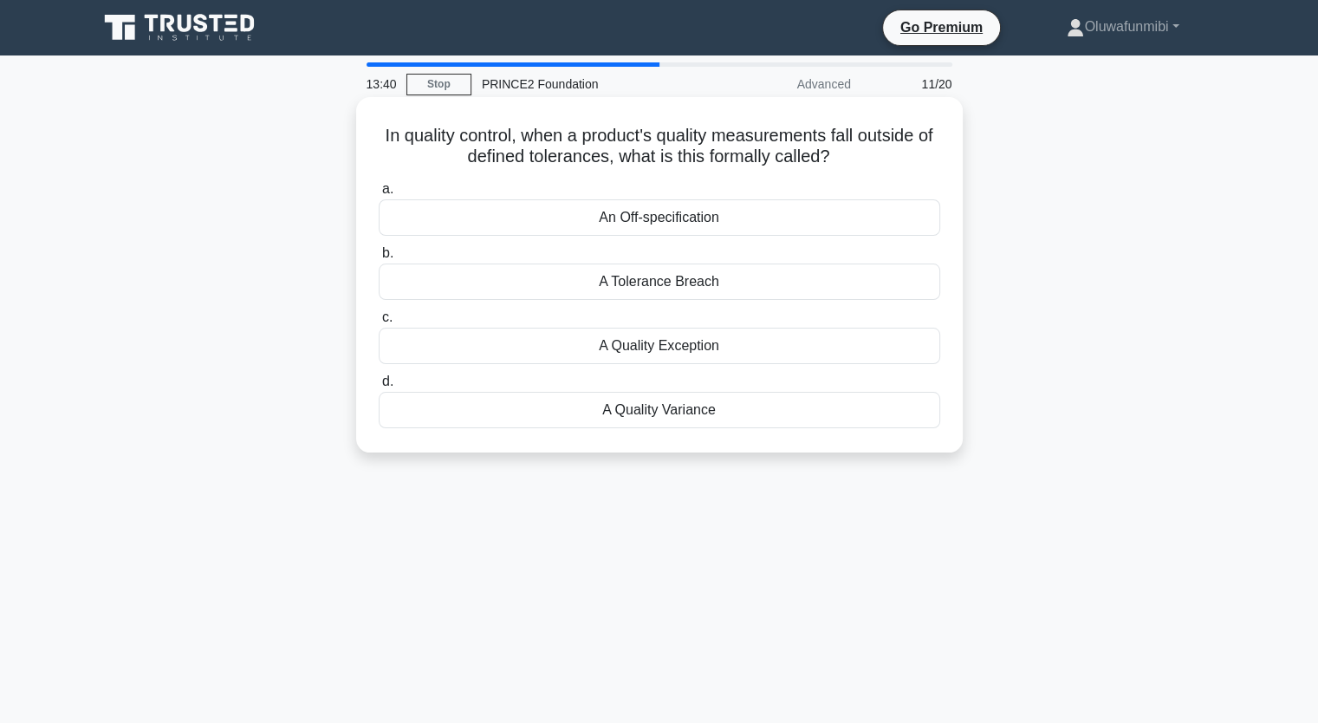
click at [680, 224] on div "An Off-specification" at bounding box center [660, 217] width 562 height 36
click at [379, 195] on input "a. An Off-specification" at bounding box center [379, 189] width 0 height 11
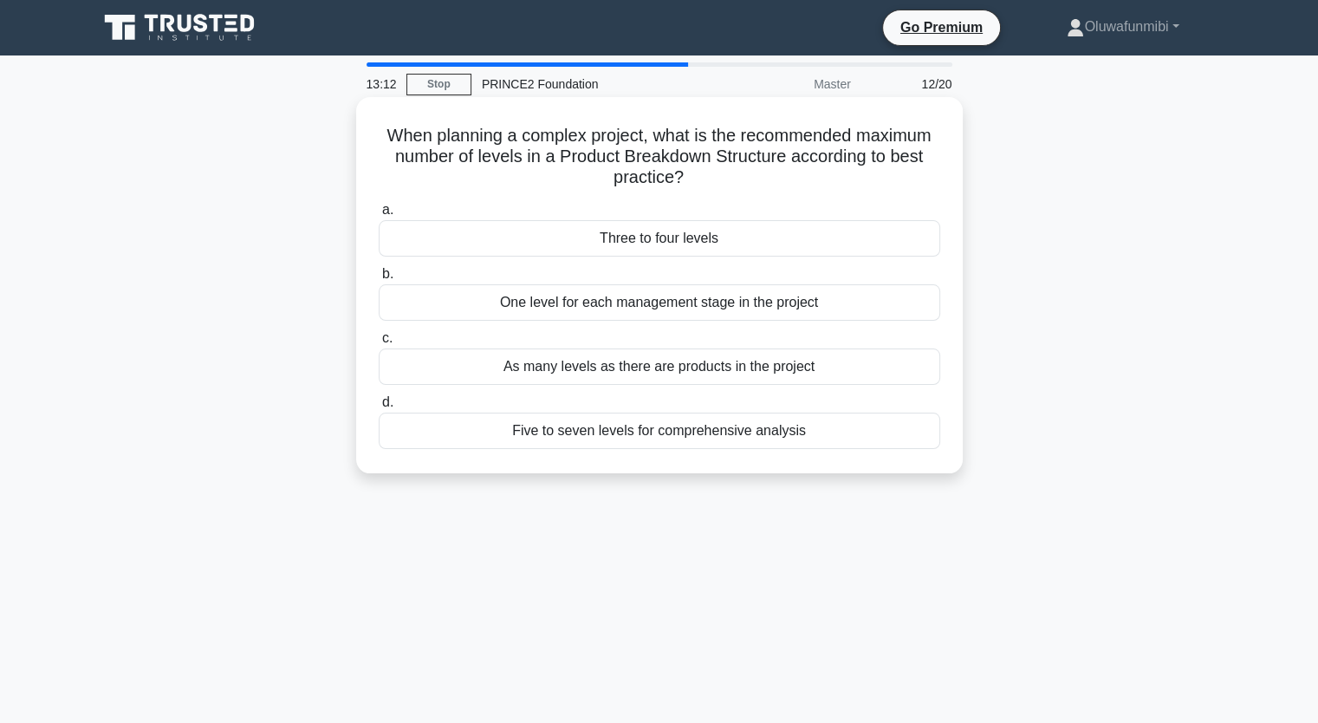
click at [631, 309] on div "One level for each management stage in the project" at bounding box center [660, 302] width 562 height 36
click at [379, 280] on input "b. One level for each management stage in the project" at bounding box center [379, 274] width 0 height 11
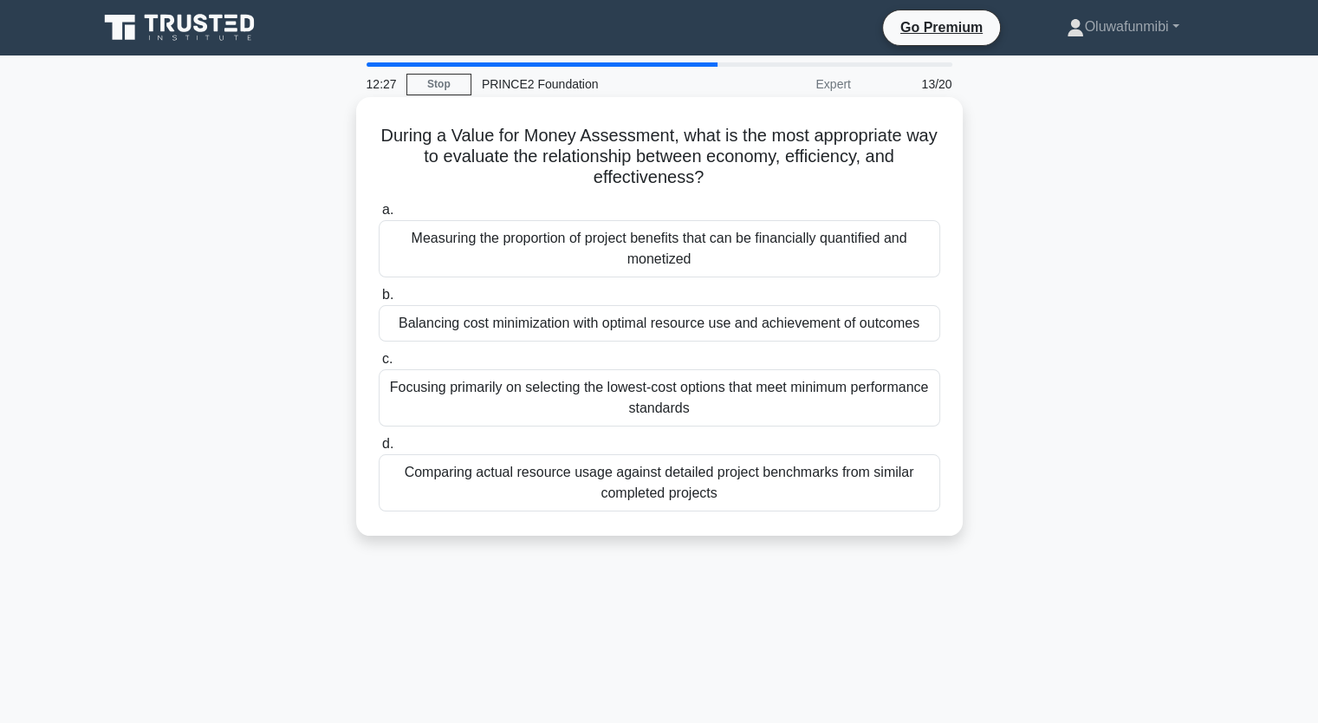
click at [628, 498] on div "Comparing actual resource usage against detailed project benchmarks from simila…" at bounding box center [660, 482] width 562 height 57
click at [379, 450] on input "d. Comparing actual resource usage against detailed project benchmarks from sim…" at bounding box center [379, 444] width 0 height 11
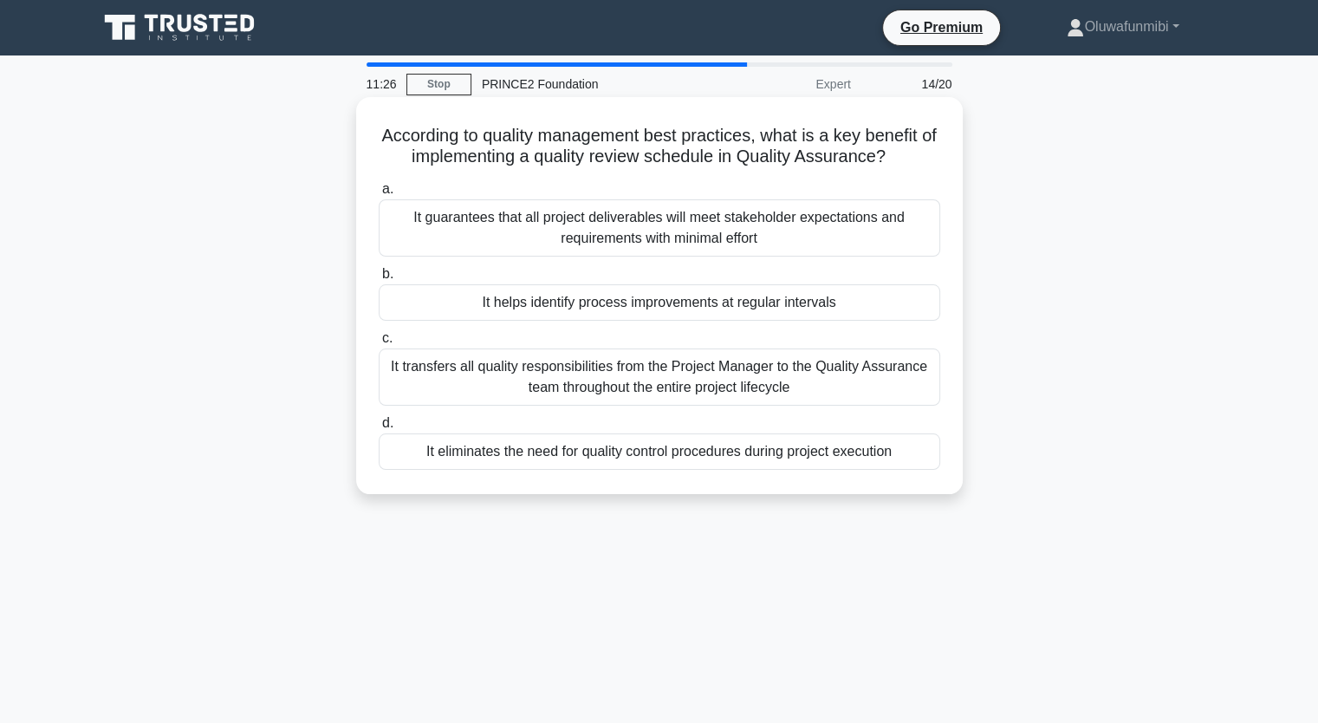
click at [647, 306] on div "It helps identify process improvements at regular intervals" at bounding box center [660, 302] width 562 height 36
click at [379, 280] on input "b. It helps identify process improvements at regular intervals" at bounding box center [379, 274] width 0 height 11
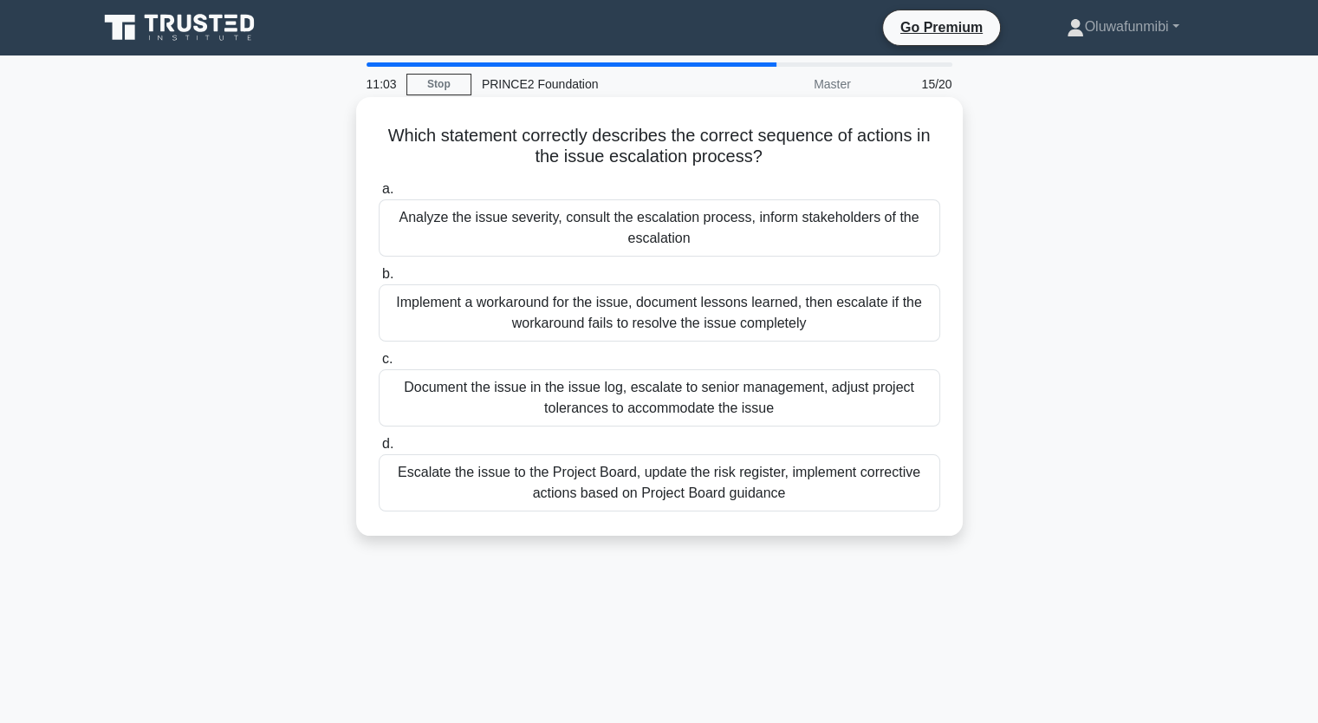
click at [537, 231] on div "Analyze the issue severity, consult the escalation process, inform stakeholders…" at bounding box center [660, 227] width 562 height 57
click at [379, 195] on input "a. Analyze the issue severity, consult the escalation process, inform stakehold…" at bounding box center [379, 189] width 0 height 11
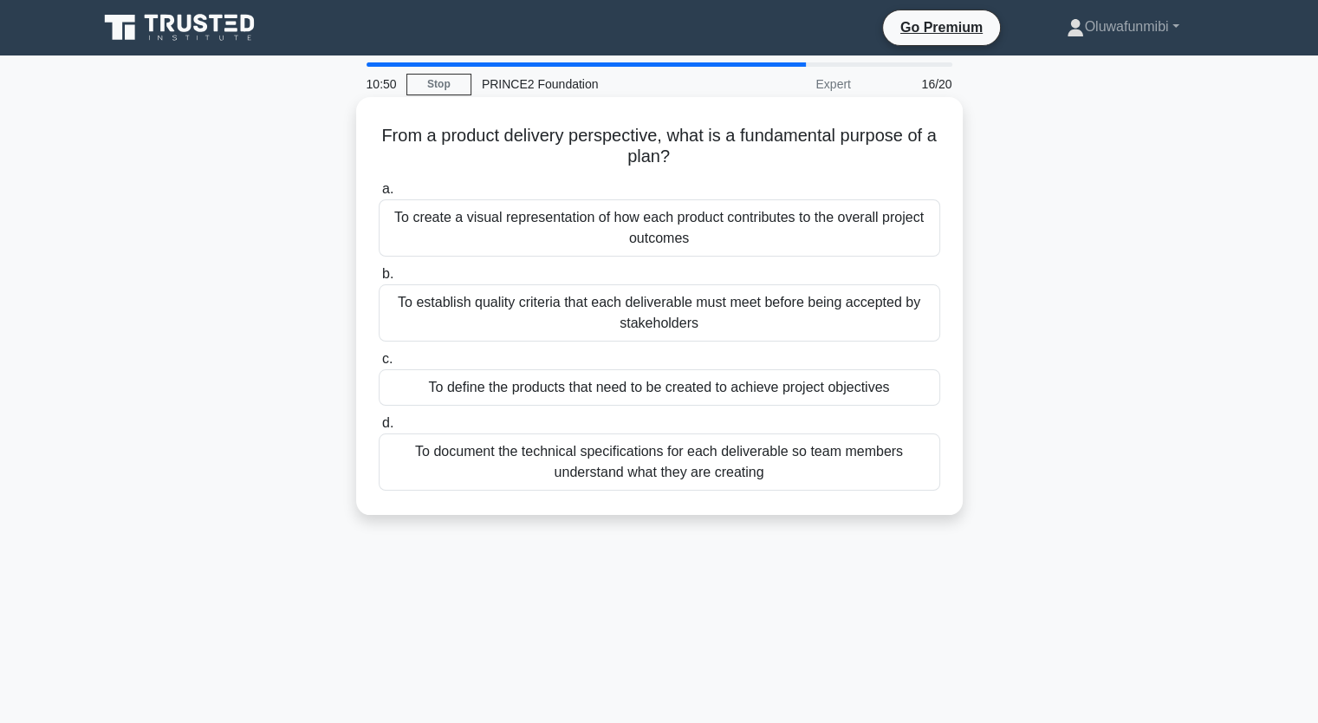
click at [537, 233] on div "To create a visual representation of how each product contributes to the overal…" at bounding box center [660, 227] width 562 height 57
click at [379, 195] on input "a. To create a visual representation of how each product contributes to the ove…" at bounding box center [379, 189] width 0 height 11
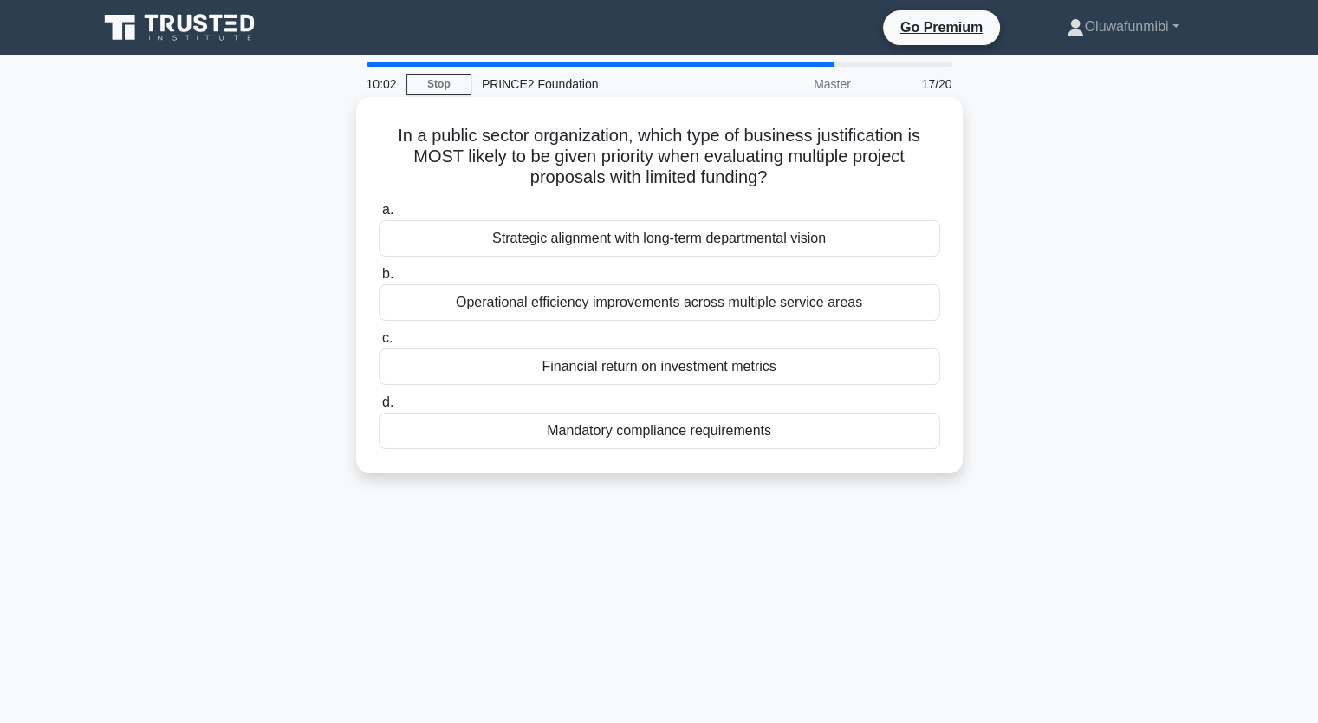
click at [673, 302] on div "Operational efficiency improvements across multiple service areas" at bounding box center [660, 302] width 562 height 36
click at [379, 280] on input "b. Operational efficiency improvements across multiple service areas" at bounding box center [379, 274] width 0 height 11
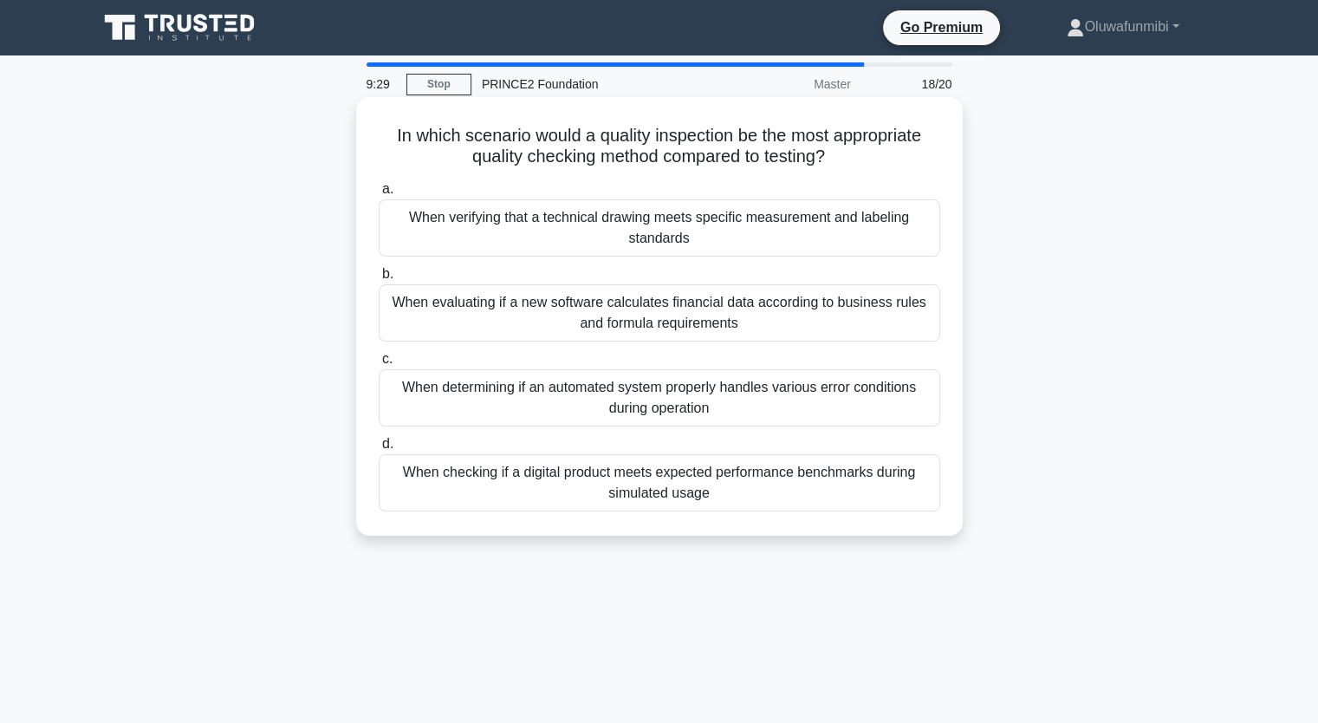
click at [702, 237] on div "When verifying that a technical drawing meets specific measurement and labeling…" at bounding box center [660, 227] width 562 height 57
click at [379, 195] on input "a. When verifying that a technical drawing meets specific measurement and label…" at bounding box center [379, 189] width 0 height 11
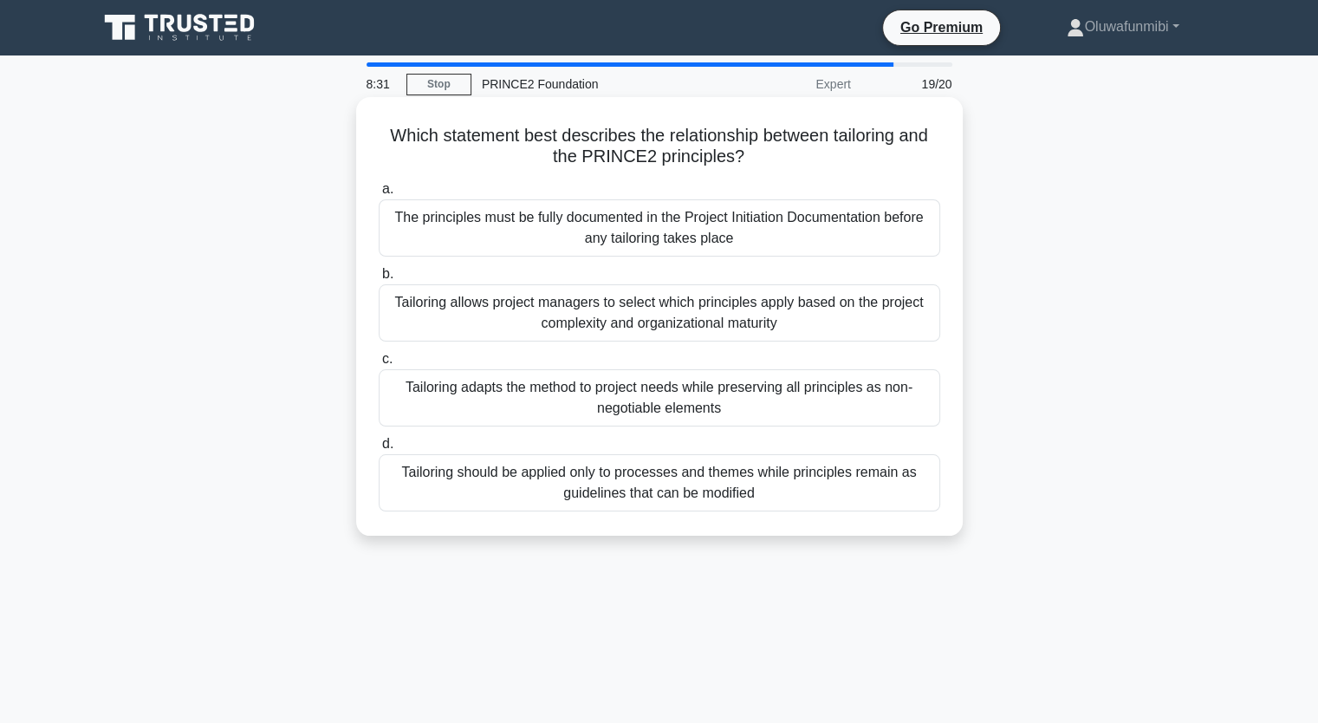
click at [647, 392] on div "Tailoring adapts the method to project needs while preserving all principles as…" at bounding box center [660, 397] width 562 height 57
click at [379, 365] on input "c. Tailoring adapts the method to project needs while preserving all principles…" at bounding box center [379, 359] width 0 height 11
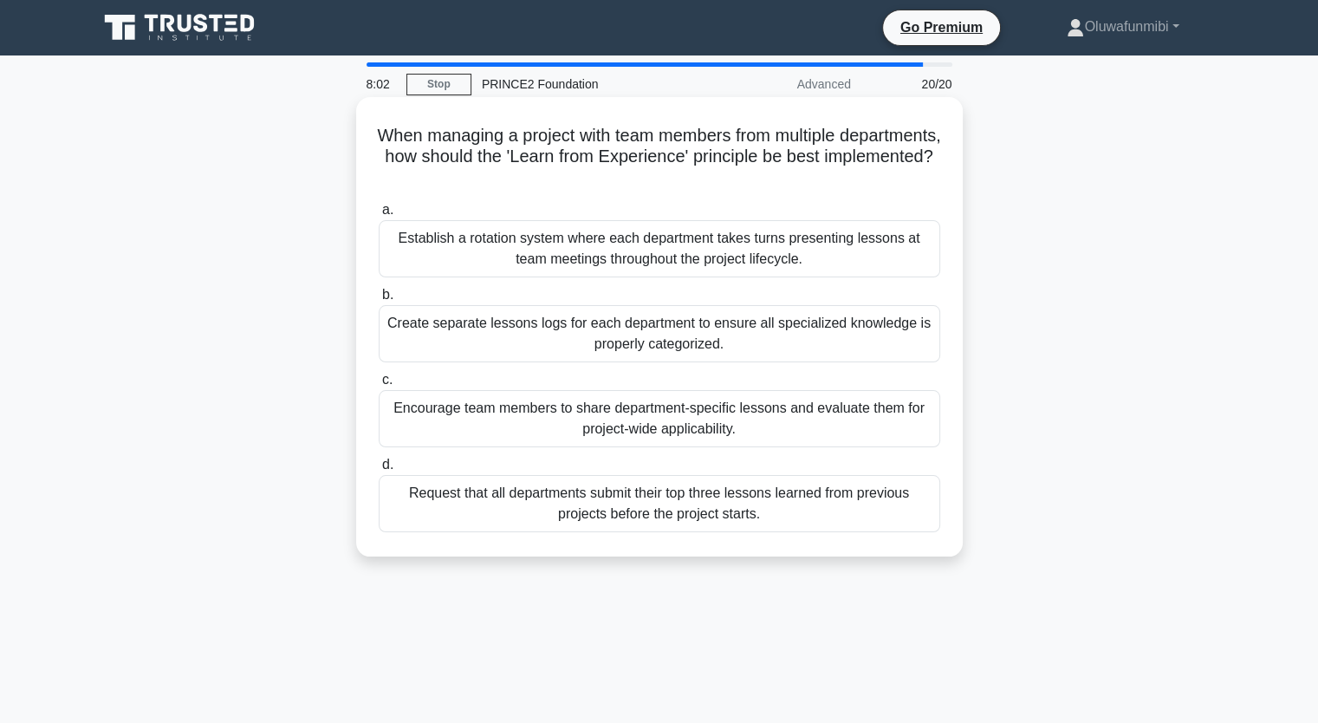
click at [647, 405] on div "Encourage team members to share department-specific lessons and evaluate them f…" at bounding box center [660, 418] width 562 height 57
click at [379, 386] on input "c. Encourage team members to share department-specific lessons and evaluate the…" at bounding box center [379, 379] width 0 height 11
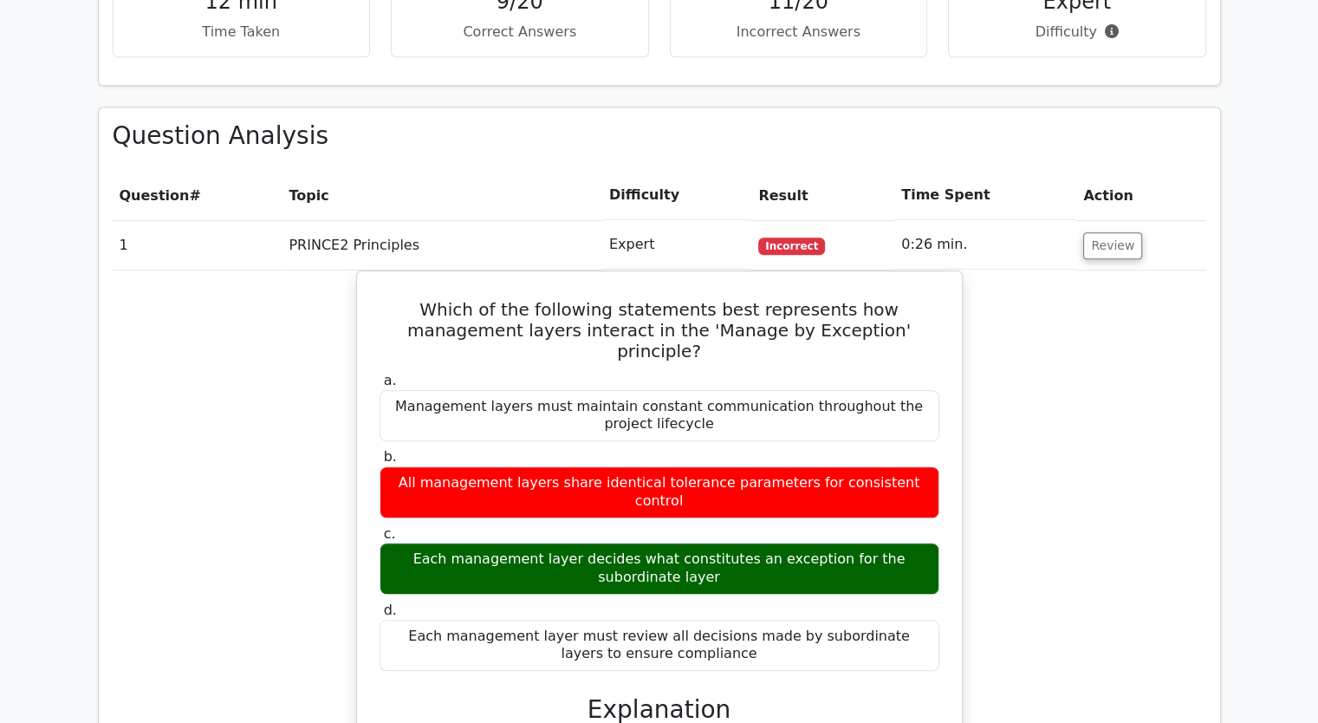
scroll to position [1387, 0]
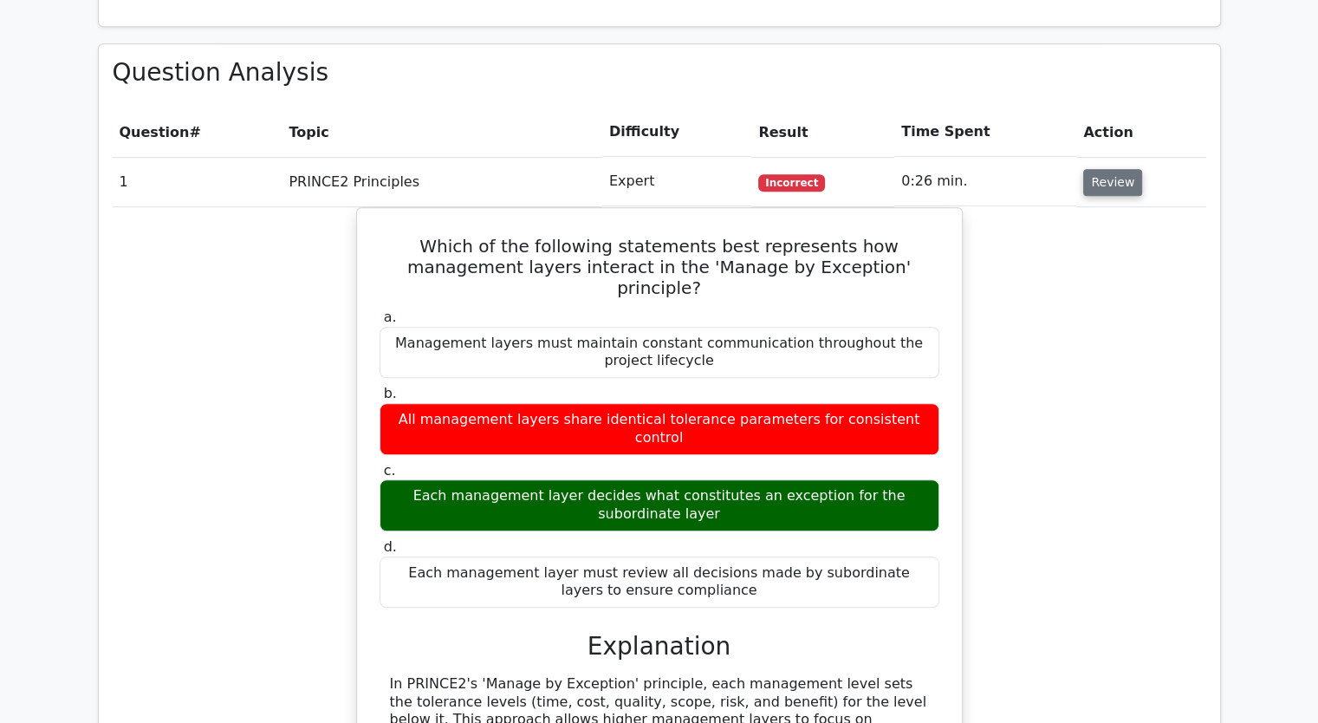
click at [1120, 169] on button "Review" at bounding box center [1112, 182] width 59 height 27
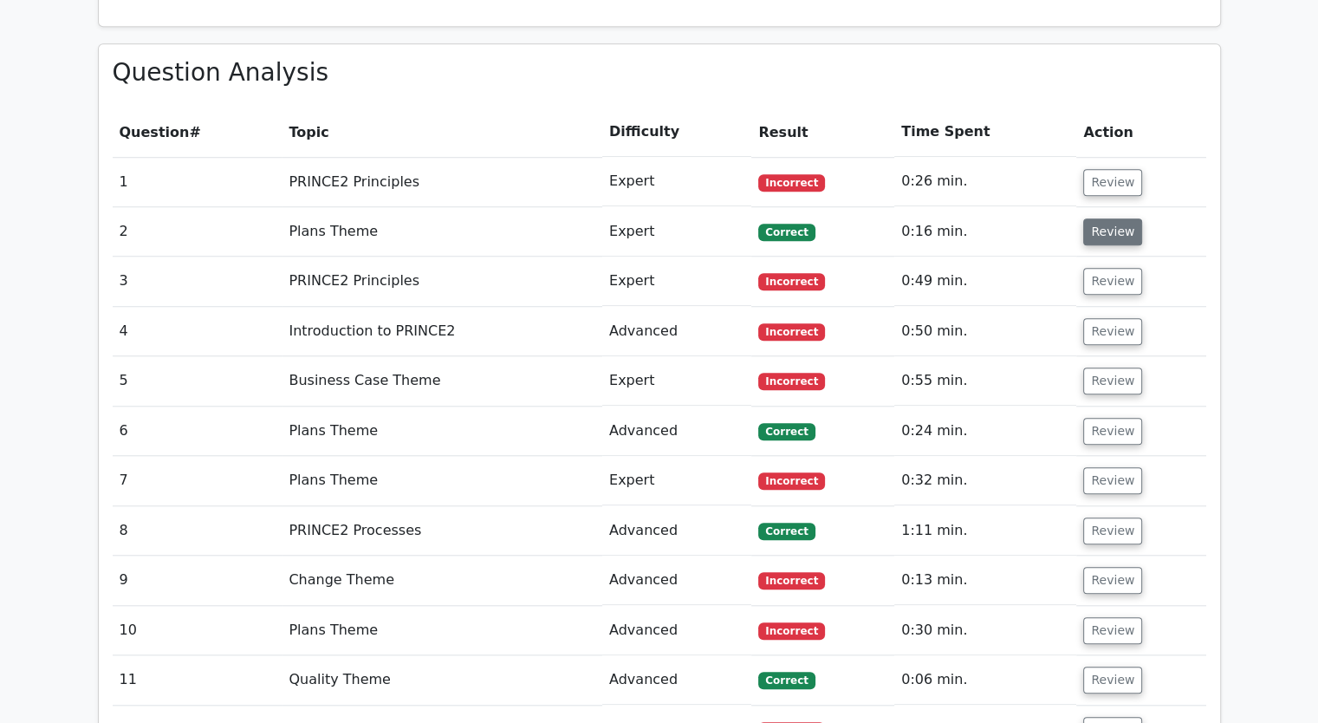
click at [1112, 218] on button "Review" at bounding box center [1112, 231] width 59 height 27
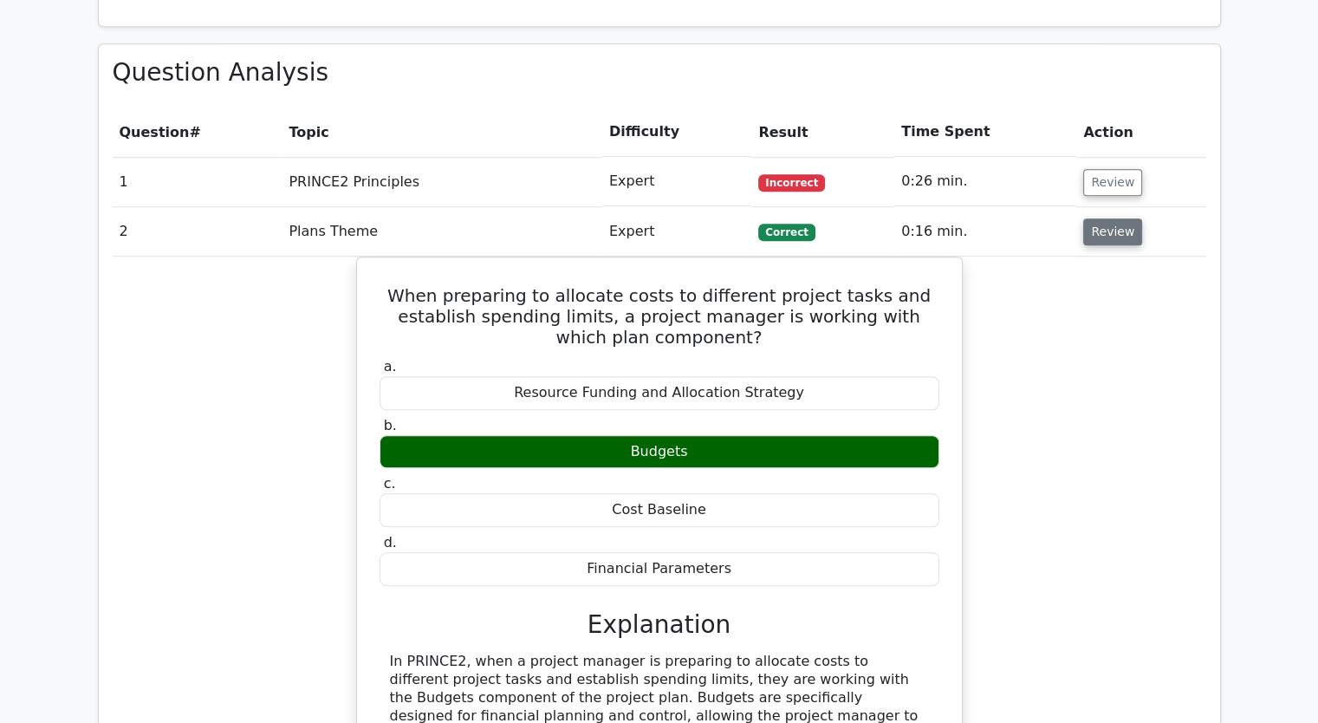
click at [1112, 218] on button "Review" at bounding box center [1112, 231] width 59 height 27
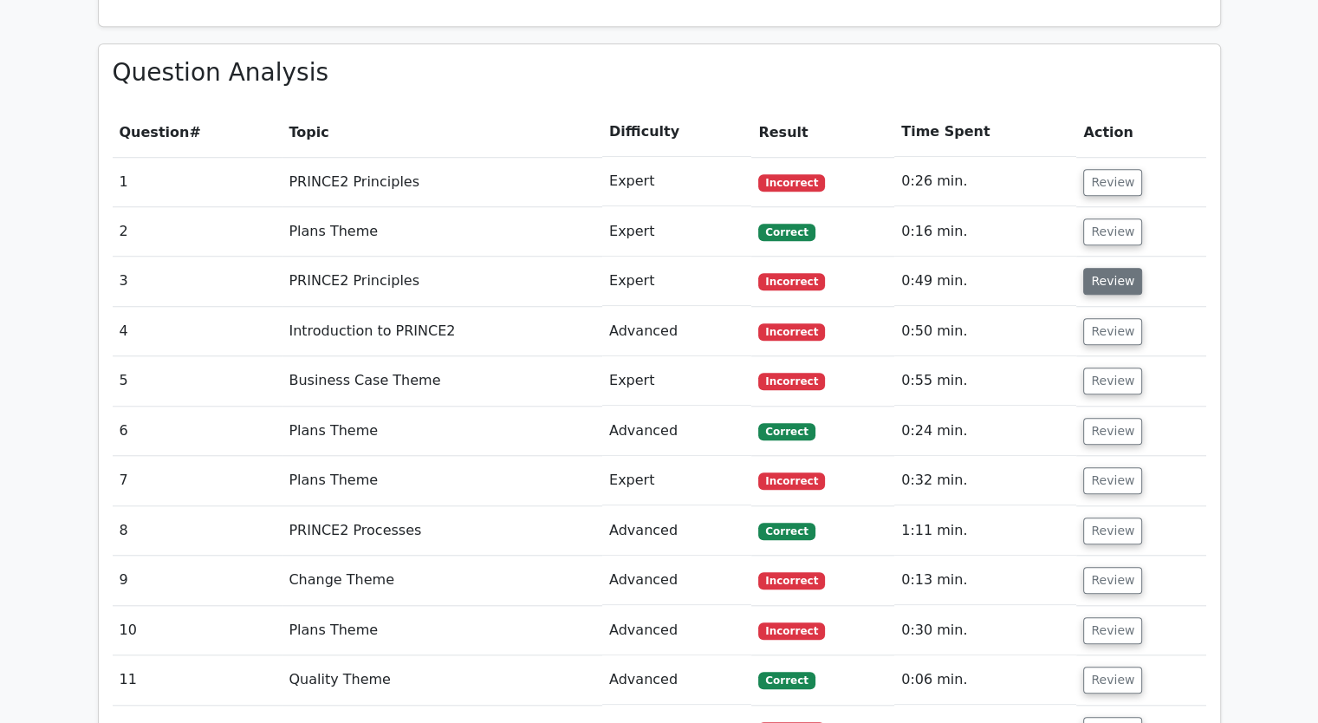
click at [1115, 268] on button "Review" at bounding box center [1112, 281] width 59 height 27
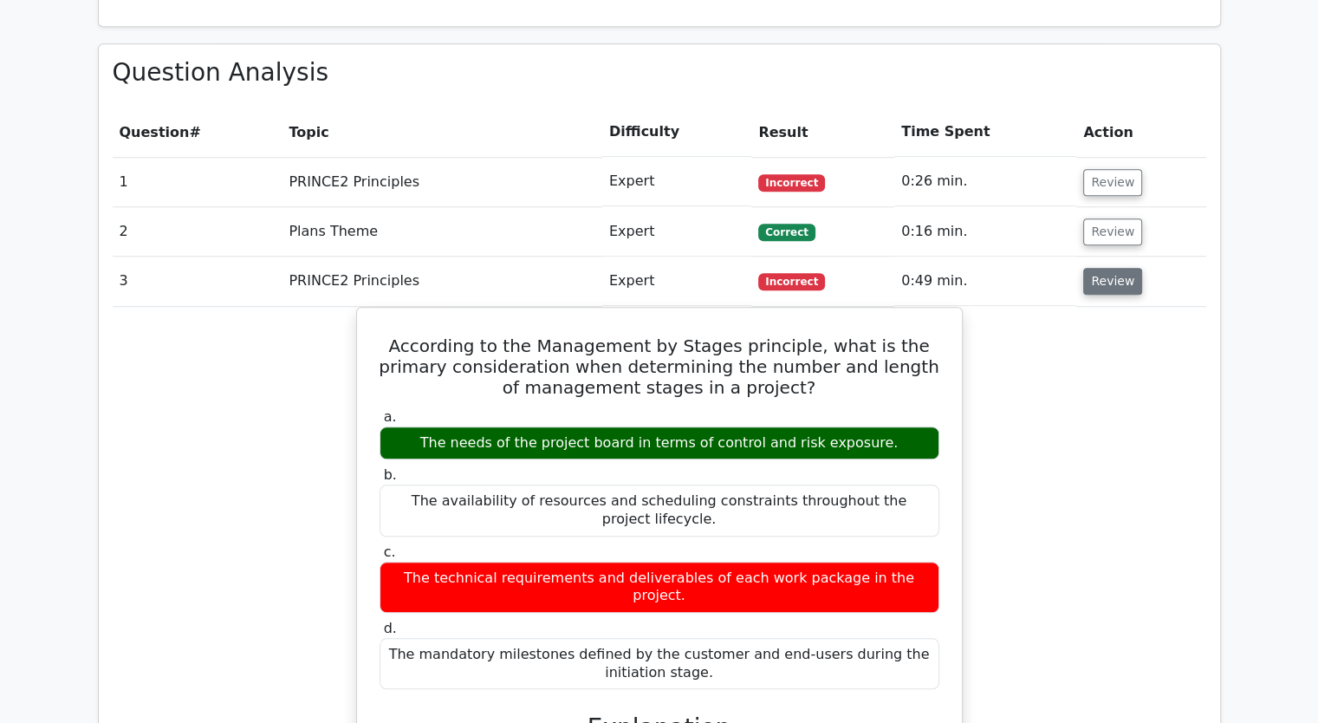
click at [1116, 268] on button "Review" at bounding box center [1112, 281] width 59 height 27
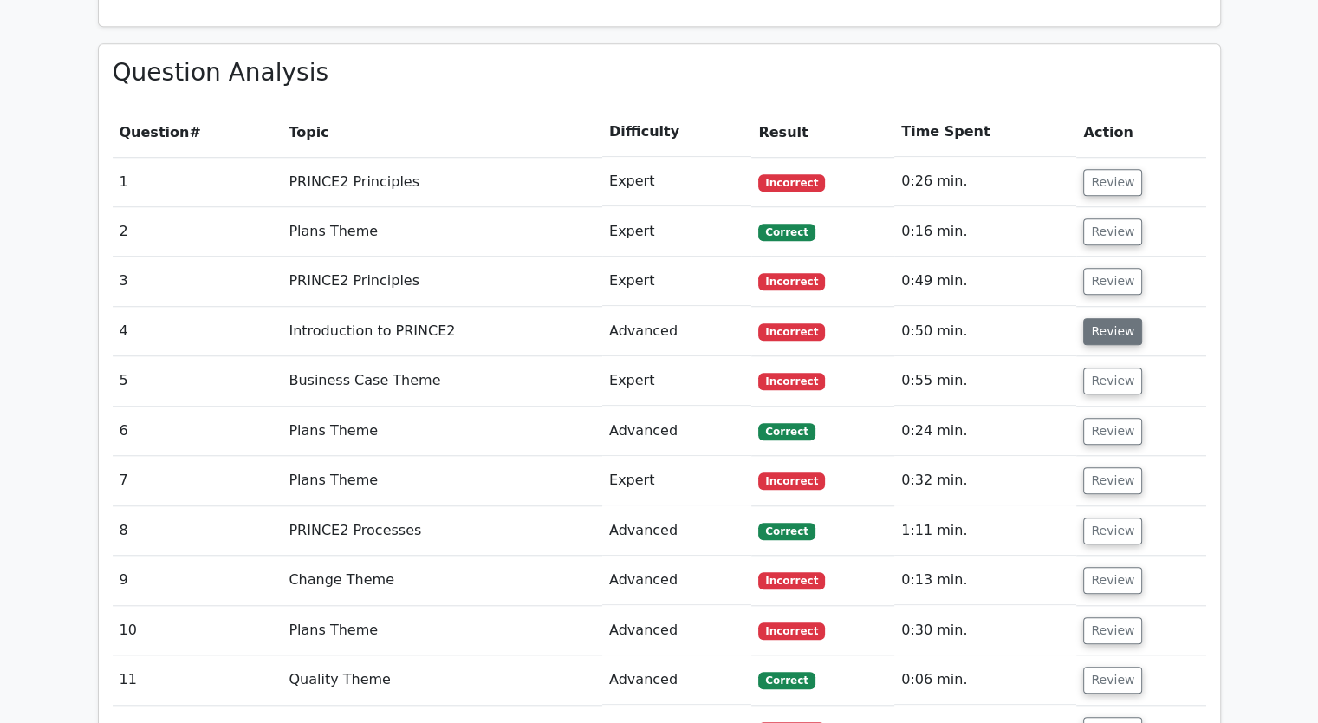
click at [1093, 318] on button "Review" at bounding box center [1112, 331] width 59 height 27
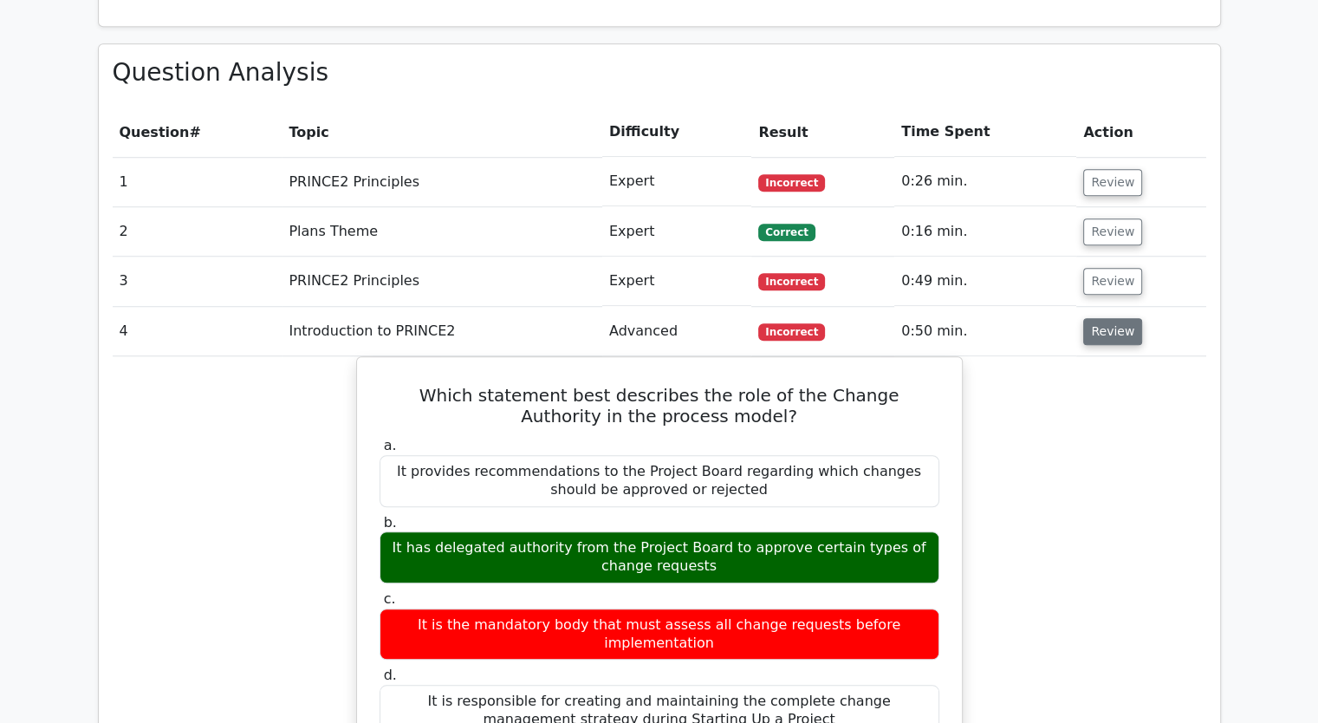
click at [1093, 318] on button "Review" at bounding box center [1112, 331] width 59 height 27
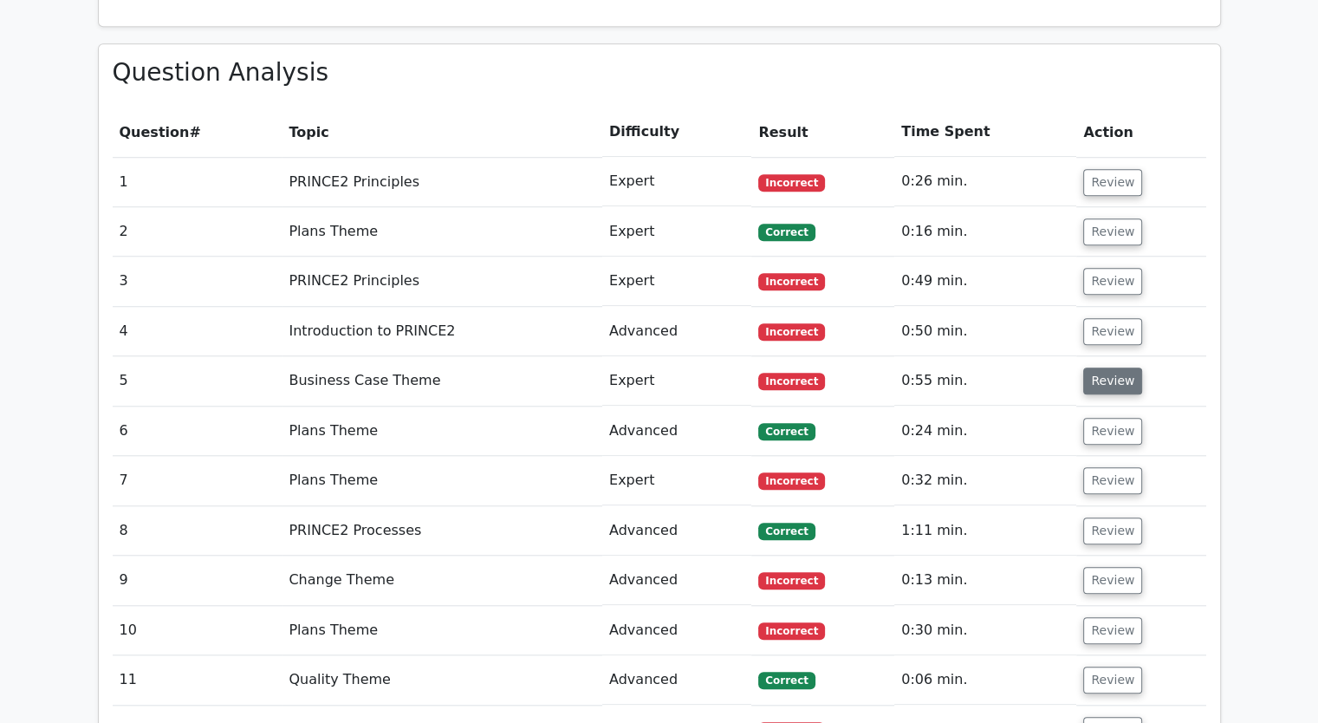
click at [1095, 368] on button "Review" at bounding box center [1112, 381] width 59 height 27
